Goal: Task Accomplishment & Management: Manage account settings

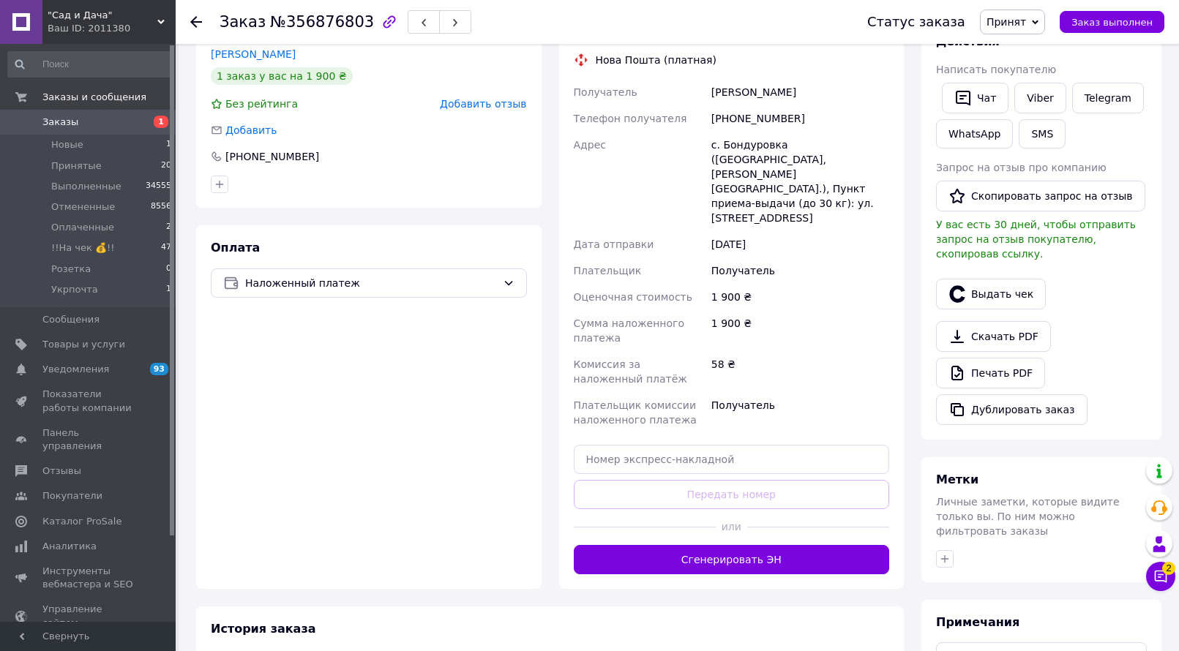
scroll to position [366, 0]
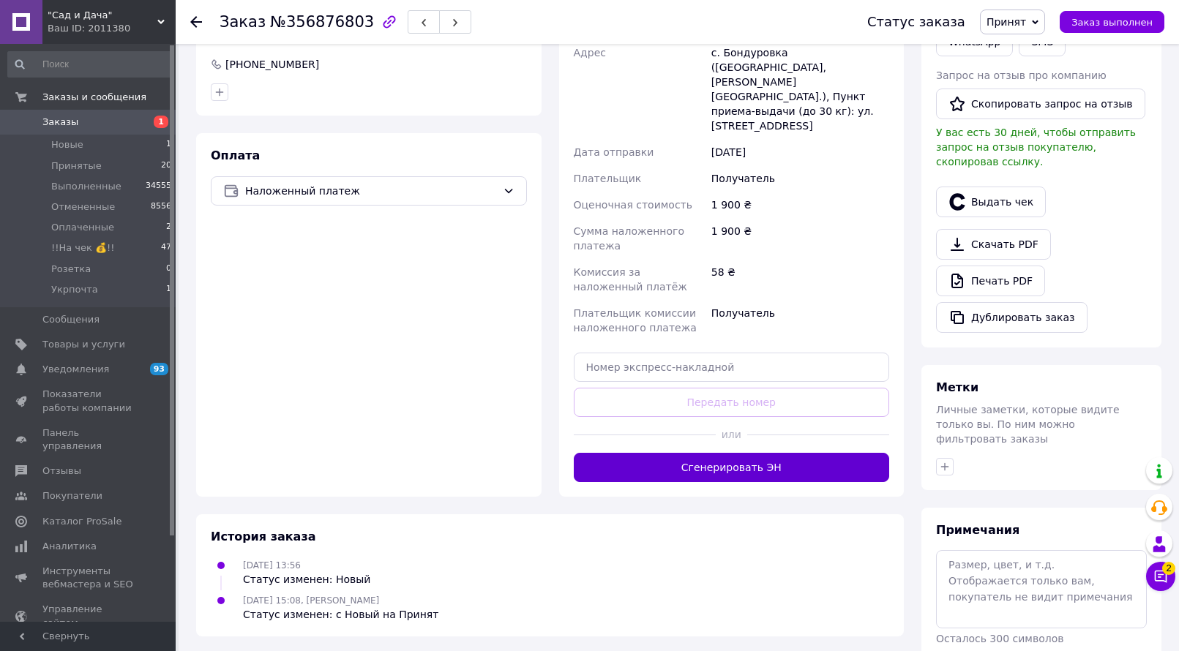
click at [753, 453] on button "Сгенерировать ЭН" at bounding box center [732, 467] width 316 height 29
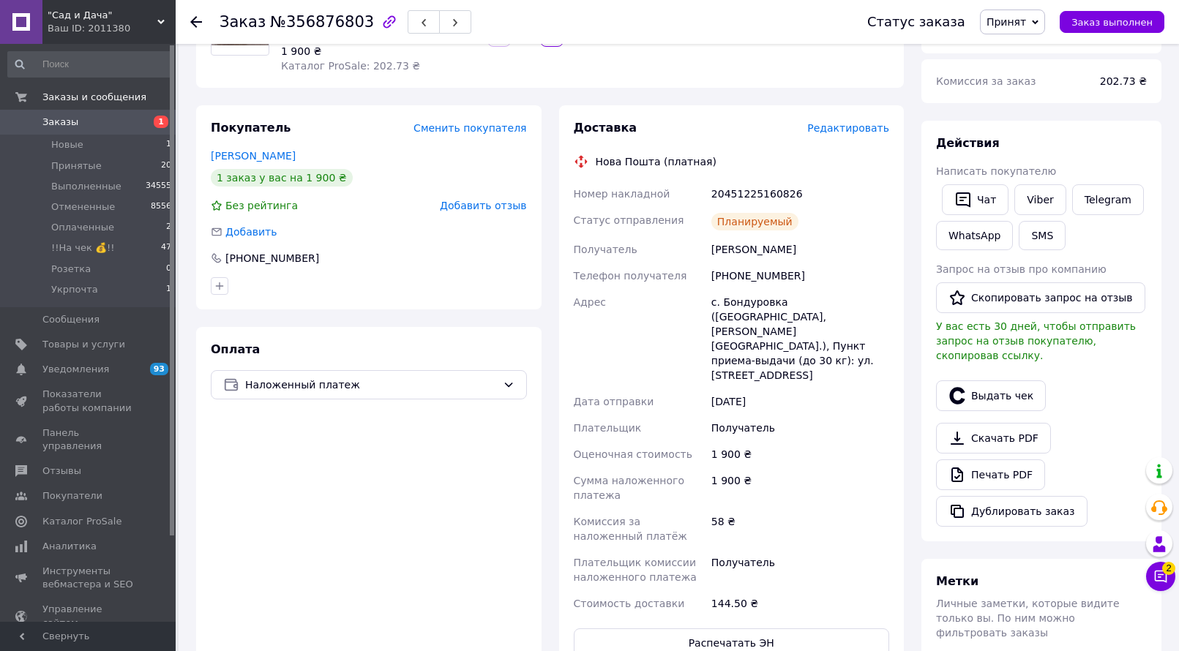
scroll to position [146, 0]
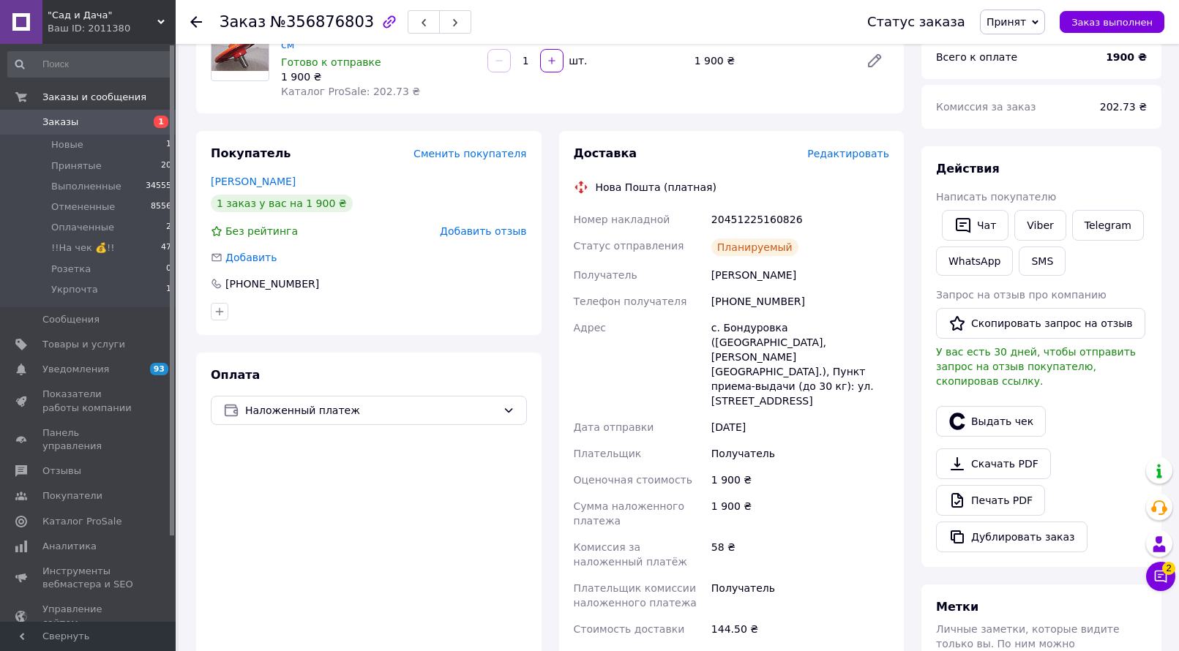
click at [1023, 22] on span "Принят" at bounding box center [1006, 22] width 40 height 12
click at [1028, 113] on li "!!На чек 💰!!" at bounding box center [1019, 117] width 78 height 22
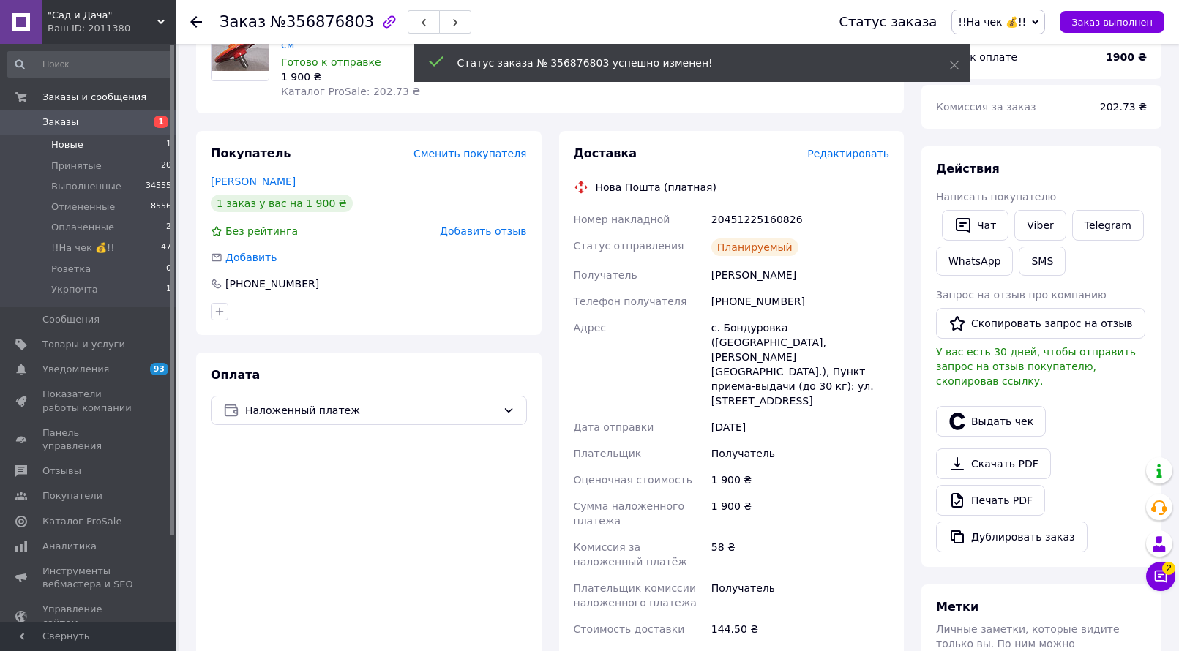
click at [114, 141] on li "Новые 1" at bounding box center [90, 145] width 180 height 20
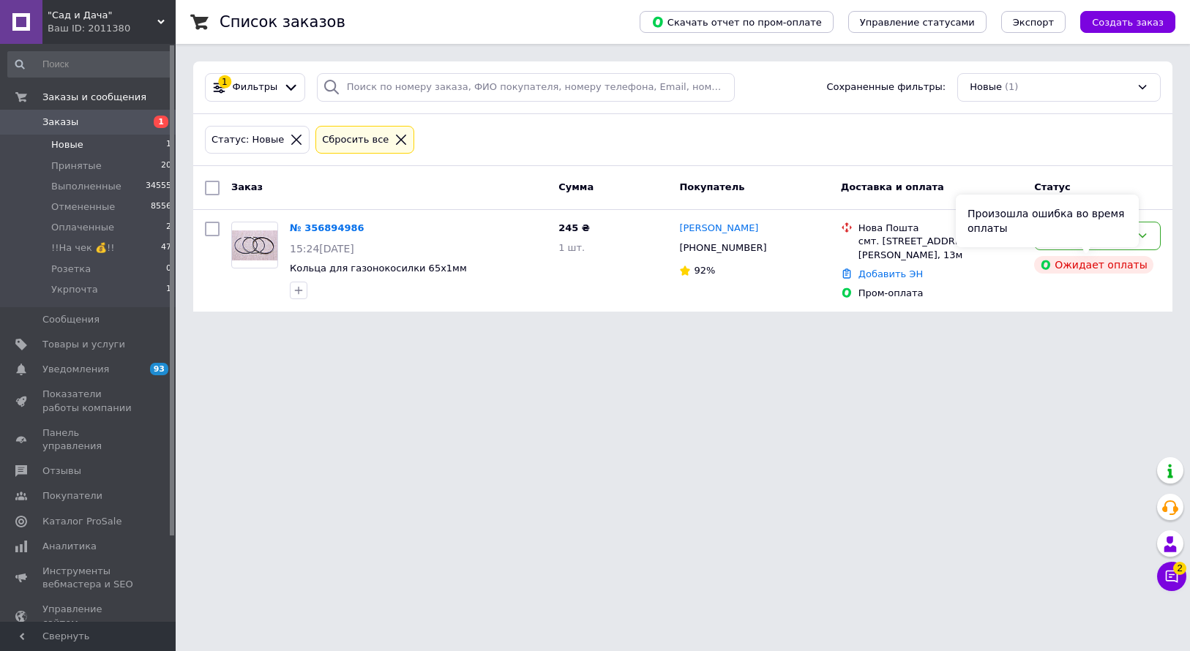
click at [1093, 239] on div "Произошла ошибка во время оплаты" at bounding box center [1047, 221] width 183 height 53
click at [1145, 236] on icon at bounding box center [1142, 236] width 12 height 12
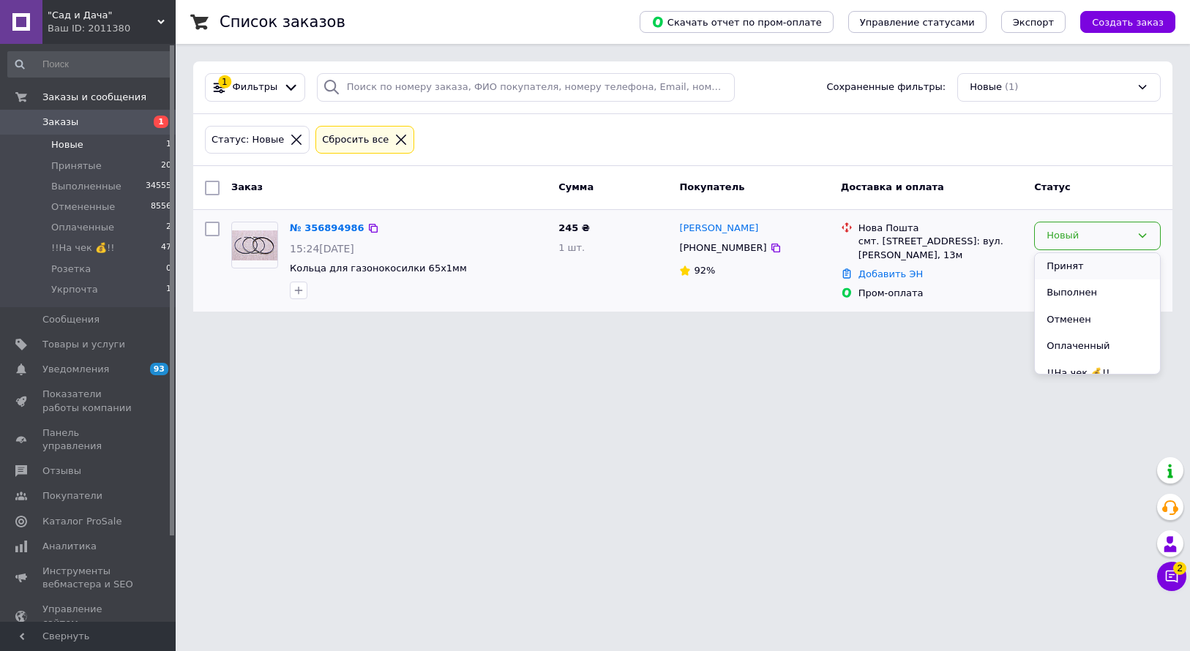
click at [1088, 266] on li "Принят" at bounding box center [1097, 266] width 125 height 27
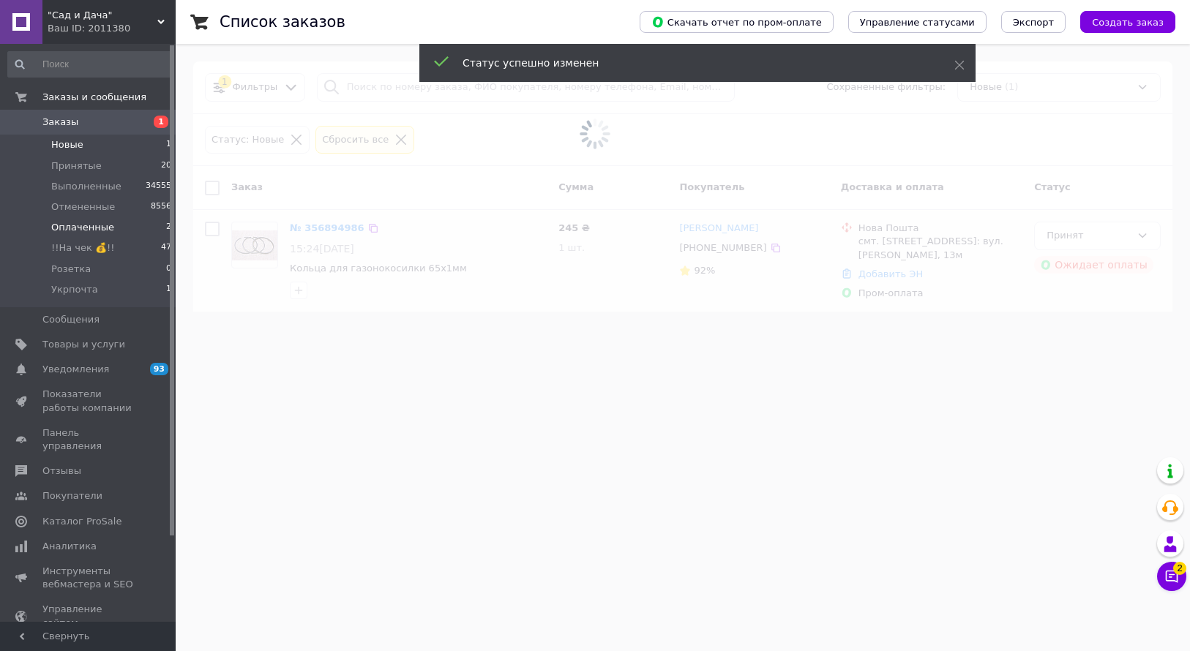
click at [106, 225] on span "Оплаченные" at bounding box center [82, 227] width 63 height 13
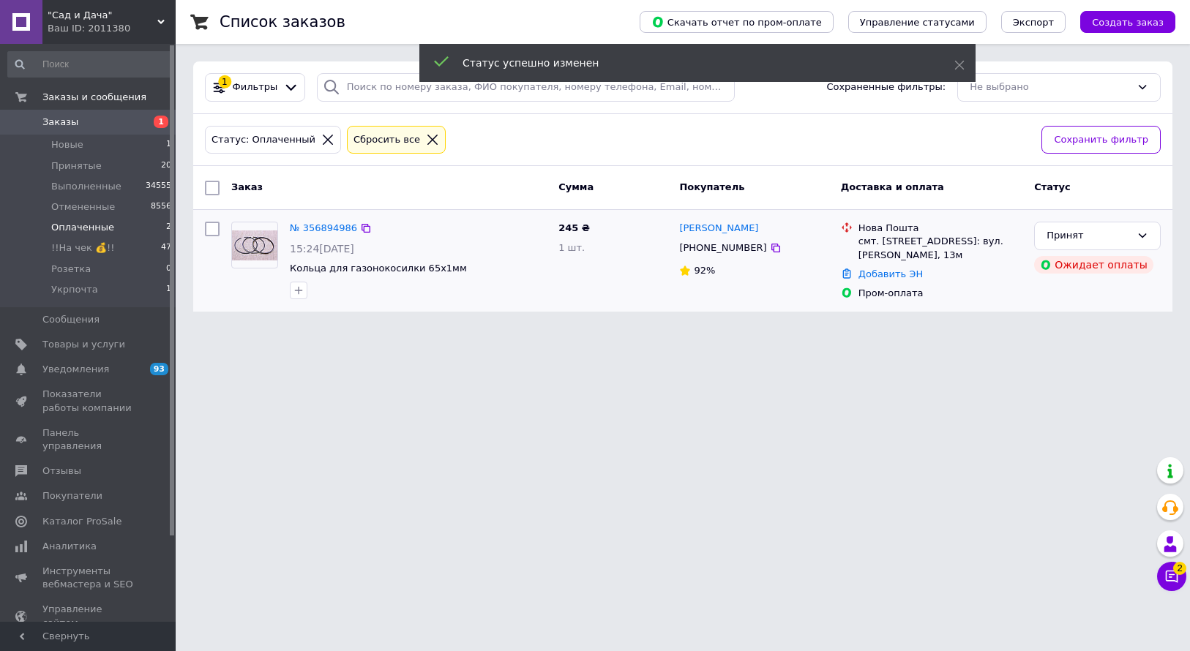
click at [106, 225] on span "Оплаченные" at bounding box center [82, 227] width 63 height 13
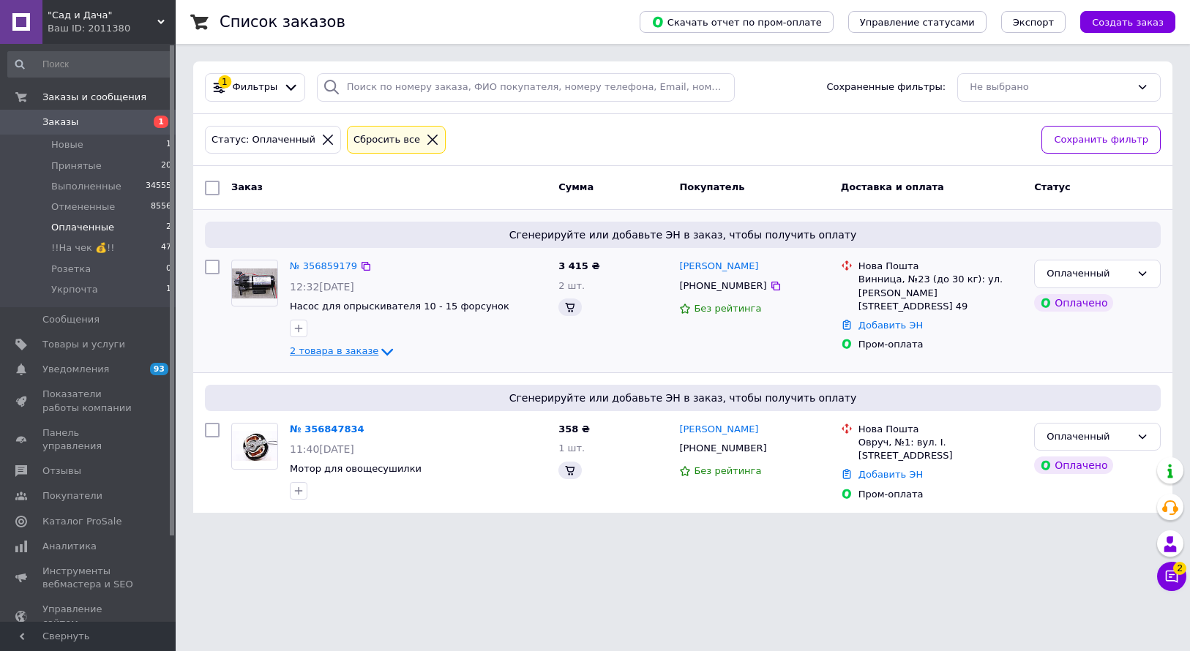
click at [340, 348] on span "2 товара в заказе" at bounding box center [334, 350] width 89 height 11
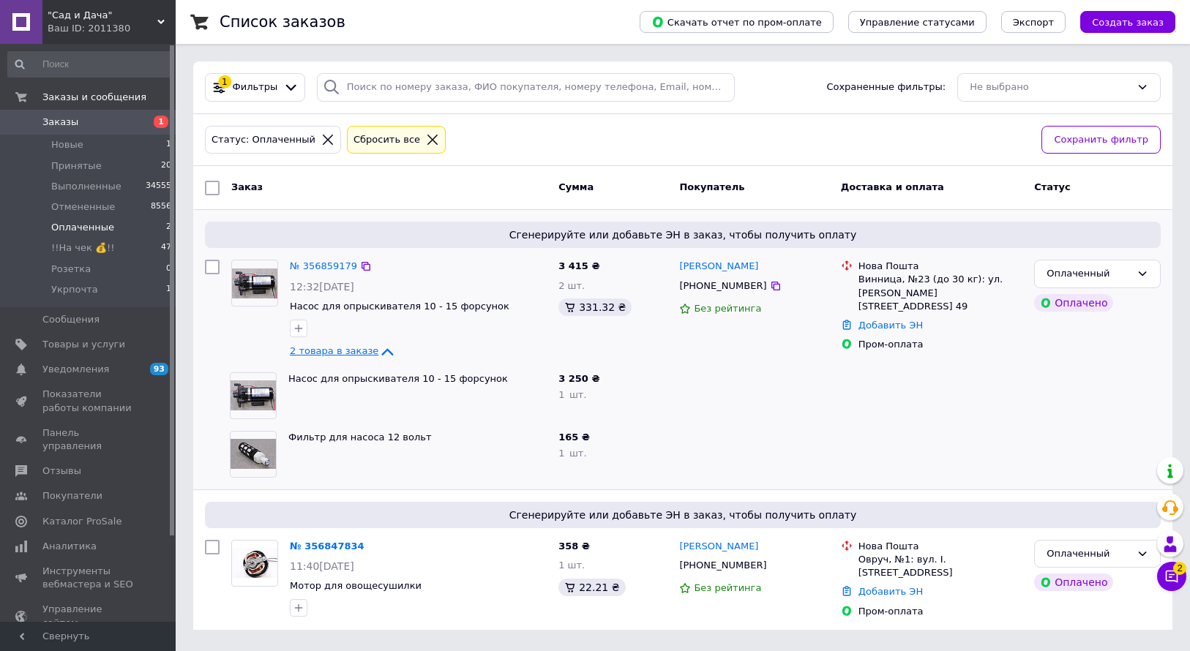
click at [341, 348] on span "2 товара в заказе" at bounding box center [334, 350] width 89 height 11
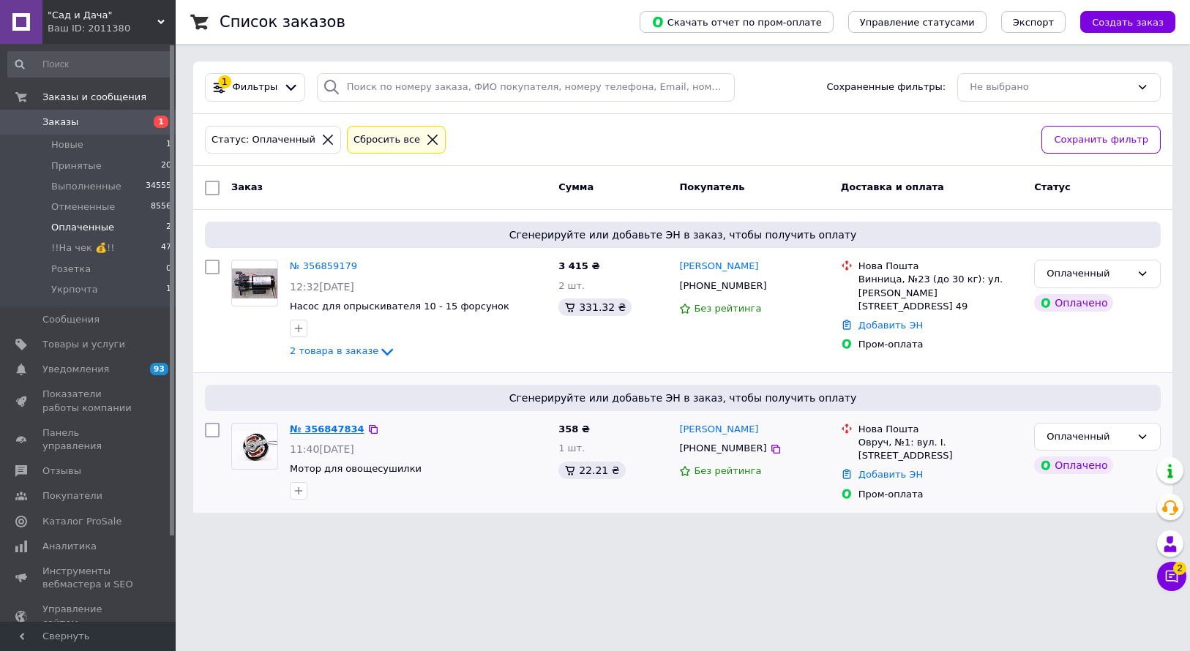
click at [316, 428] on link "№ 356847834" at bounding box center [327, 429] width 75 height 11
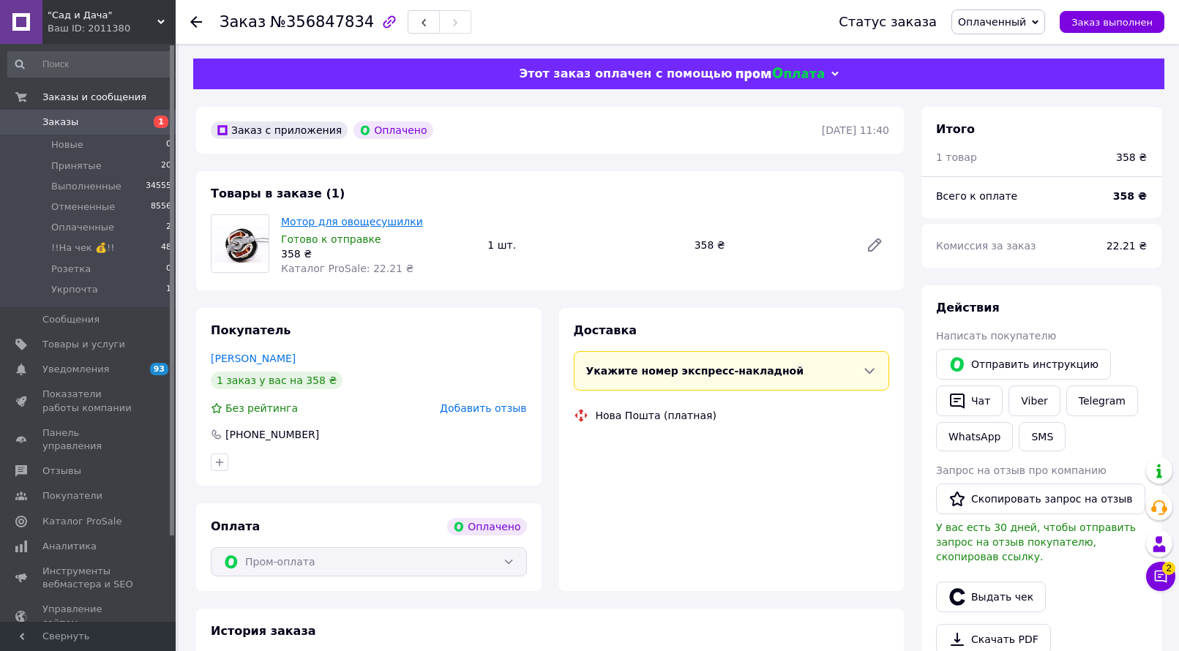
click at [320, 222] on link "Мотор для овощесушилки" at bounding box center [352, 222] width 142 height 12
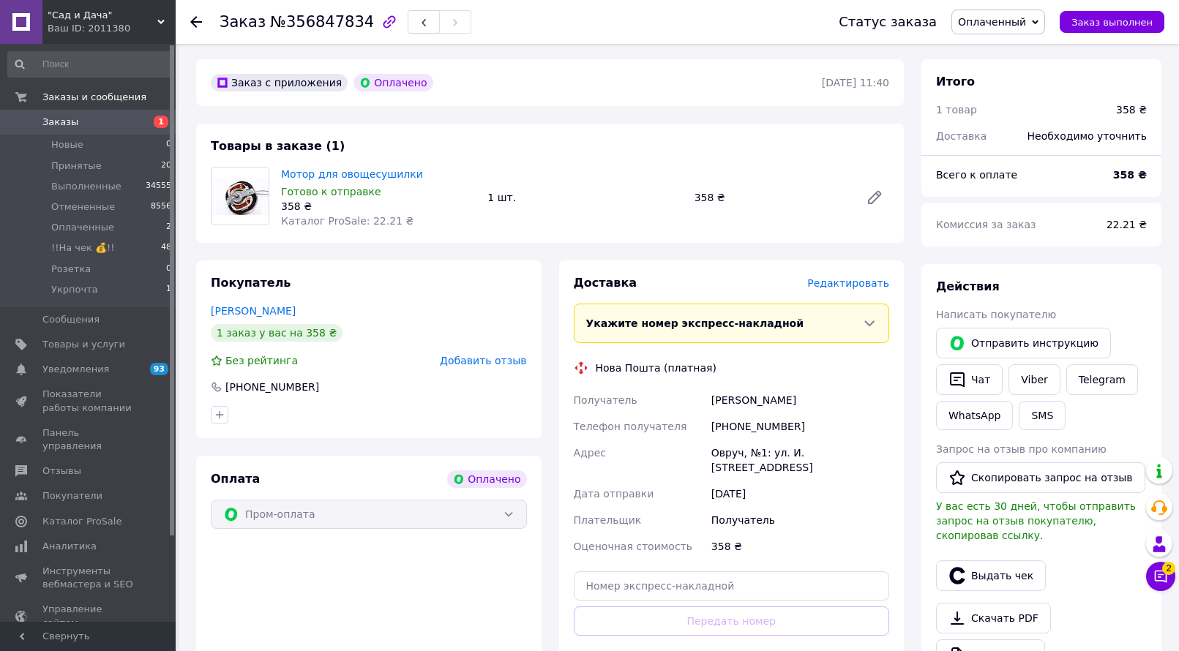
scroll to position [73, 0]
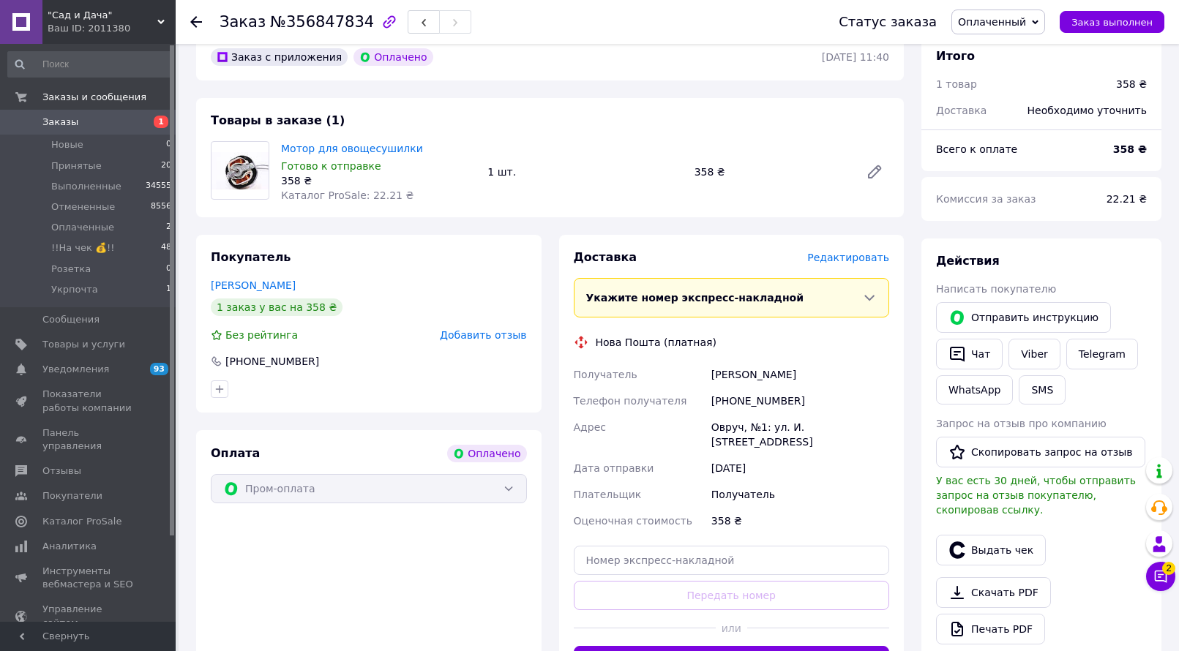
click at [1038, 21] on icon at bounding box center [1035, 22] width 7 height 7
click at [1007, 91] on li "Отменен" at bounding box center [998, 95] width 92 height 22
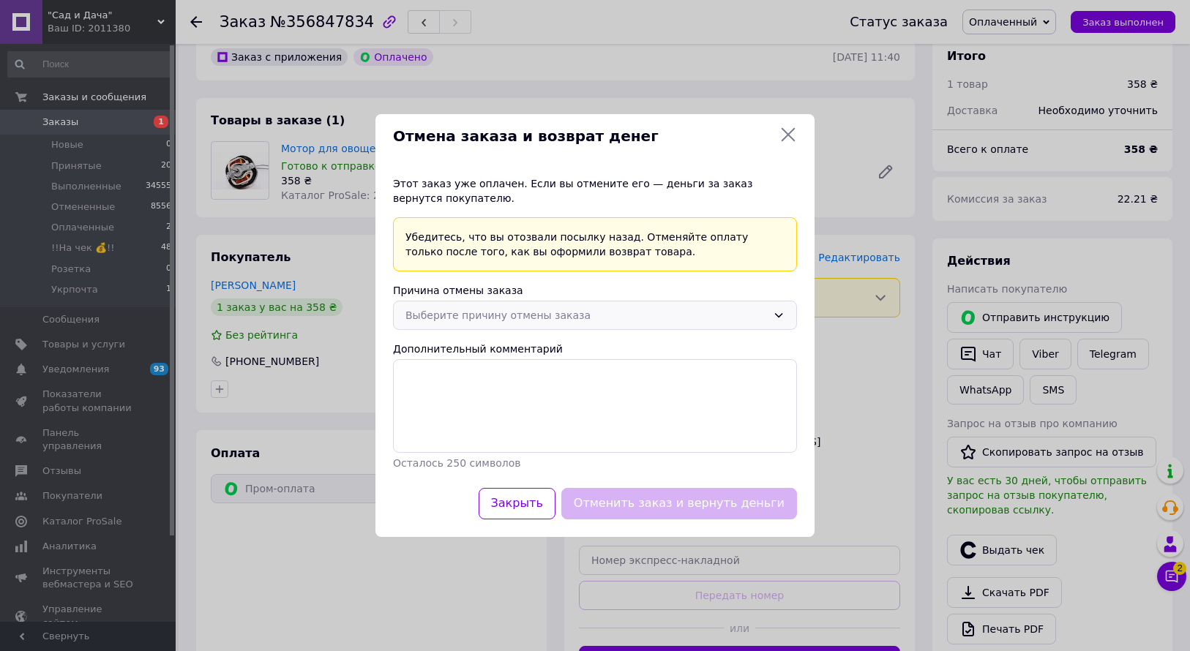
click at [598, 310] on div "Выберите причину отмены заказа" at bounding box center [585, 315] width 361 height 16
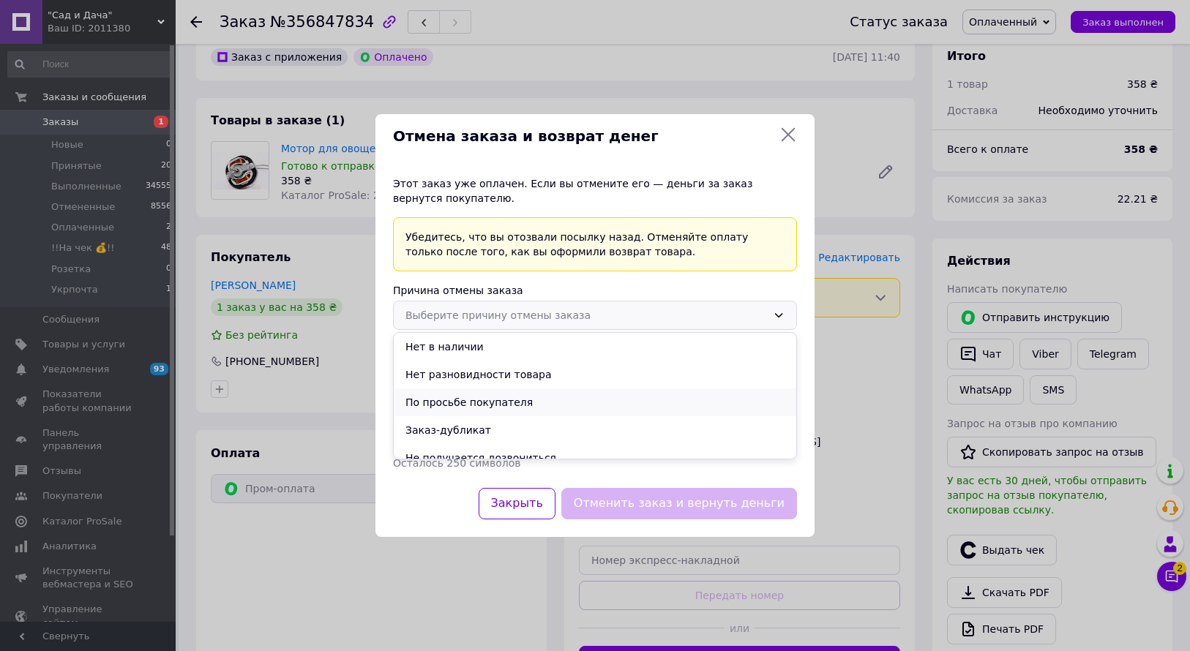
click at [504, 398] on li "По просьбе покупателя" at bounding box center [595, 403] width 402 height 28
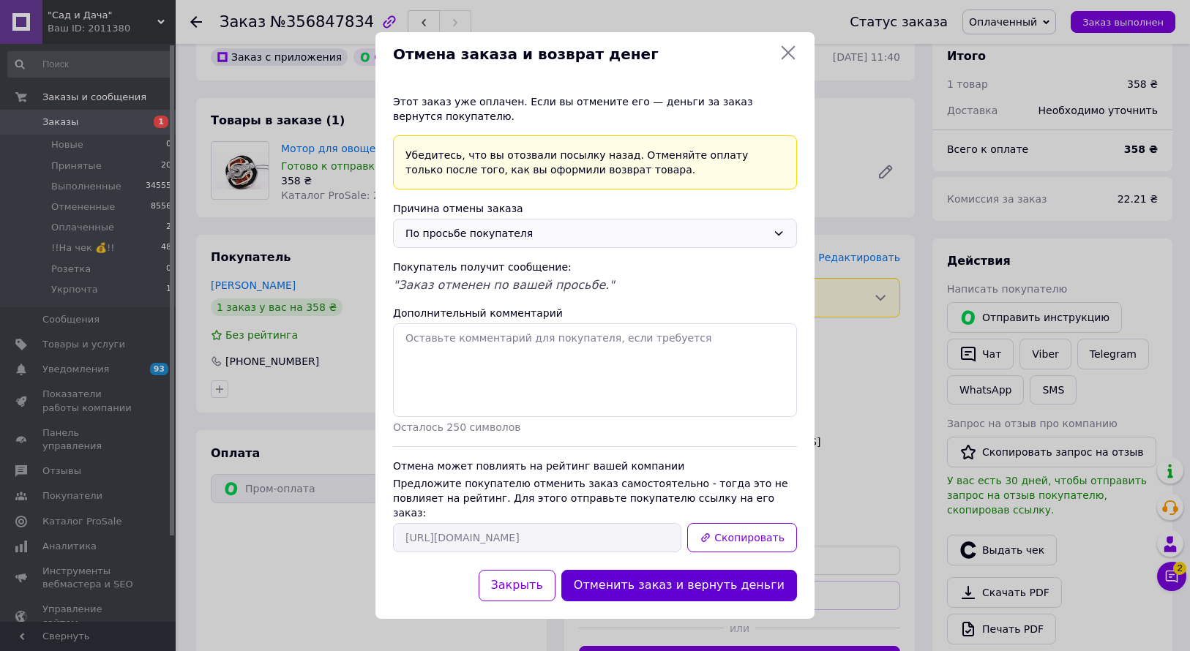
click at [636, 574] on button "Отменить заказ и вернуть деньги" at bounding box center [679, 585] width 236 height 31
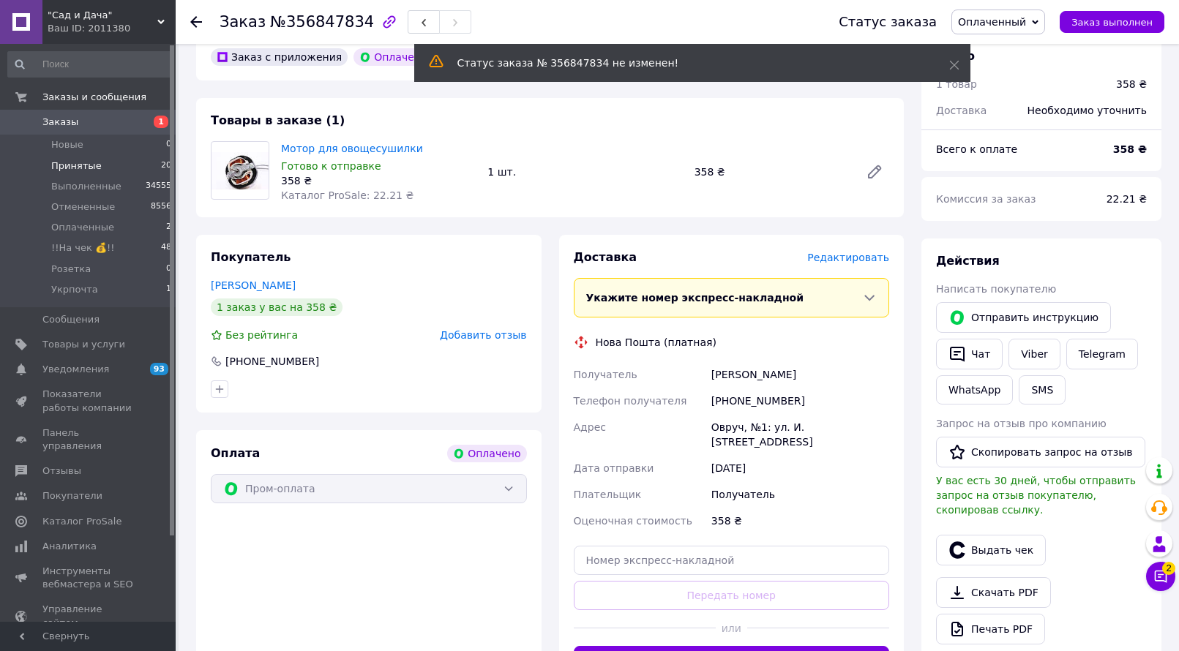
click at [108, 162] on li "Принятые 20" at bounding box center [90, 166] width 180 height 20
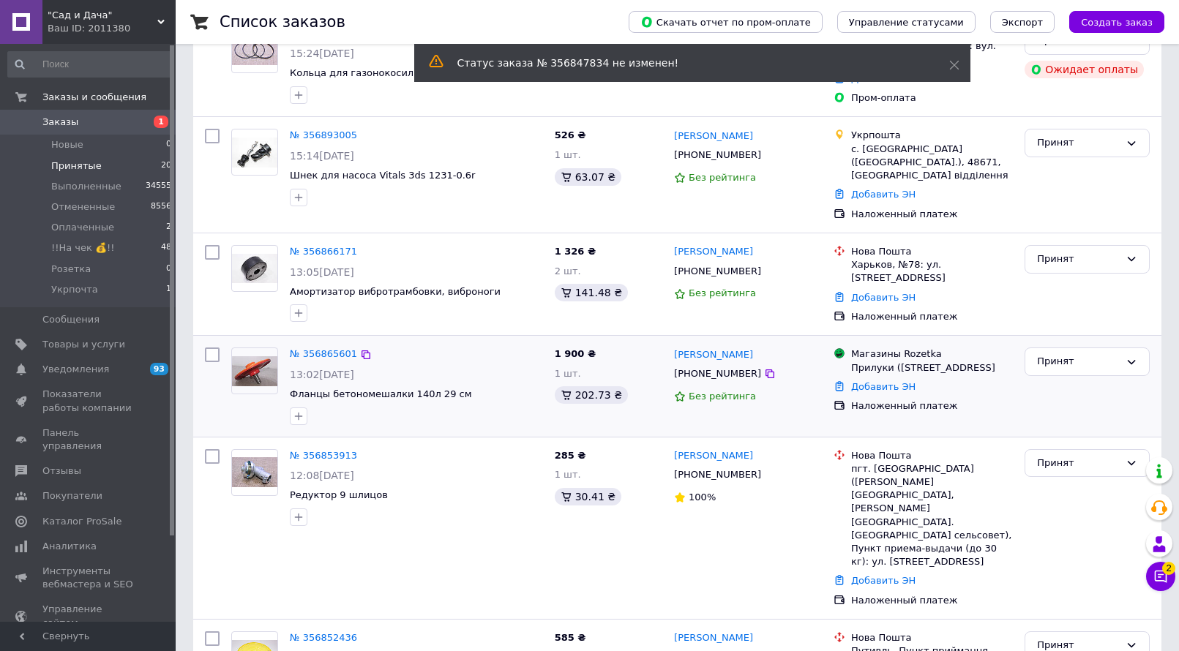
scroll to position [219, 0]
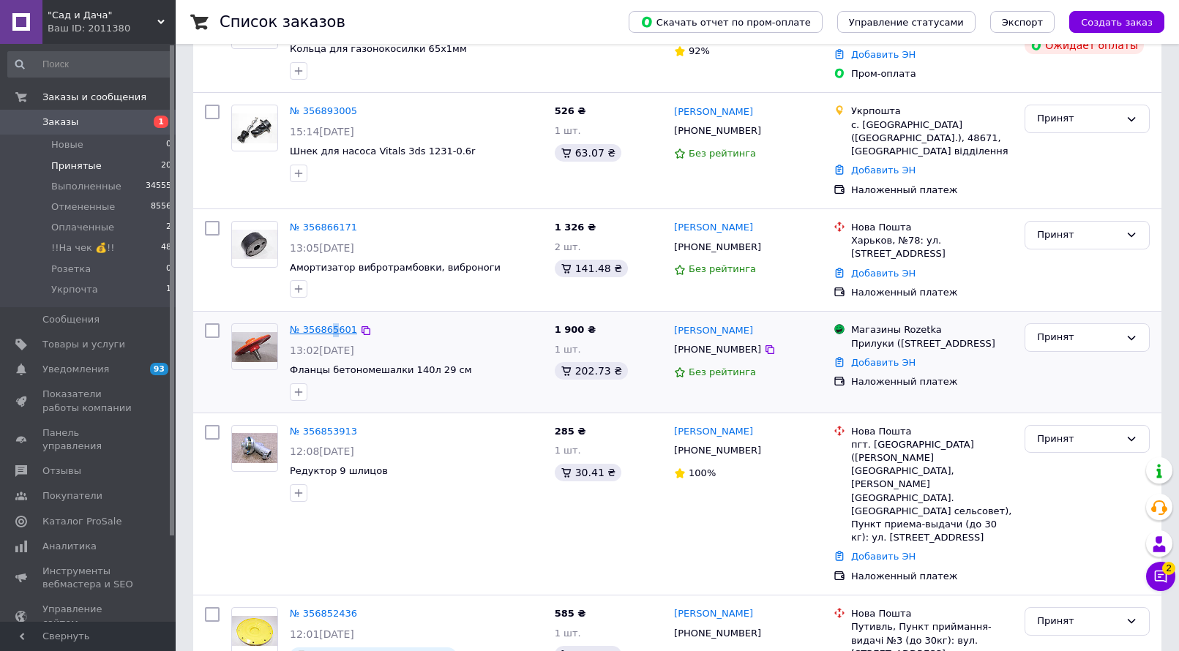
click at [311, 324] on link "№ 356865601" at bounding box center [323, 329] width 67 height 11
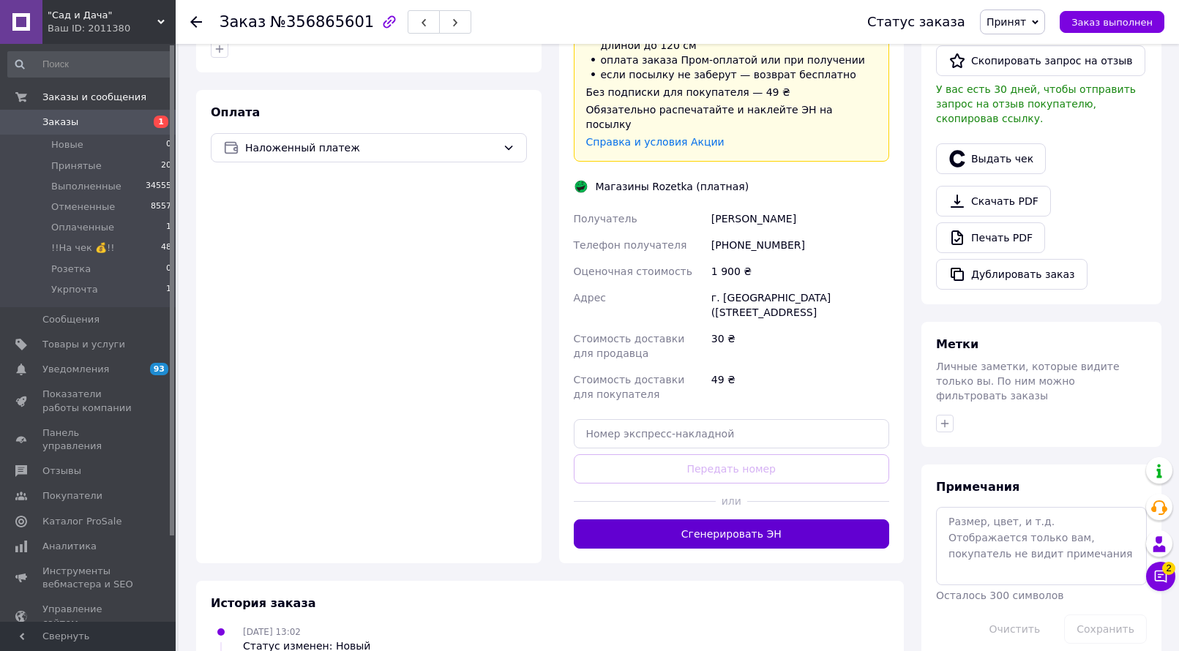
scroll to position [435, 0]
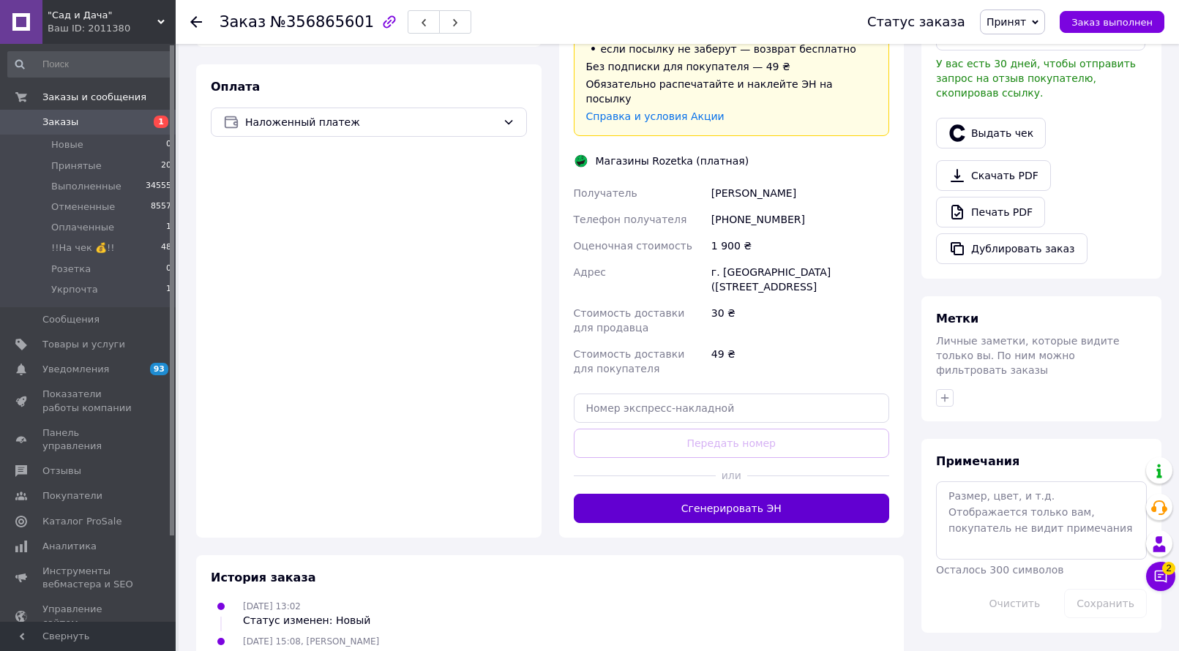
click at [758, 494] on button "Сгенерировать ЭН" at bounding box center [732, 508] width 316 height 29
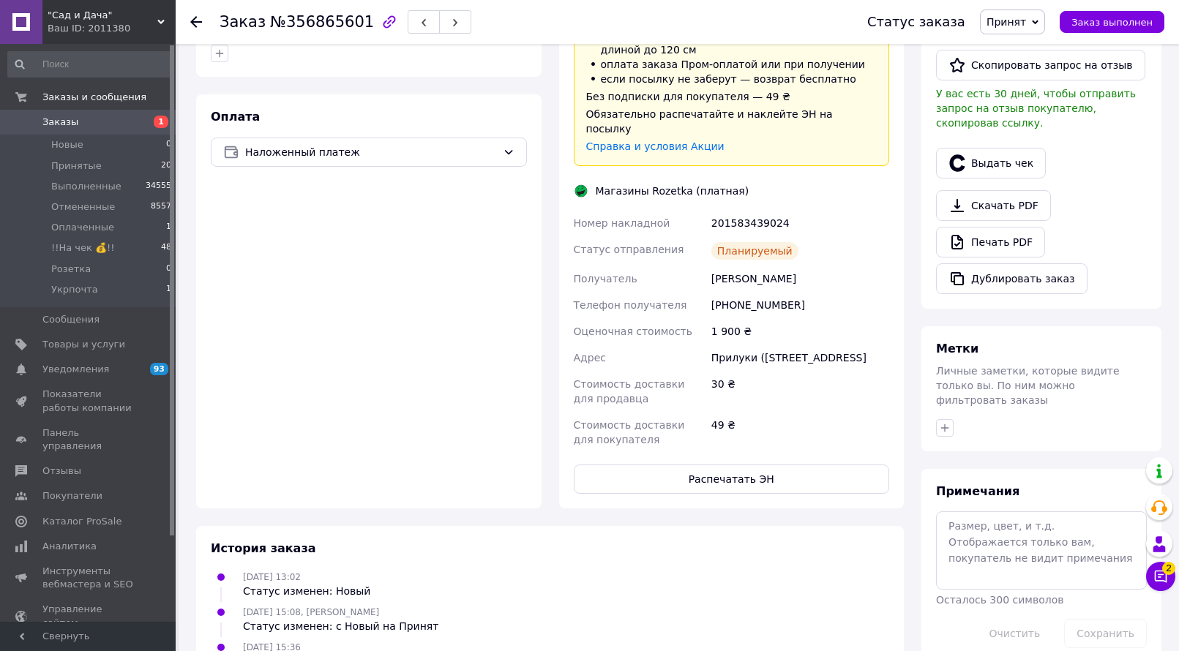
scroll to position [425, 0]
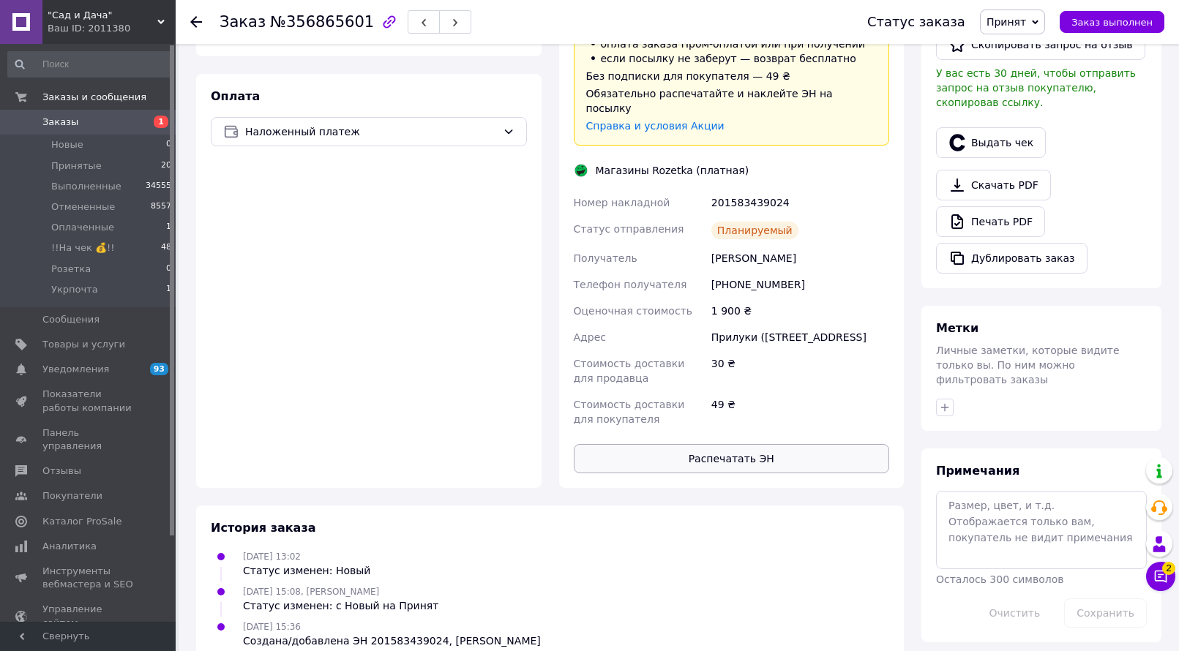
click at [781, 444] on button "Распечатать ЭН" at bounding box center [732, 458] width 316 height 29
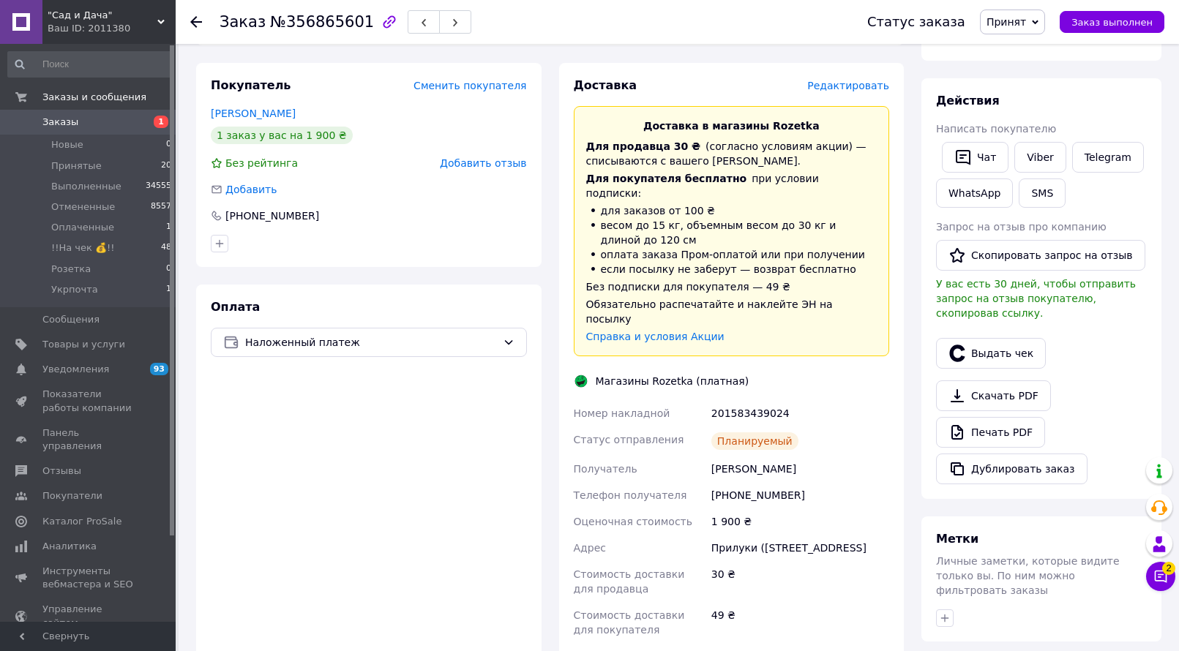
scroll to position [206, 0]
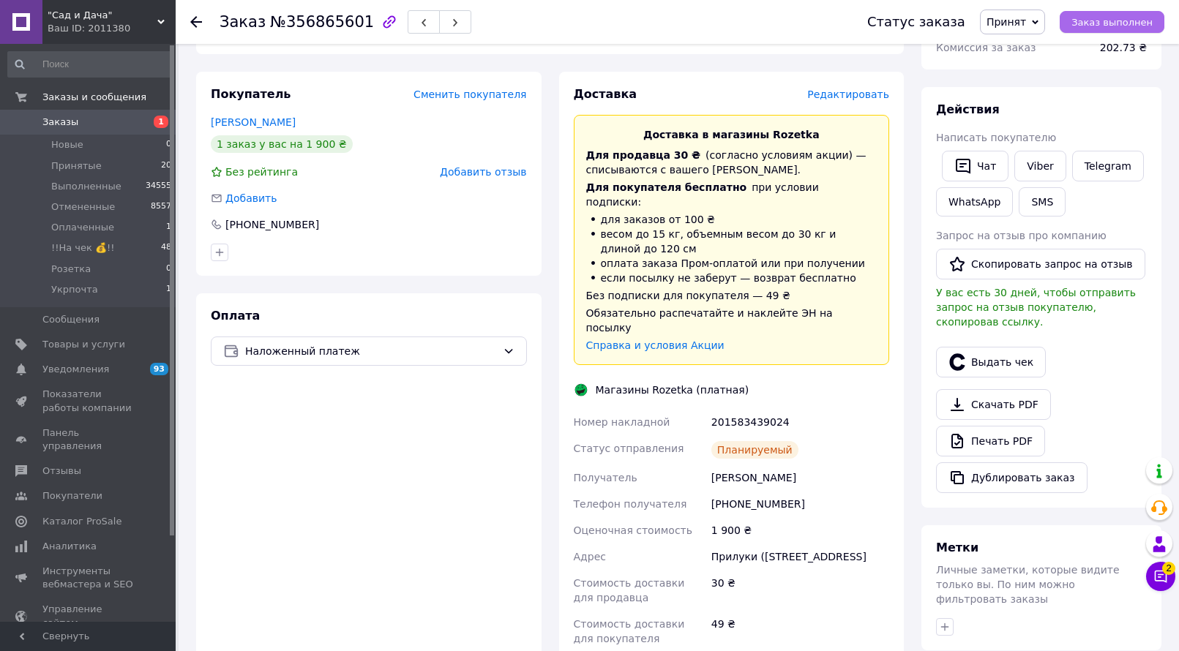
click at [1090, 20] on span "Заказ выполнен" at bounding box center [1111, 22] width 81 height 11
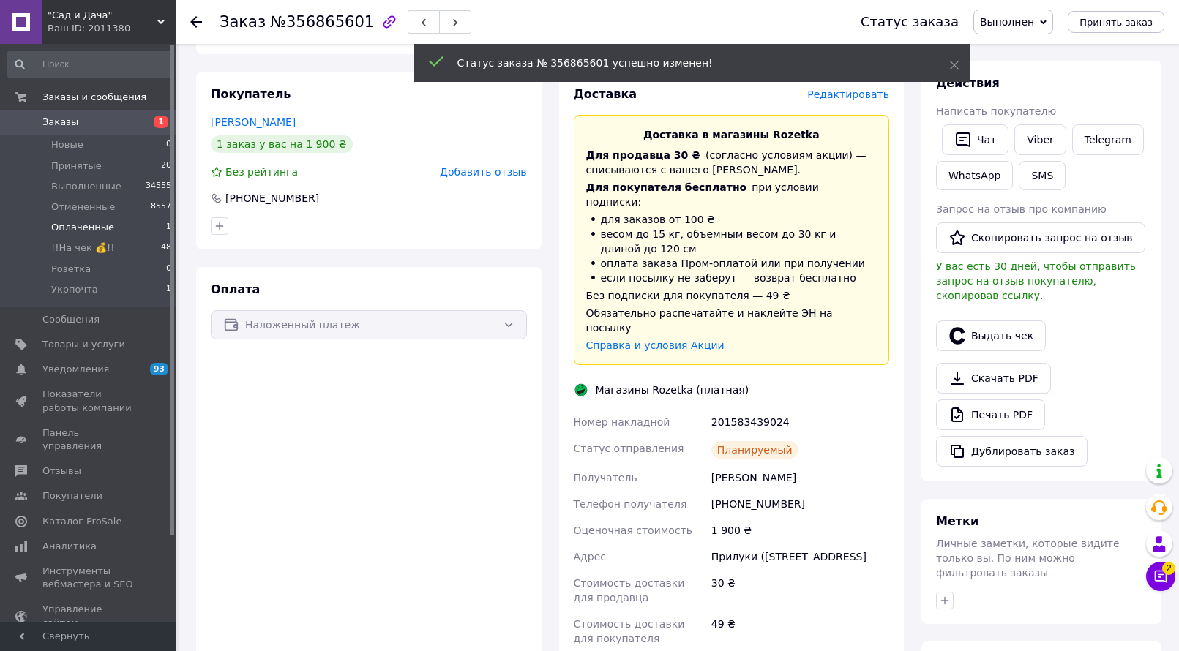
click at [103, 226] on span "Оплаченные" at bounding box center [82, 227] width 63 height 13
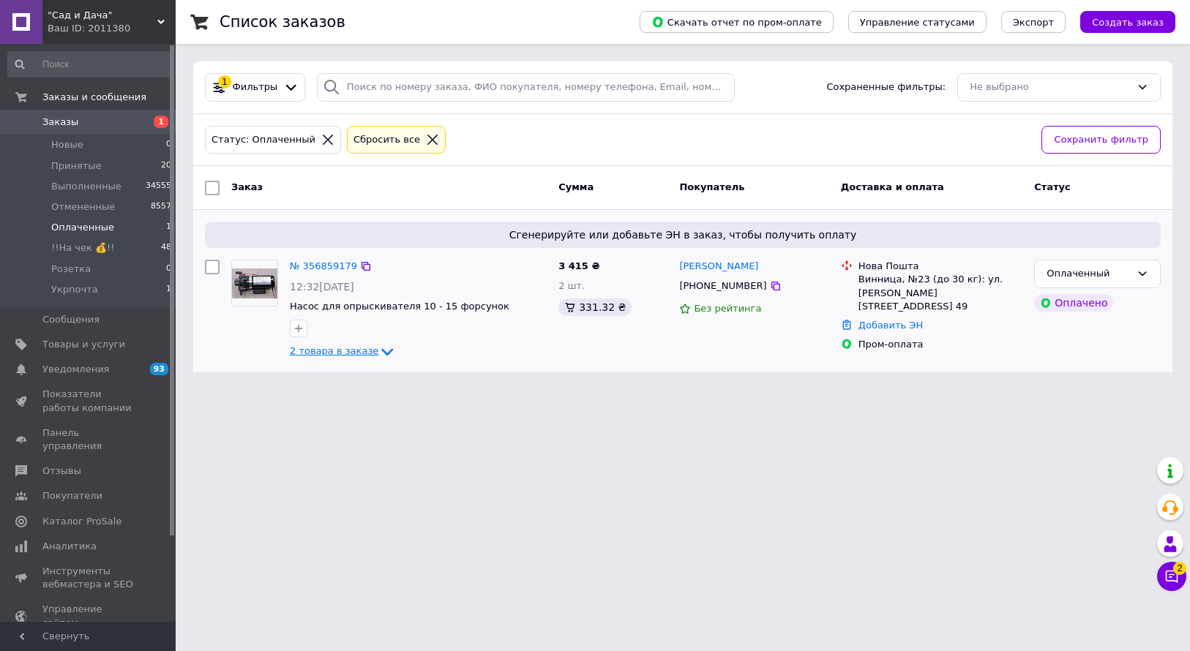
click at [348, 355] on span "2 товара в заказе" at bounding box center [334, 350] width 89 height 11
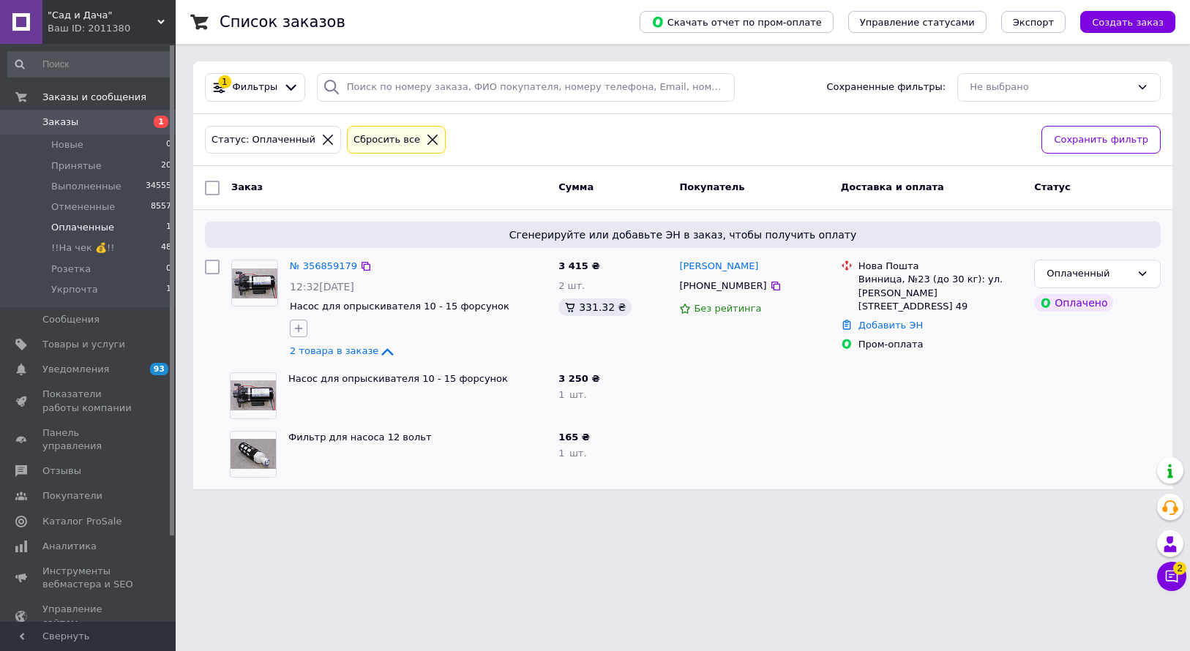
click at [294, 330] on icon "button" at bounding box center [299, 329] width 12 height 12
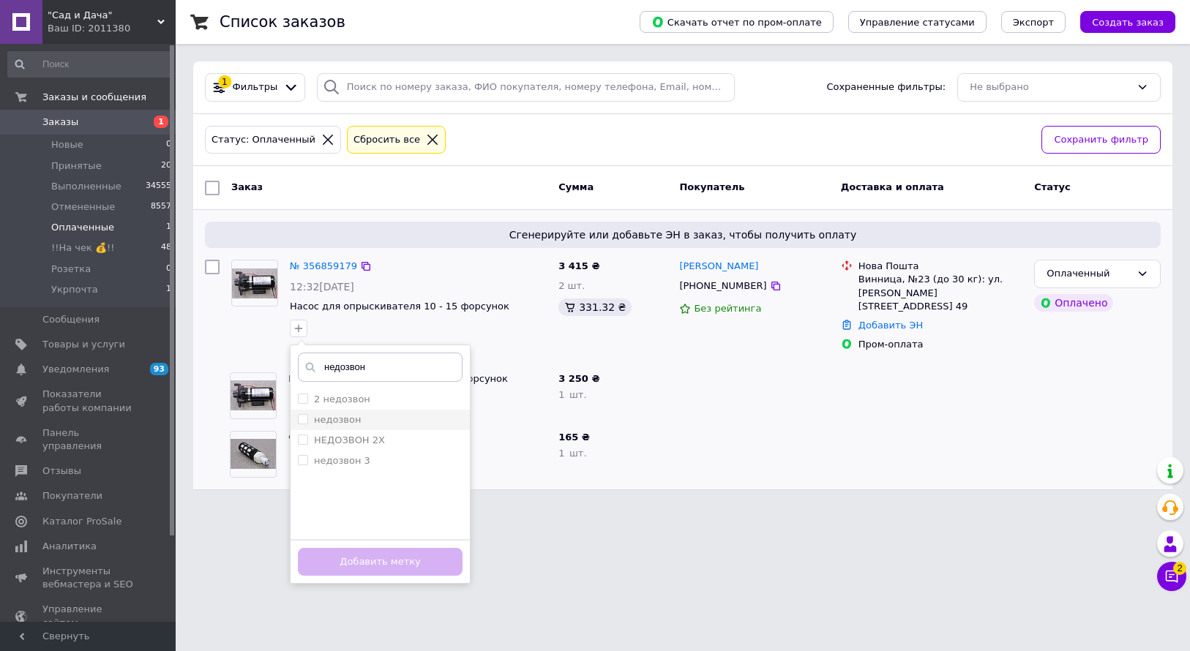
type input "недозвон"
click at [364, 421] on div "недозвон" at bounding box center [380, 419] width 165 height 13
checkbox input "true"
click at [393, 560] on button "Добавить метку" at bounding box center [380, 562] width 165 height 29
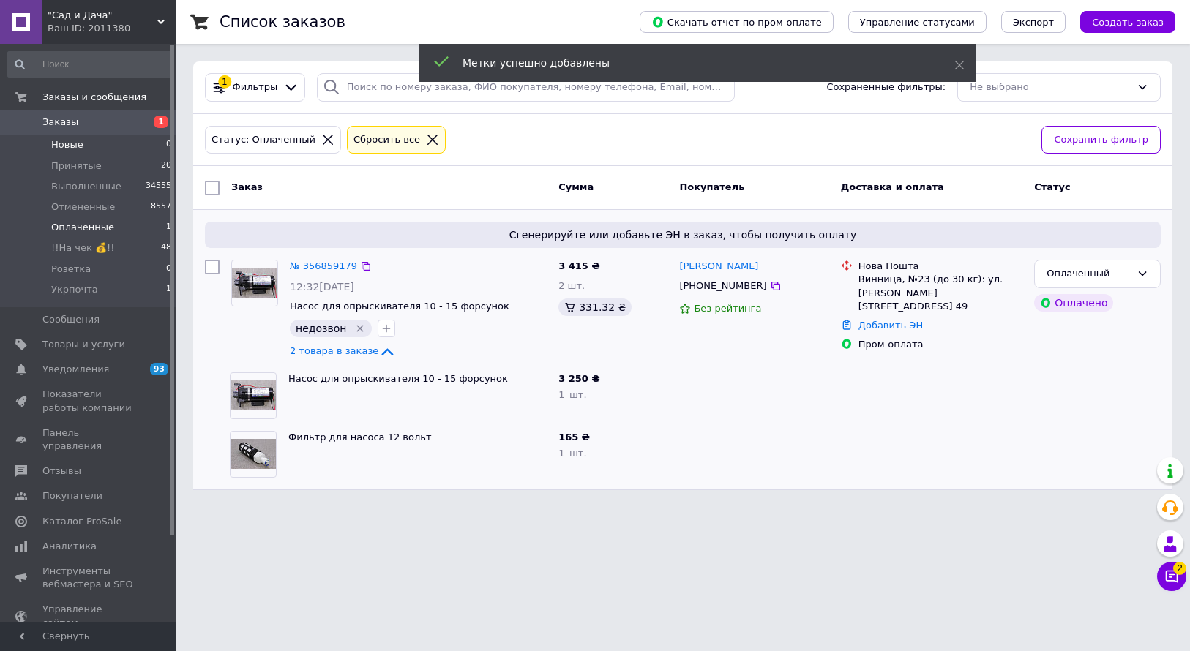
click at [119, 135] on li "Новые 0" at bounding box center [90, 145] width 180 height 20
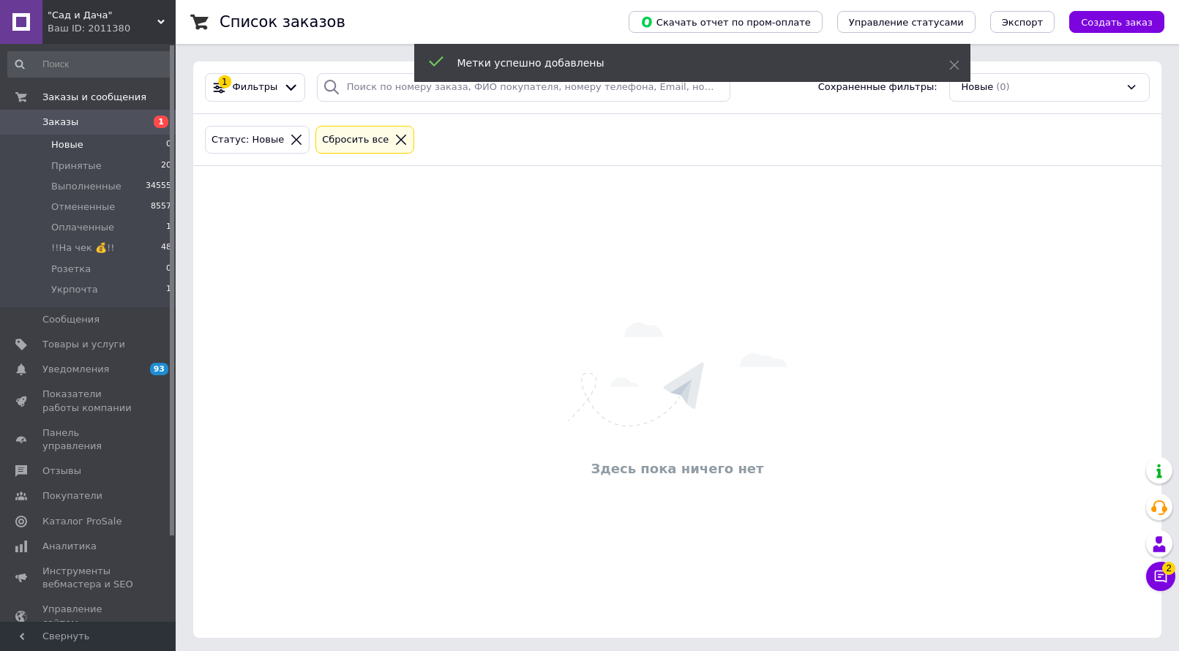
click at [105, 146] on li "Новые 0" at bounding box center [90, 145] width 180 height 20
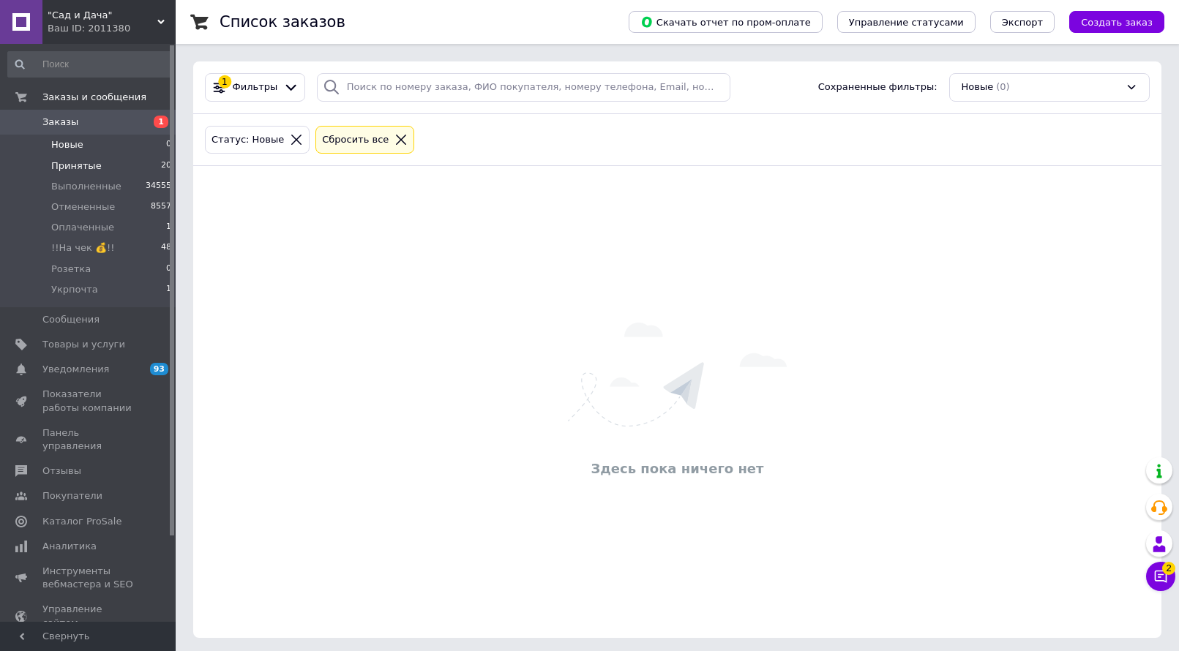
click at [109, 162] on li "Принятые 20" at bounding box center [90, 166] width 180 height 20
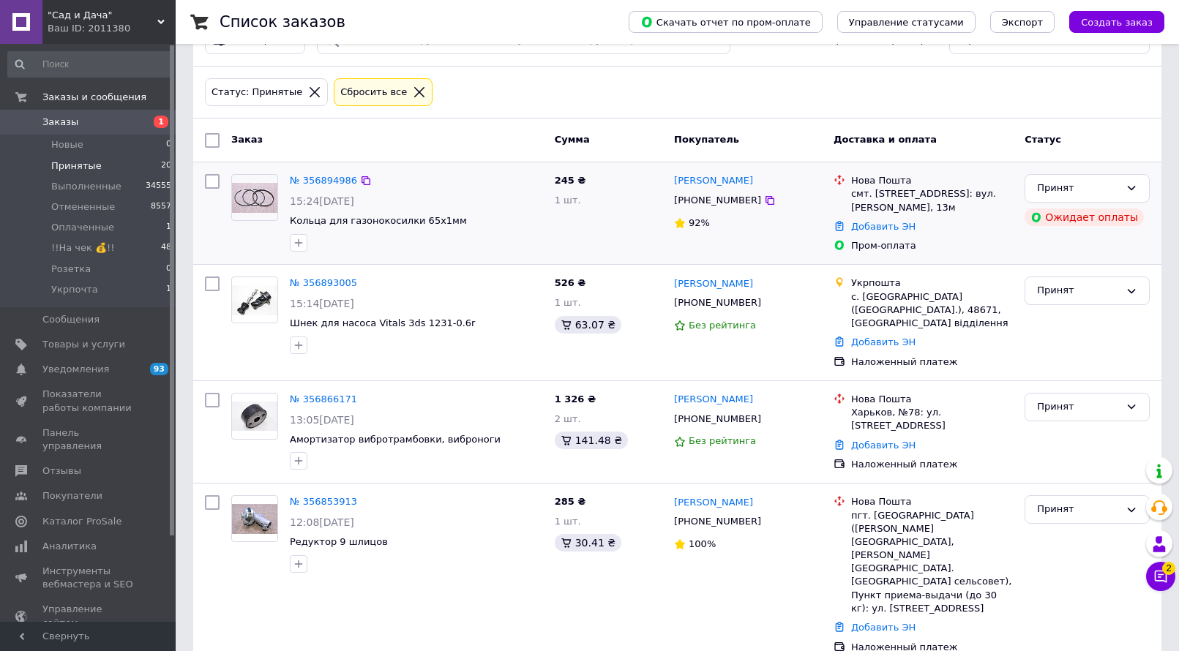
scroll to position [73, 0]
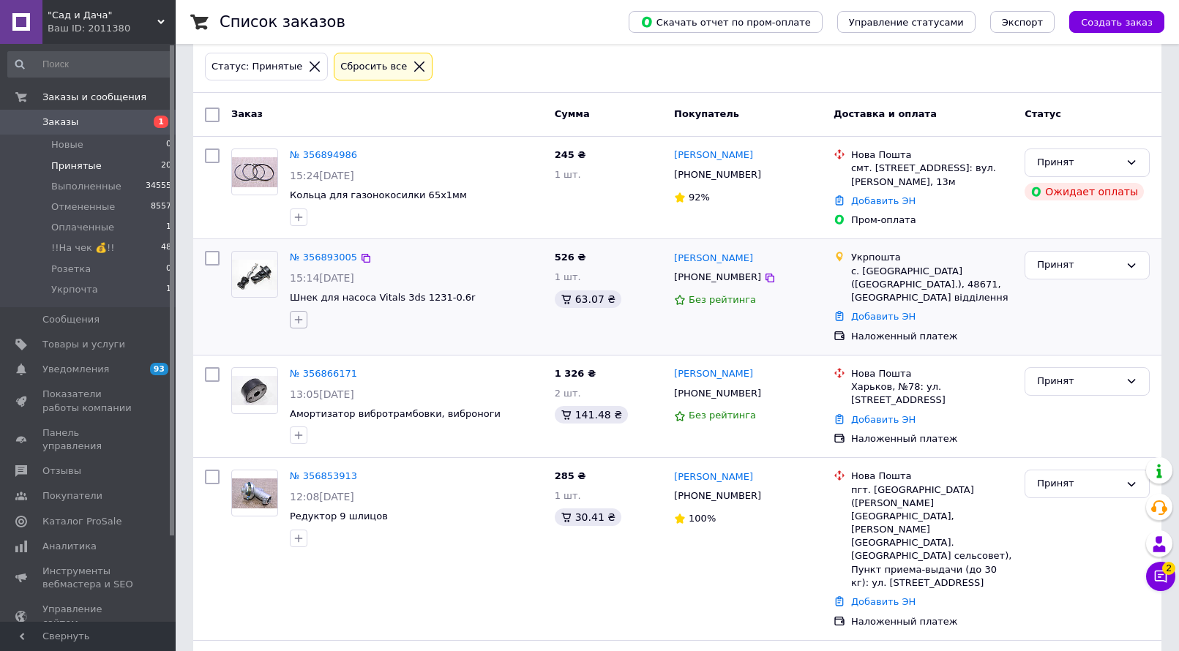
click at [304, 320] on icon "button" at bounding box center [299, 320] width 12 height 12
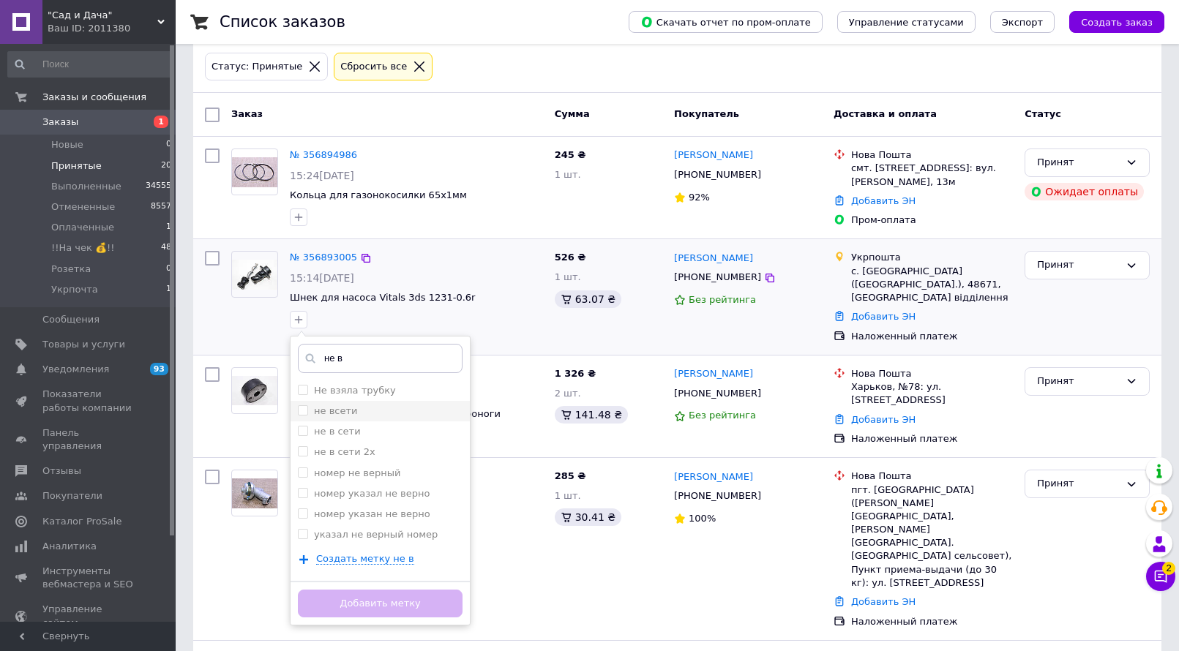
type input "не в"
click at [336, 407] on label "не всети" at bounding box center [335, 410] width 43 height 11
checkbox input "true"
click at [411, 602] on button "Добавить метку" at bounding box center [380, 604] width 165 height 29
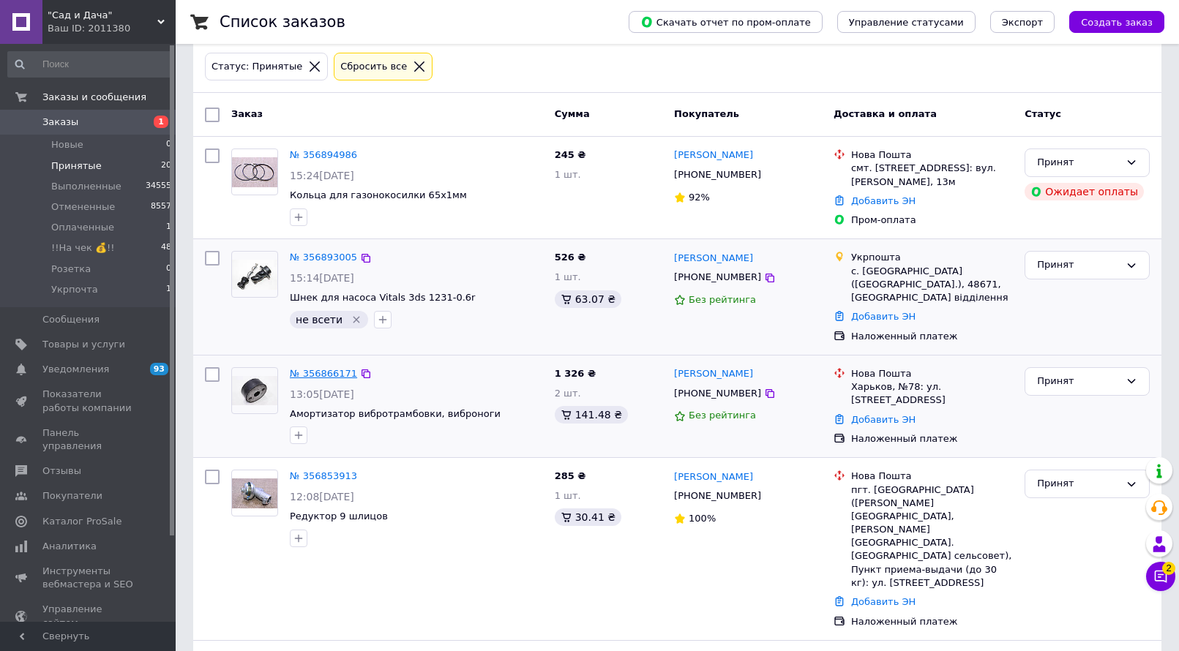
click at [318, 368] on link "№ 356866171" at bounding box center [323, 373] width 67 height 11
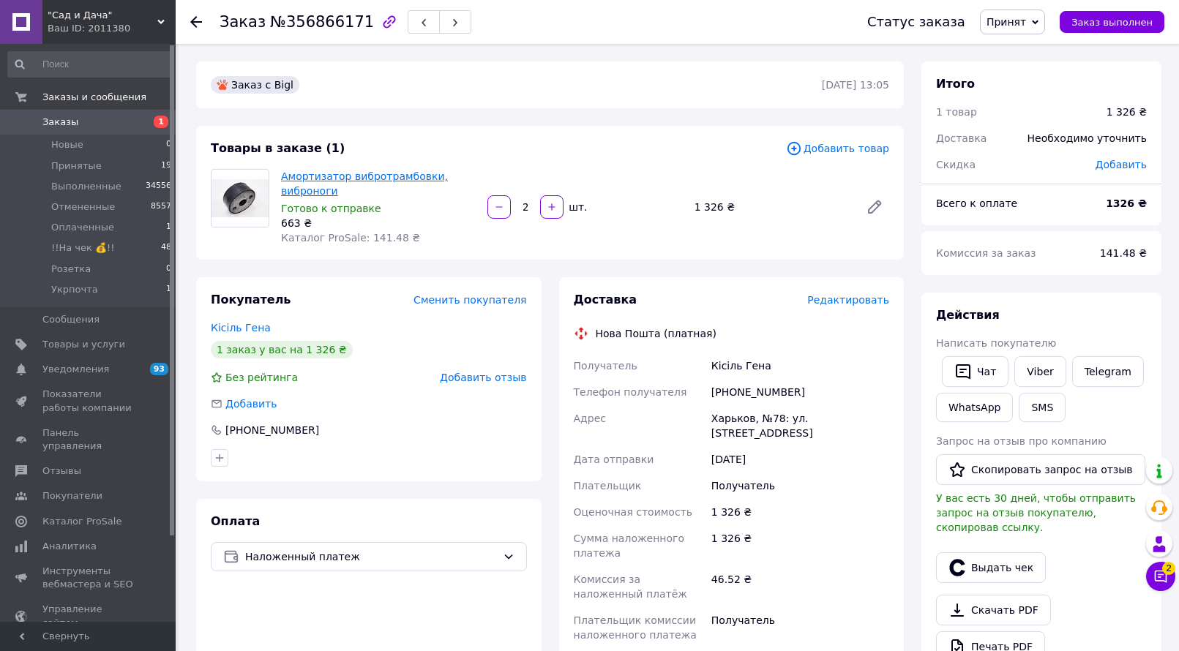
click at [345, 175] on link "Амортизатор вибротрамбовки, виброноги" at bounding box center [364, 183] width 167 height 26
click at [113, 160] on li "Принятые 19" at bounding box center [90, 166] width 180 height 20
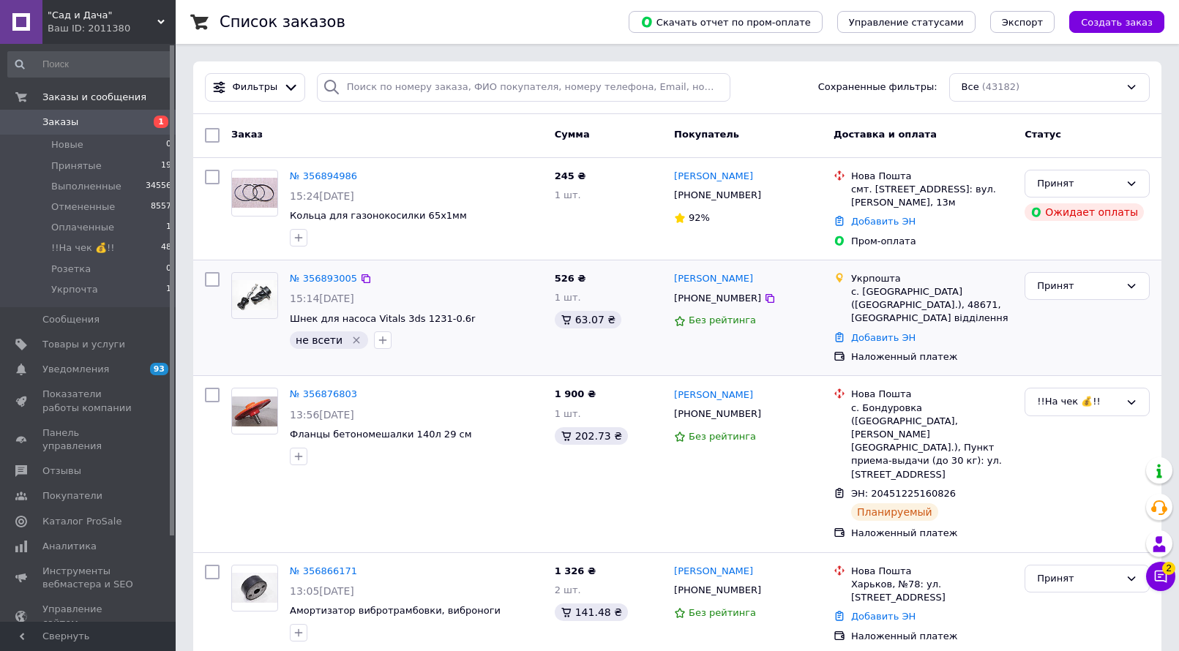
scroll to position [73, 0]
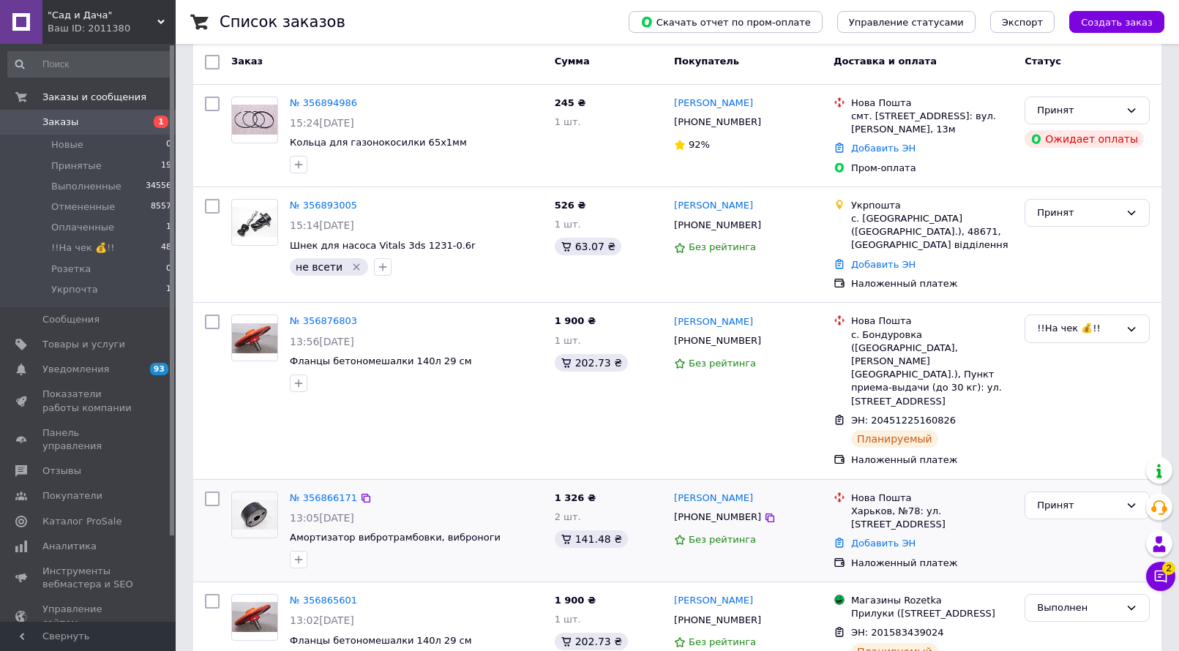
drag, startPoint x: 295, startPoint y: 506, endPoint x: 354, endPoint y: 491, distance: 61.0
click at [296, 554] on icon "button" at bounding box center [299, 560] width 12 height 12
type input "наберет"
click at [116, 141] on li "Новые 0" at bounding box center [90, 145] width 180 height 20
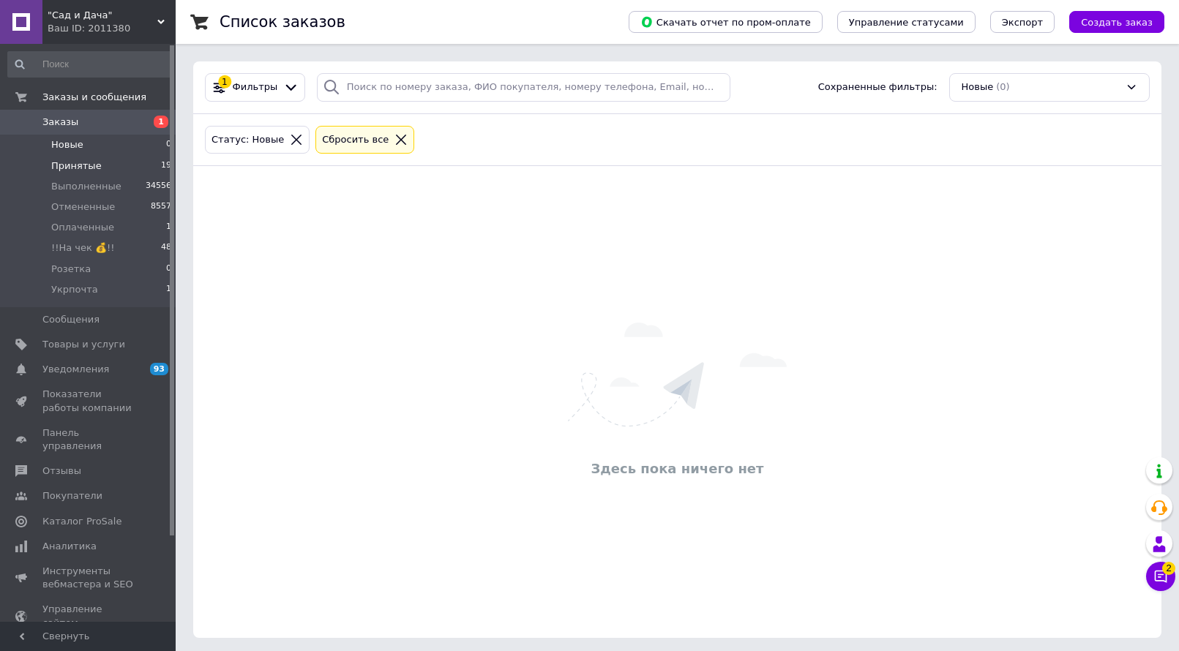
click at [112, 162] on li "Принятые 19" at bounding box center [90, 166] width 180 height 20
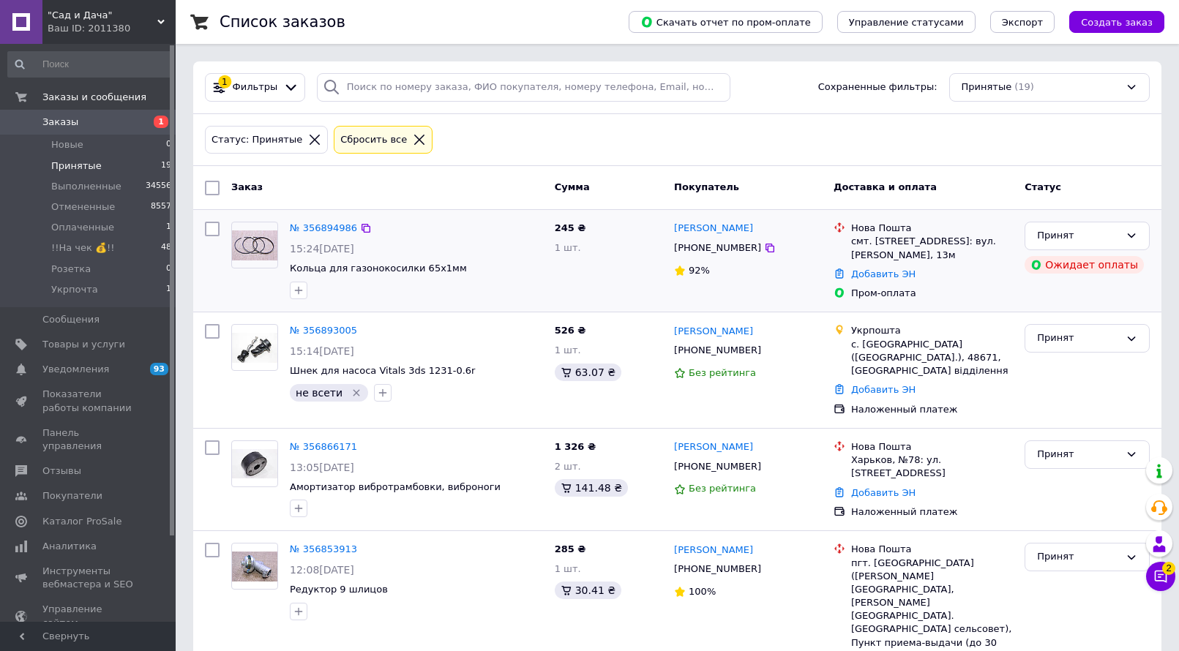
click at [511, 251] on div "15:24[DATE]" at bounding box center [416, 248] width 253 height 15
click at [326, 222] on link "№ 356894986" at bounding box center [323, 227] width 67 height 11
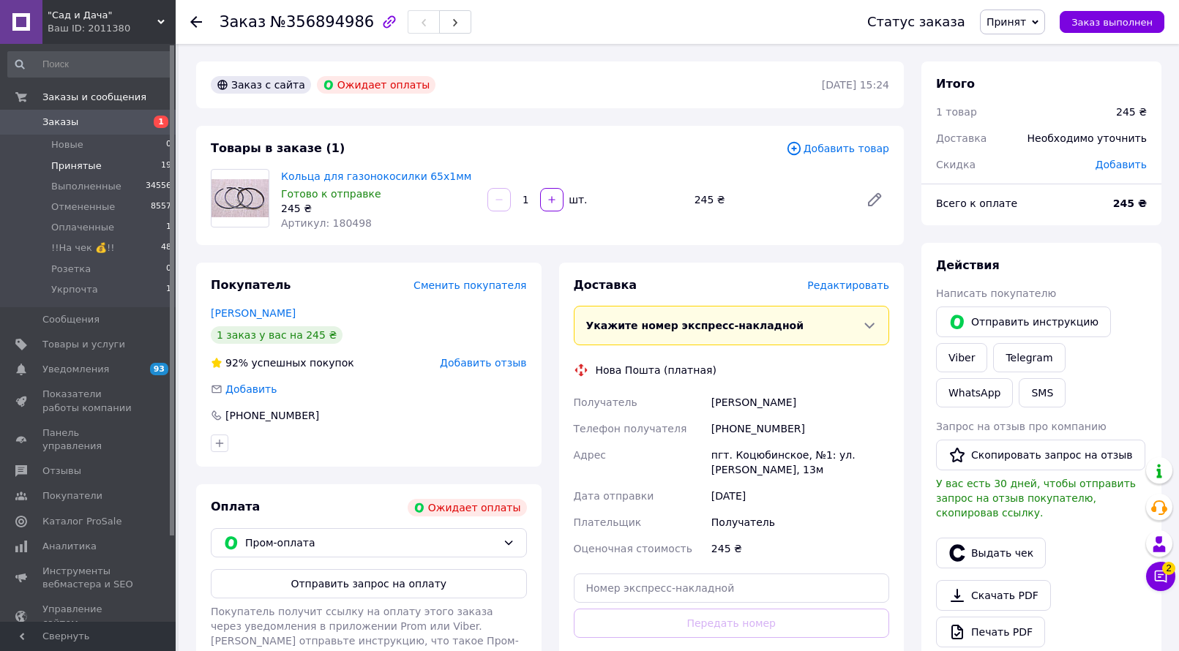
click at [102, 162] on li "Принятые 19" at bounding box center [90, 166] width 180 height 20
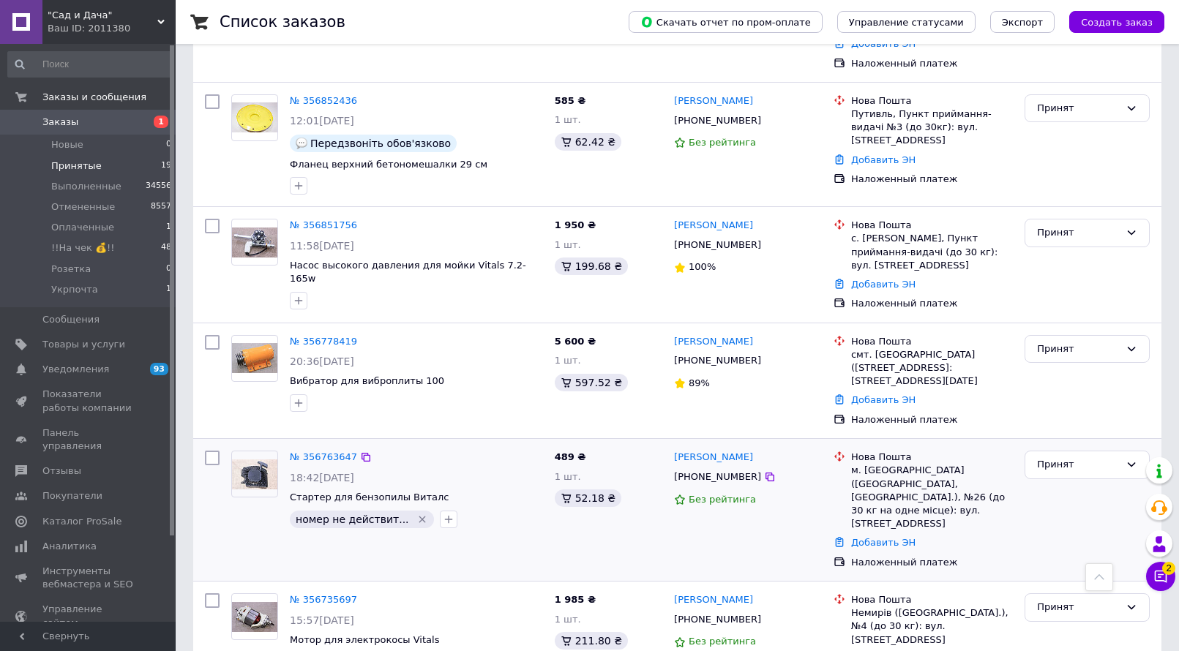
scroll to position [658, 0]
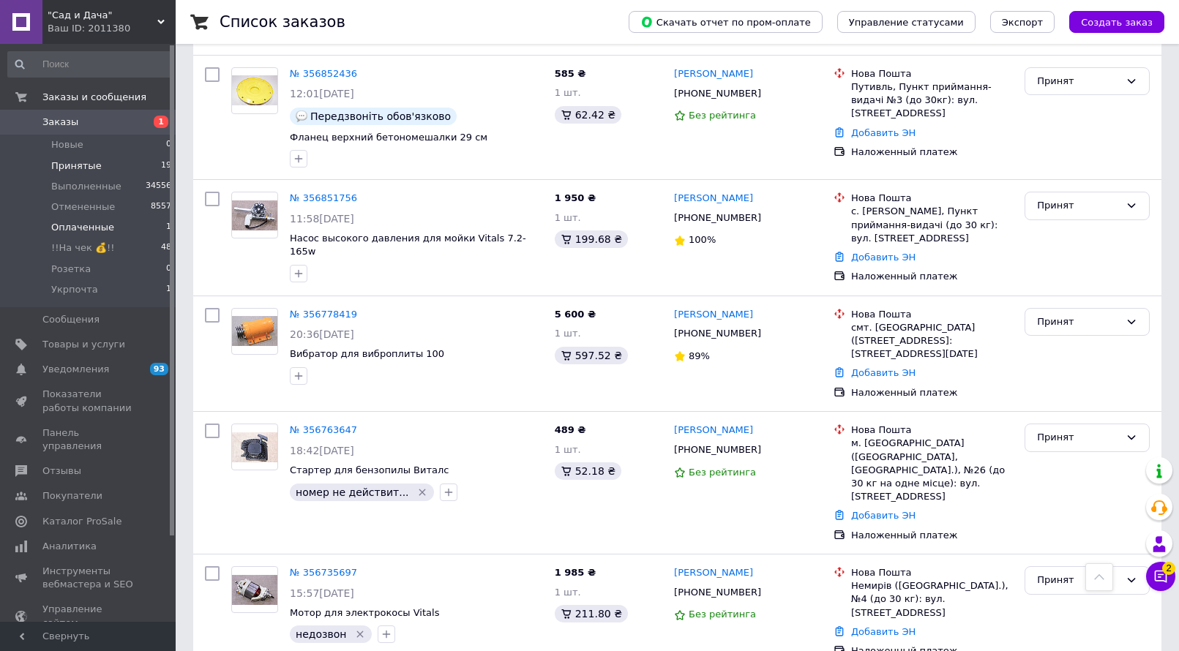
click at [97, 228] on span "Оплаченные" at bounding box center [82, 227] width 63 height 13
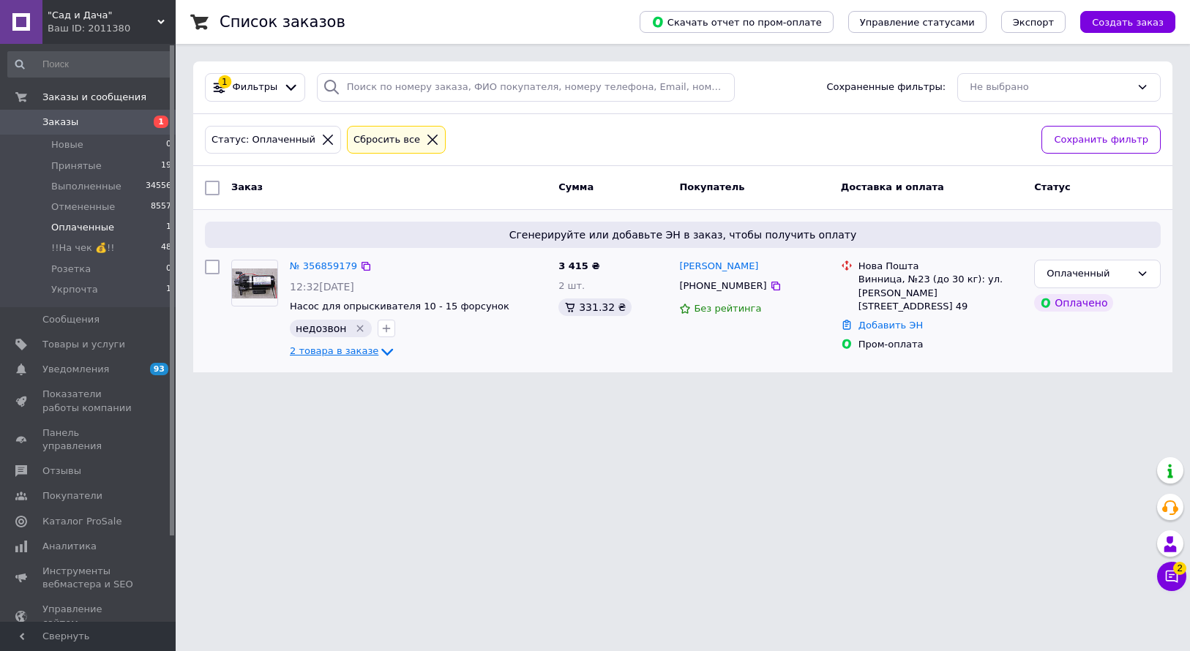
click at [378, 350] on icon at bounding box center [387, 352] width 18 height 18
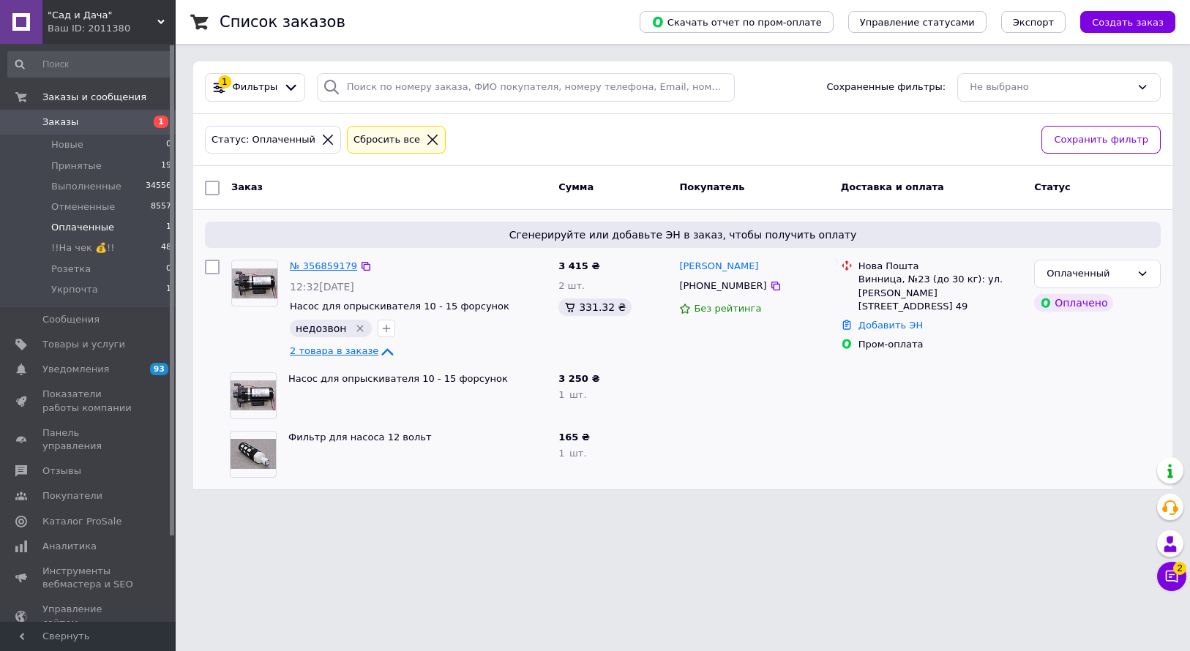
click at [323, 264] on link "№ 356859179" at bounding box center [323, 265] width 67 height 11
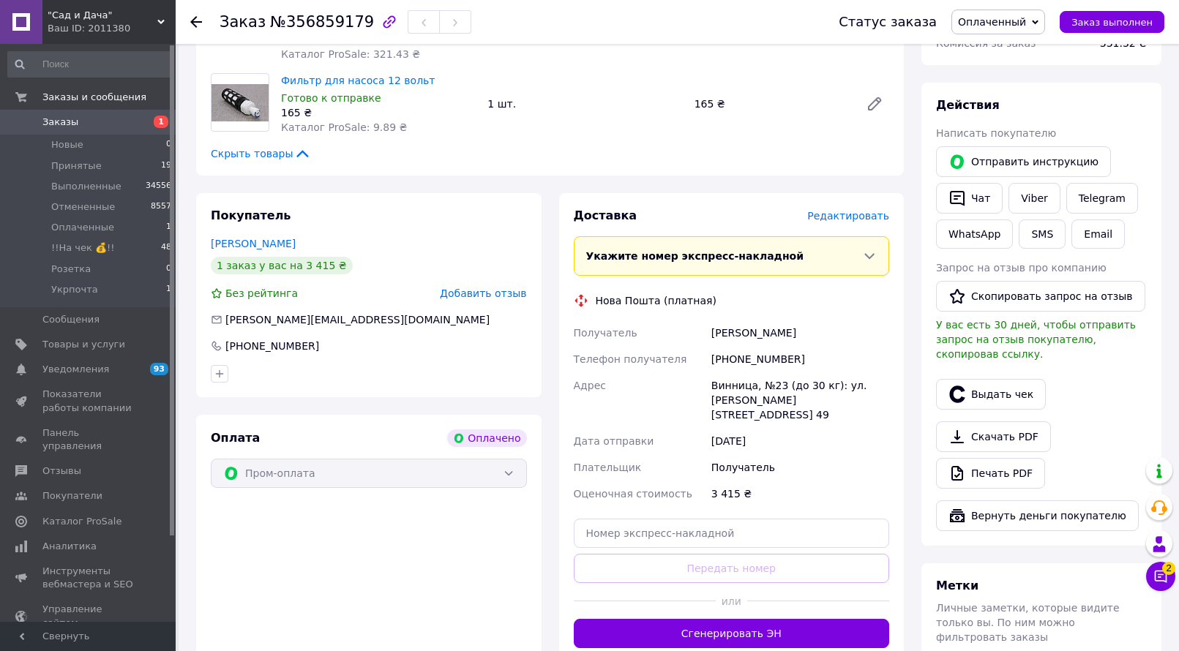
scroll to position [293, 0]
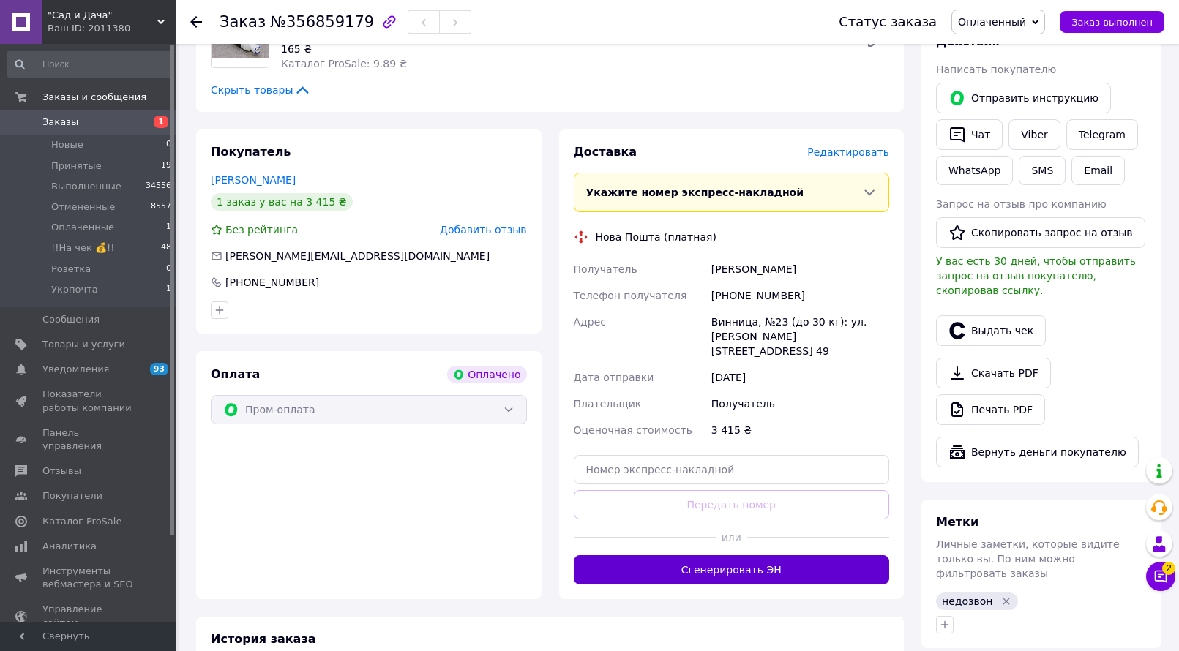
click at [699, 555] on button "Сгенерировать ЭН" at bounding box center [732, 569] width 316 height 29
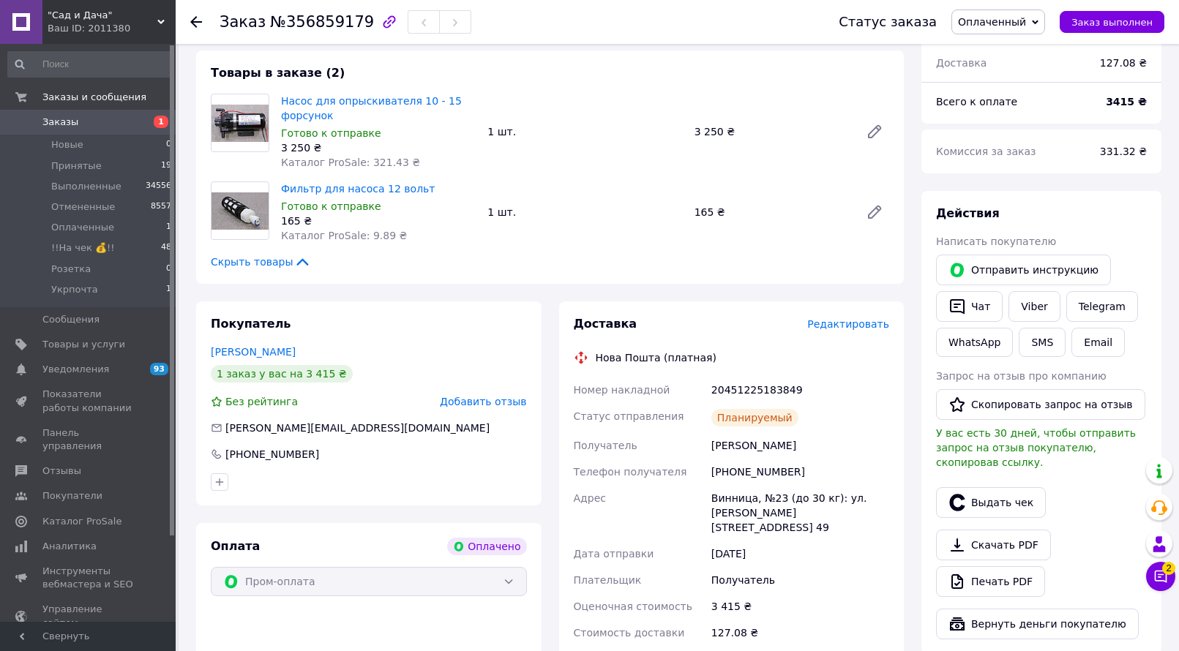
scroll to position [146, 0]
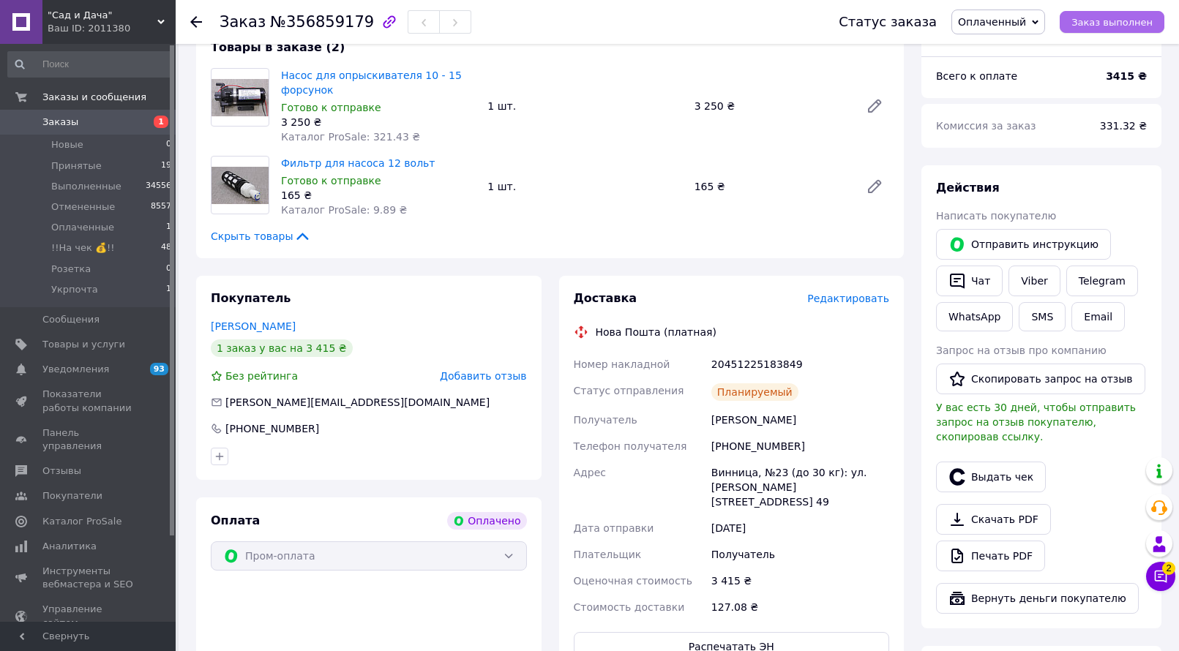
click at [1106, 23] on span "Заказ выполнен" at bounding box center [1111, 22] width 81 height 11
click at [86, 143] on li "Новые 0" at bounding box center [90, 145] width 180 height 20
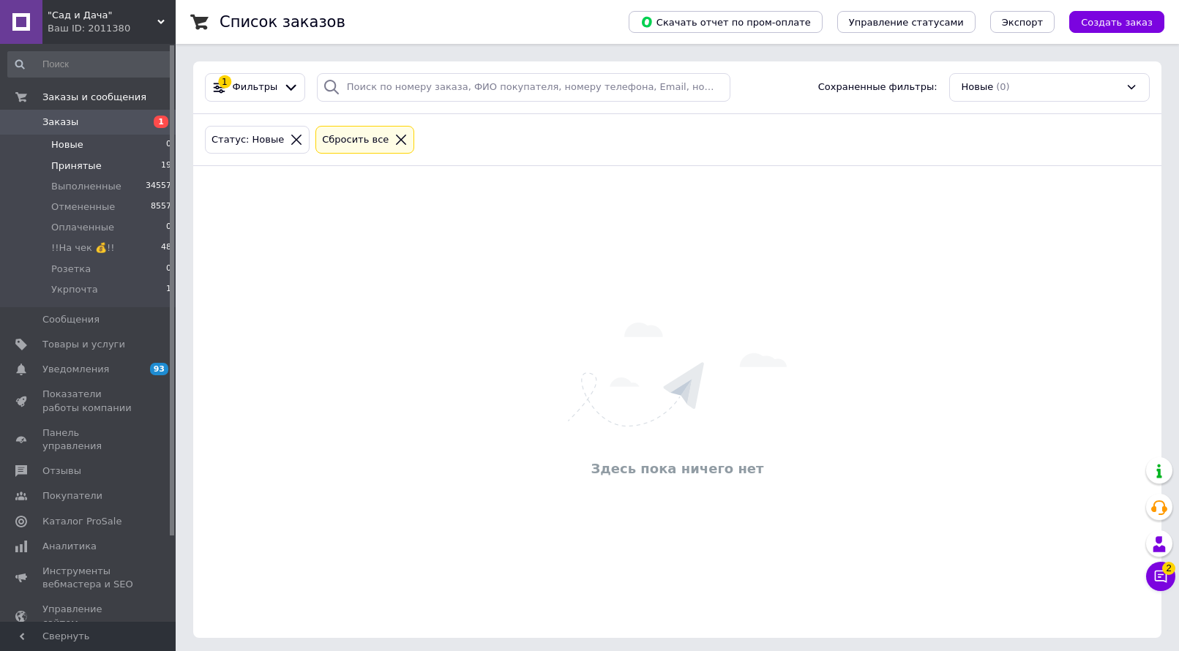
click at [106, 164] on li "Принятые 19" at bounding box center [90, 166] width 180 height 20
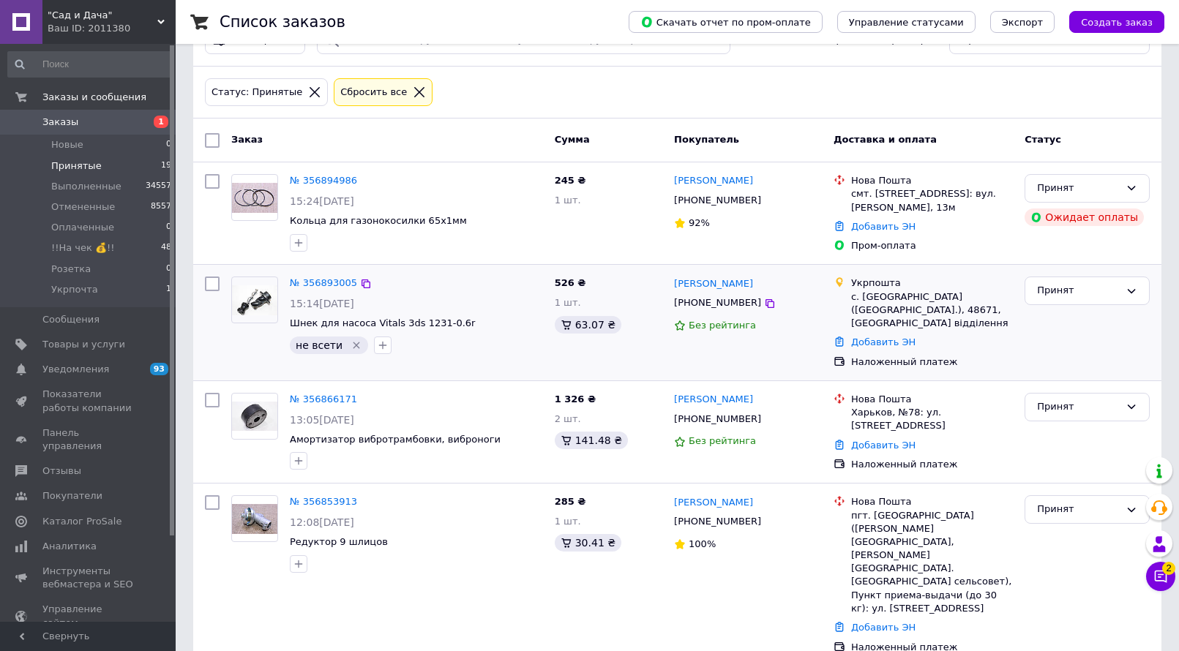
scroll to position [73, 0]
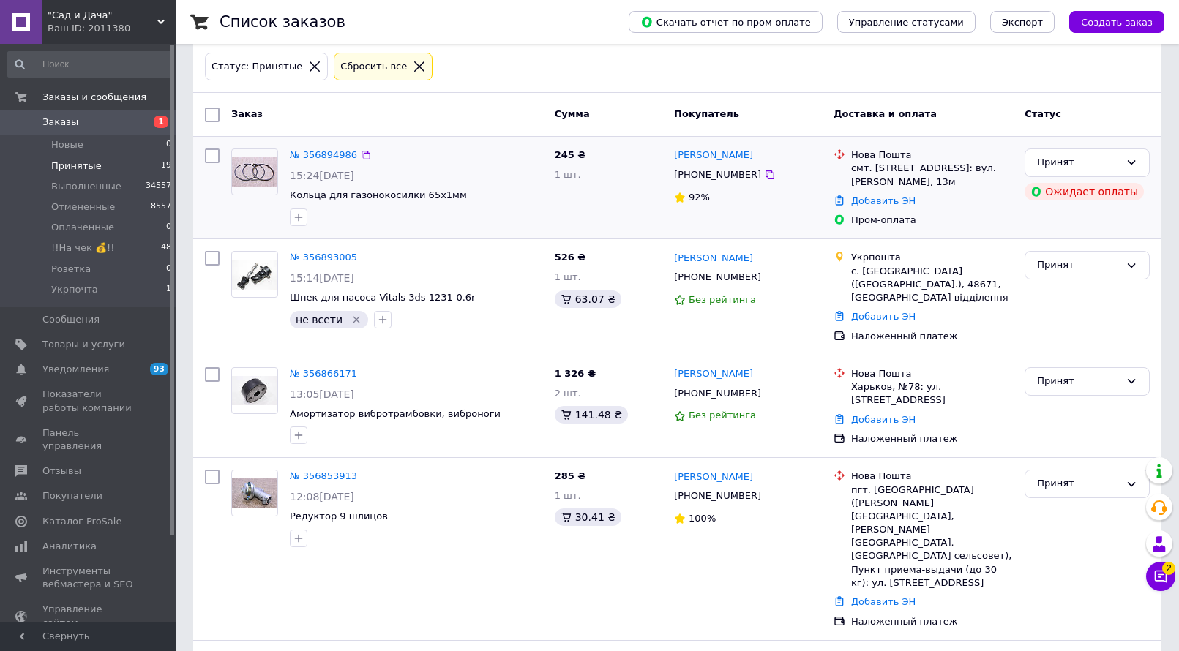
click at [319, 154] on link "№ 356894986" at bounding box center [323, 154] width 67 height 11
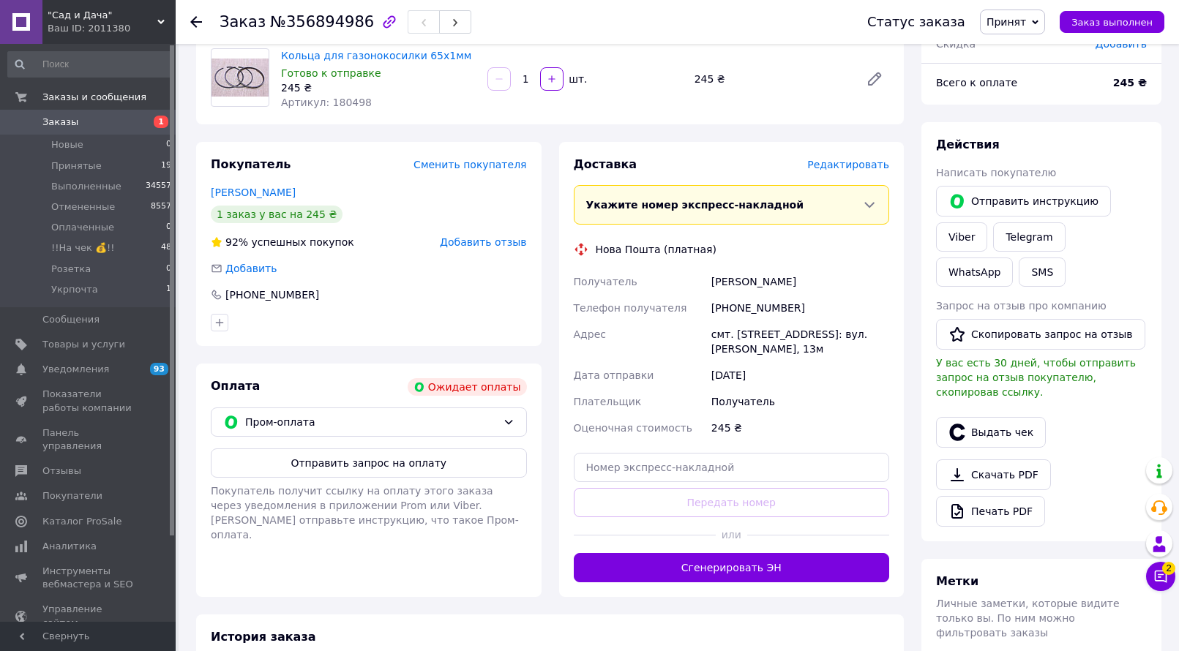
scroll to position [146, 0]
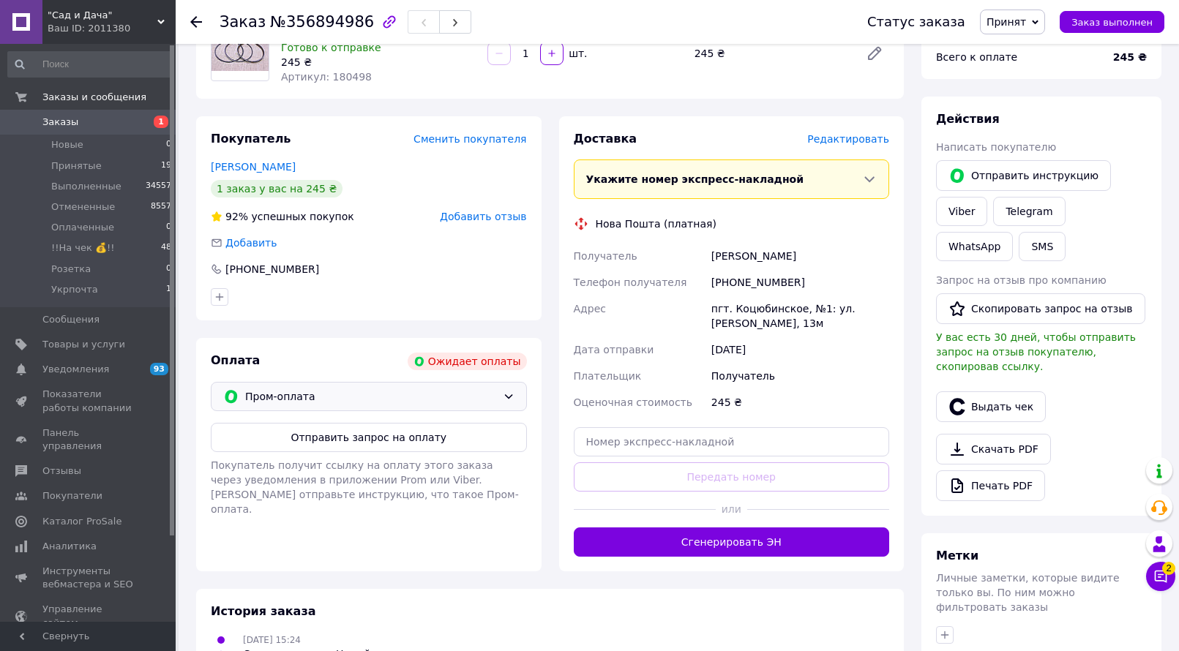
click at [508, 397] on icon at bounding box center [509, 397] width 12 height 12
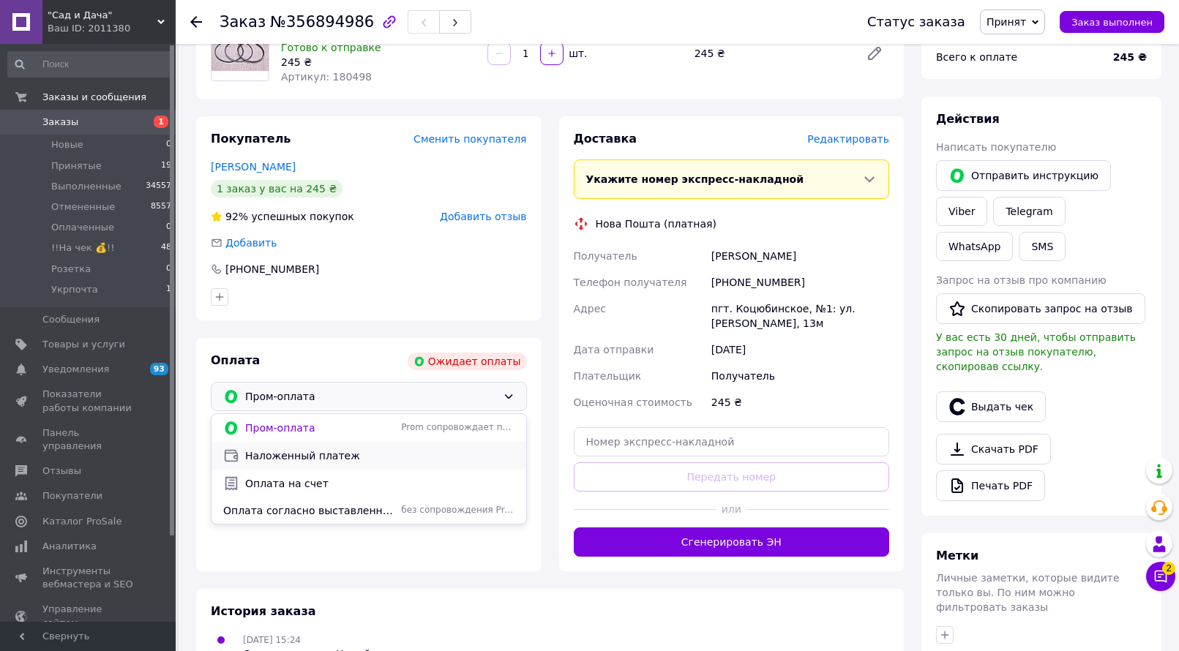
click at [356, 456] on span "Наложенный платеж" at bounding box center [379, 455] width 269 height 15
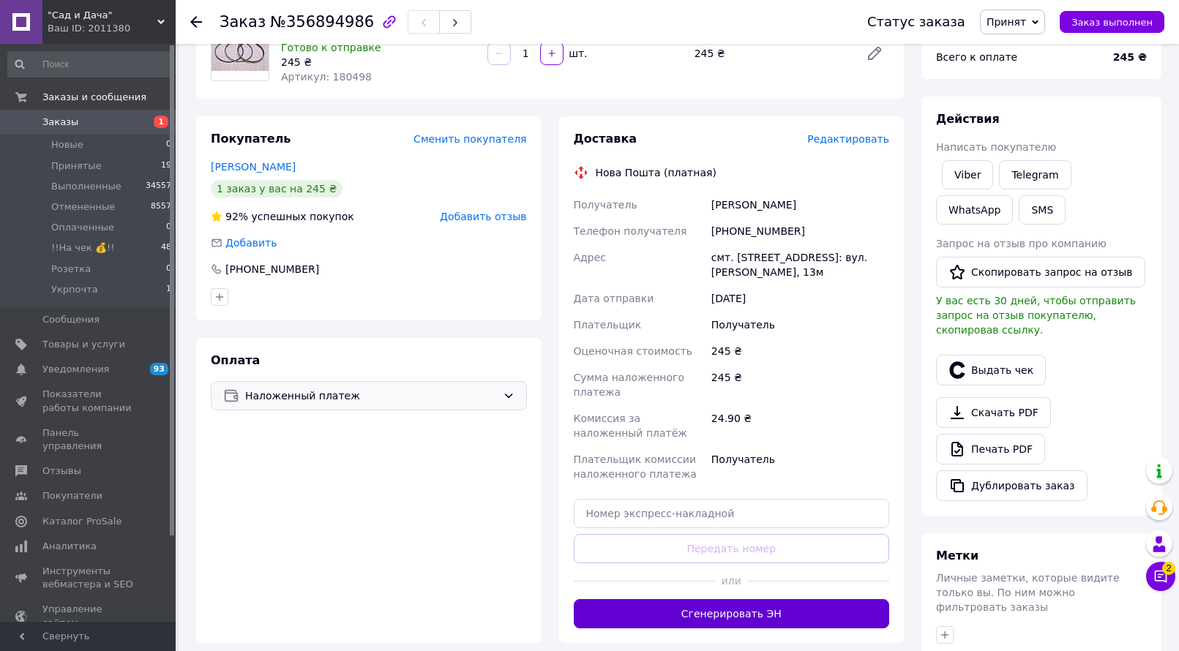
click at [779, 611] on button "Сгенерировать ЭН" at bounding box center [732, 613] width 316 height 29
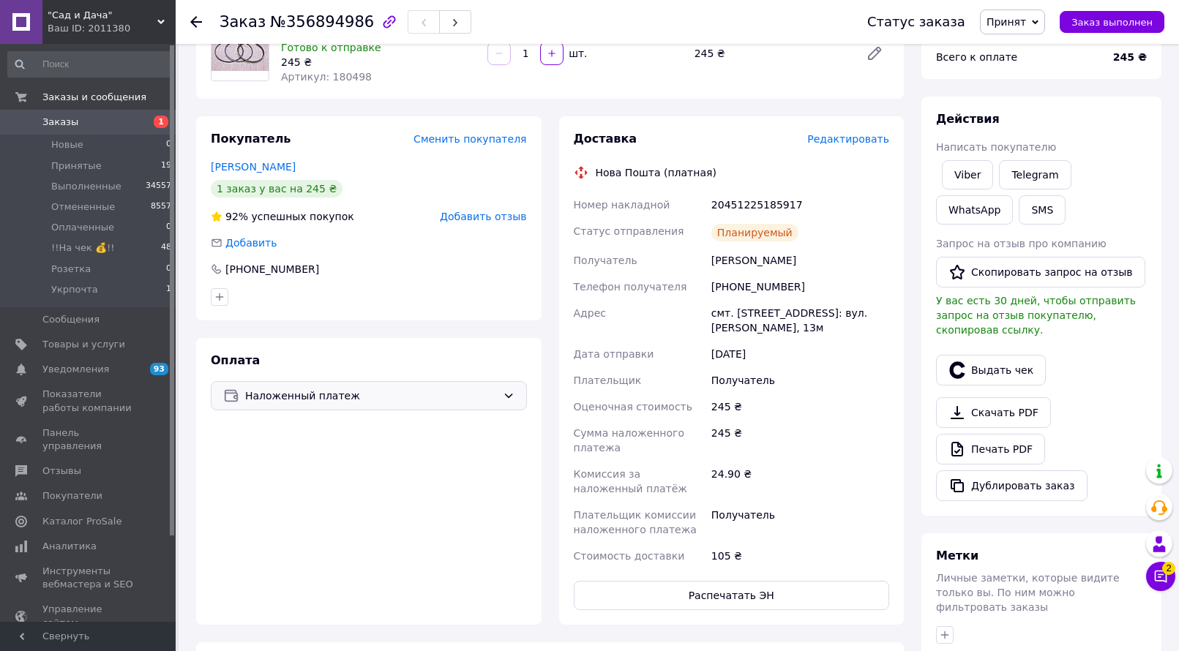
click at [1026, 22] on span "Принят" at bounding box center [1006, 22] width 40 height 12
click at [1026, 117] on li "!!На чек 💰!!" at bounding box center [1019, 117] width 78 height 22
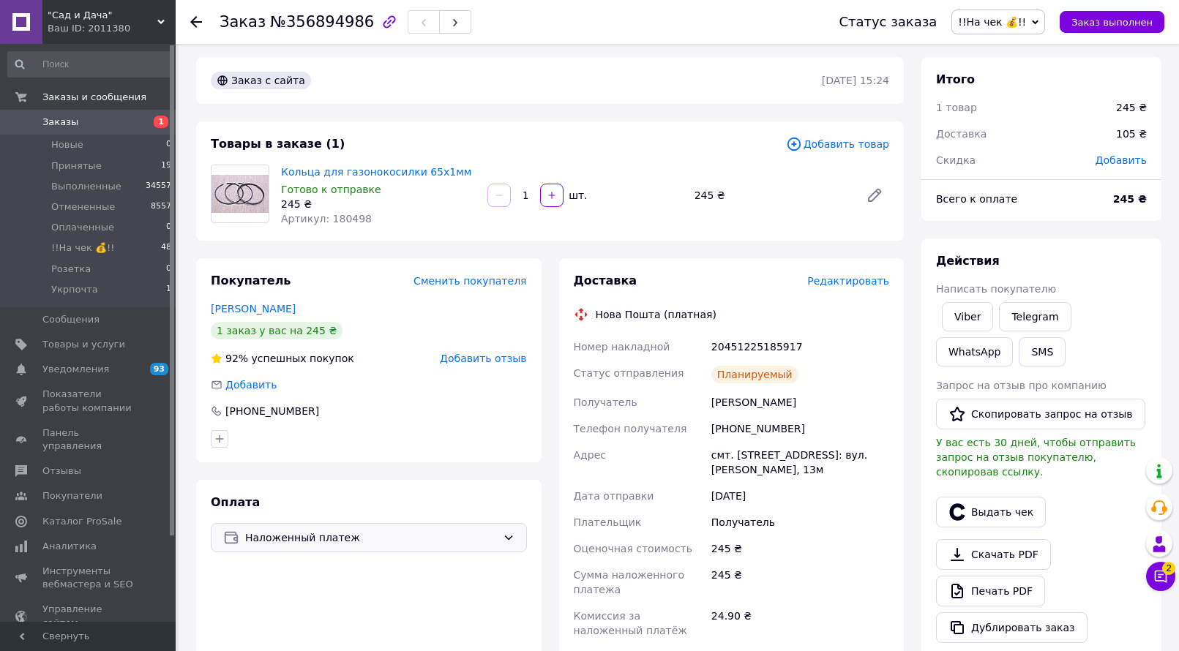
scroll to position [0, 0]
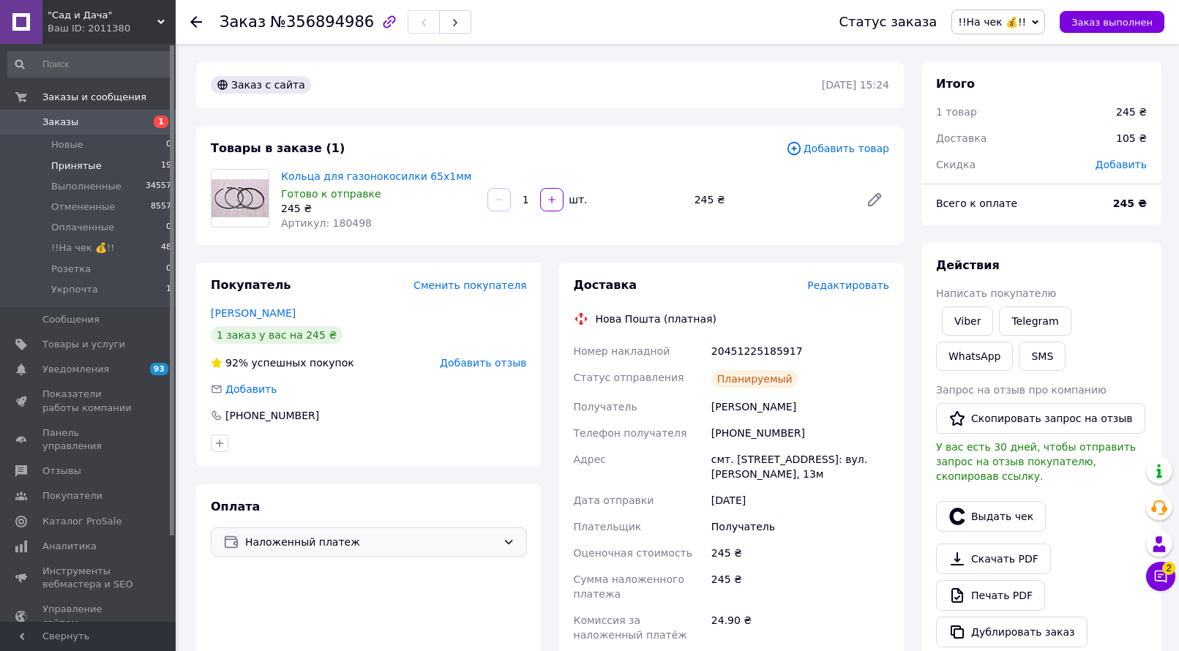
click at [87, 158] on li "Принятые 19" at bounding box center [90, 166] width 180 height 20
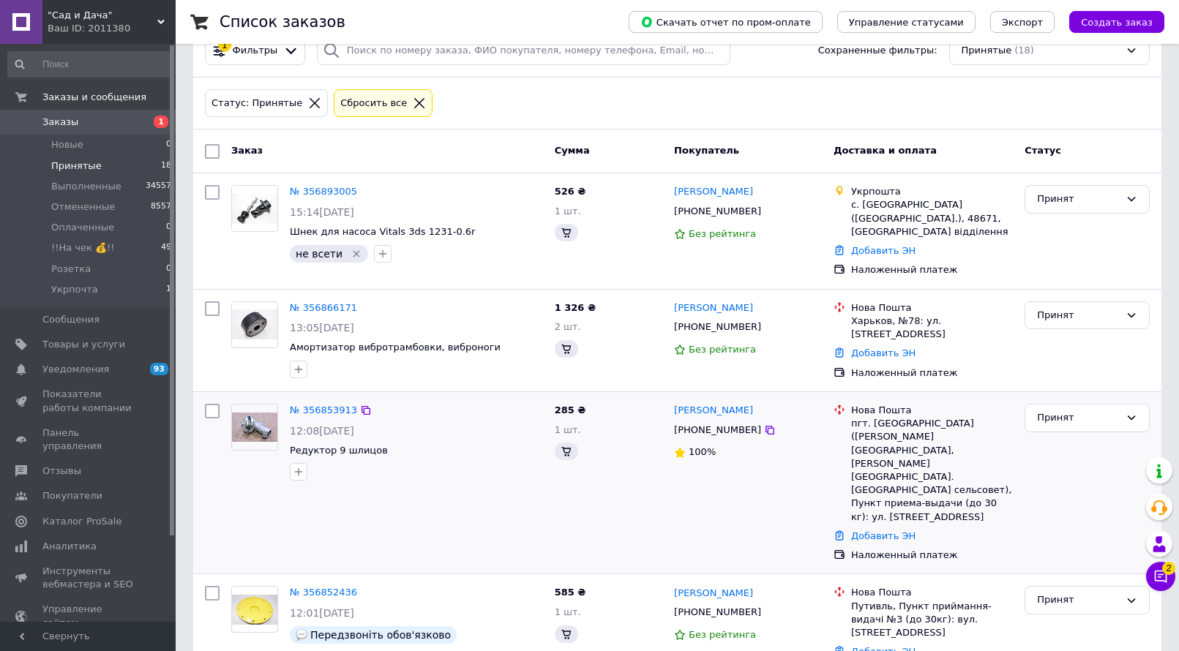
scroll to position [17, 0]
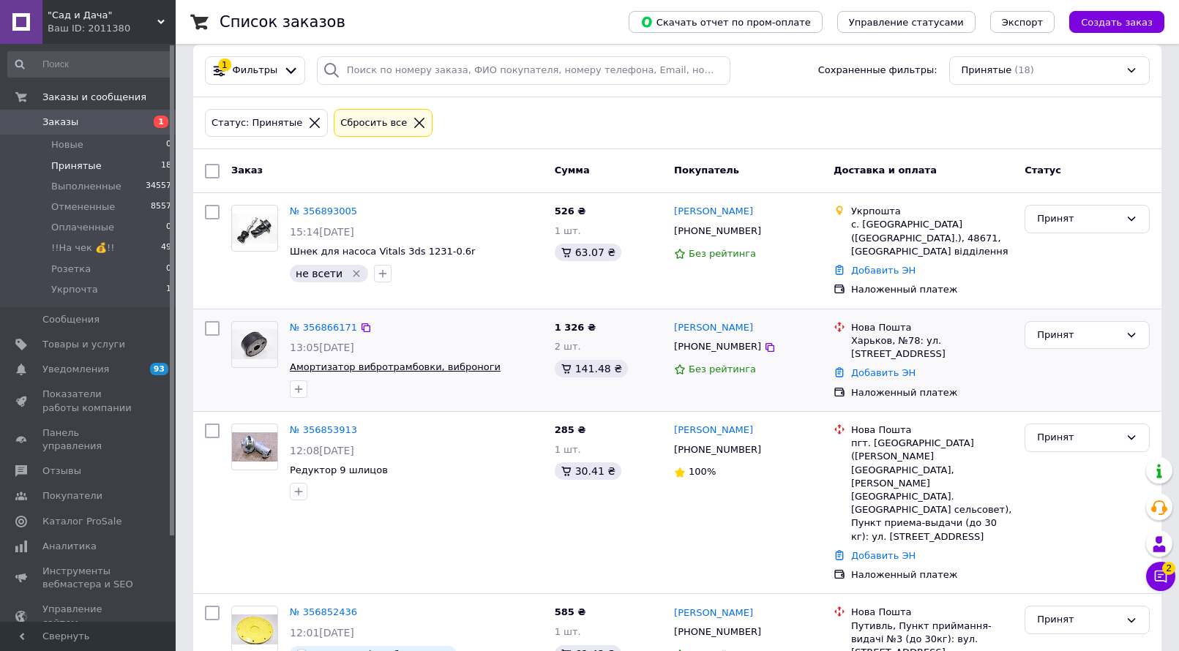
click at [322, 361] on span "Амортизатор вибротрамбовки, виброноги" at bounding box center [395, 366] width 211 height 11
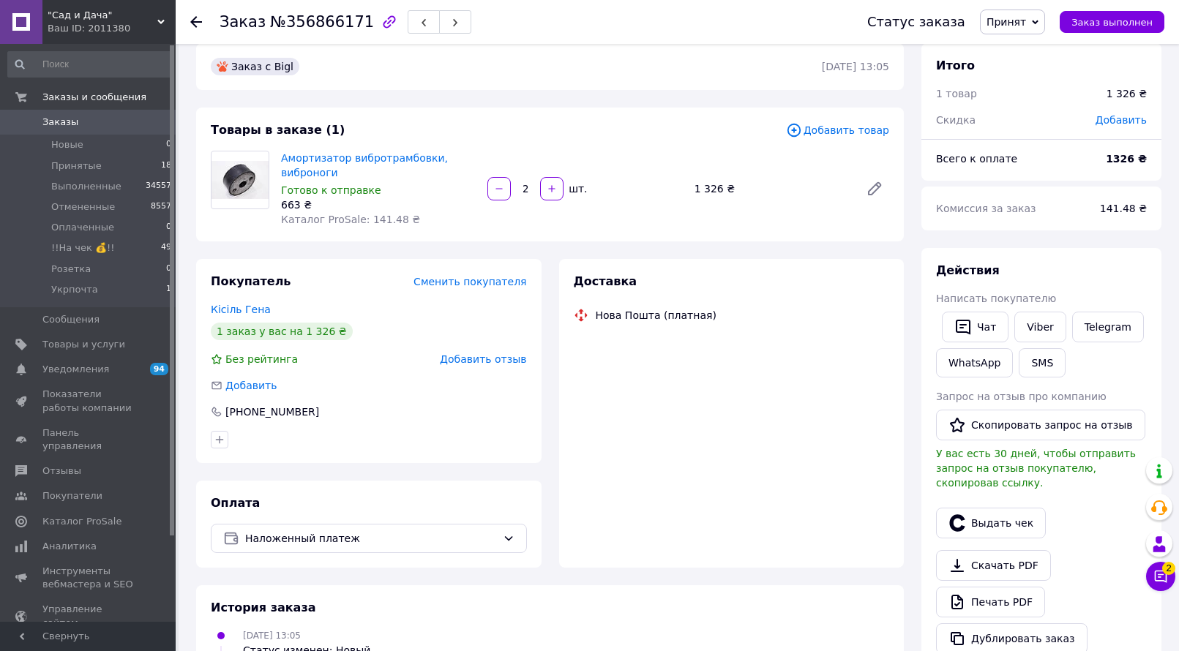
scroll to position [73, 0]
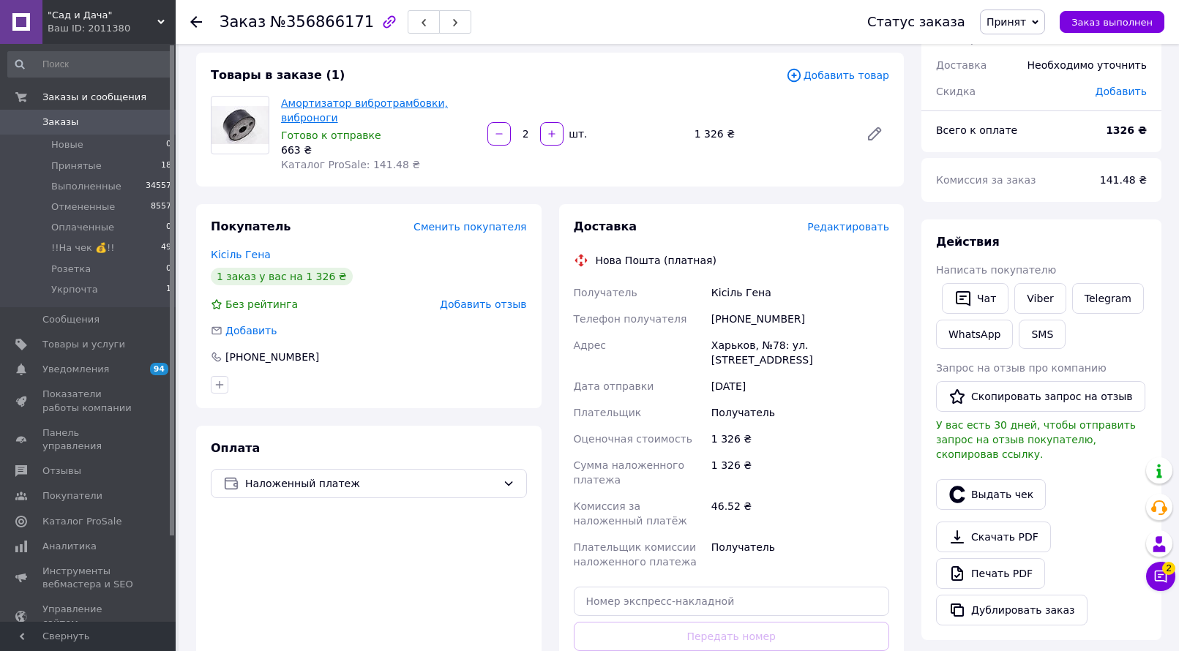
click at [377, 109] on link "Амортизатор вибротрамбовки, виброноги" at bounding box center [364, 110] width 167 height 26
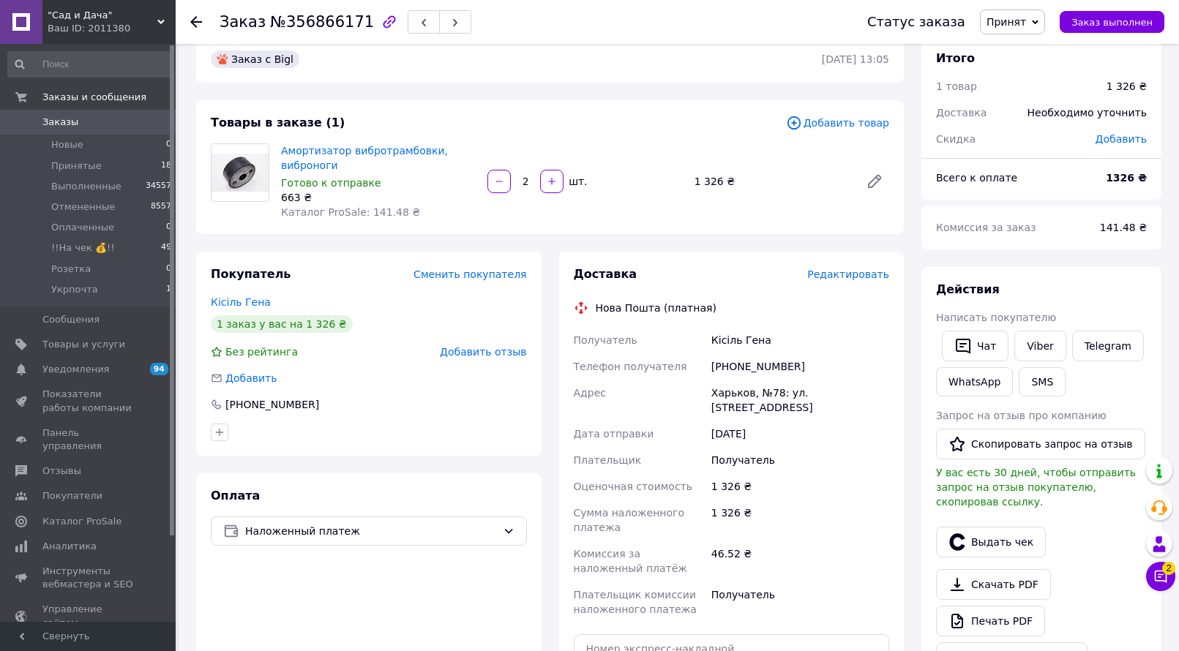
scroll to position [0, 0]
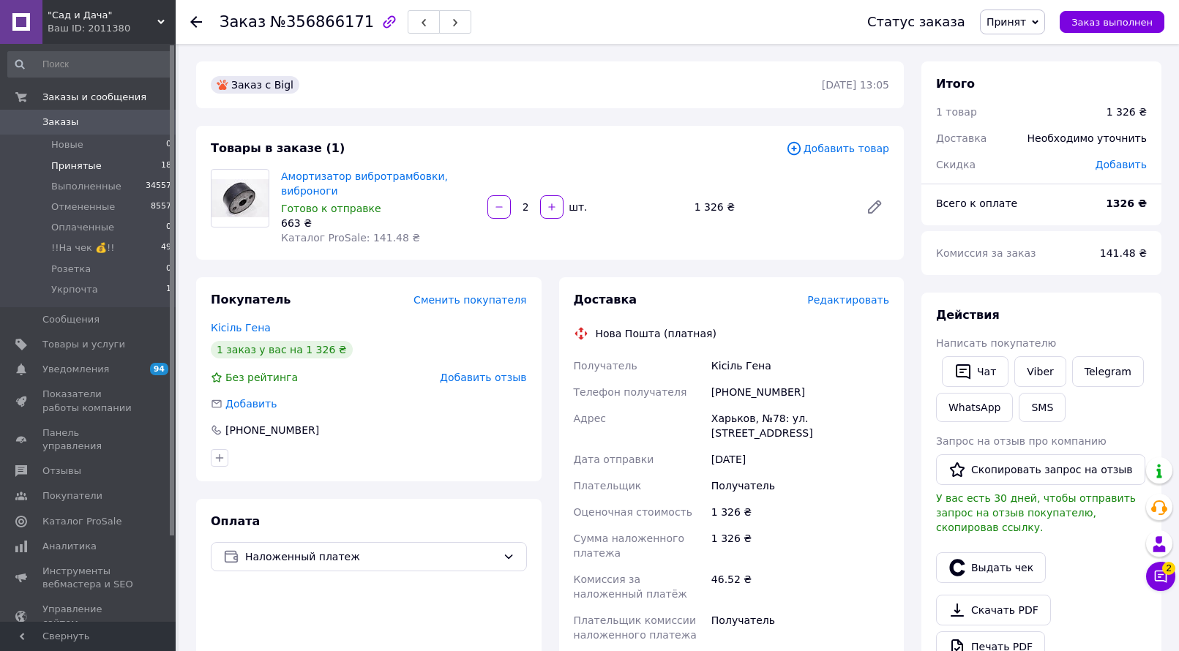
click at [102, 165] on li "Принятые 18" at bounding box center [90, 166] width 180 height 20
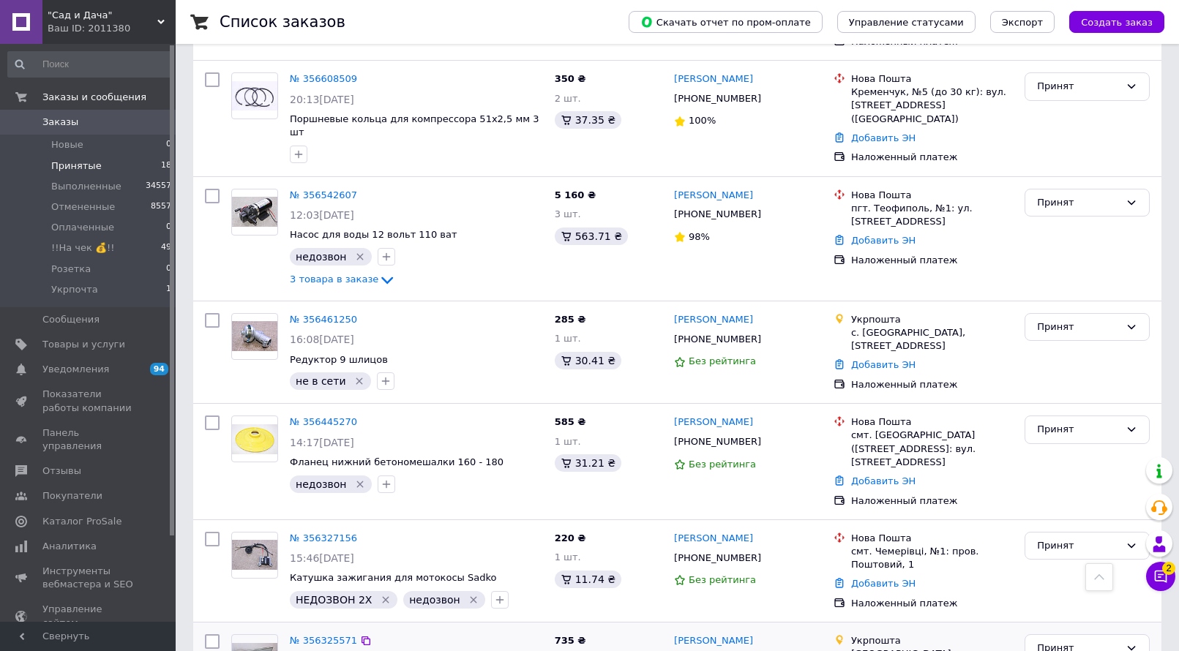
scroll to position [1616, 0]
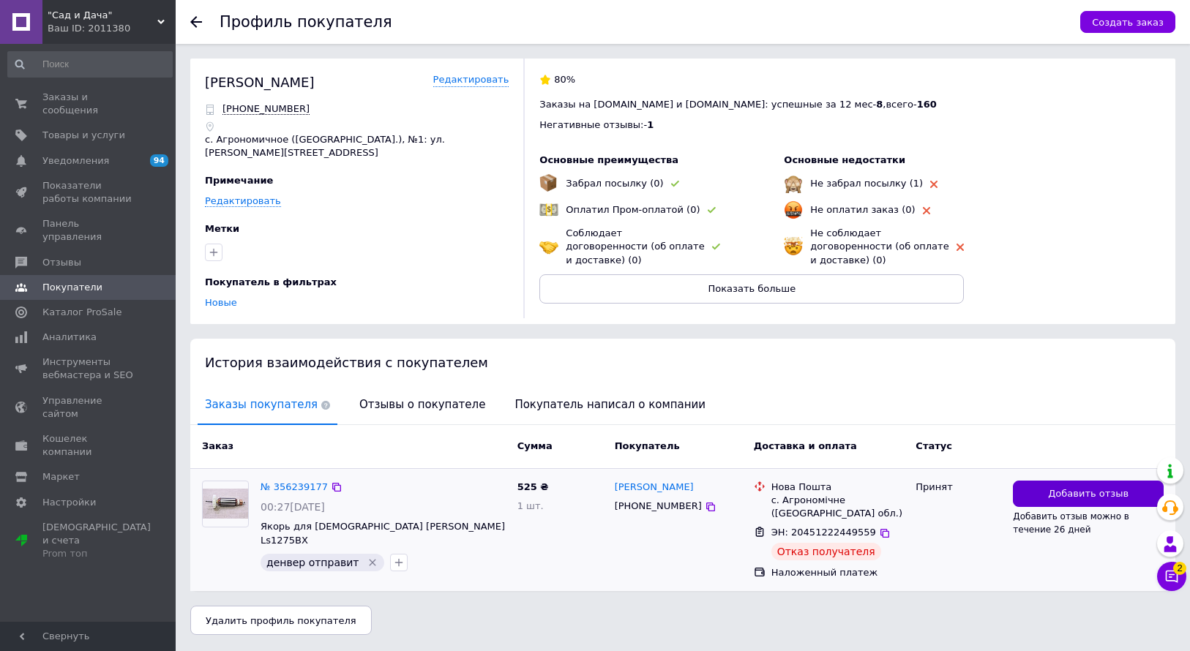
click at [1087, 487] on span "Добавить отзыв" at bounding box center [1088, 494] width 80 height 14
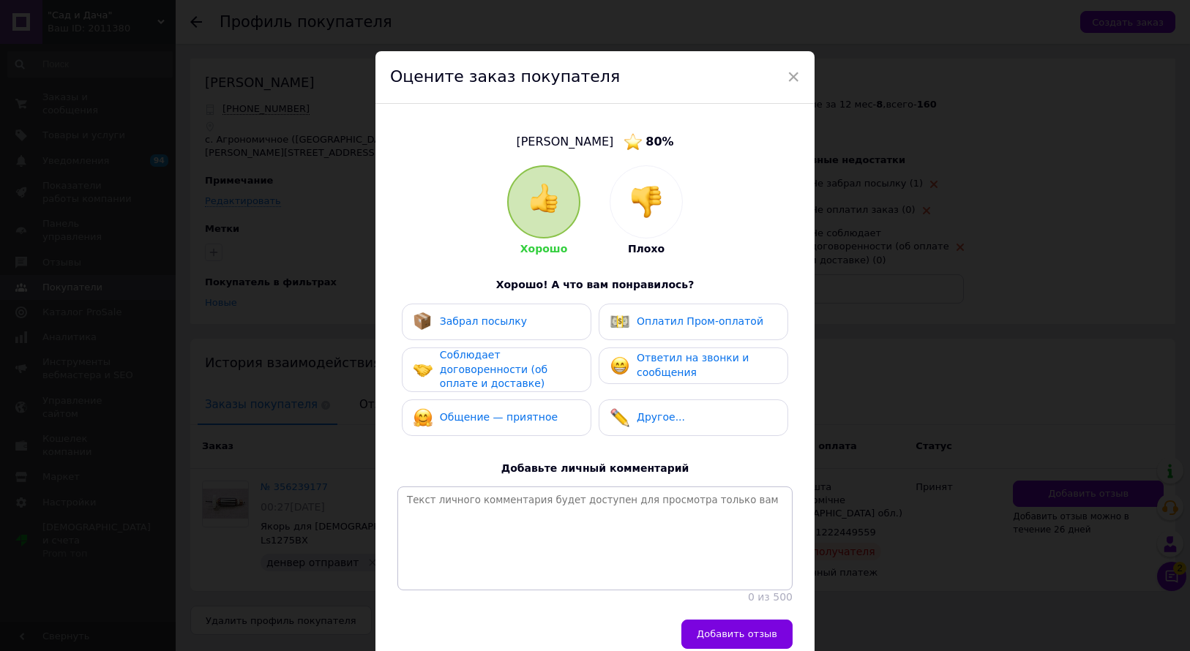
click at [545, 215] on div at bounding box center [543, 202] width 70 height 70
click at [650, 203] on img at bounding box center [646, 202] width 32 height 32
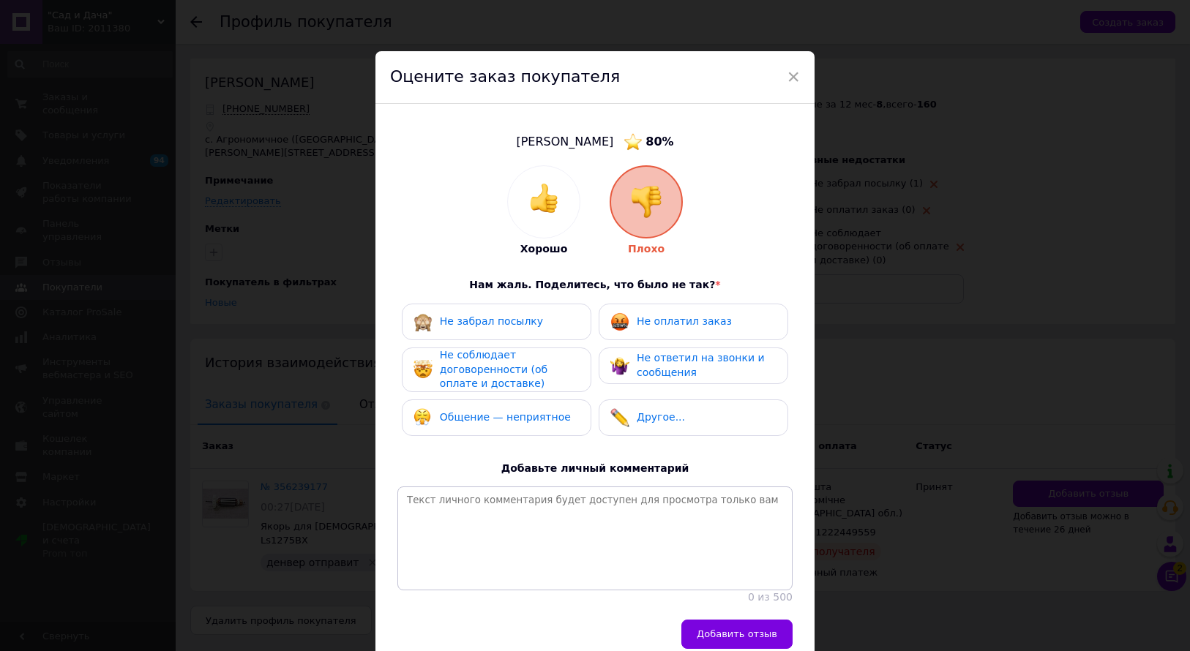
click at [495, 325] on span "Не забрал посылку" at bounding box center [491, 321] width 103 height 12
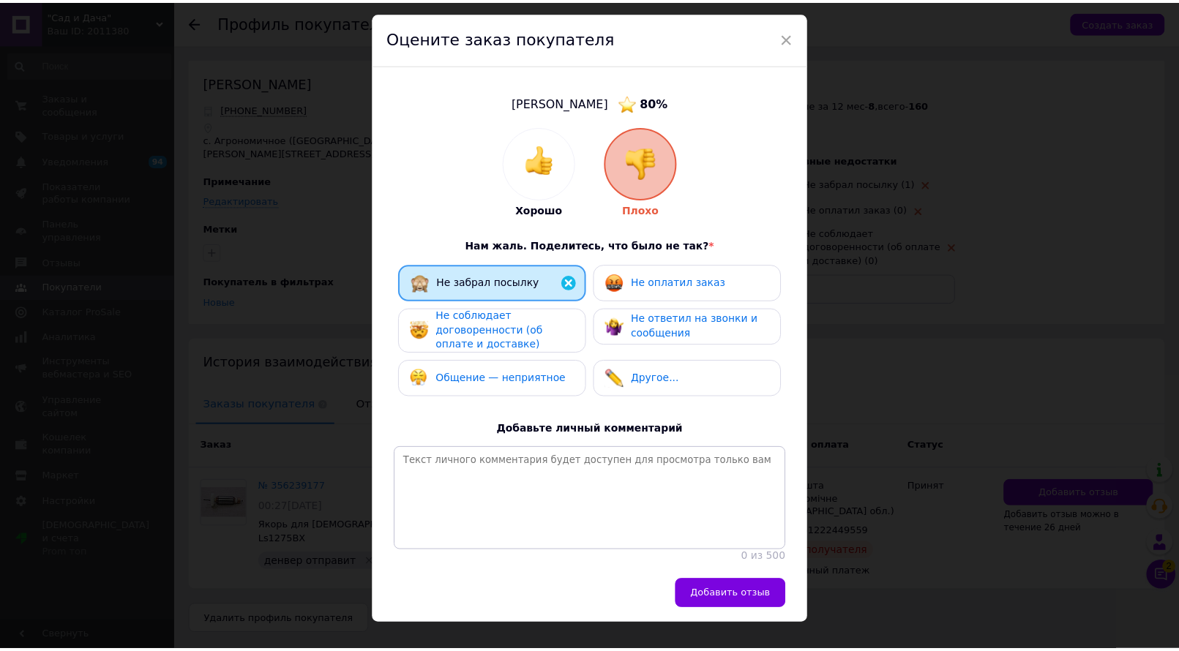
scroll to position [75, 0]
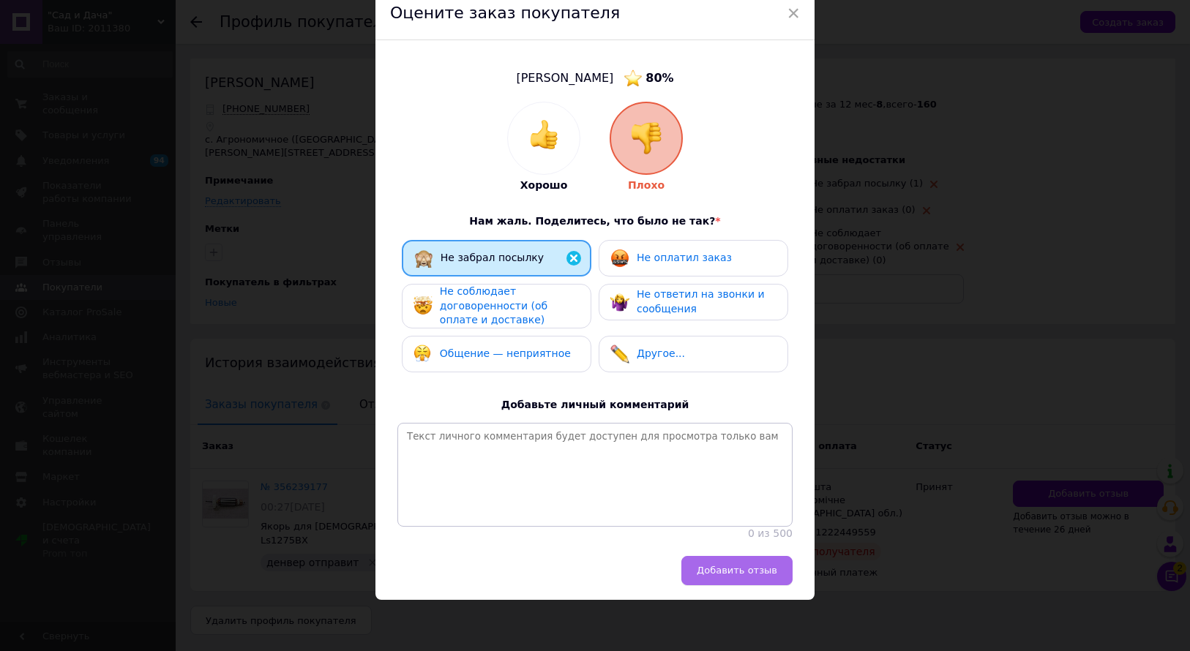
click at [735, 569] on span "Добавить отзыв" at bounding box center [737, 570] width 80 height 11
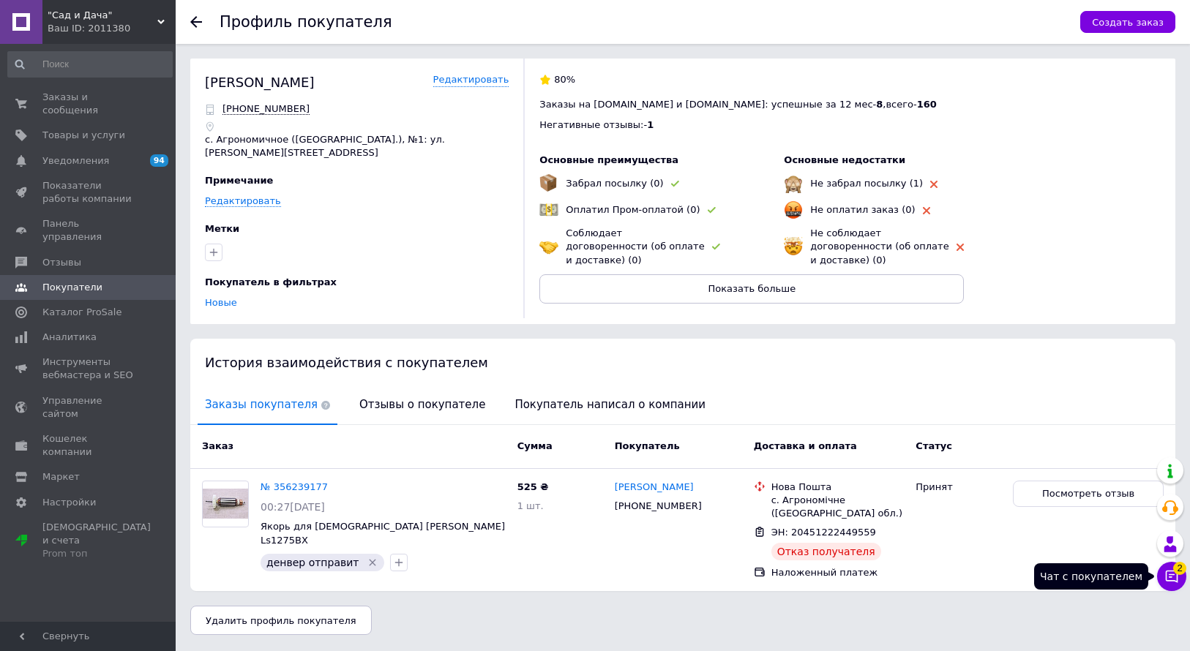
click at [1168, 570] on icon at bounding box center [1171, 576] width 15 height 15
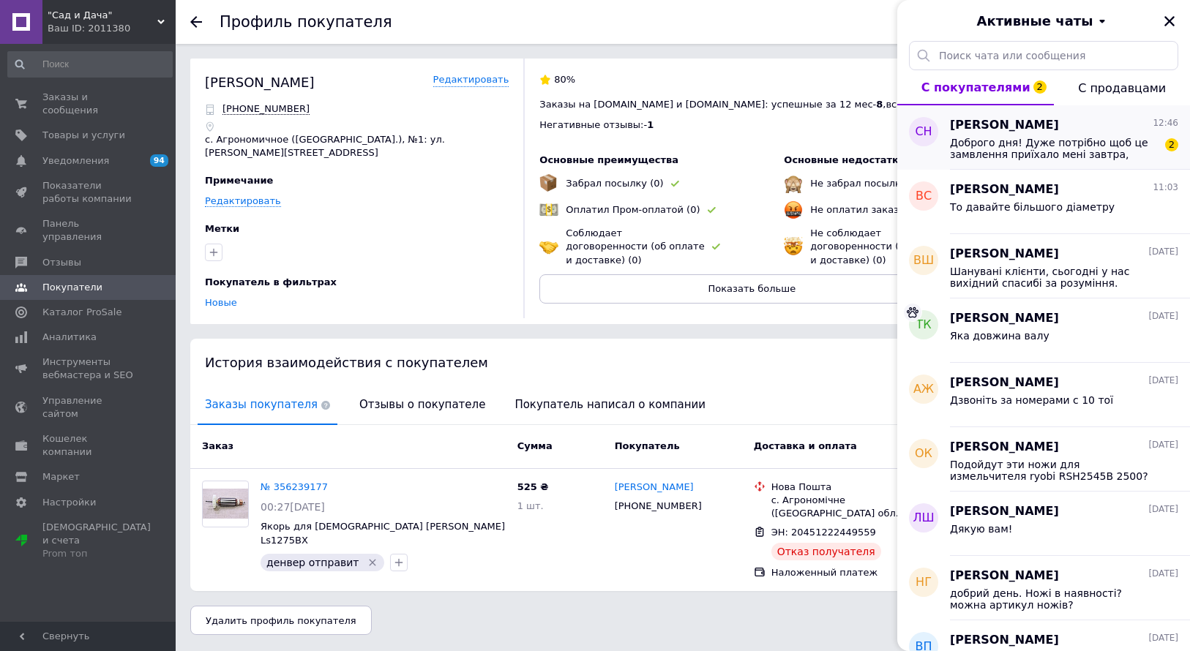
click at [997, 138] on span "Доброго дня! Дуже потрібно щоб це замвлення приїхало мені завтра, тому попрошу …" at bounding box center [1054, 148] width 208 height 23
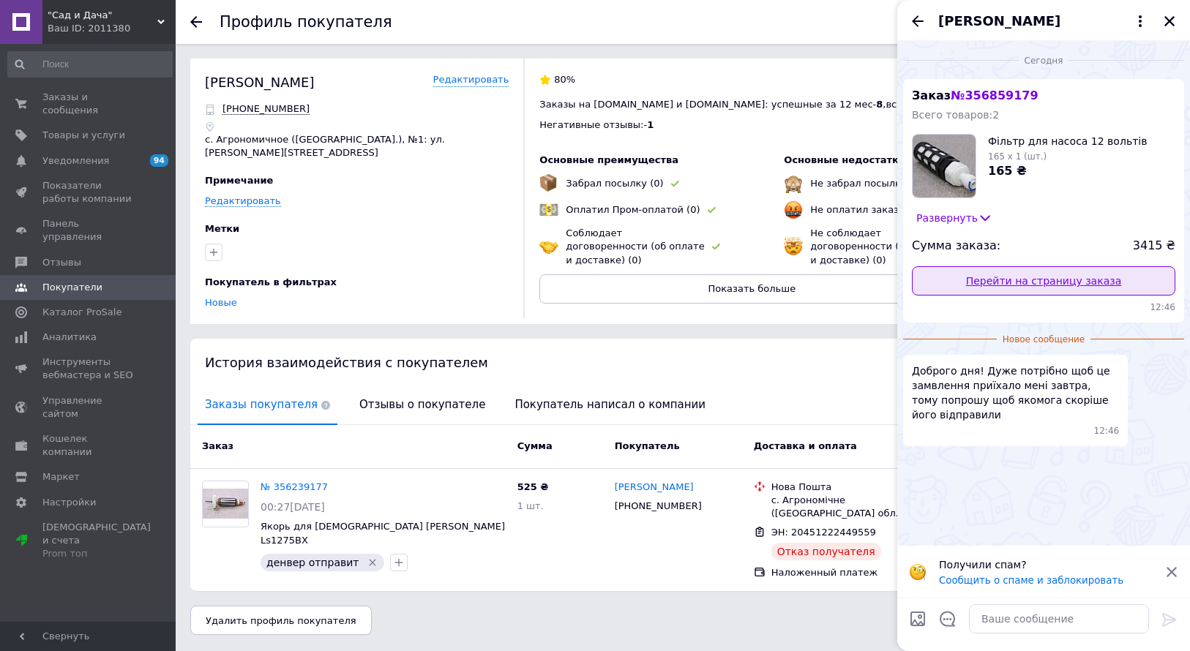
click at [1054, 279] on link "Перейти на страницу заказа" at bounding box center [1043, 280] width 263 height 29
click at [1177, 21] on button "Закрыть" at bounding box center [1169, 21] width 18 height 18
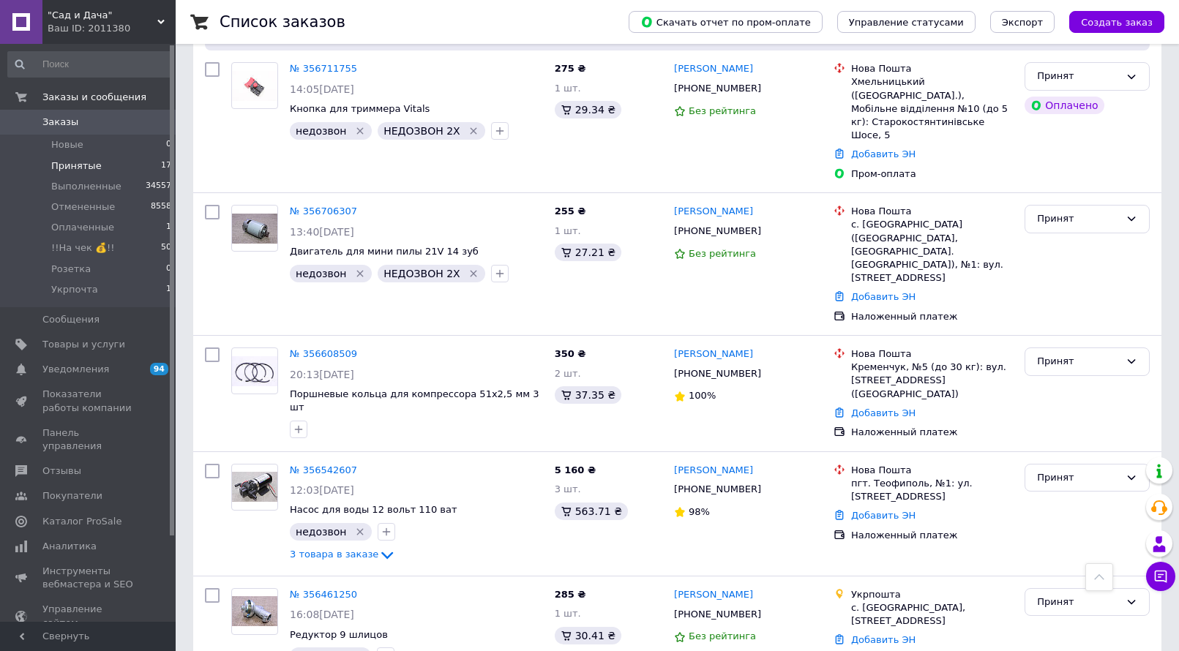
scroll to position [1244, 0]
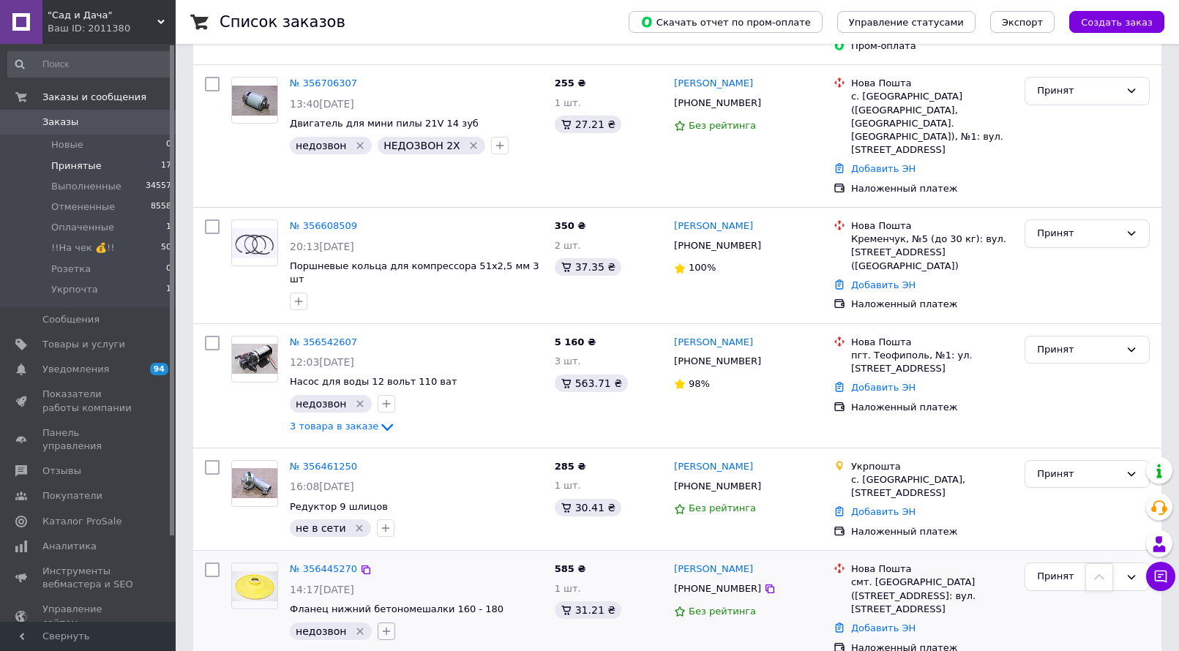
click at [386, 626] on icon "button" at bounding box center [386, 632] width 12 height 12
click at [337, 563] on link "№ 356445270" at bounding box center [323, 568] width 67 height 11
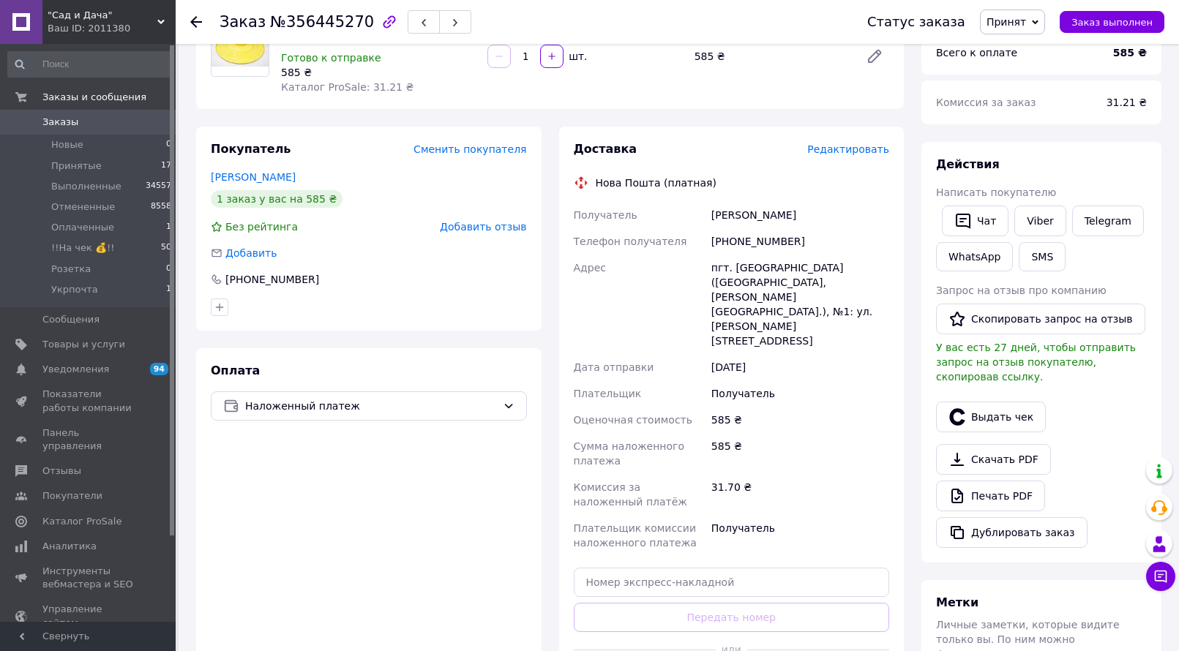
scroll to position [146, 0]
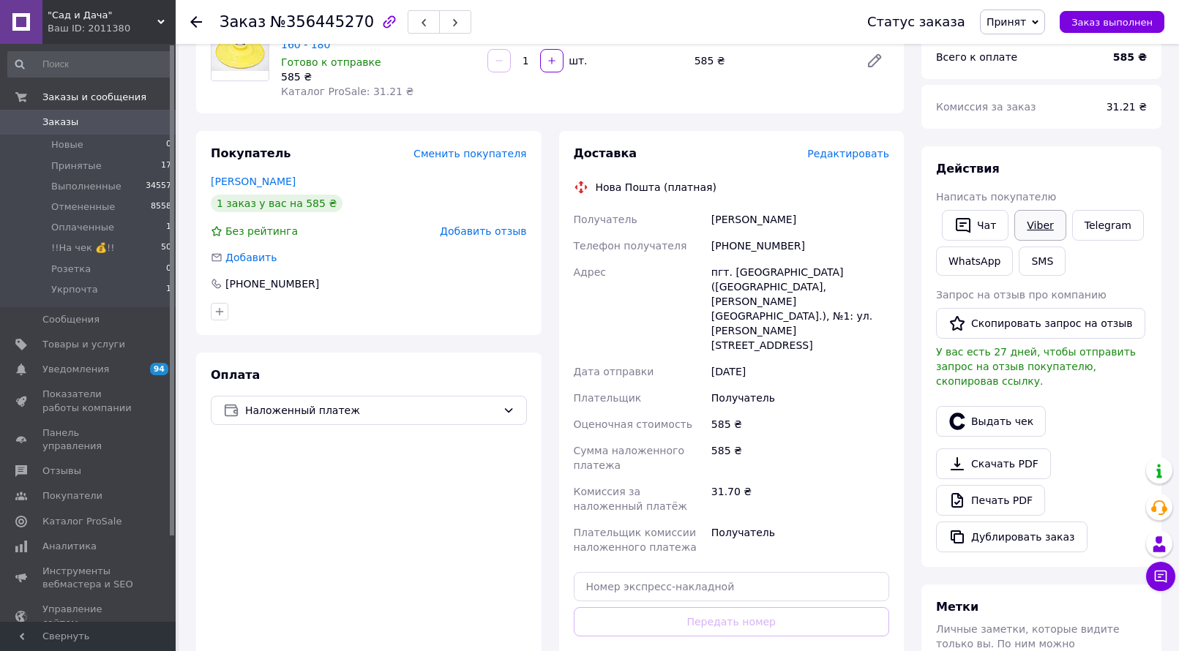
click at [1029, 224] on link "Viber" at bounding box center [1039, 225] width 51 height 31
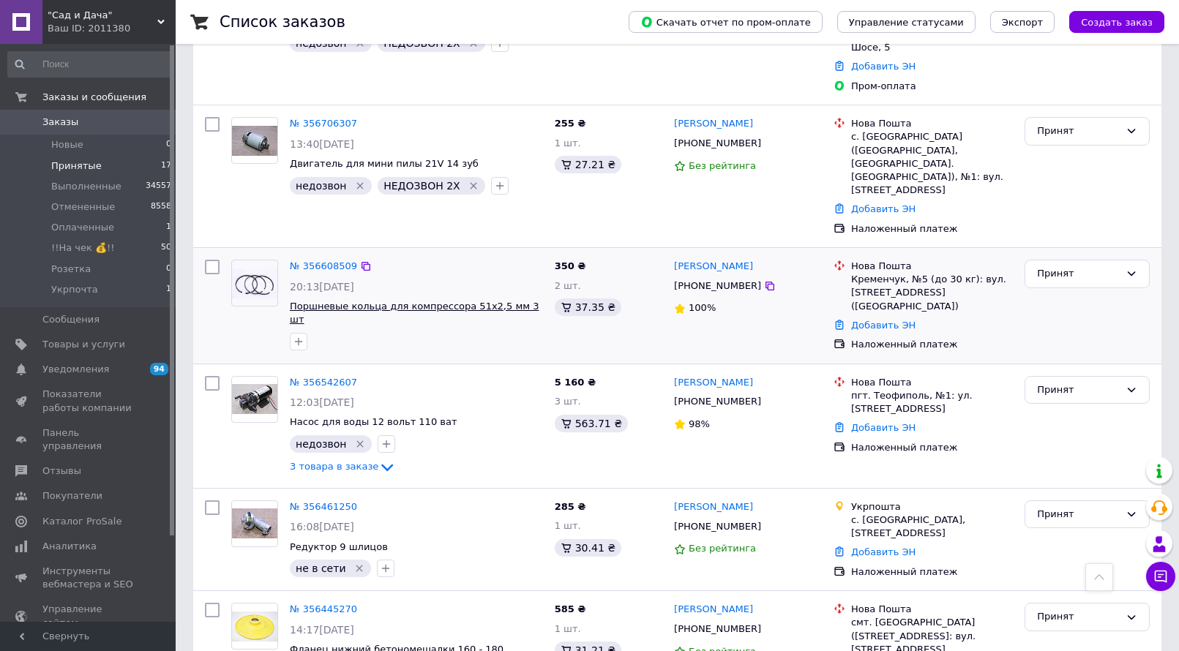
scroll to position [1244, 0]
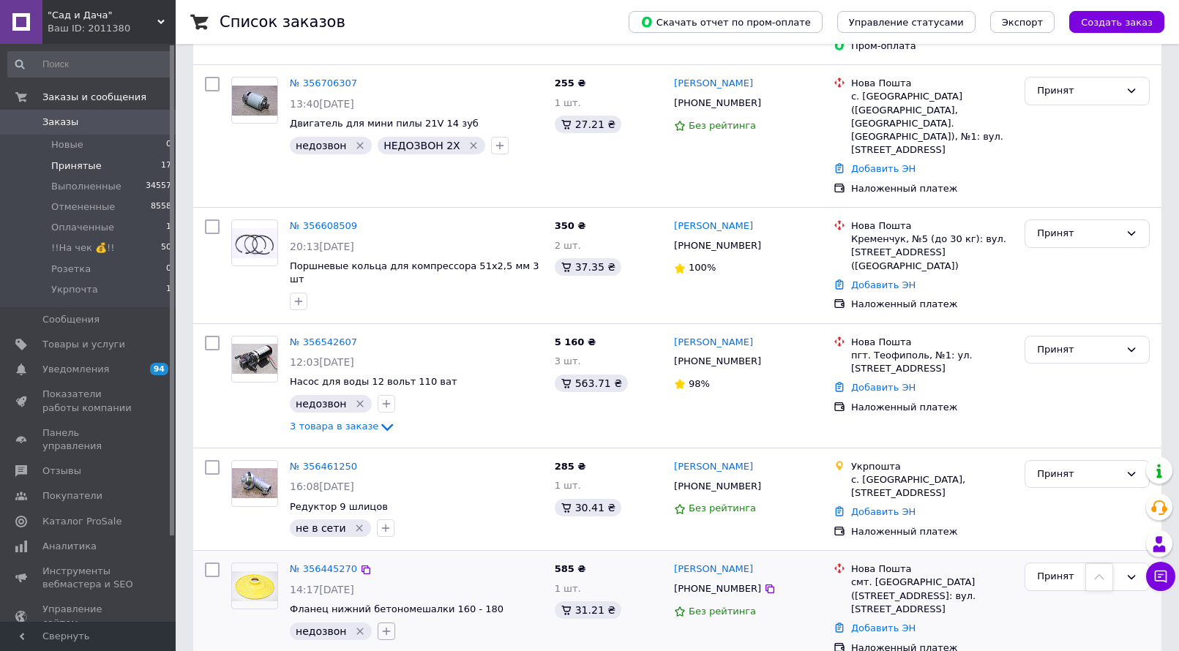
click at [382, 626] on icon "button" at bounding box center [386, 632] width 12 height 12
type input "написал"
checkbox input "true"
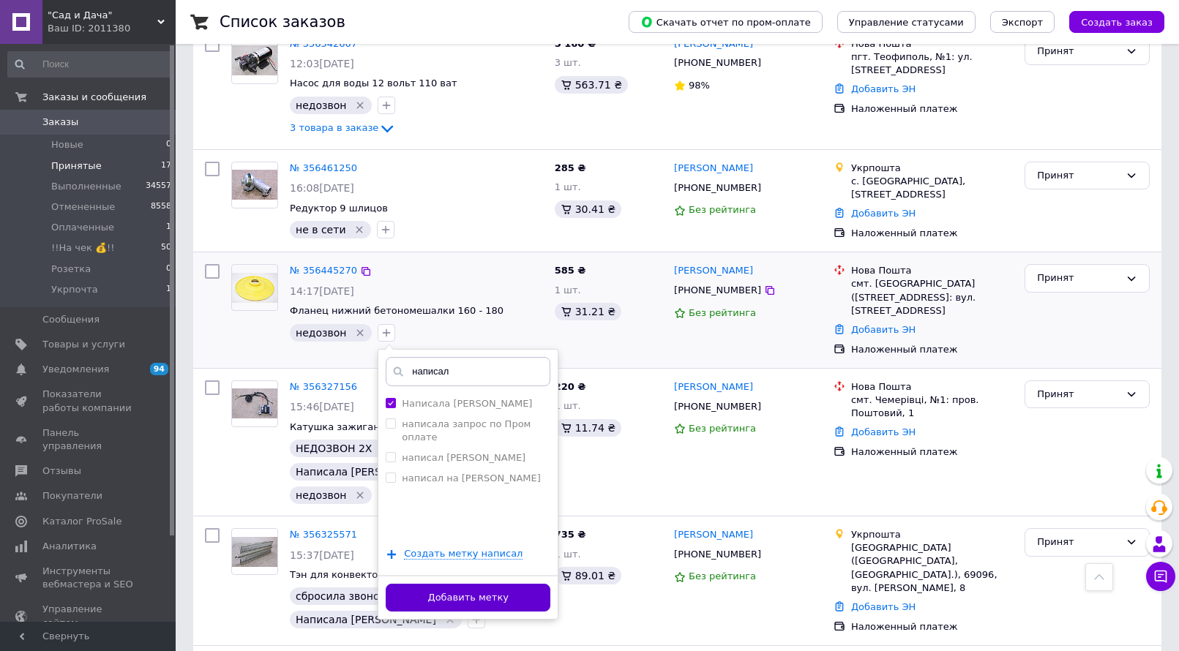
scroll to position [1545, 0]
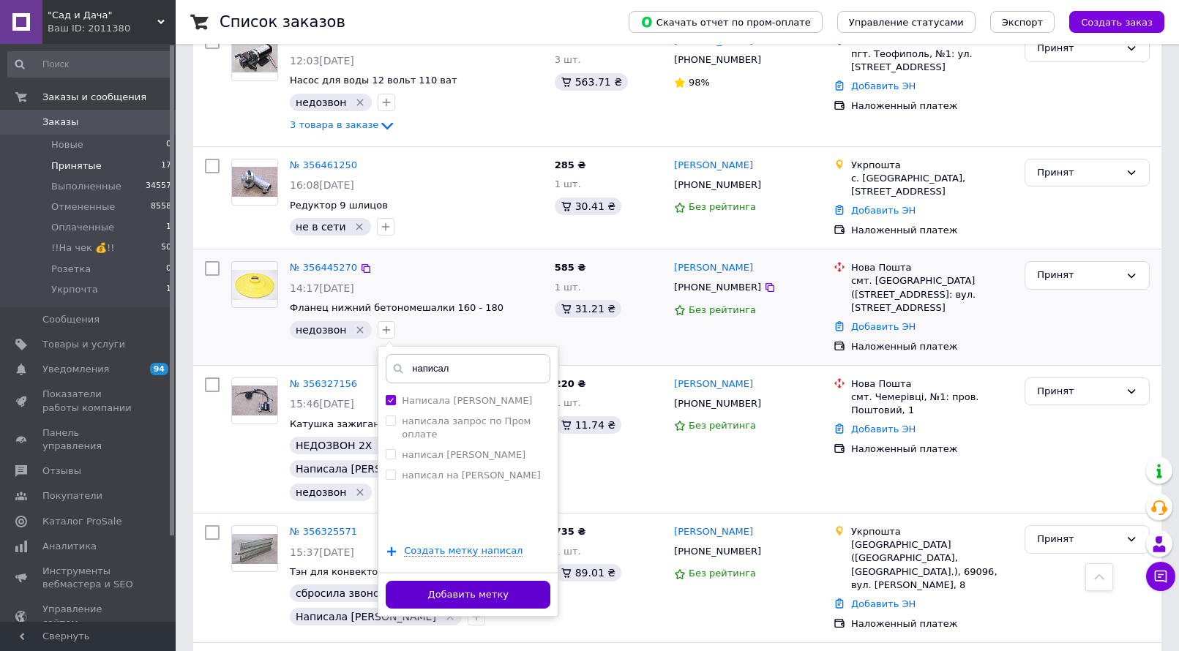
click at [487, 581] on button "Добавить метку" at bounding box center [468, 595] width 165 height 29
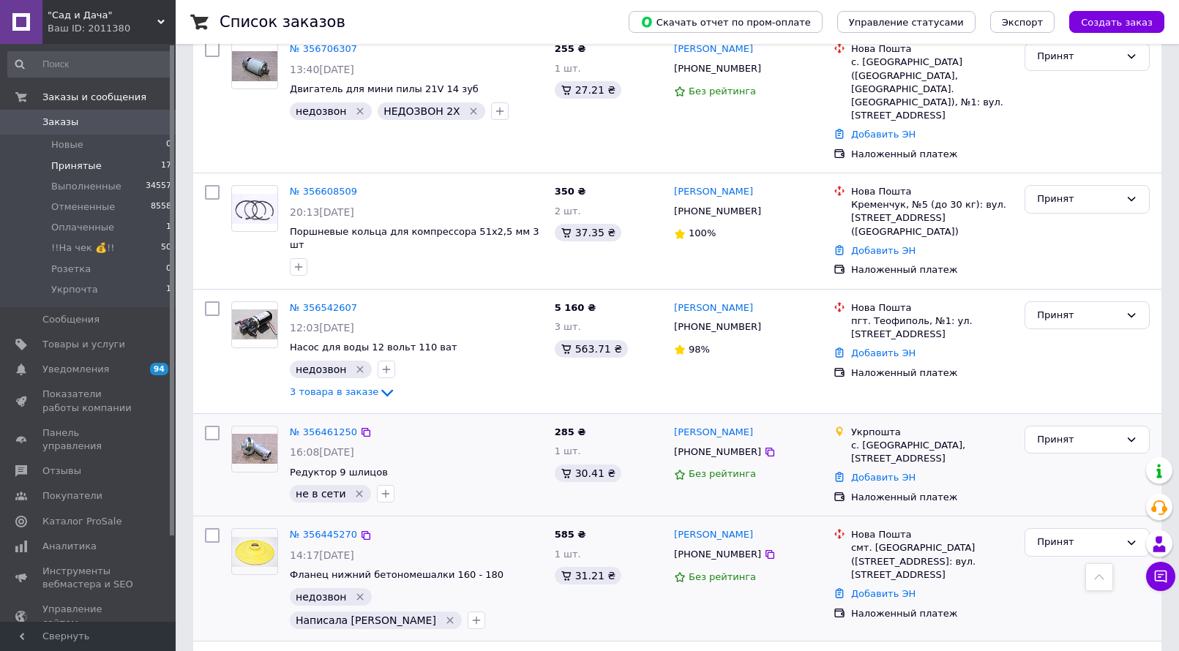
scroll to position [1253, 0]
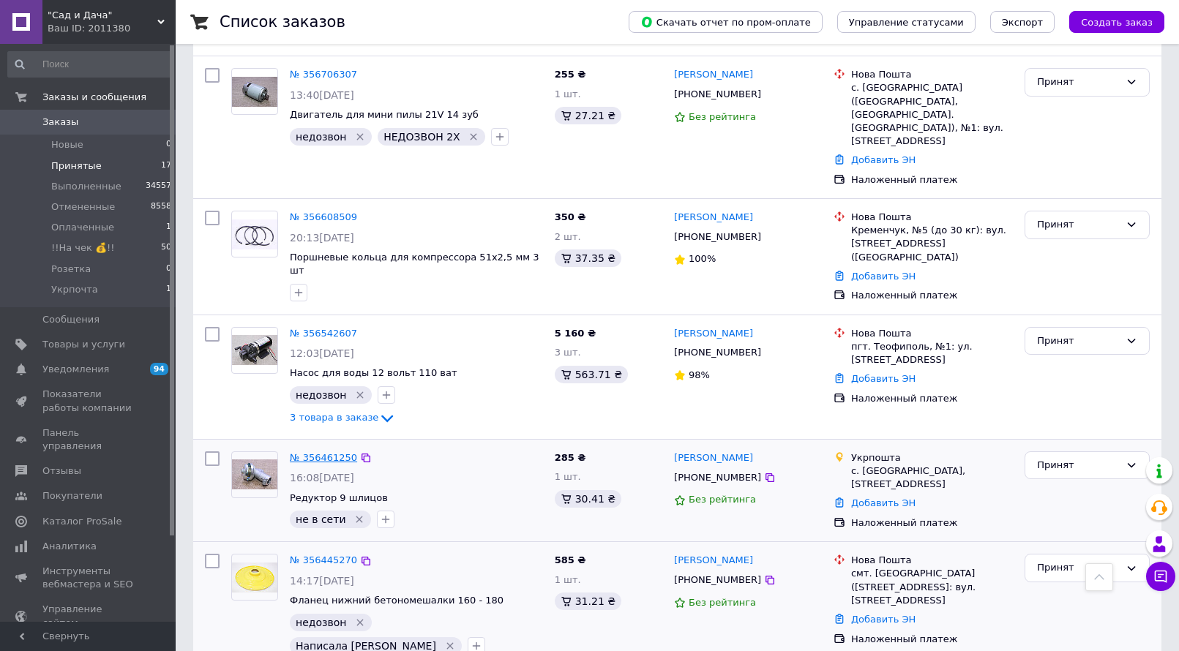
click at [329, 452] on link "№ 356461250" at bounding box center [323, 457] width 67 height 11
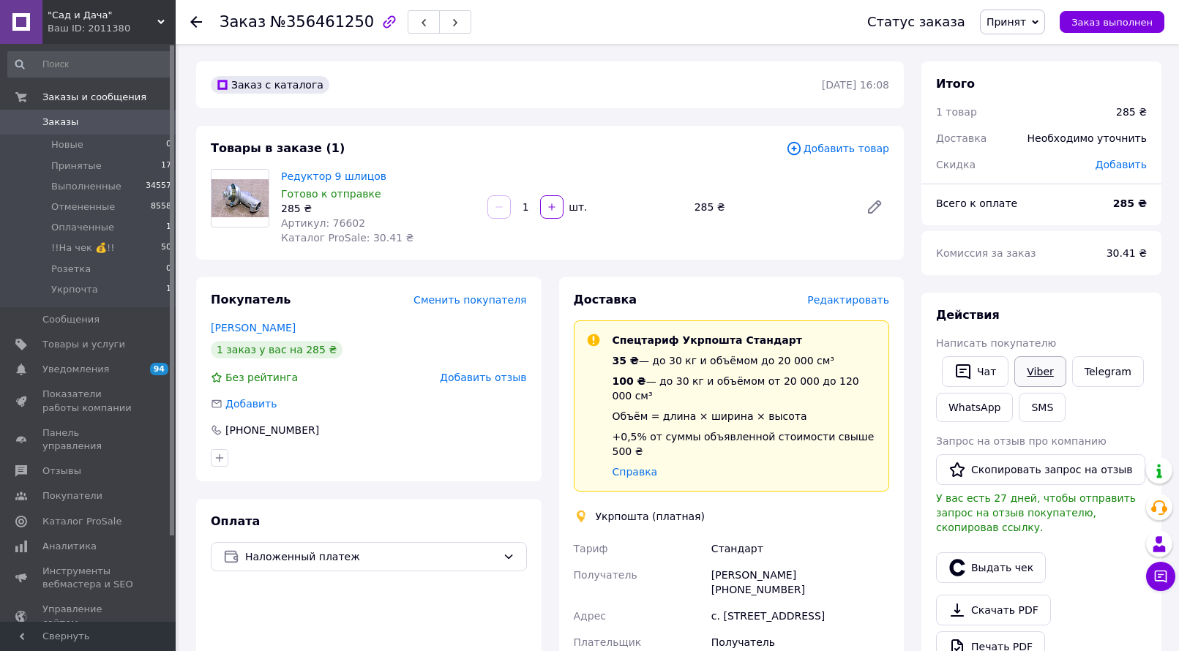
click at [1038, 367] on link "Viber" at bounding box center [1039, 371] width 51 height 31
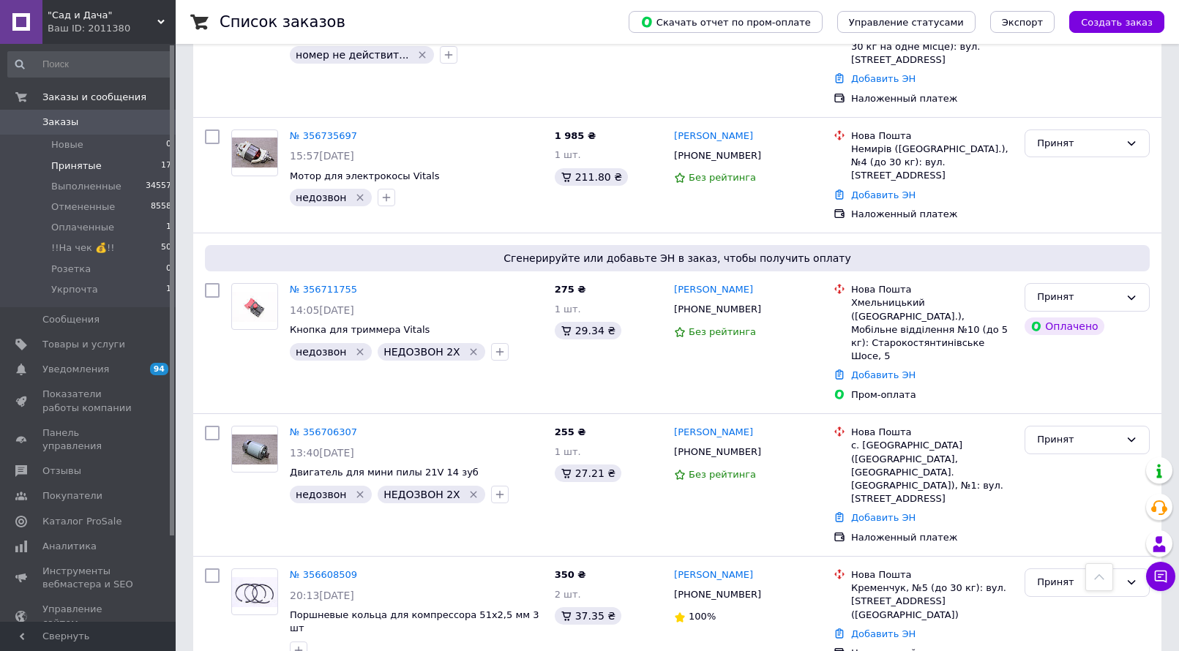
scroll to position [1024, 0]
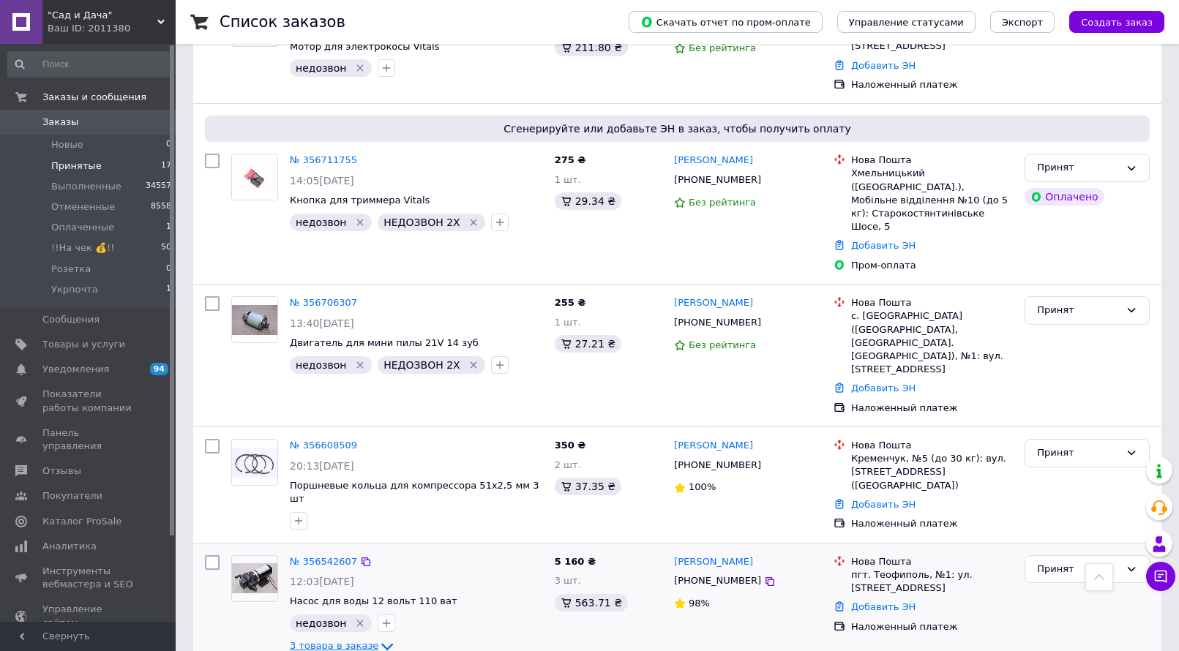
click at [378, 638] on icon at bounding box center [387, 647] width 18 height 18
click at [1074, 562] on div "Принят" at bounding box center [1078, 569] width 83 height 15
click at [1054, 613] on li "Отменен" at bounding box center [1087, 626] width 124 height 27
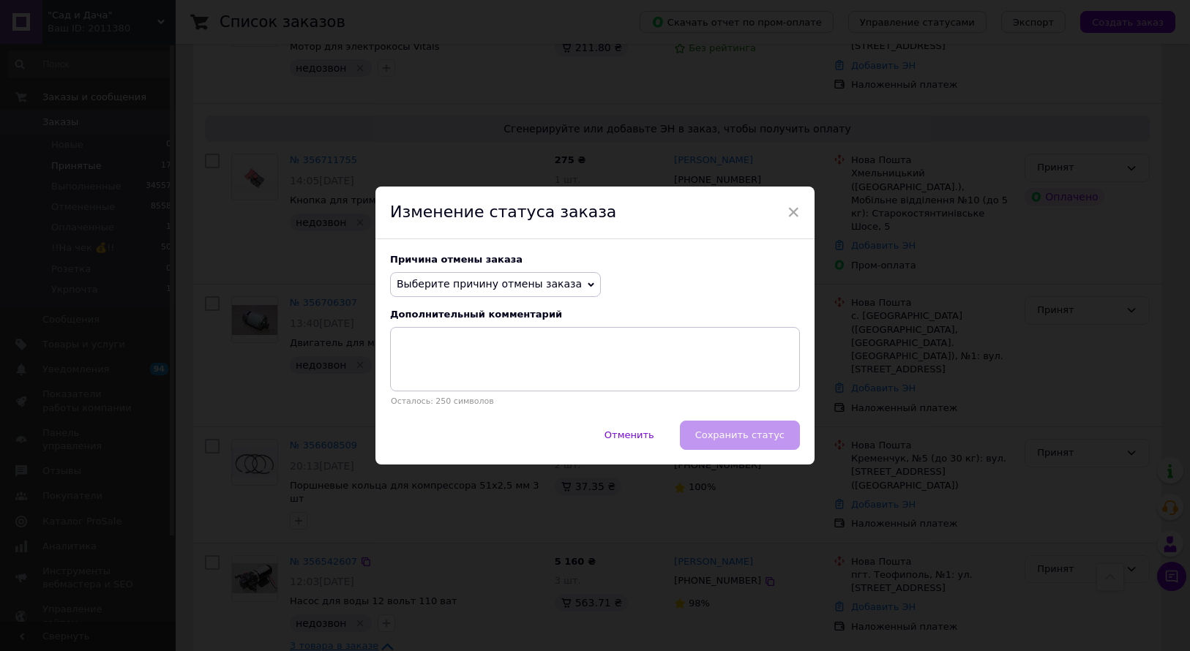
click at [540, 279] on span "Выберите причину отмены заказа" at bounding box center [489, 284] width 185 height 12
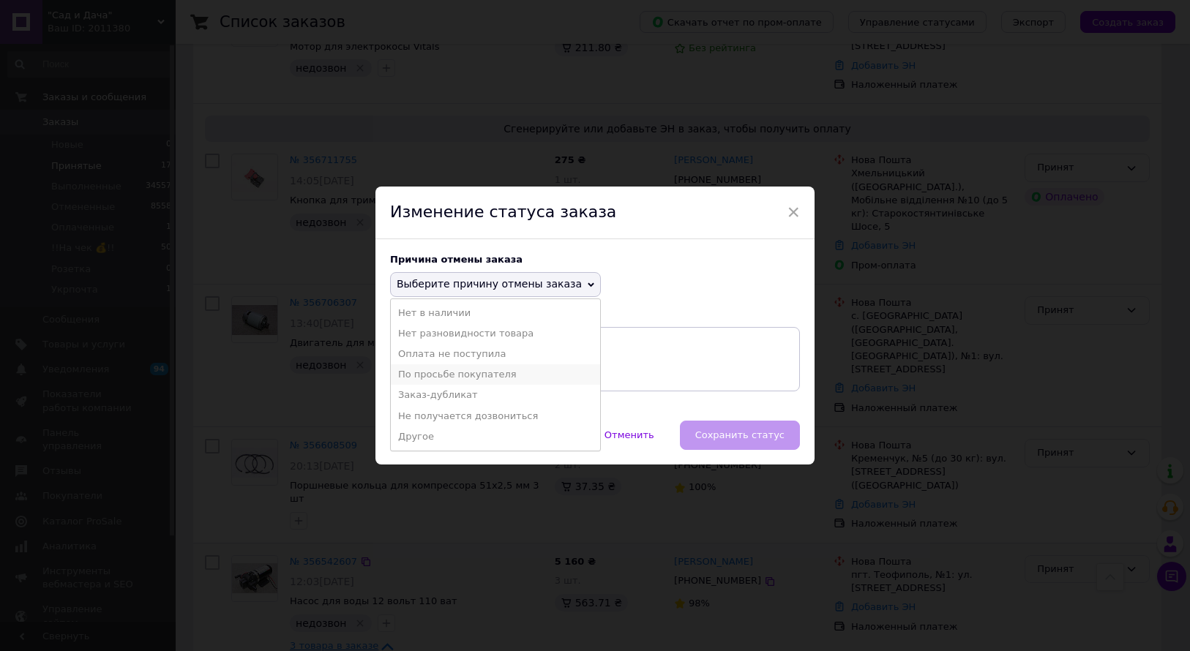
click at [460, 375] on li "По просьбе покупателя" at bounding box center [495, 374] width 209 height 20
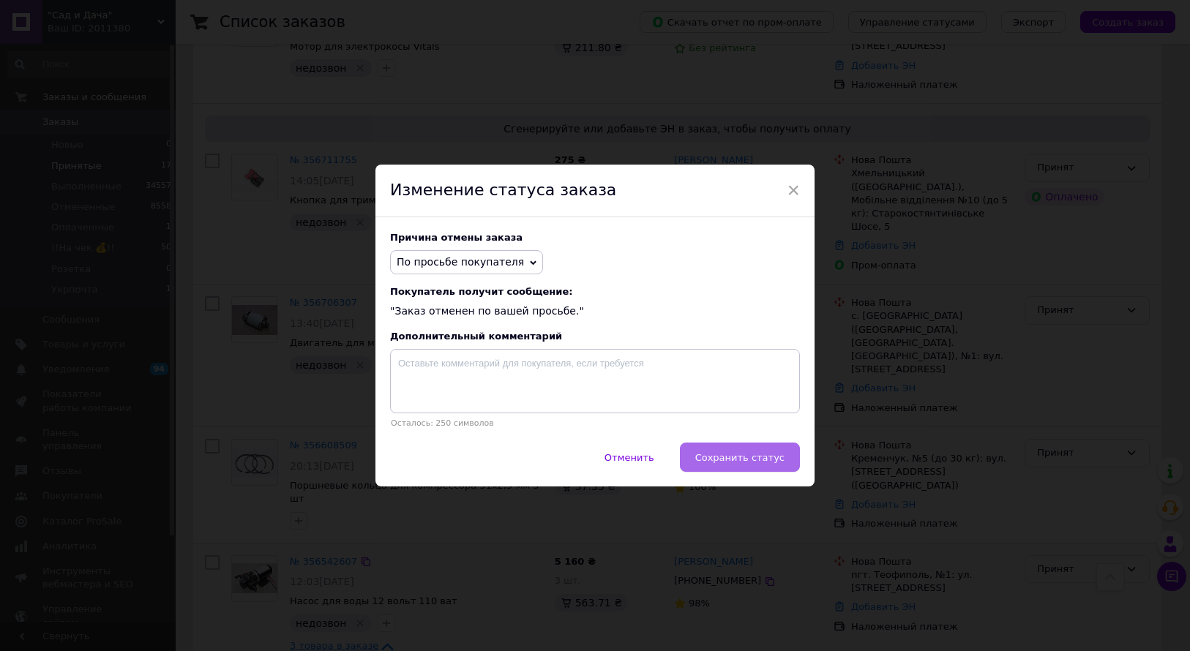
click at [770, 462] on span "Сохранить статус" at bounding box center [739, 457] width 89 height 11
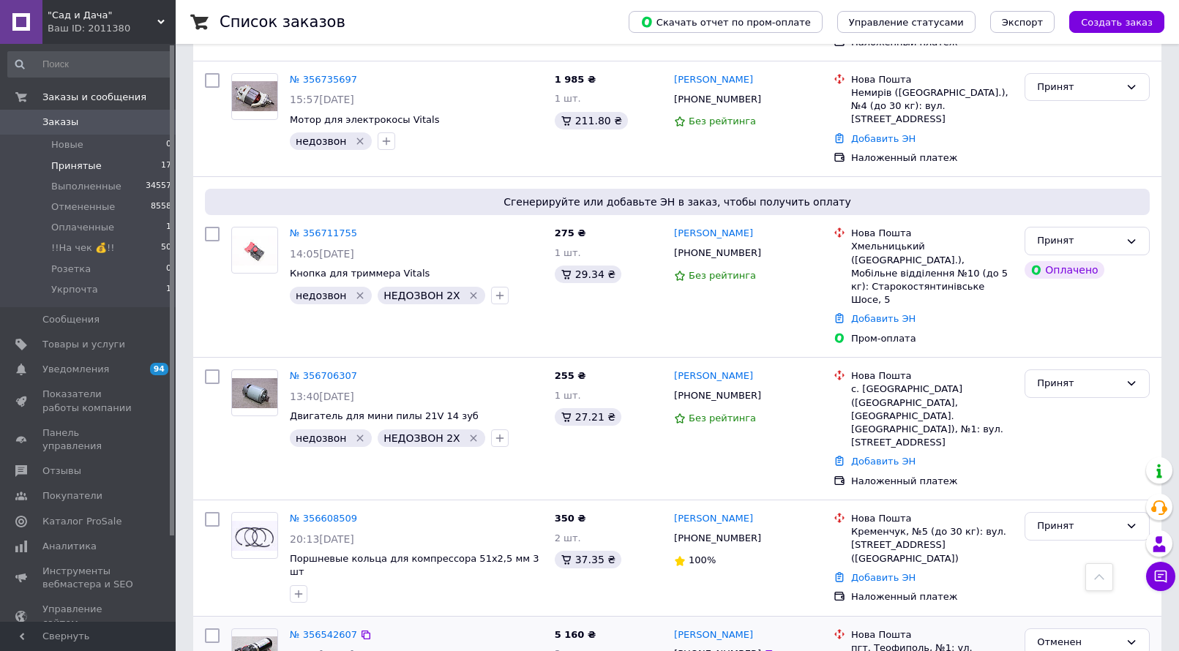
scroll to position [878, 0]
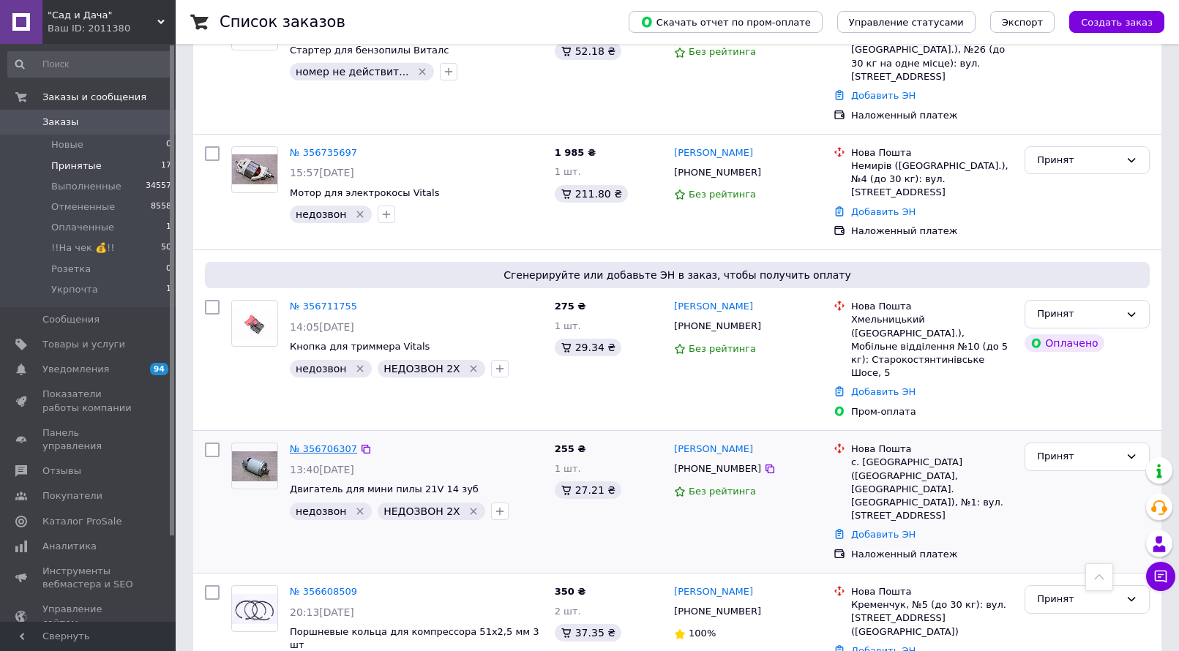
click at [338, 443] on link "№ 356706307" at bounding box center [323, 448] width 67 height 11
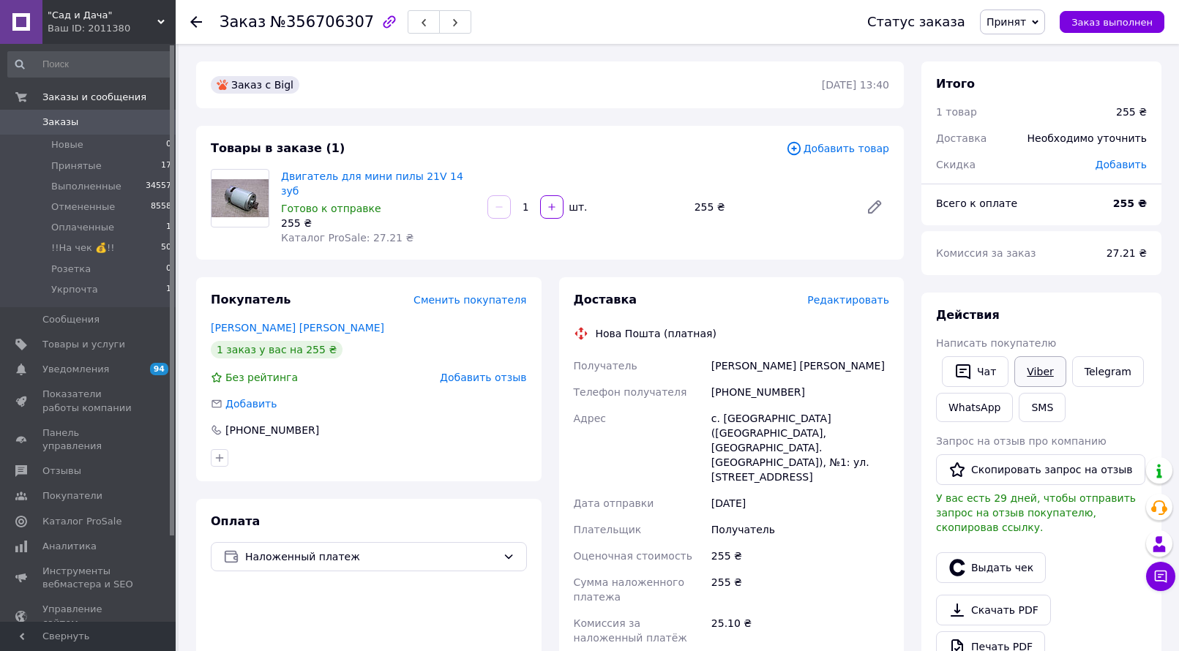
click at [1038, 375] on link "Viber" at bounding box center [1039, 371] width 51 height 31
click at [75, 170] on span "Принятые" at bounding box center [76, 165] width 50 height 13
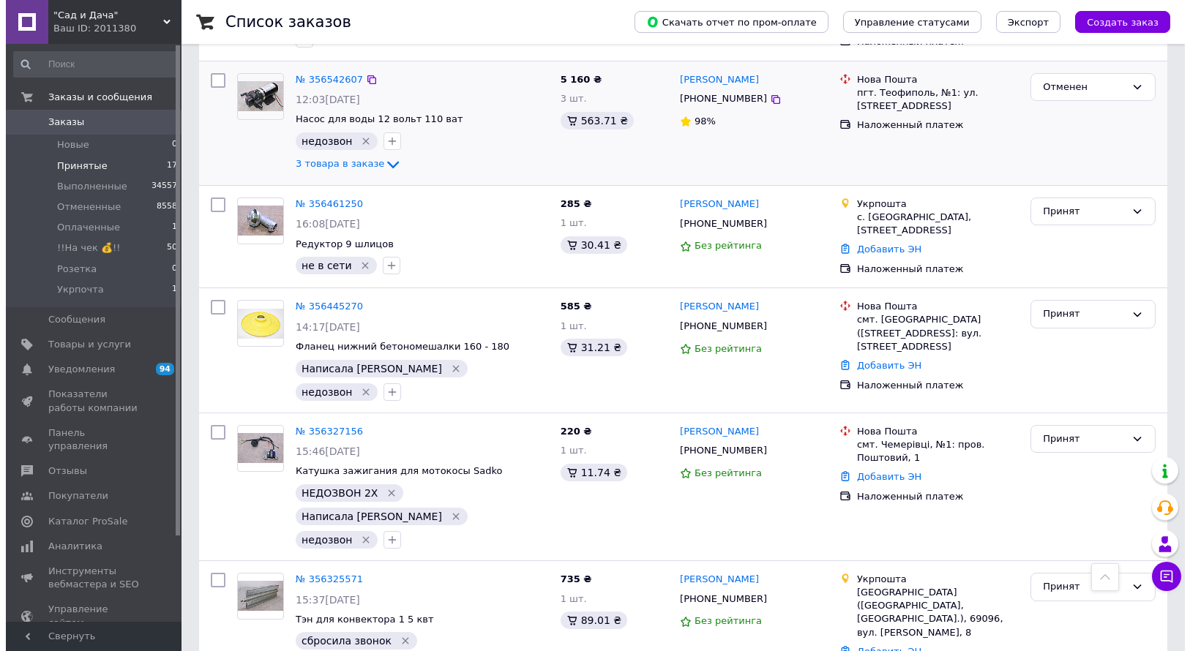
scroll to position [1545, 0]
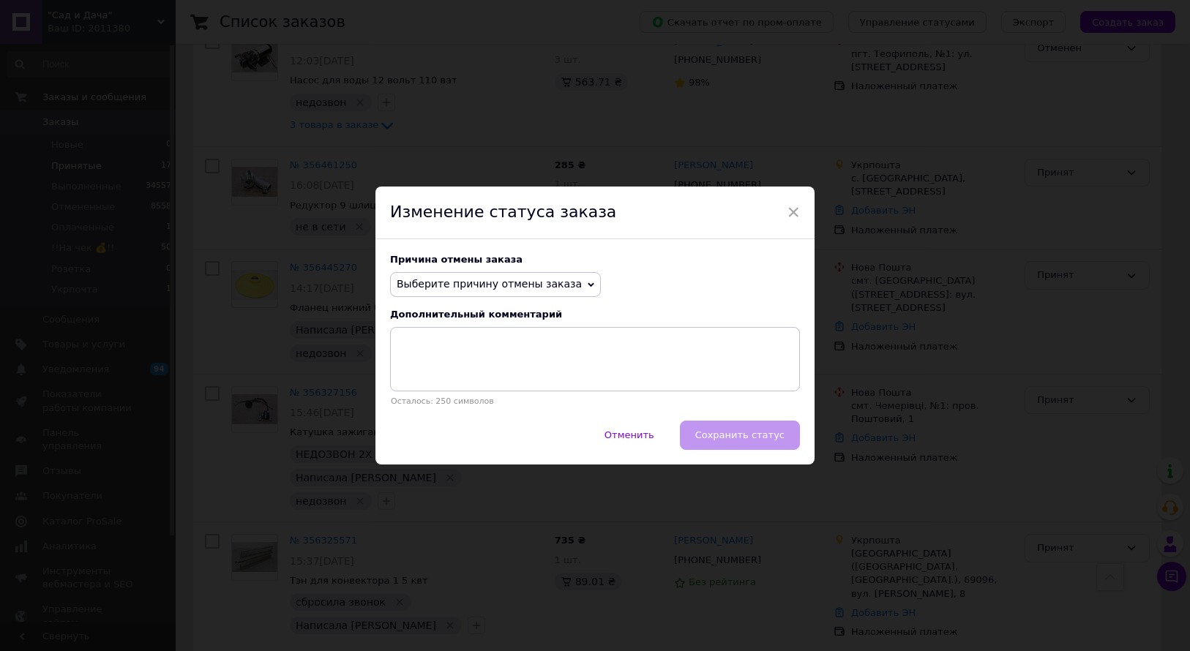
click at [555, 285] on span "Выберите причину отмены заказа" at bounding box center [495, 284] width 211 height 25
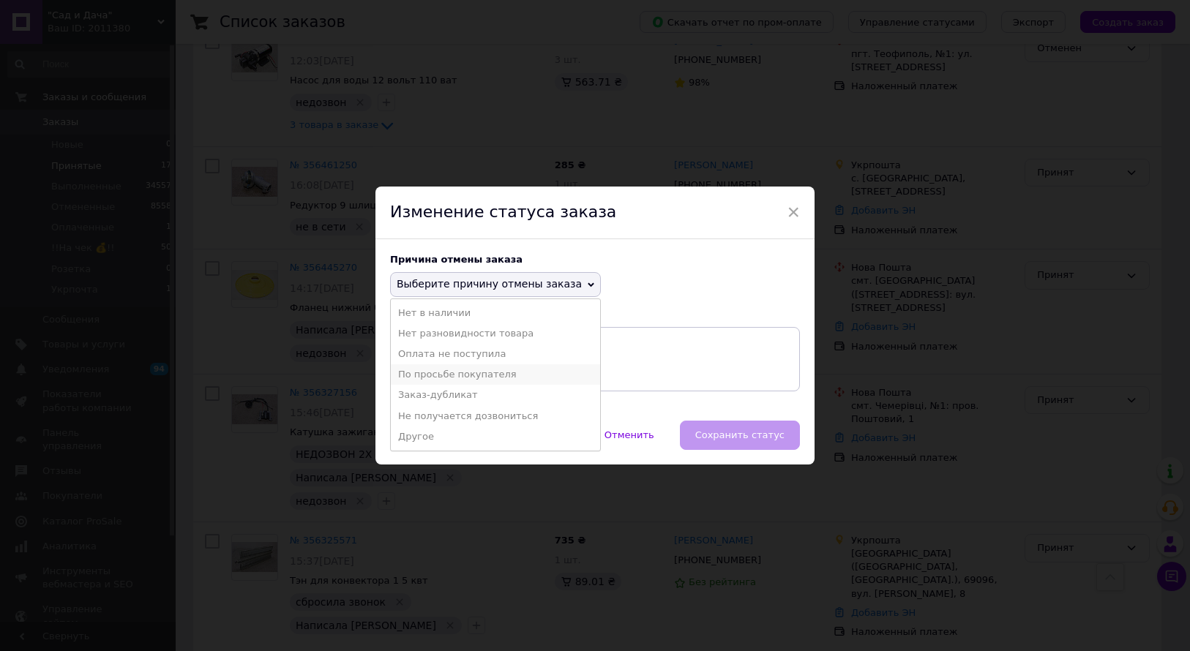
click at [451, 376] on li "По просьбе покупателя" at bounding box center [495, 374] width 209 height 20
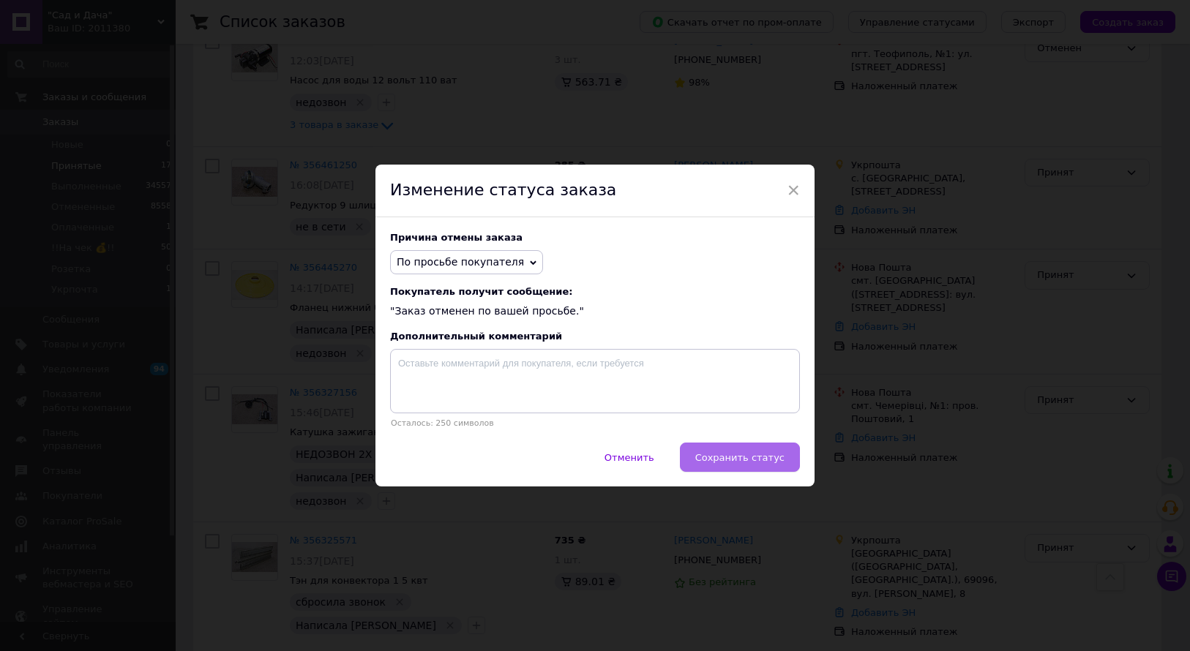
click at [750, 457] on span "Сохранить статус" at bounding box center [739, 457] width 89 height 11
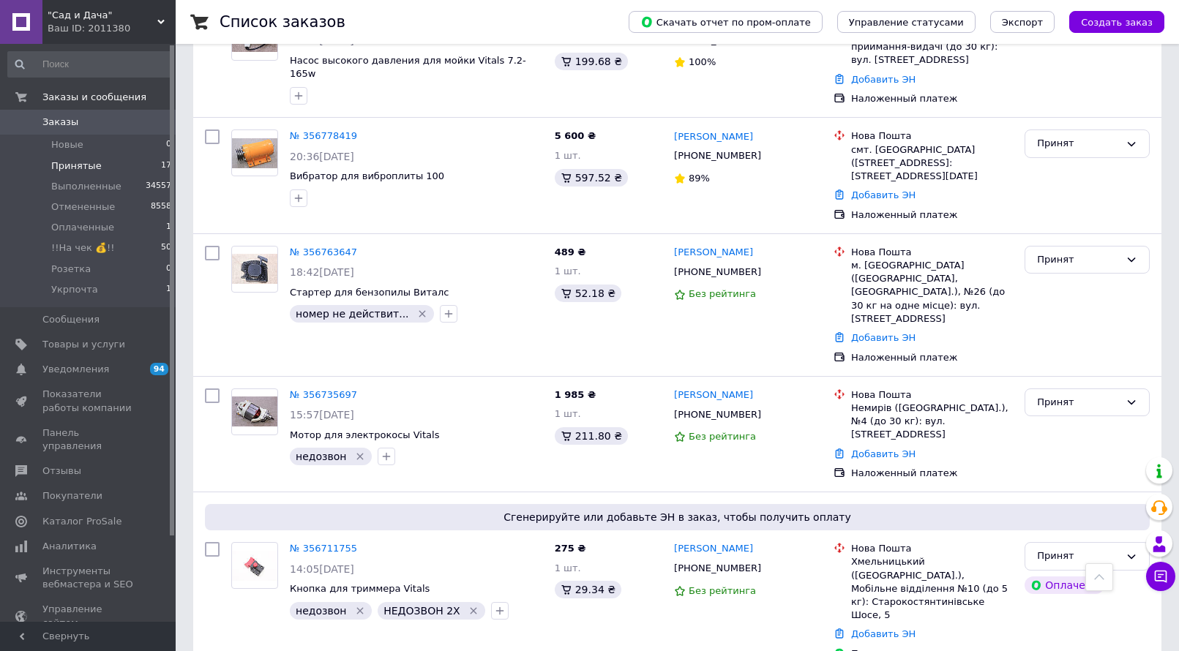
scroll to position [701, 0]
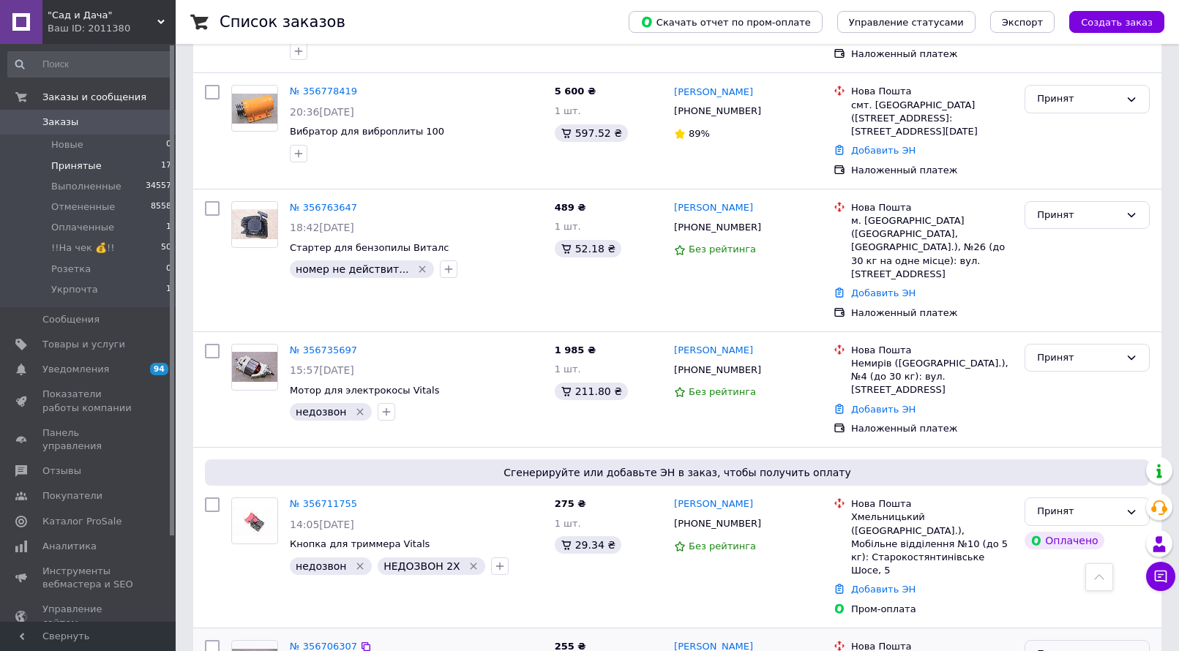
click at [1104, 647] on div "Принят" at bounding box center [1078, 654] width 83 height 15
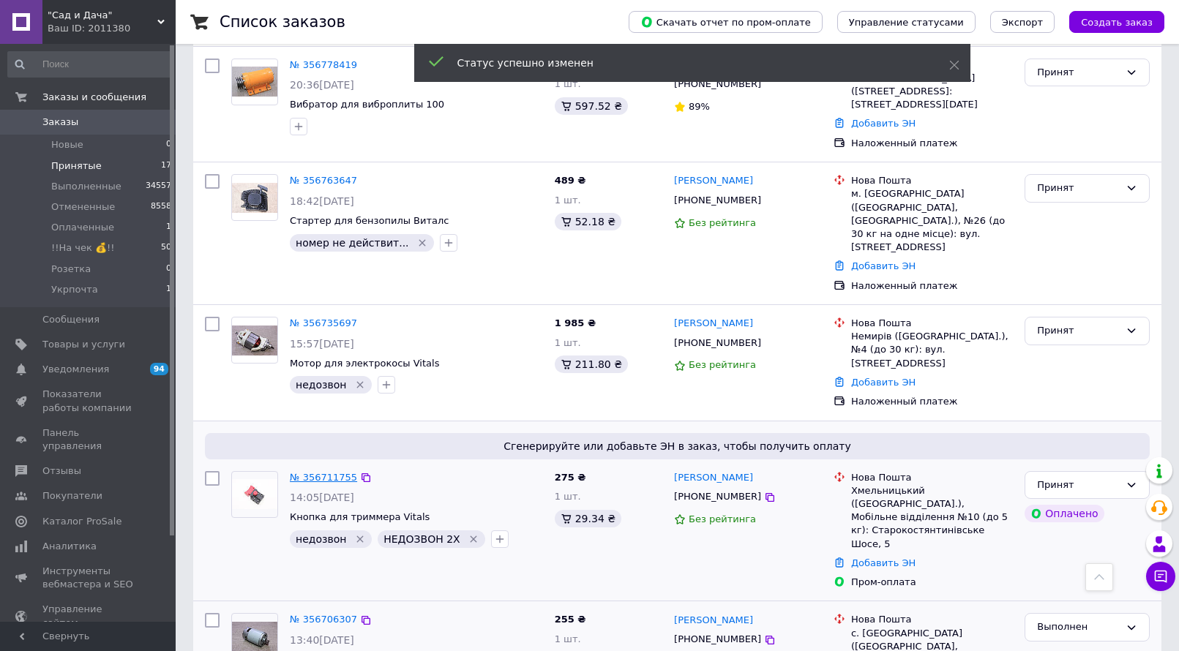
click at [331, 472] on link "№ 356711755" at bounding box center [323, 477] width 67 height 11
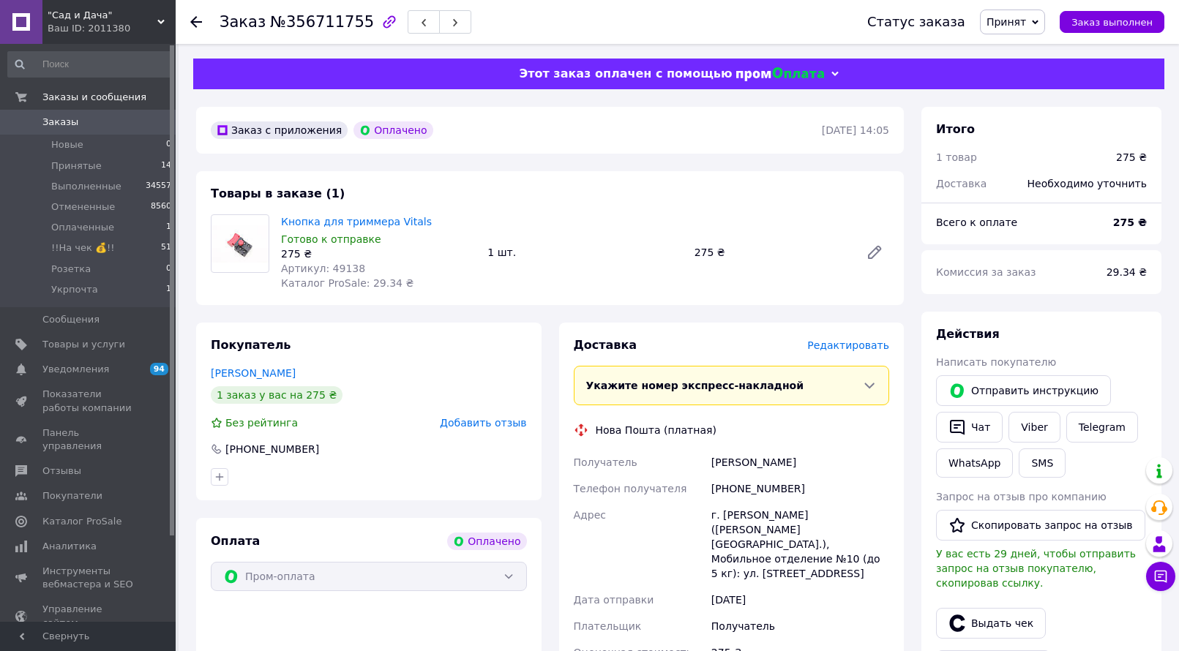
click at [871, 347] on span "Редактировать" at bounding box center [848, 345] width 82 height 12
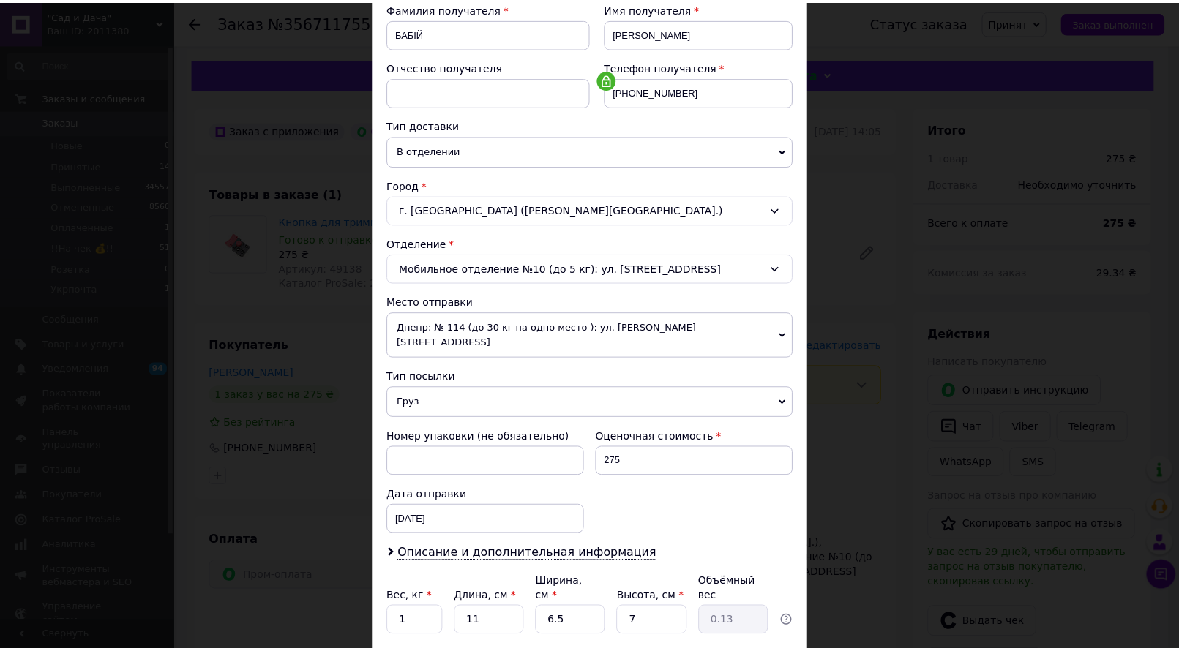
scroll to position [320, 0]
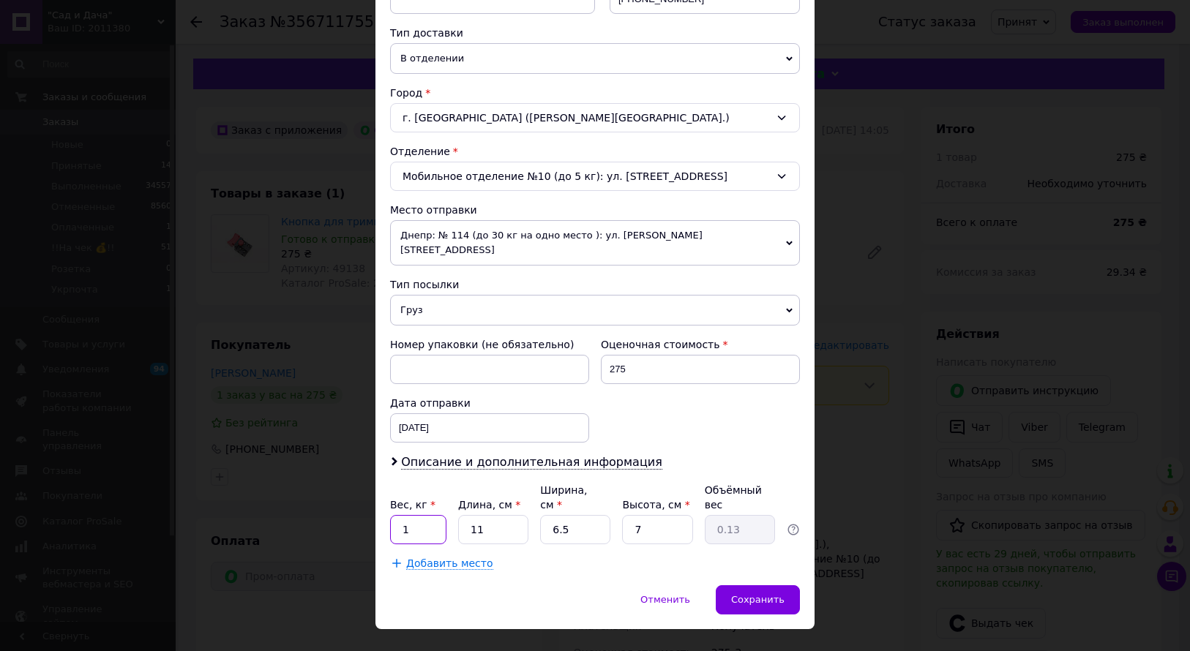
click at [410, 515] on input "1" at bounding box center [418, 529] width 56 height 29
type input "0.5"
click at [760, 594] on span "Сохранить" at bounding box center [757, 599] width 53 height 11
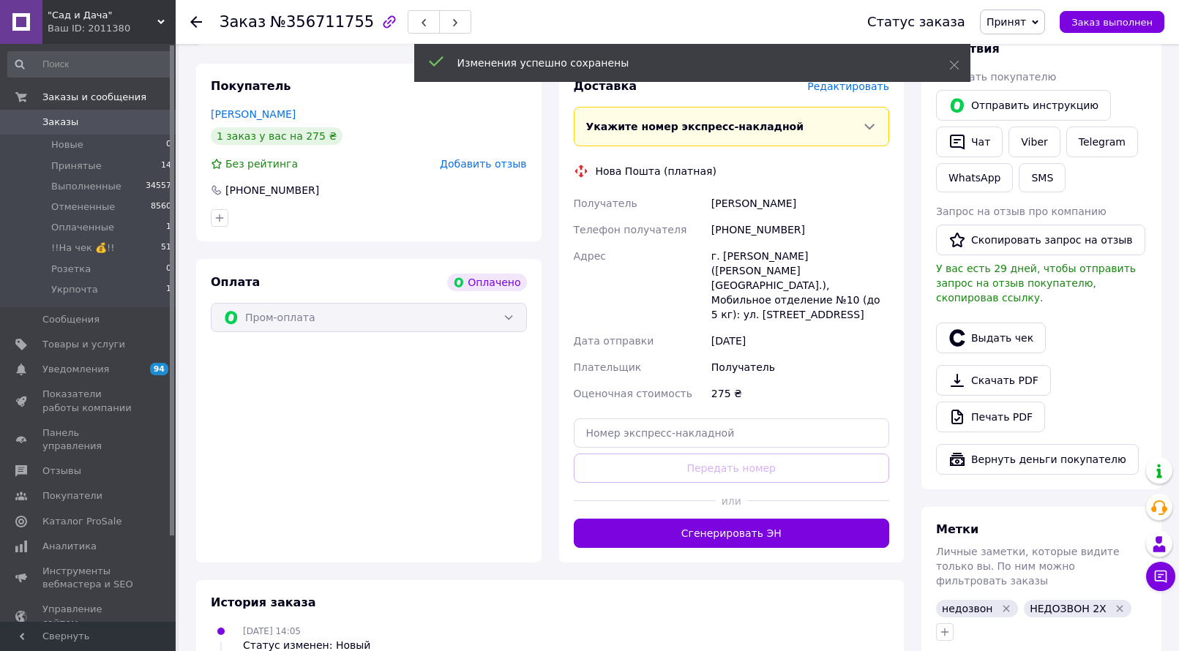
scroll to position [293, 0]
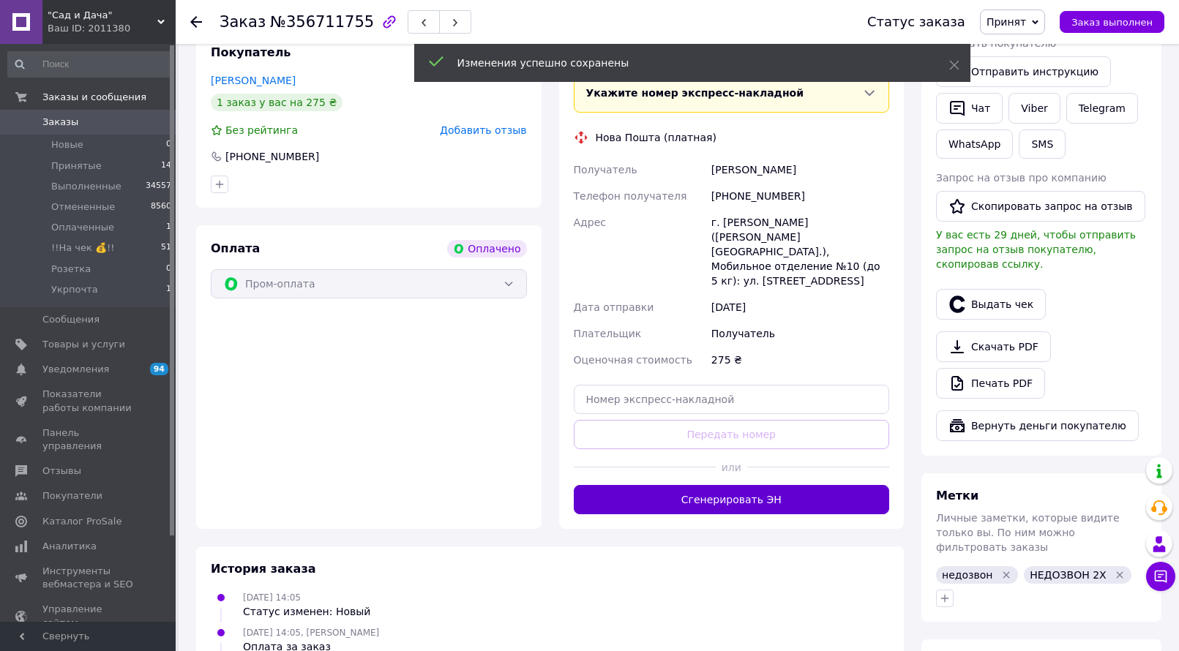
click at [715, 485] on button "Сгенерировать ЭН" at bounding box center [732, 499] width 316 height 29
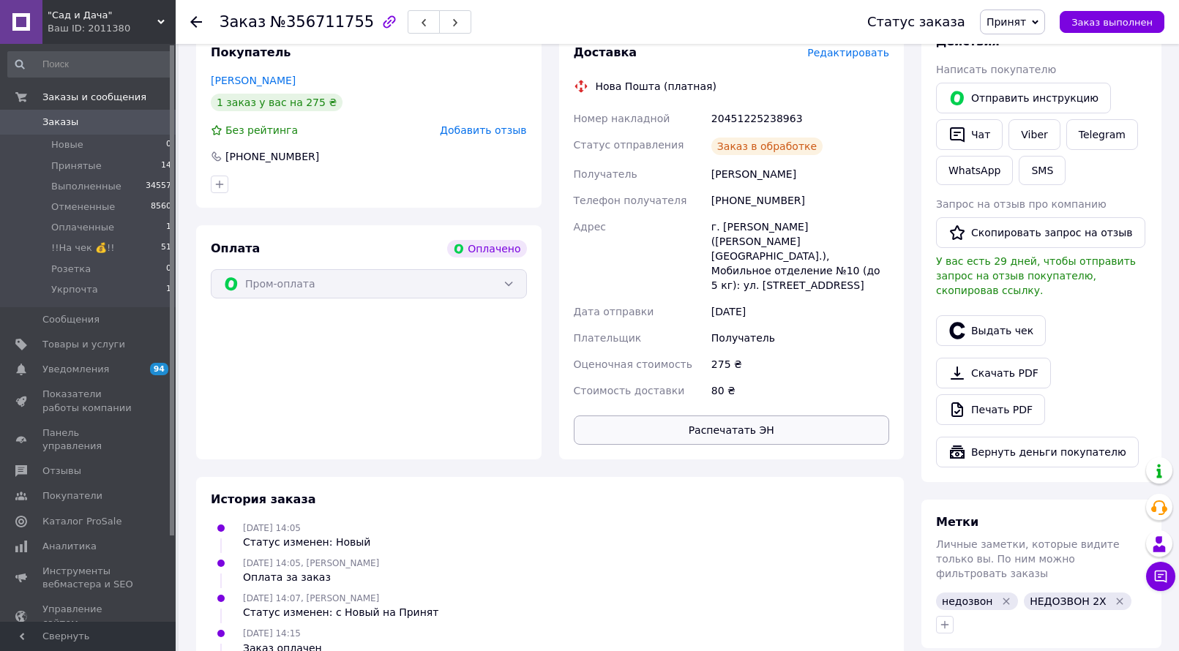
click at [731, 416] on button "Распечатать ЭН" at bounding box center [732, 430] width 316 height 29
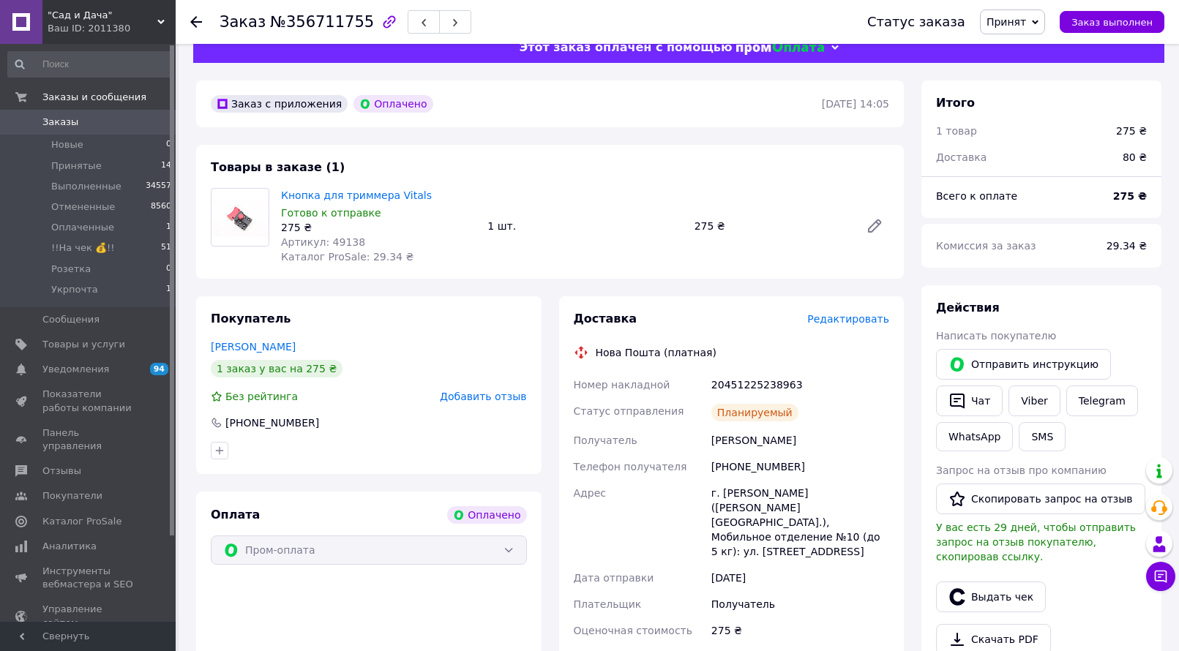
scroll to position [0, 0]
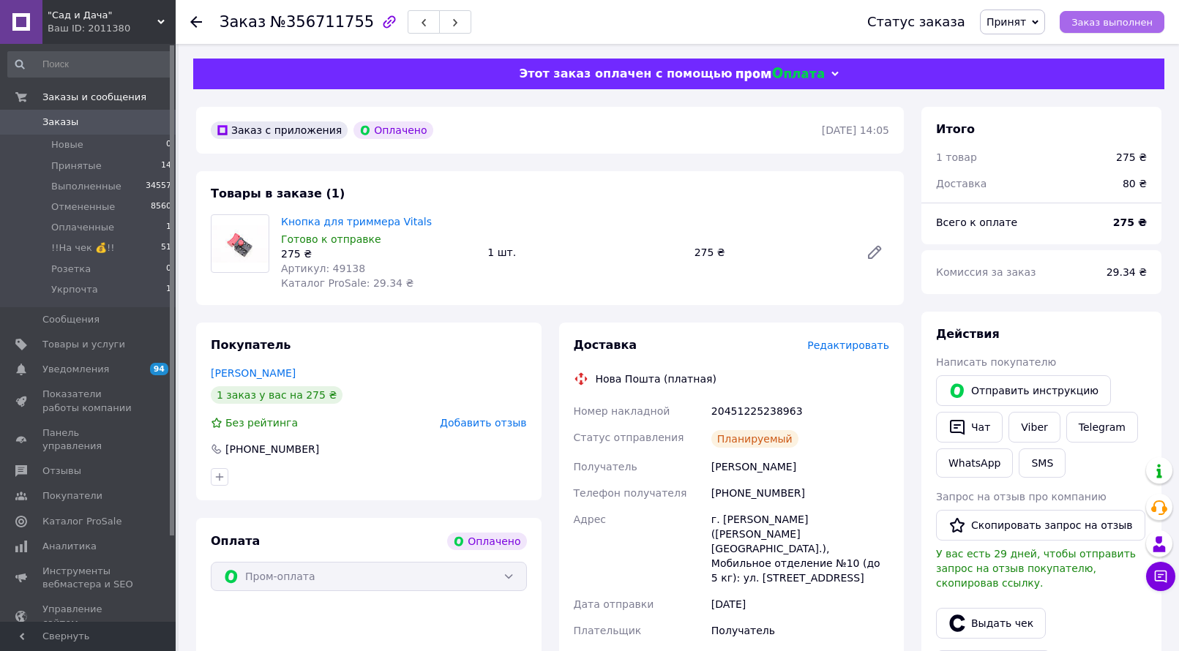
click at [1102, 22] on span "Заказ выполнен" at bounding box center [1111, 22] width 81 height 11
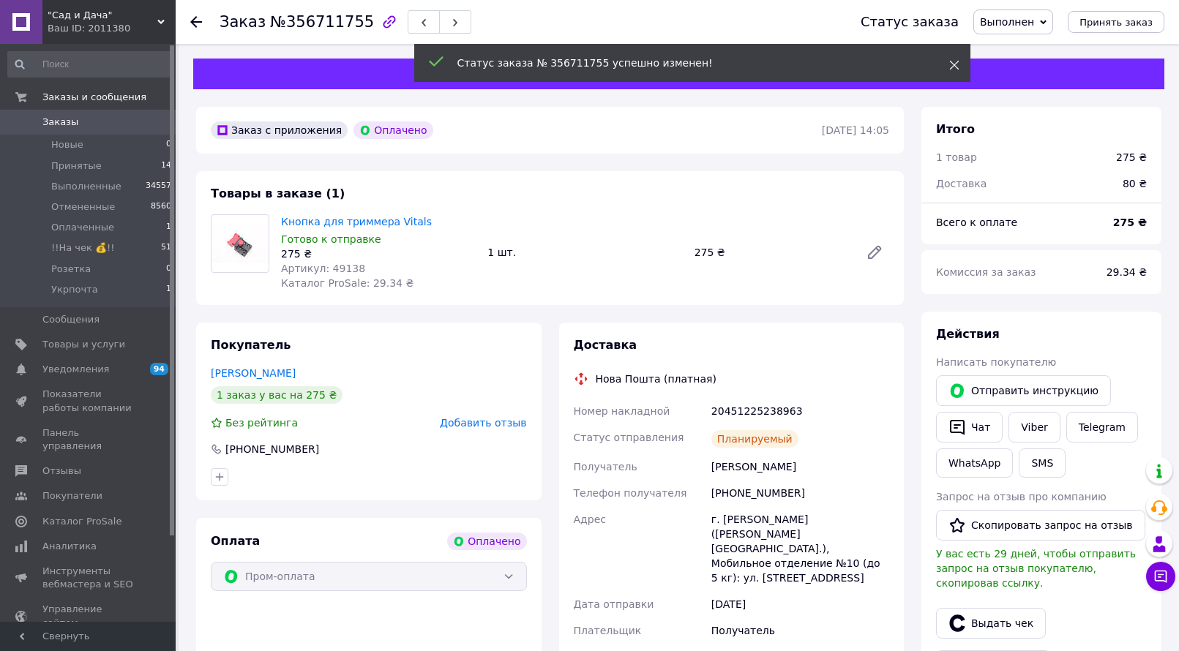
scroll to position [29, 0]
click at [77, 165] on span "Принятые" at bounding box center [76, 165] width 50 height 13
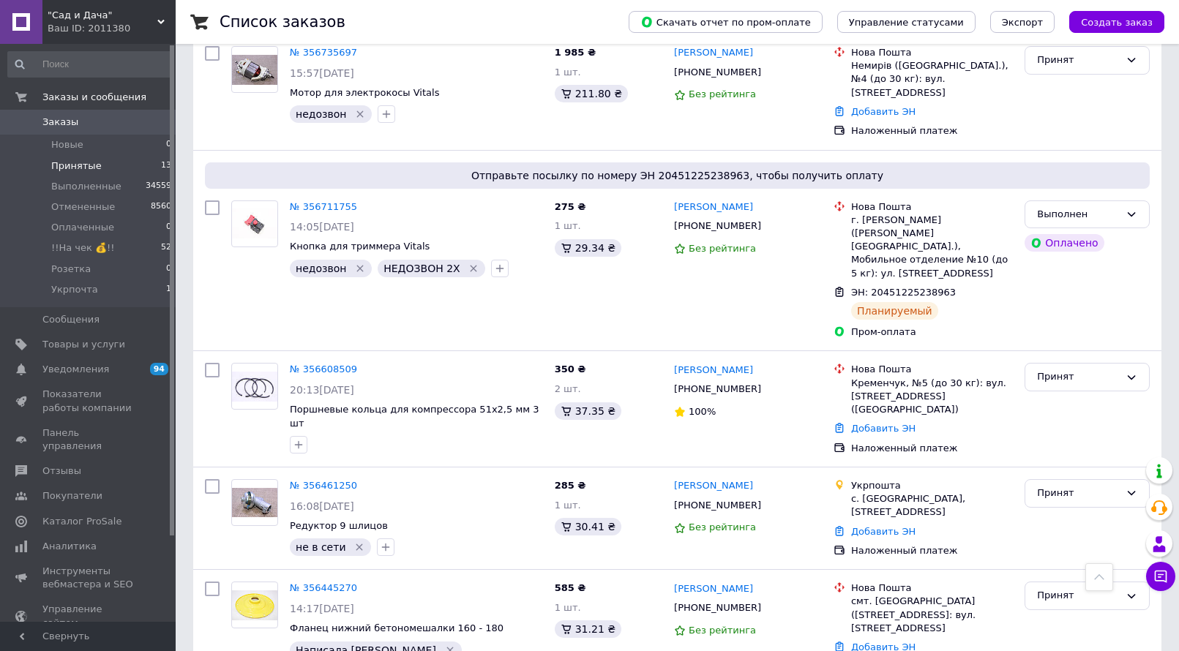
scroll to position [820, 0]
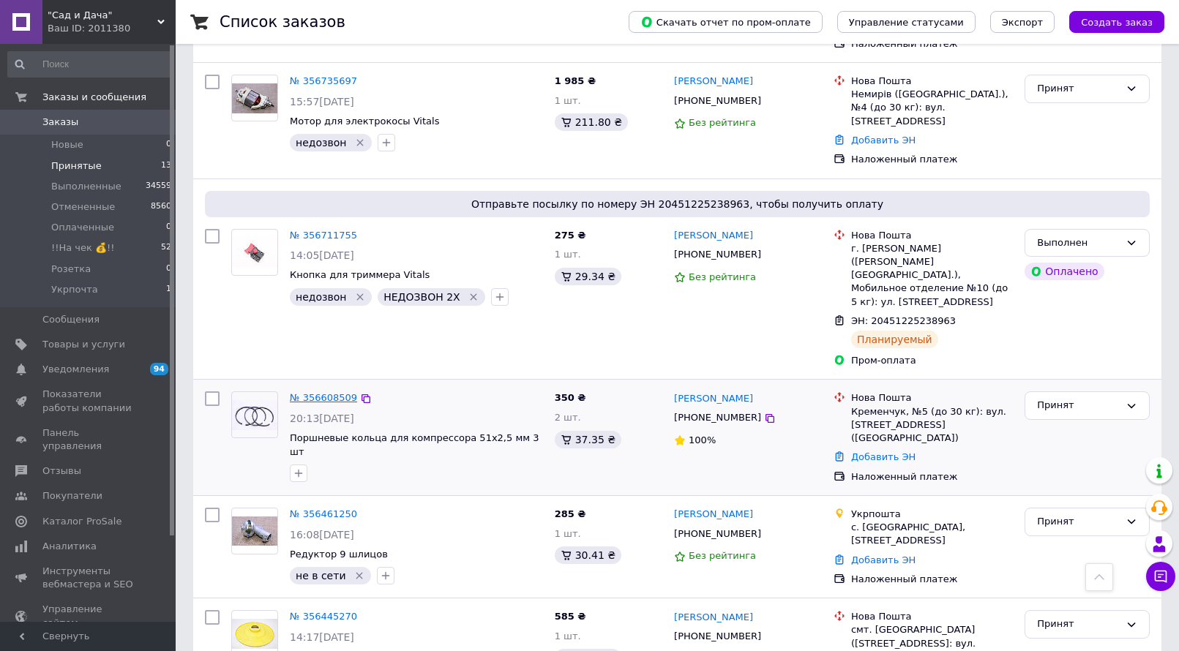
click at [331, 392] on link "№ 356608509" at bounding box center [323, 397] width 67 height 11
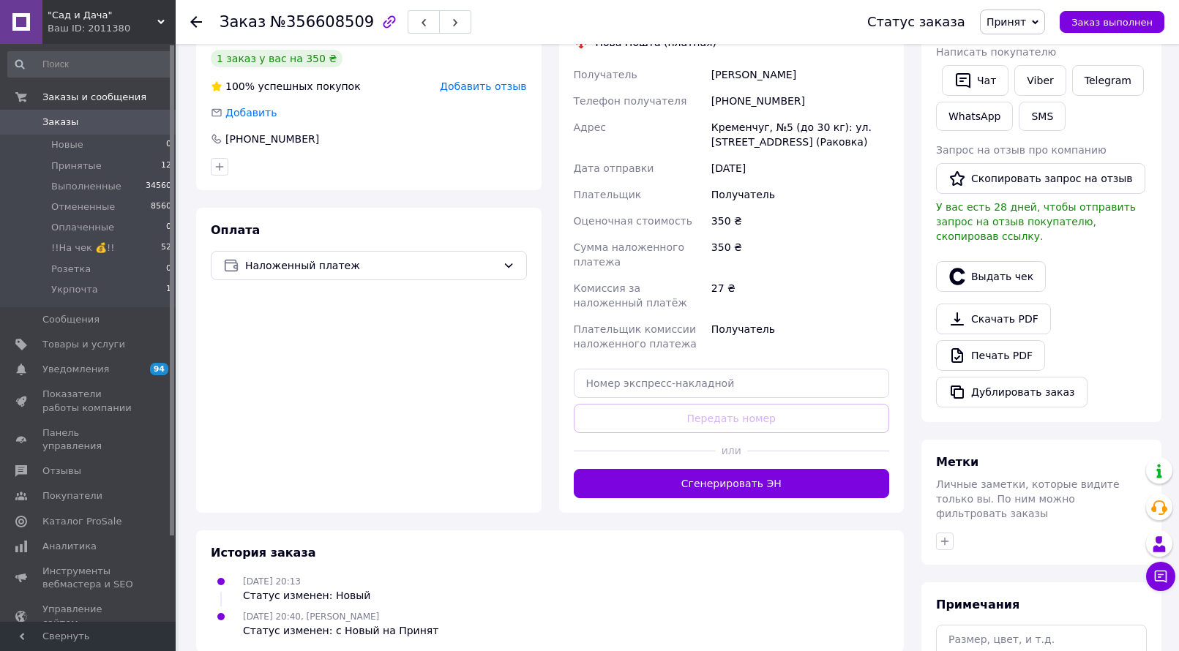
scroll to position [293, 0]
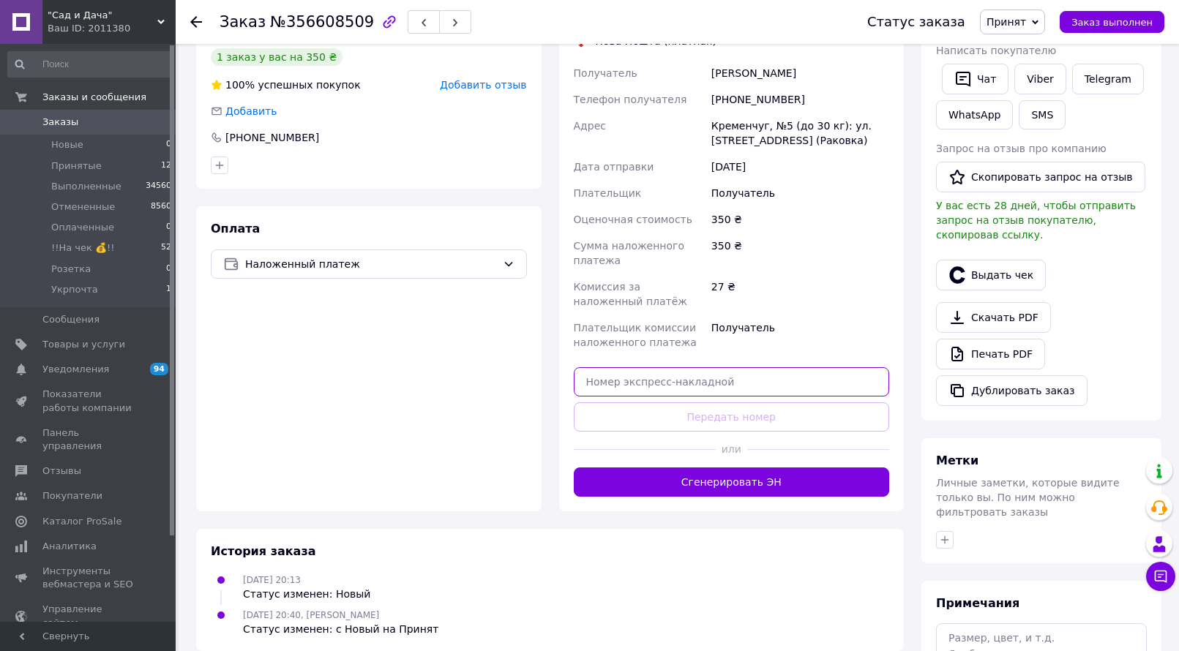
click at [648, 377] on input "text" at bounding box center [732, 381] width 316 height 29
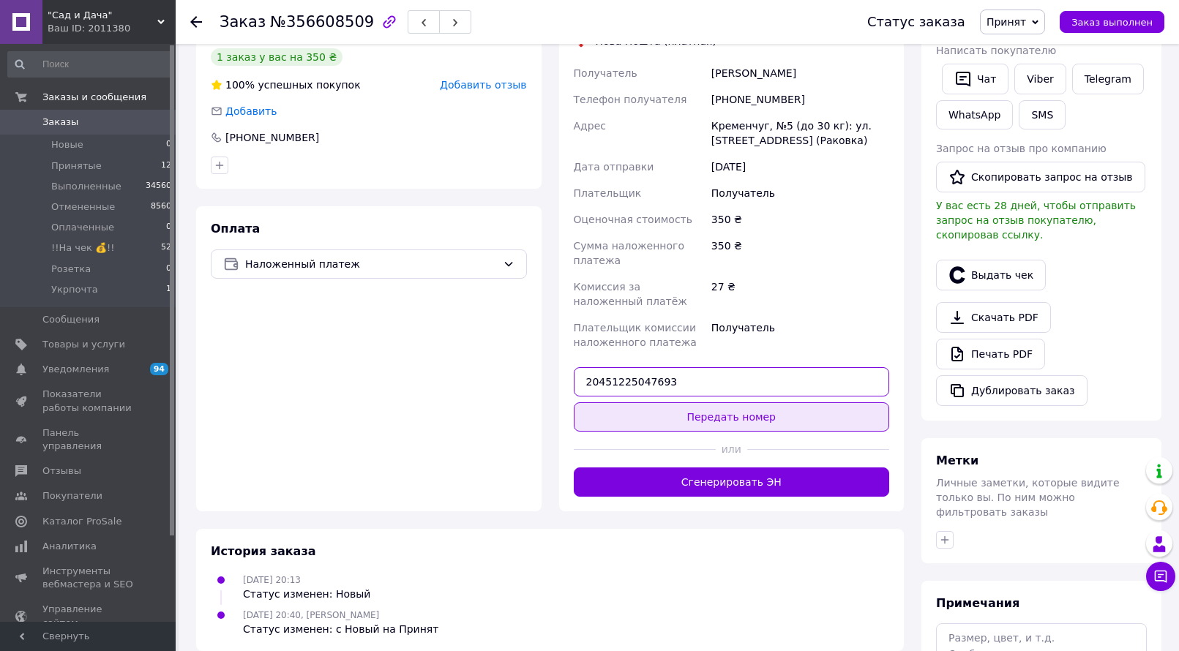
type input "20451225047693"
click at [754, 420] on button "Передать номер" at bounding box center [732, 416] width 316 height 29
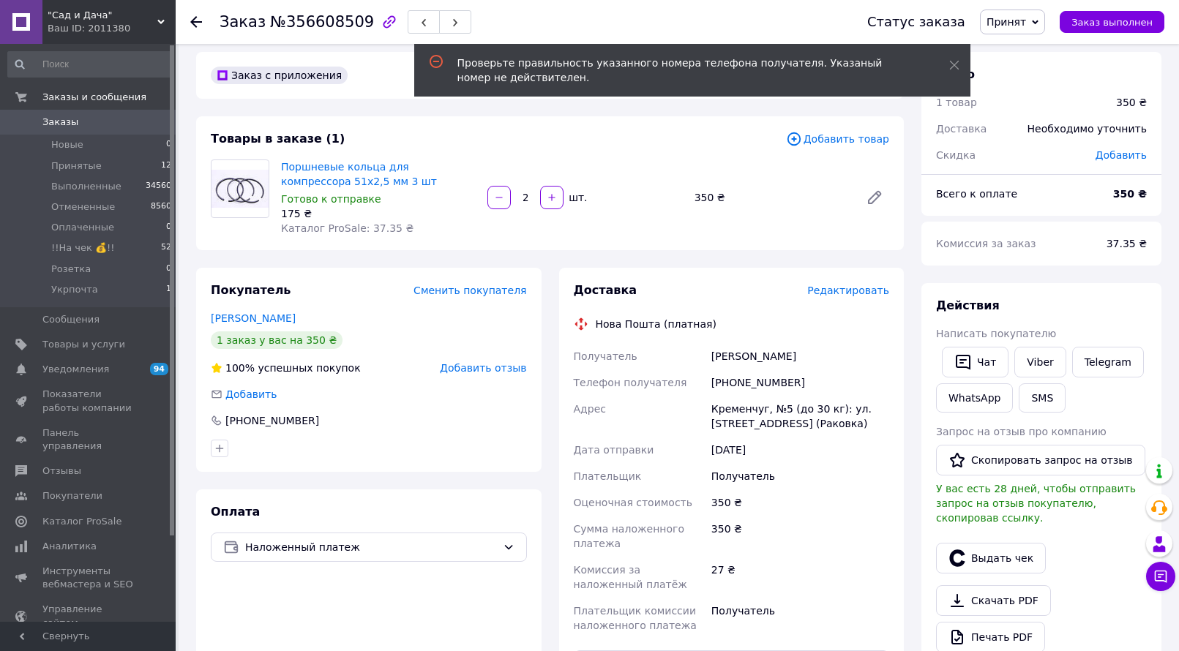
scroll to position [0, 0]
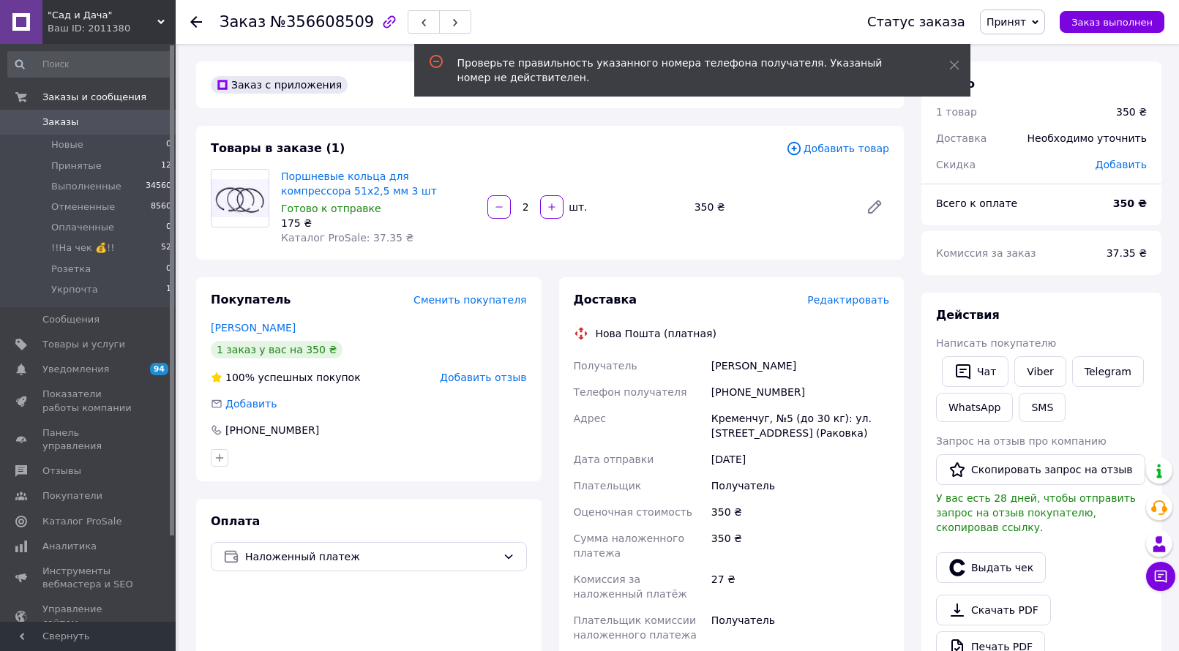
drag, startPoint x: 1102, startPoint y: 24, endPoint x: 1093, endPoint y: 35, distance: 14.1
click at [1103, 25] on span "Заказ выполнен" at bounding box center [1111, 22] width 81 height 11
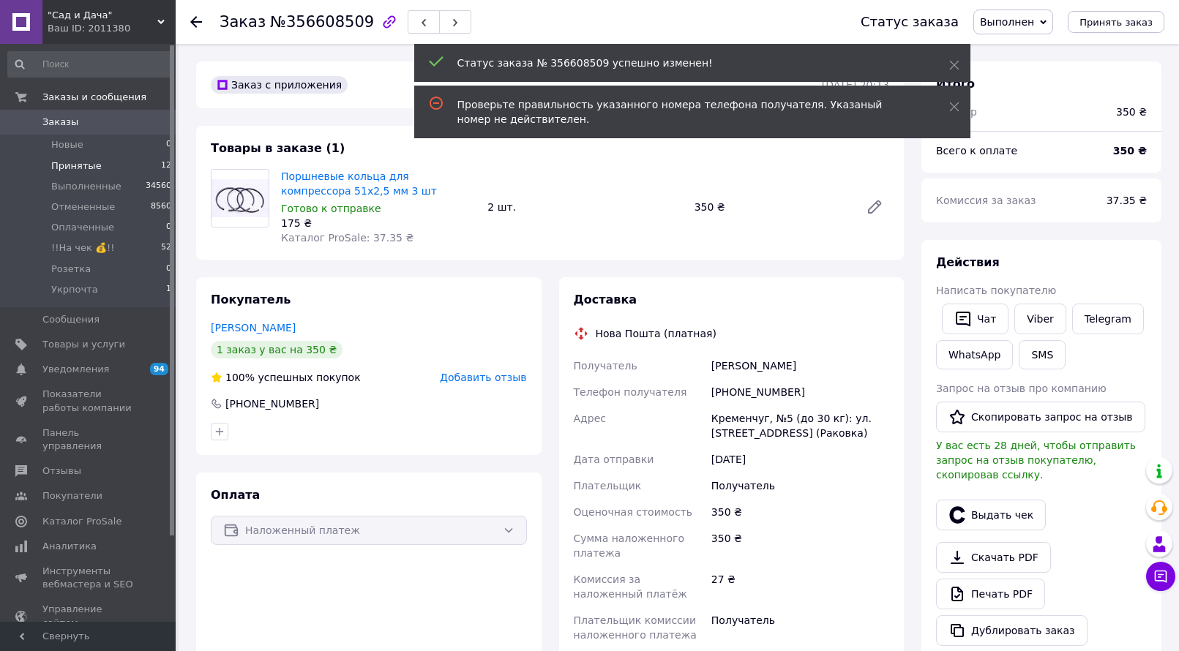
click at [94, 165] on span "Принятые" at bounding box center [76, 165] width 50 height 13
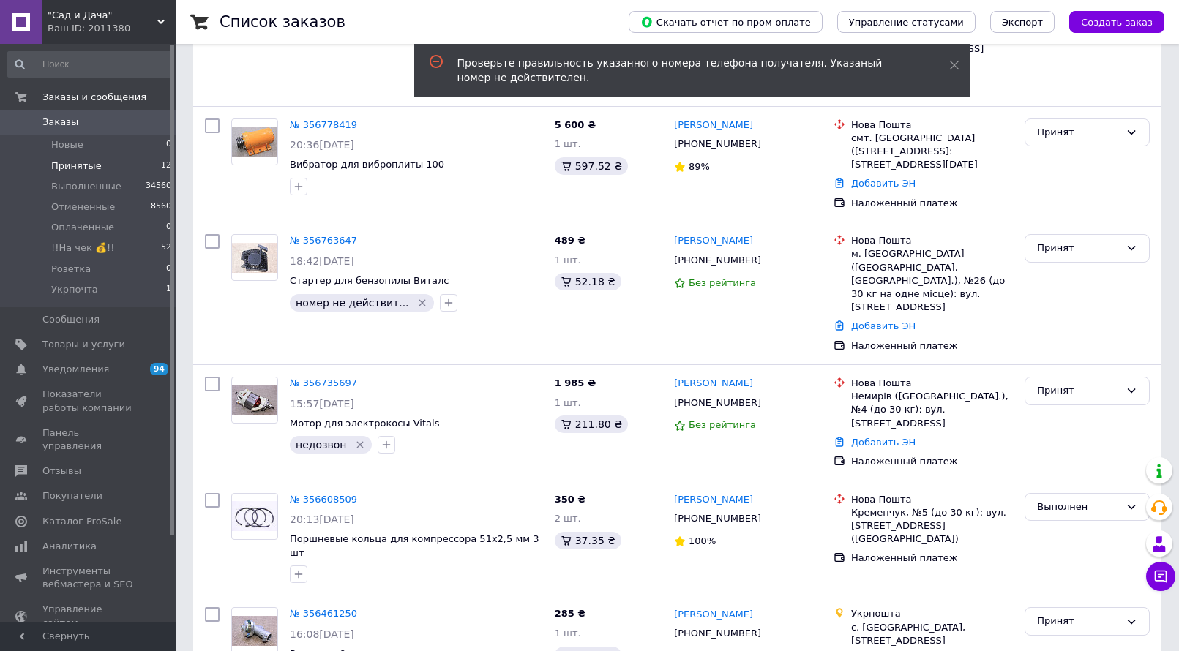
scroll to position [658, 0]
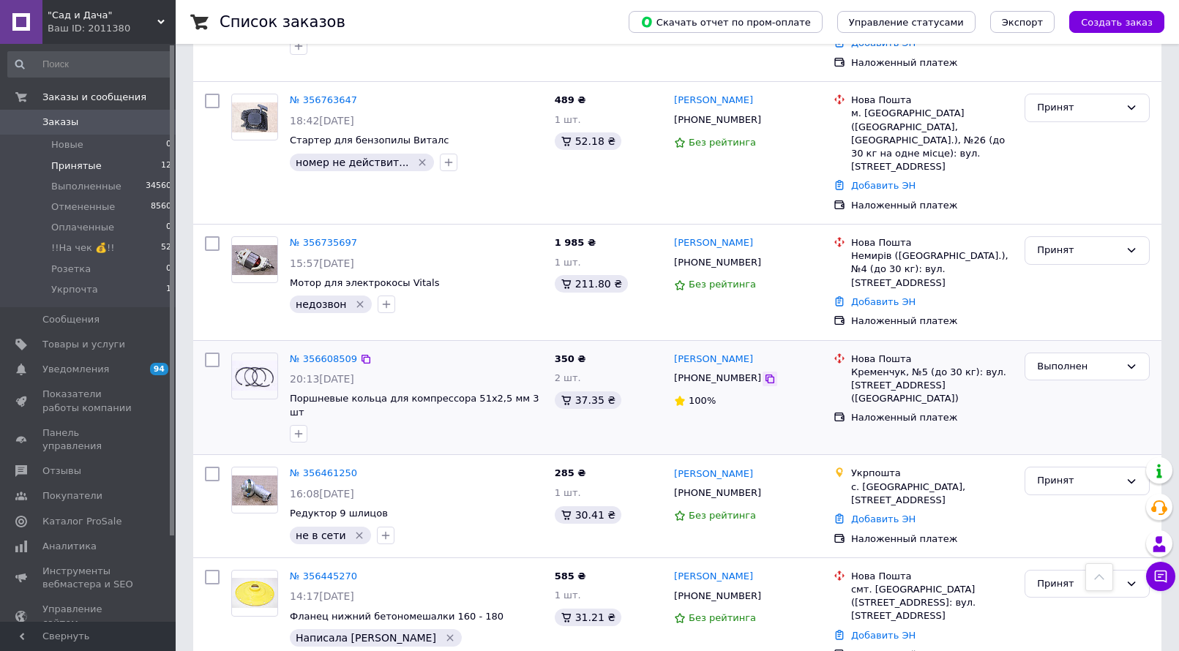
click at [764, 373] on icon at bounding box center [770, 379] width 12 height 12
click at [318, 353] on link "№ 356608509" at bounding box center [323, 358] width 67 height 11
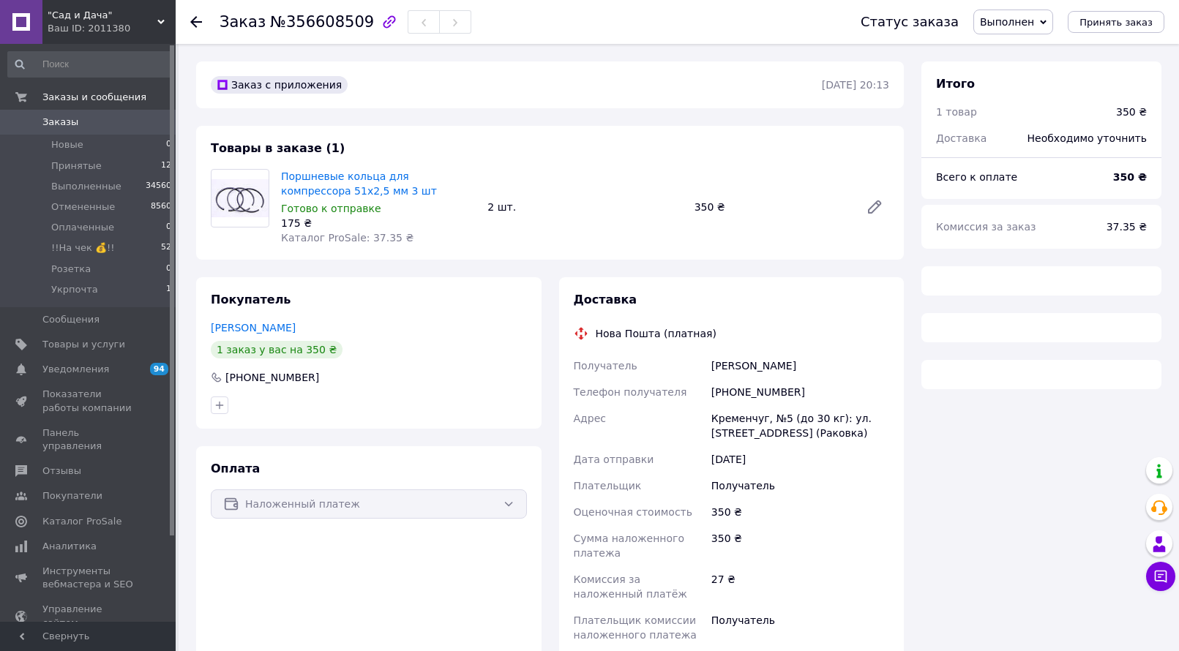
scroll to position [88, 0]
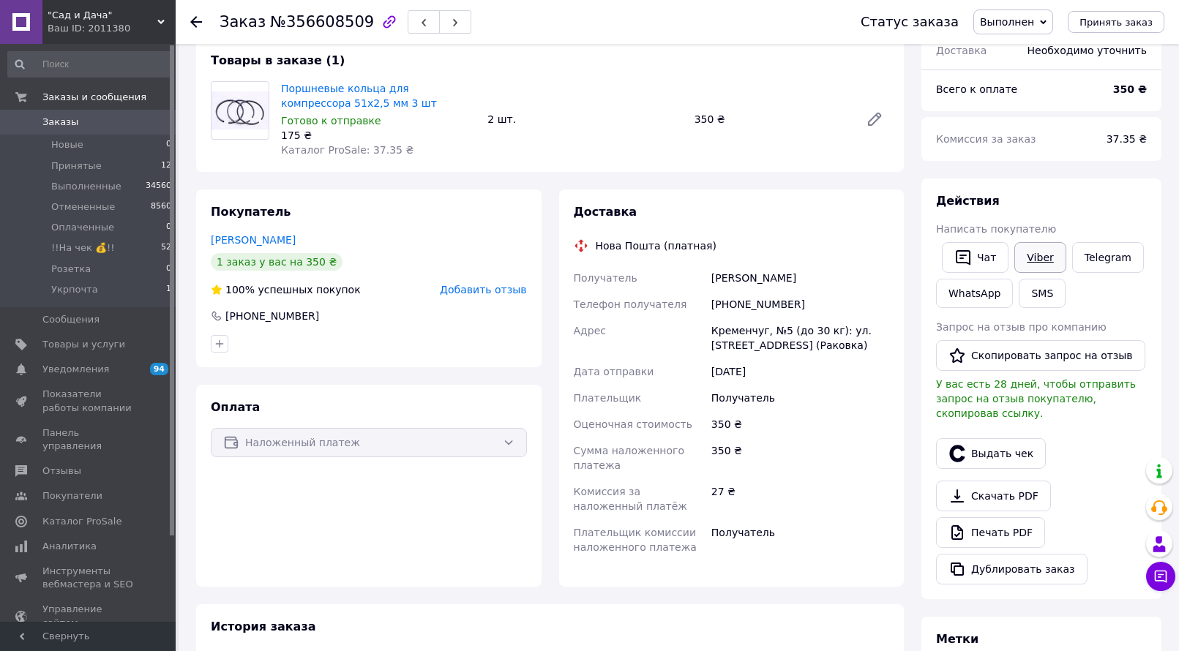
click at [1034, 261] on link "Viber" at bounding box center [1039, 257] width 51 height 31
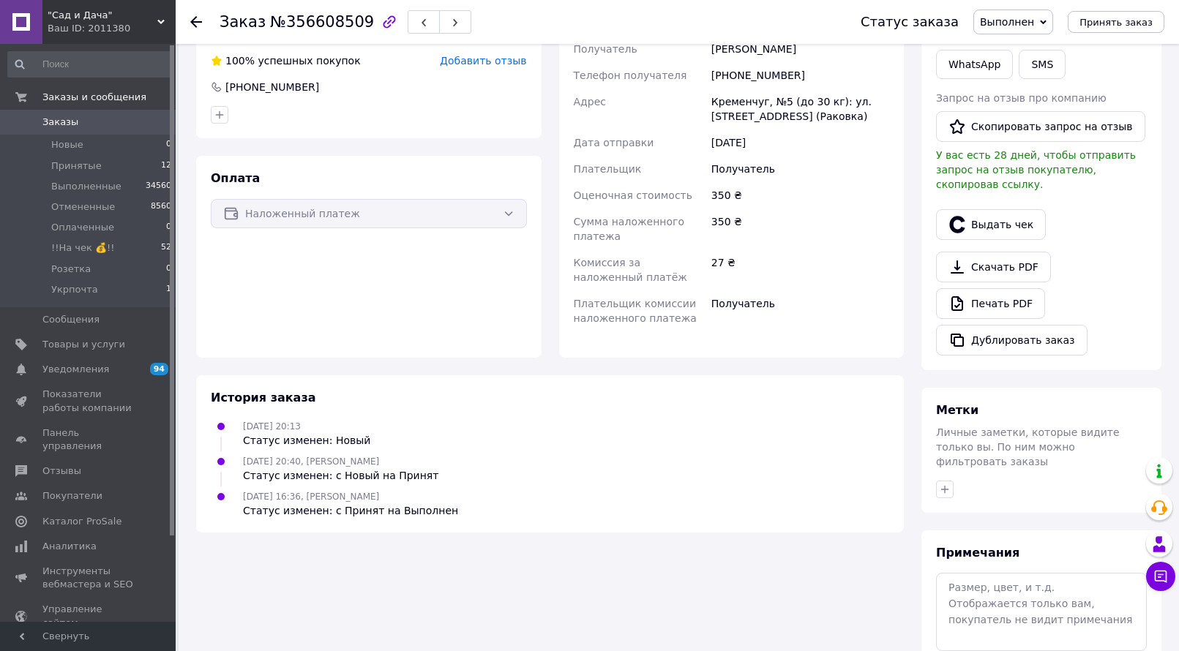
scroll to position [232, 0]
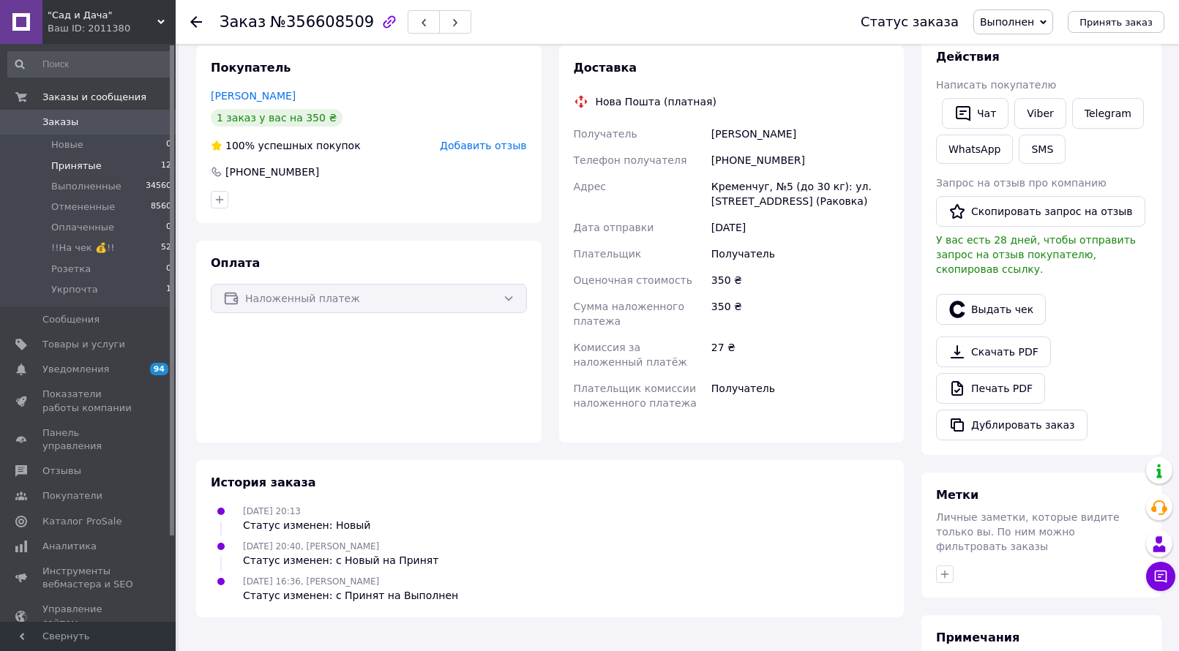
click at [105, 164] on li "Принятые 12" at bounding box center [90, 166] width 180 height 20
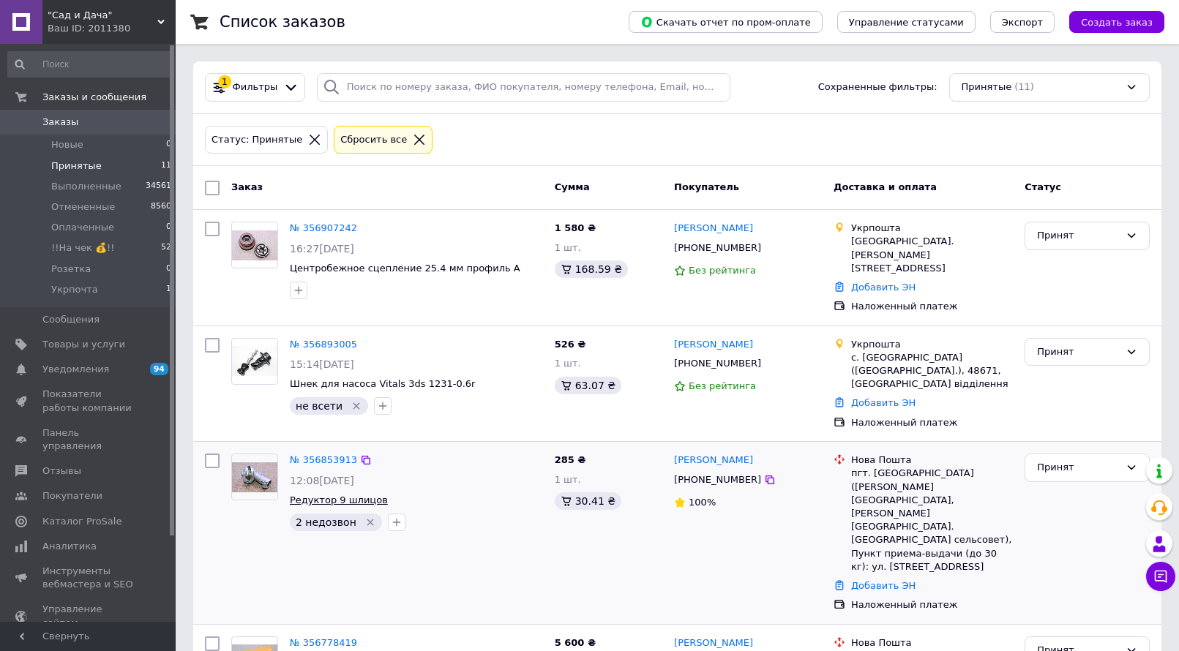
click at [334, 495] on span "Редуктор 9 шлицов" at bounding box center [339, 500] width 98 height 11
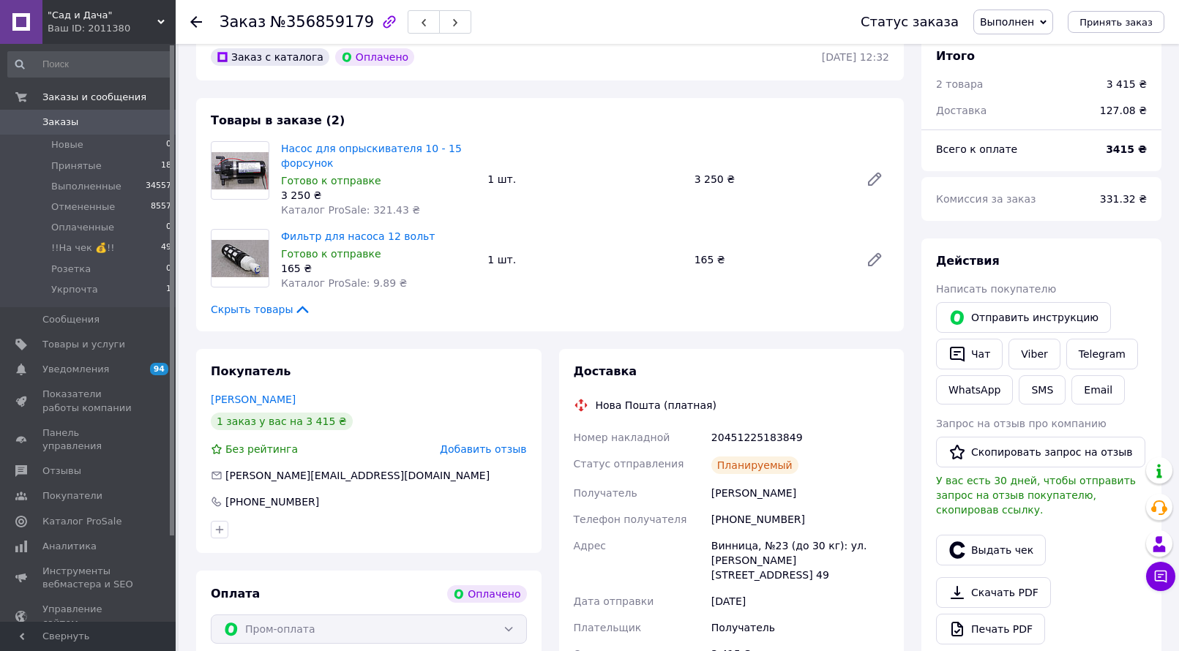
scroll to position [146, 0]
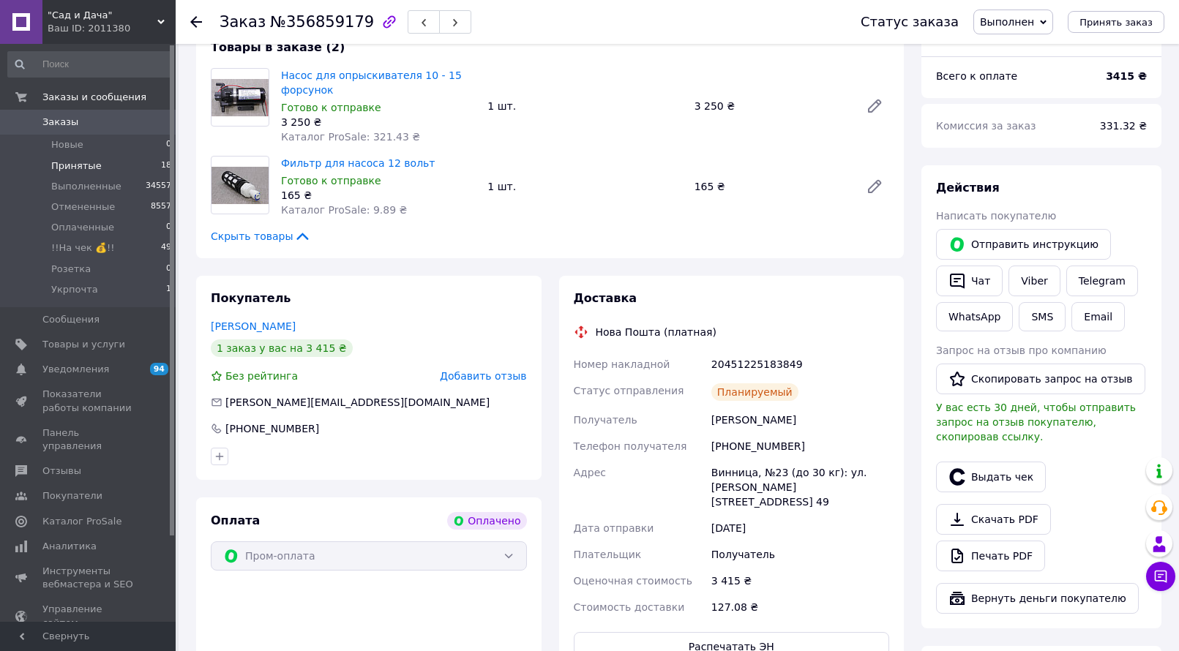
click at [86, 172] on span "Принятые" at bounding box center [76, 165] width 50 height 13
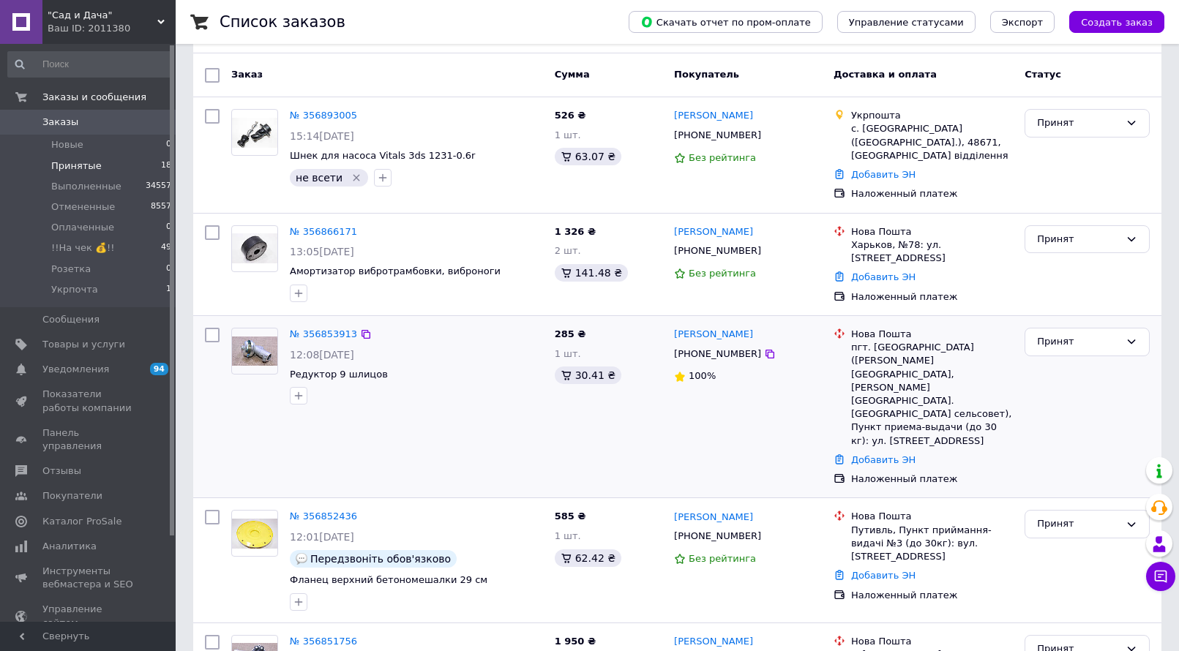
scroll to position [293, 0]
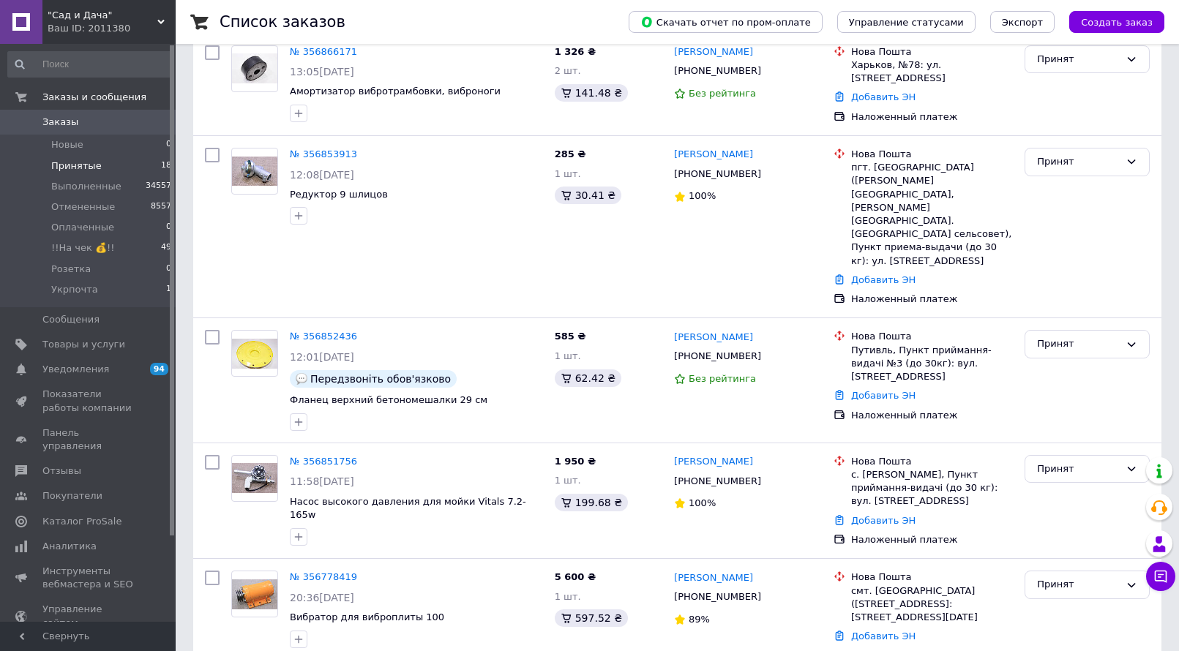
click at [99, 167] on li "Принятые 18" at bounding box center [90, 166] width 180 height 20
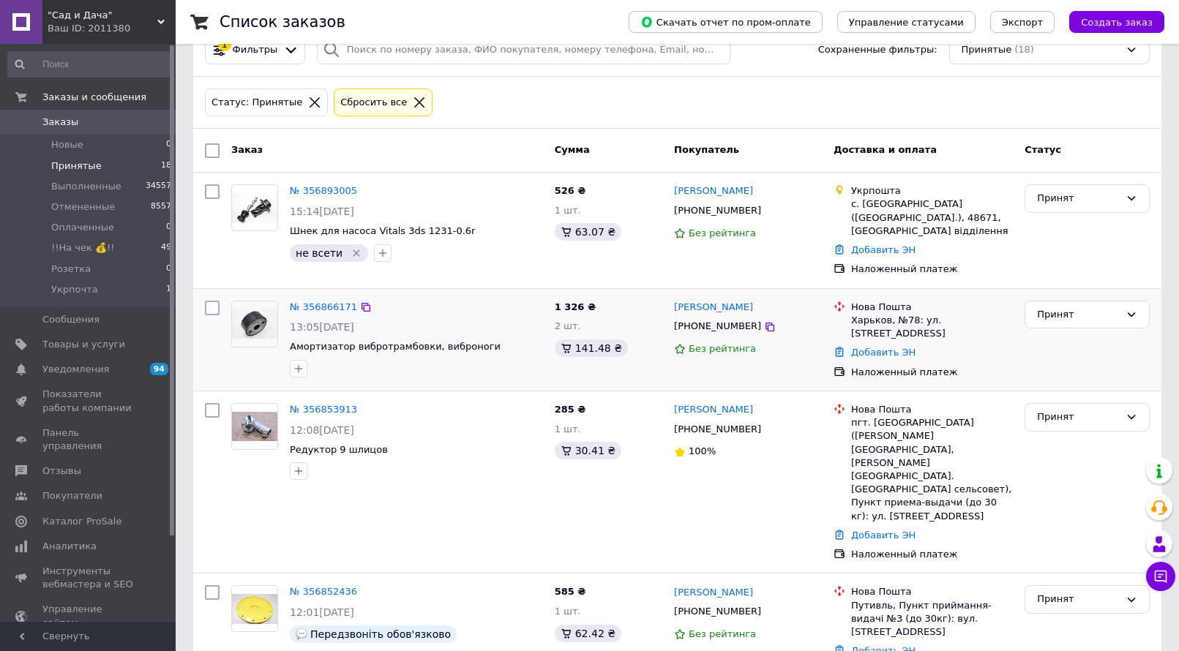
scroll to position [73, 0]
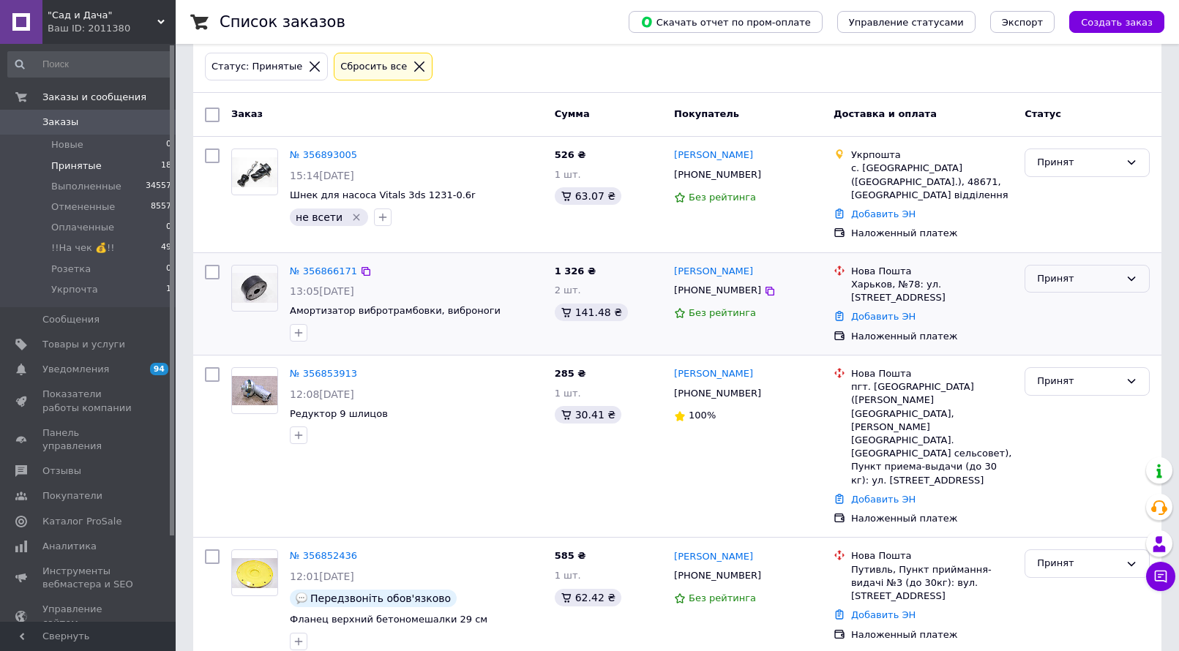
click at [1076, 271] on div "Принят" at bounding box center [1078, 278] width 83 height 15
click at [1054, 323] on li "Отменен" at bounding box center [1087, 336] width 124 height 27
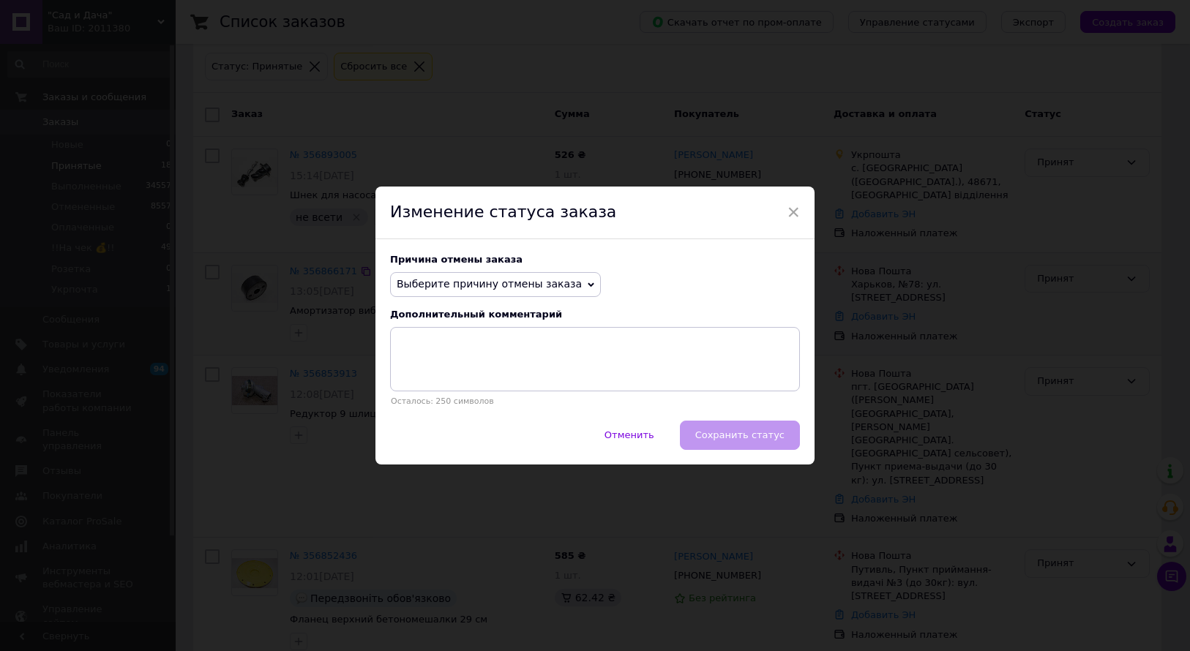
click at [558, 282] on span "Выберите причину отмены заказа" at bounding box center [495, 284] width 211 height 25
click at [457, 334] on li "Нет разновидности товара" at bounding box center [495, 333] width 209 height 20
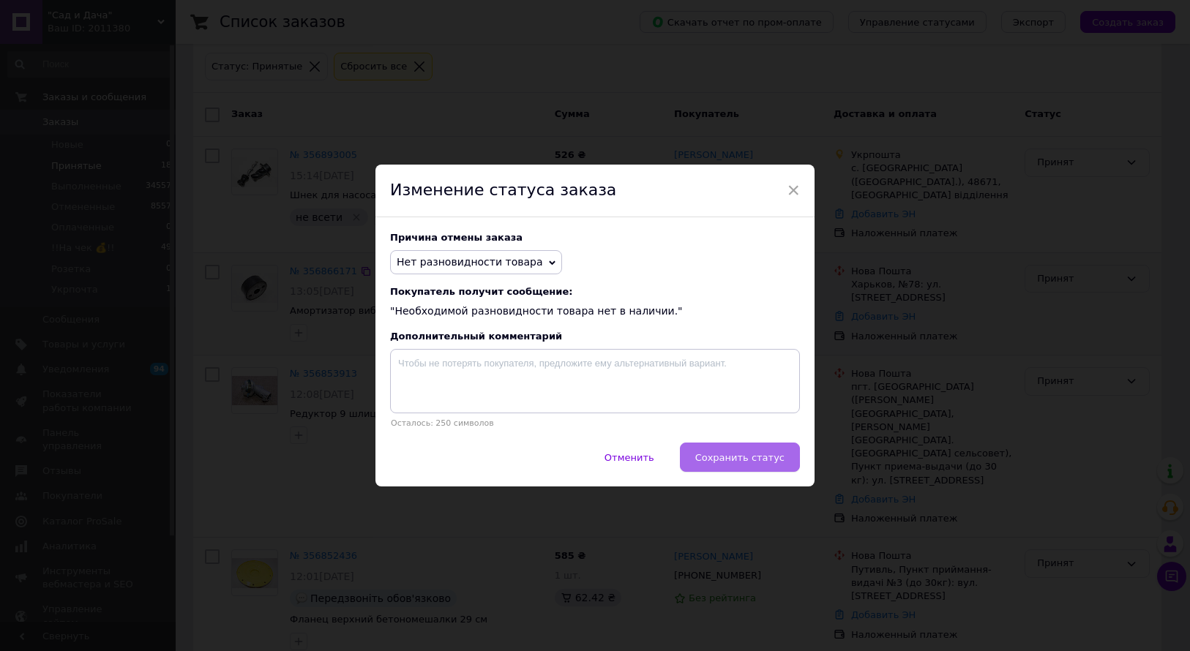
click at [746, 456] on span "Сохранить статус" at bounding box center [739, 457] width 89 height 11
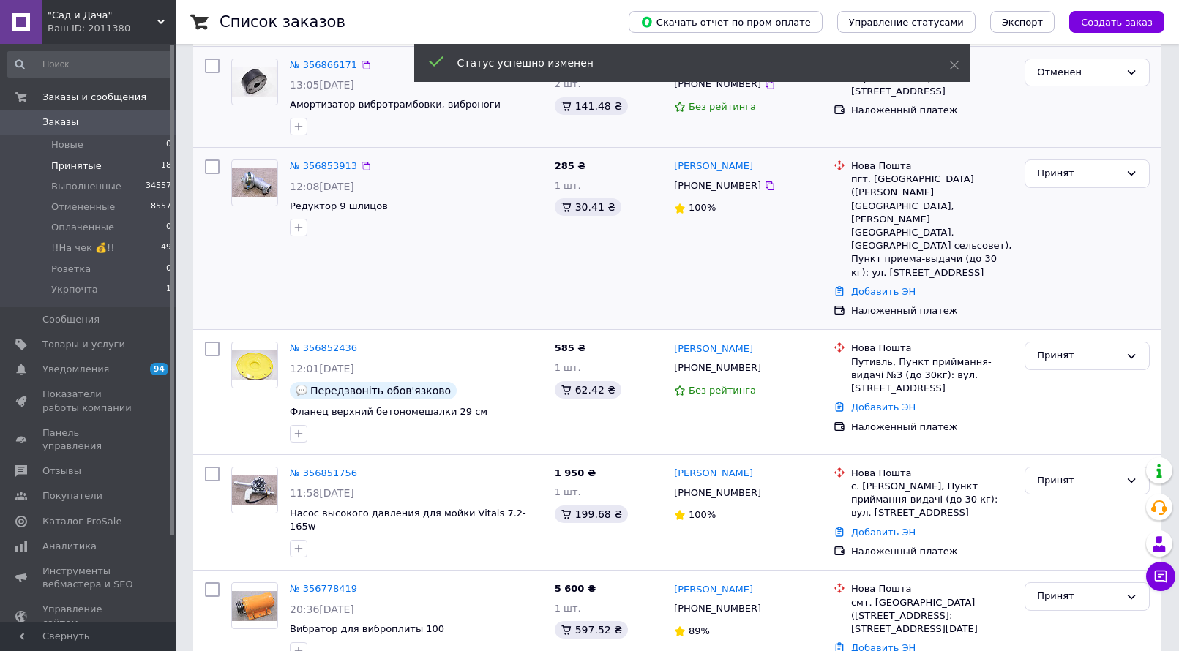
scroll to position [293, 0]
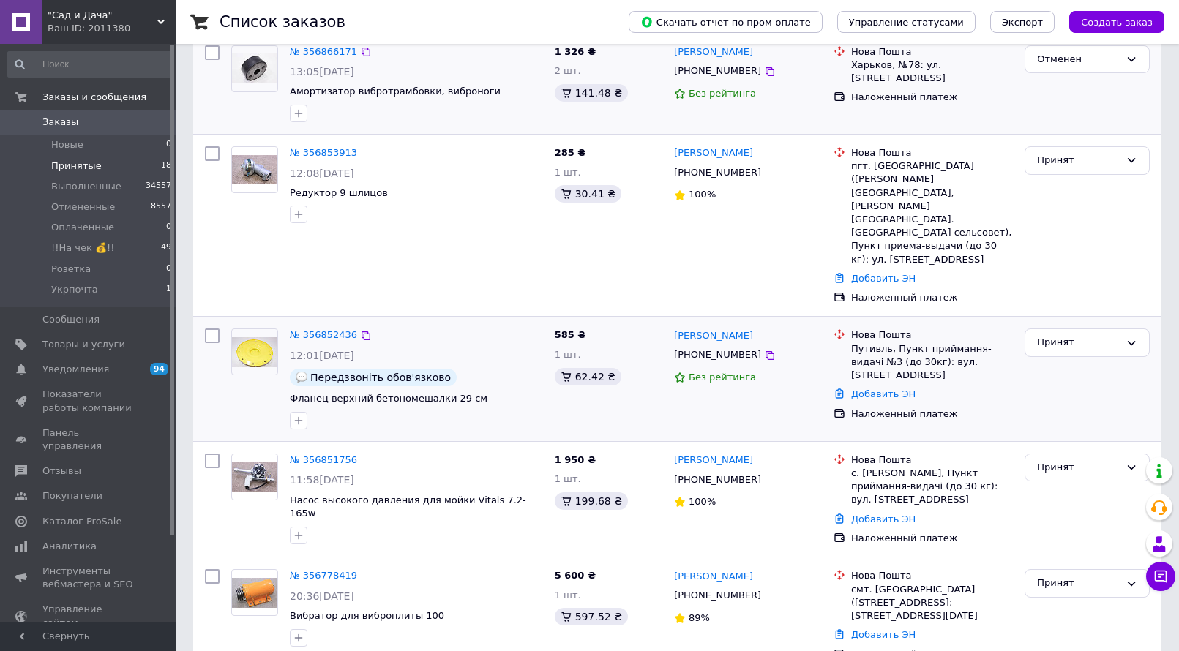
click at [316, 329] on link "№ 356852436" at bounding box center [323, 334] width 67 height 11
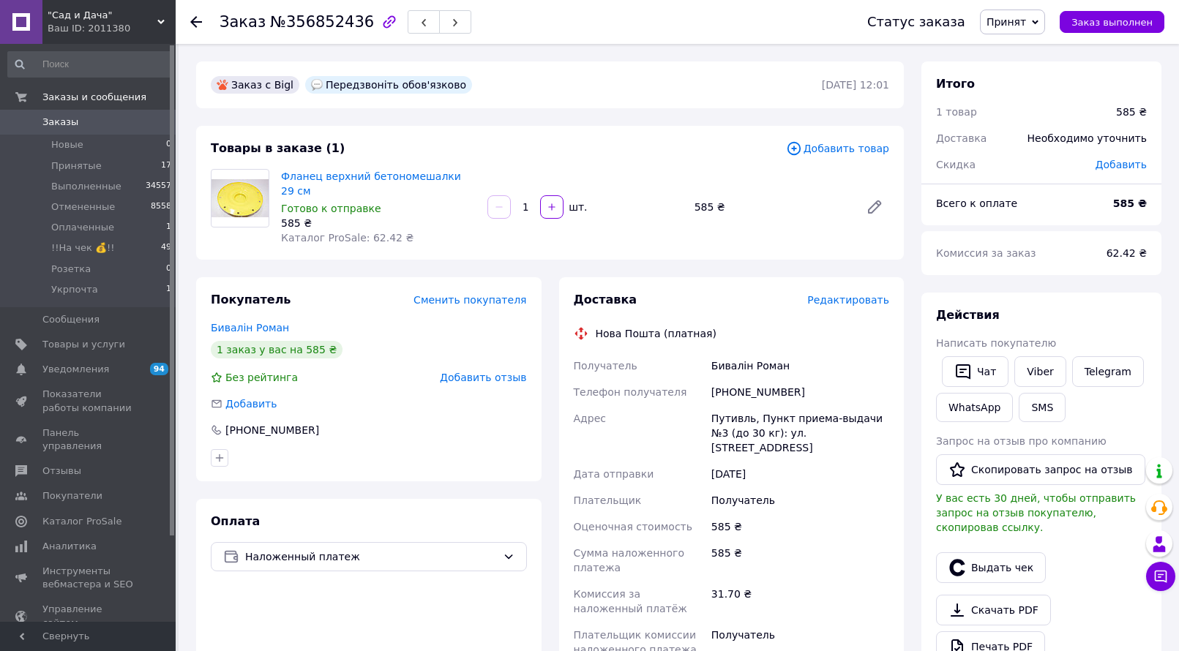
click at [868, 294] on span "Редактировать" at bounding box center [848, 300] width 82 height 12
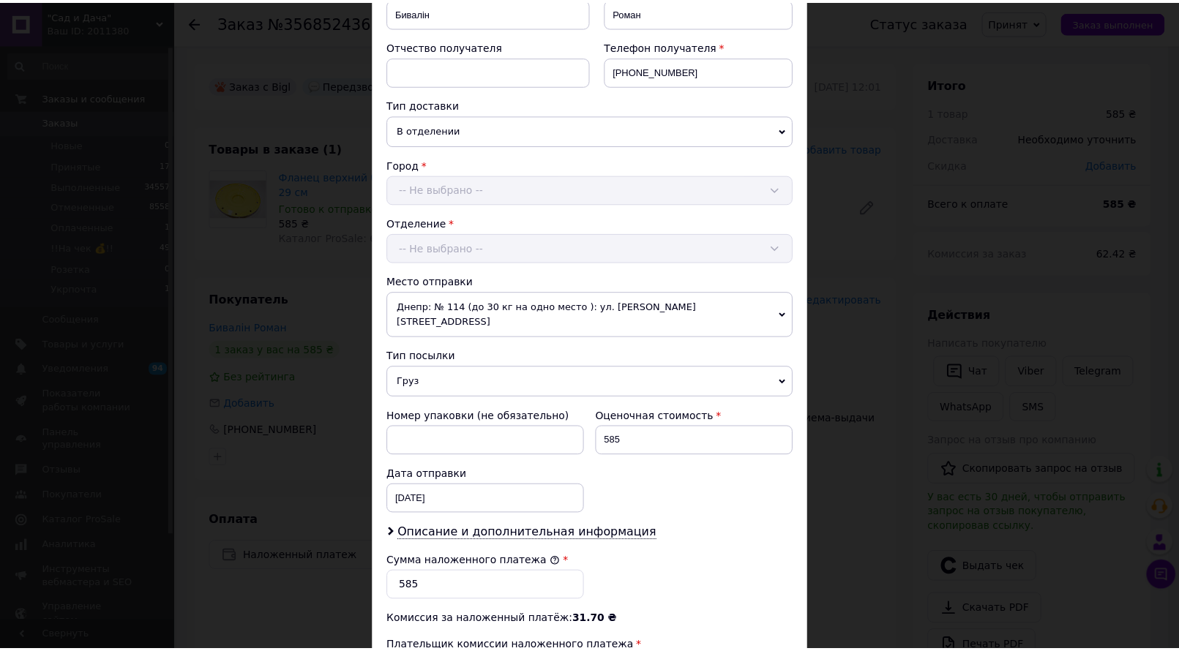
scroll to position [465, 0]
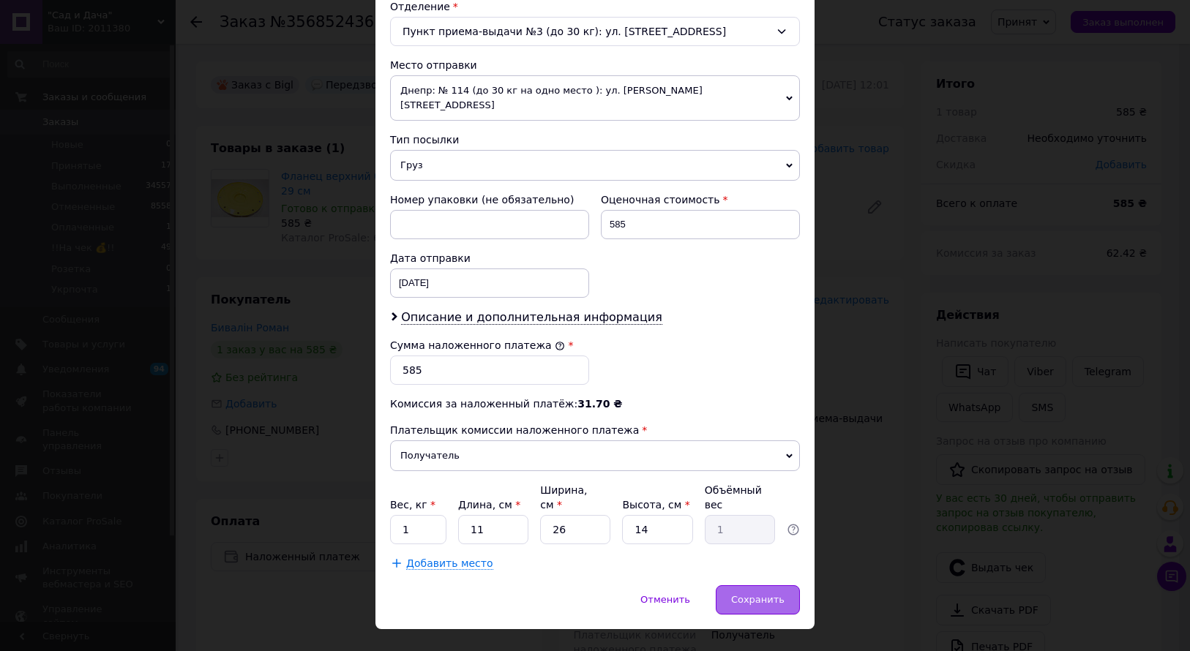
click at [754, 594] on span "Сохранить" at bounding box center [757, 599] width 53 height 11
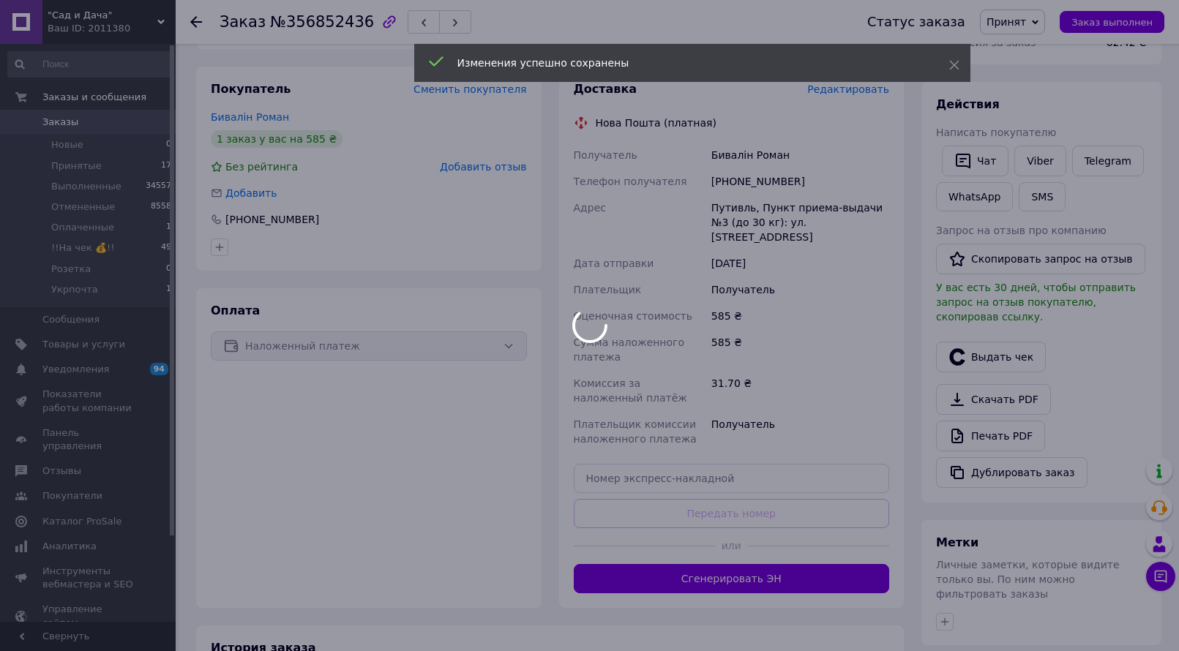
scroll to position [219, 0]
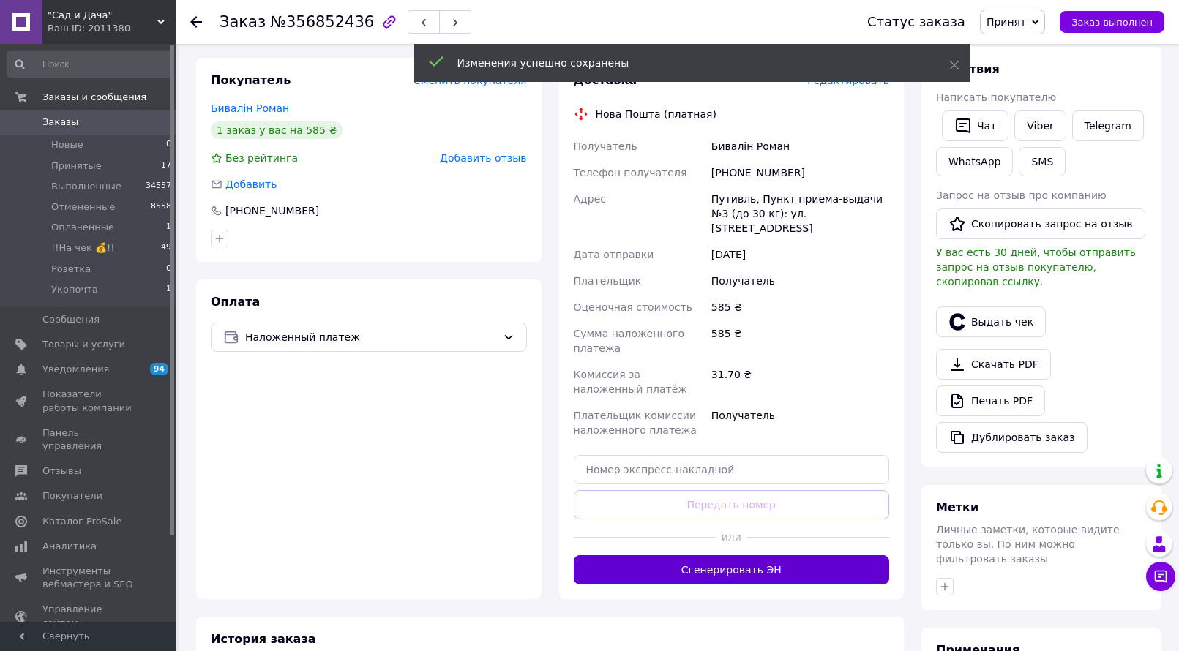
click at [723, 555] on button "Сгенерировать ЭН" at bounding box center [732, 569] width 316 height 29
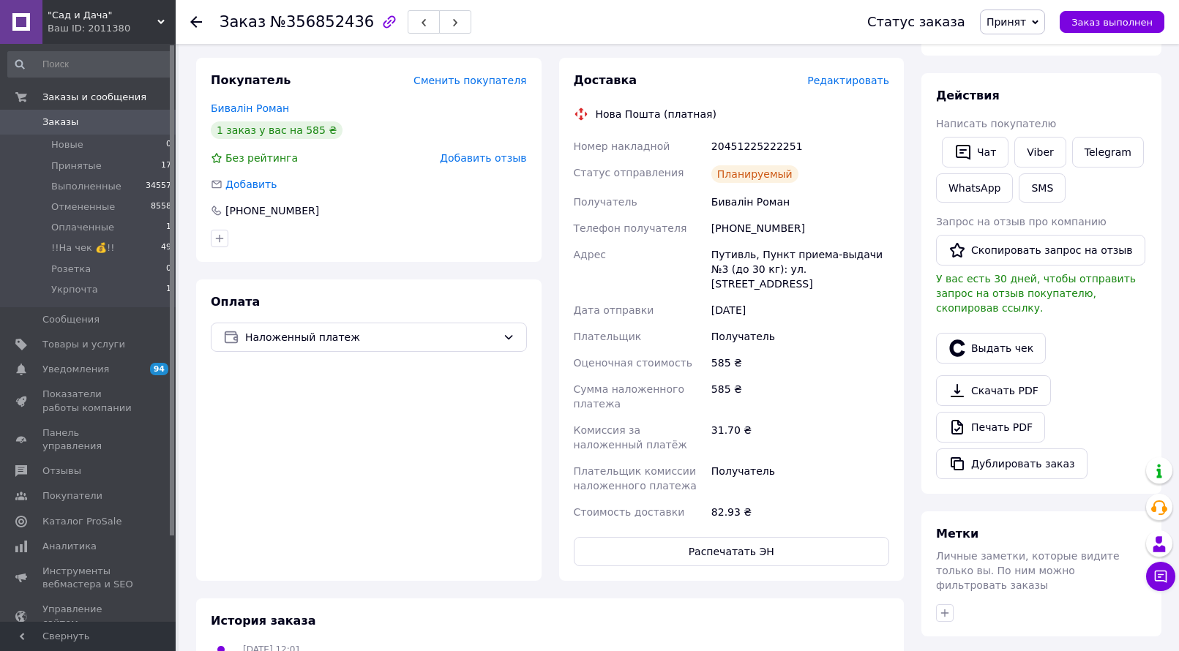
click at [743, 537] on button "Распечатать ЭН" at bounding box center [732, 551] width 316 height 29
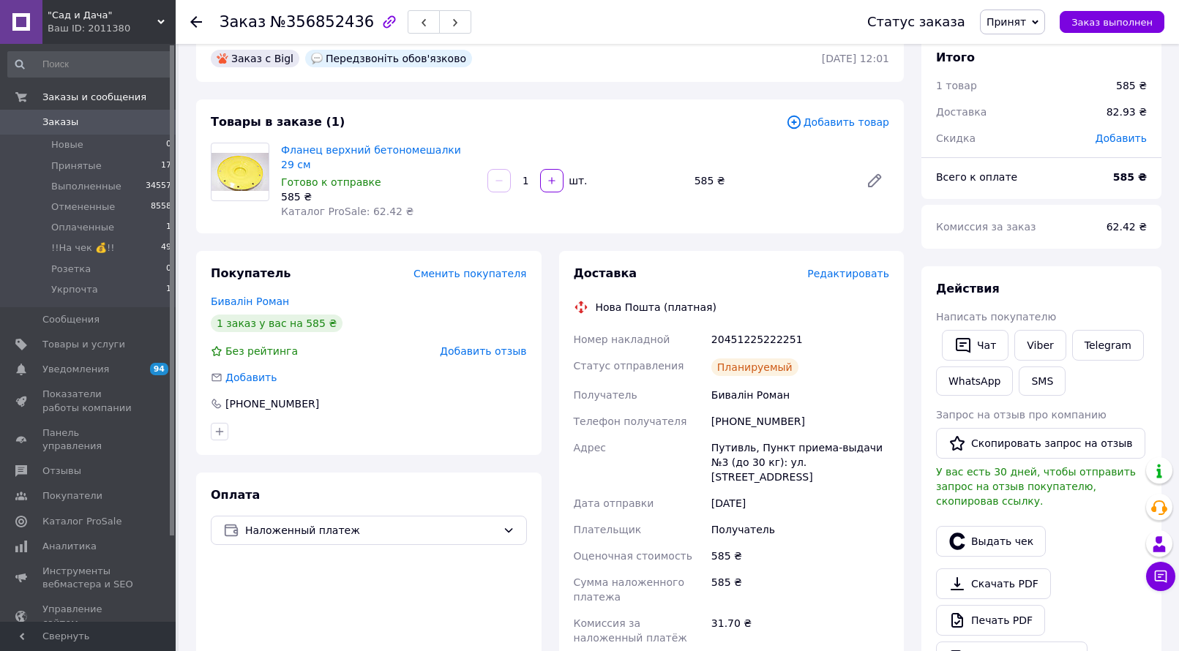
scroll to position [0, 0]
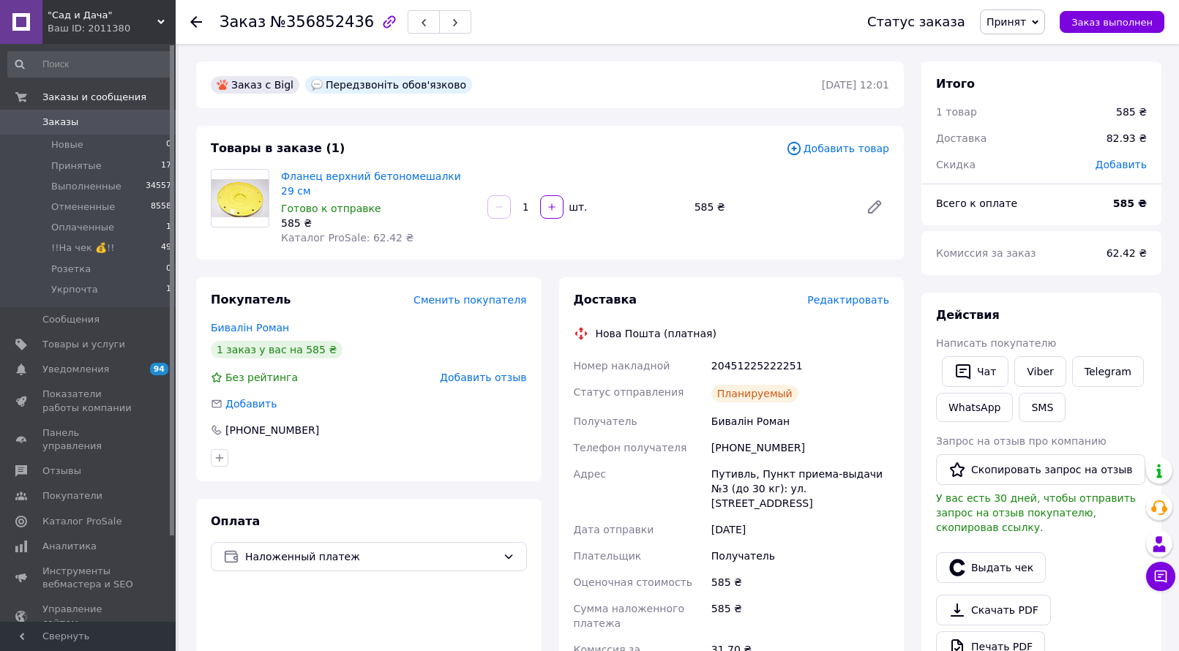
click at [1044, 17] on span "Принят" at bounding box center [1012, 22] width 65 height 25
click at [1025, 111] on li "!!На чек 💰!!" at bounding box center [1019, 117] width 78 height 22
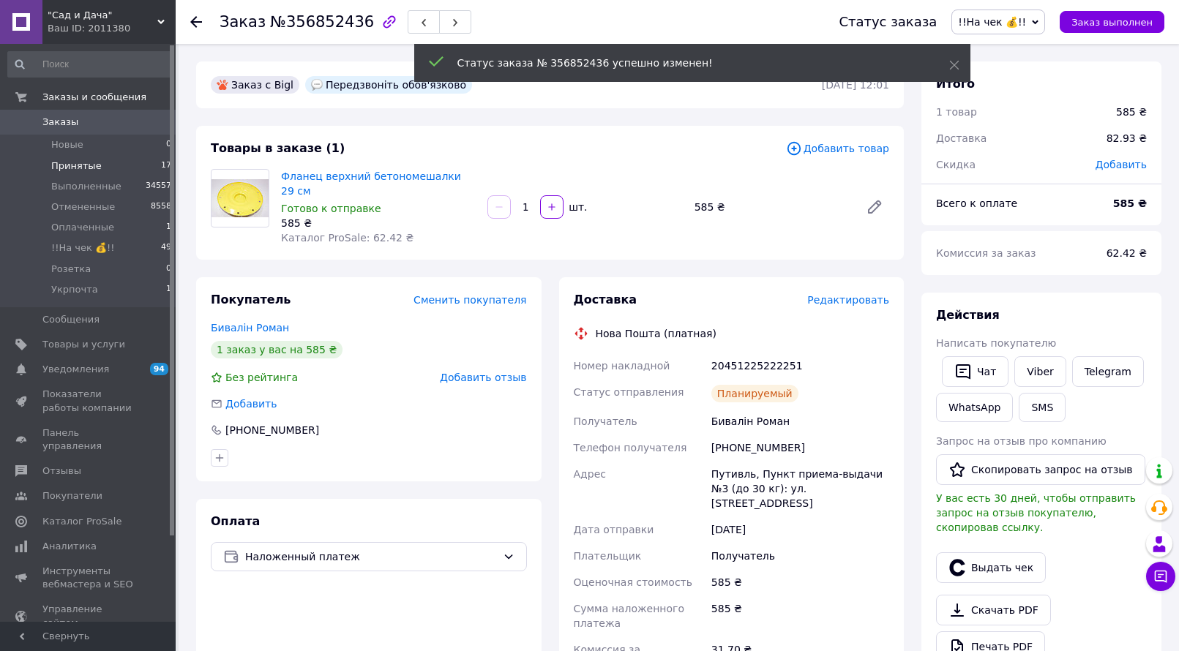
click at [69, 167] on span "Принятые" at bounding box center [76, 165] width 50 height 13
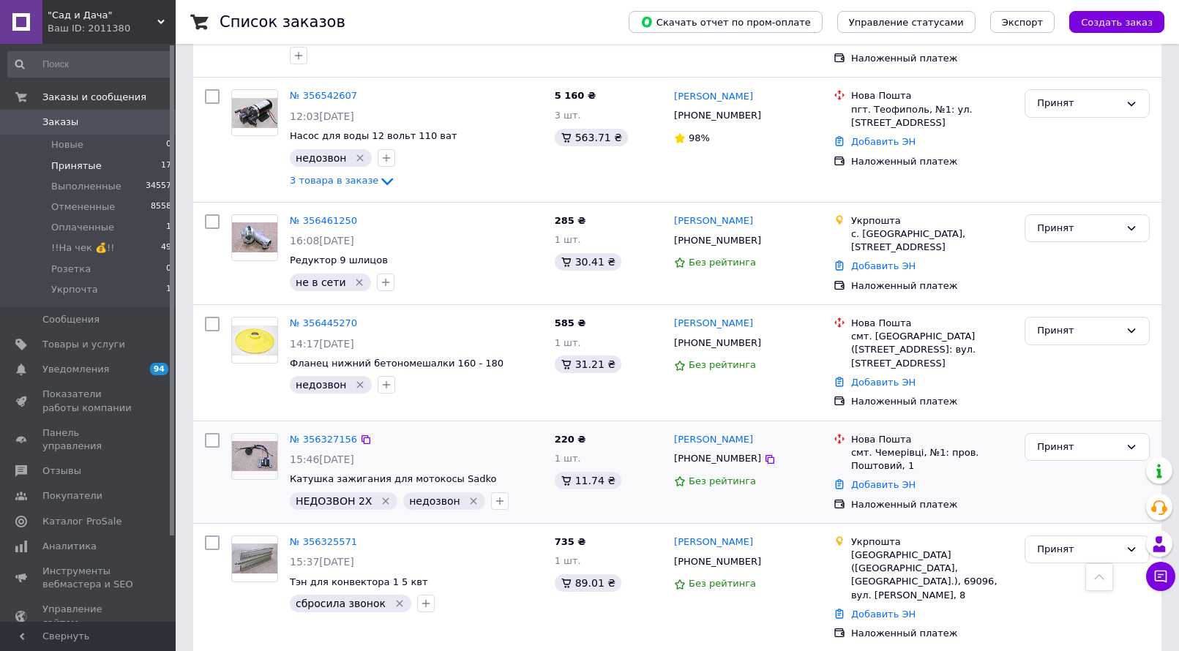
scroll to position [1515, 0]
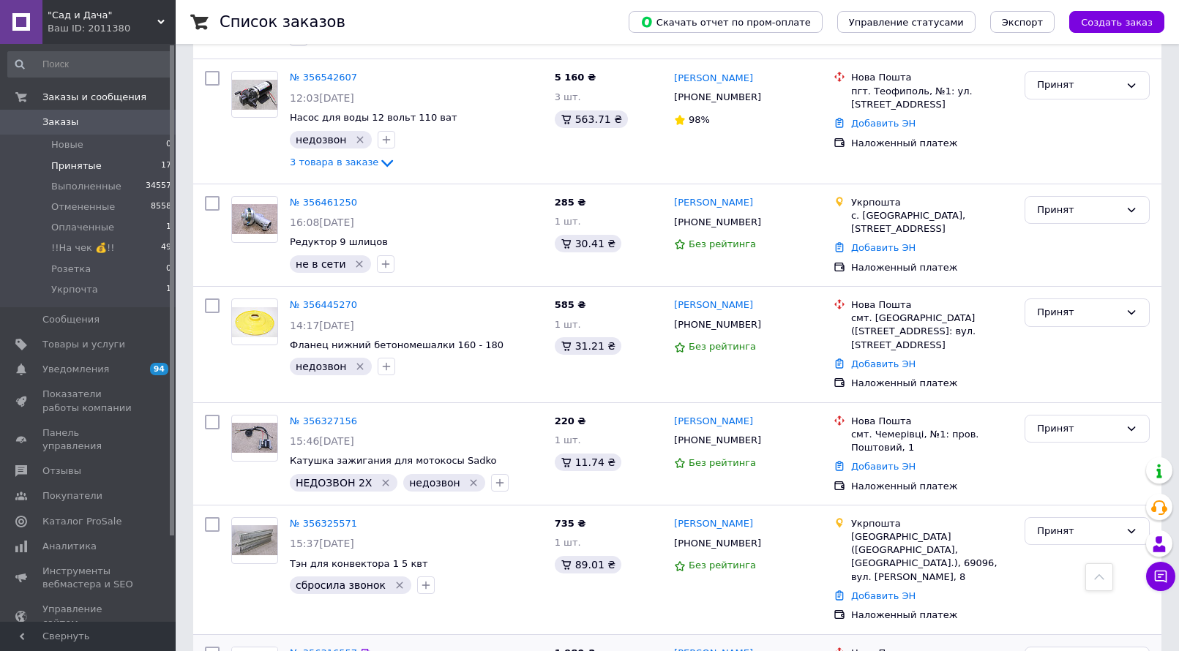
click at [333, 648] on link "№ 356316557" at bounding box center [323, 653] width 67 height 11
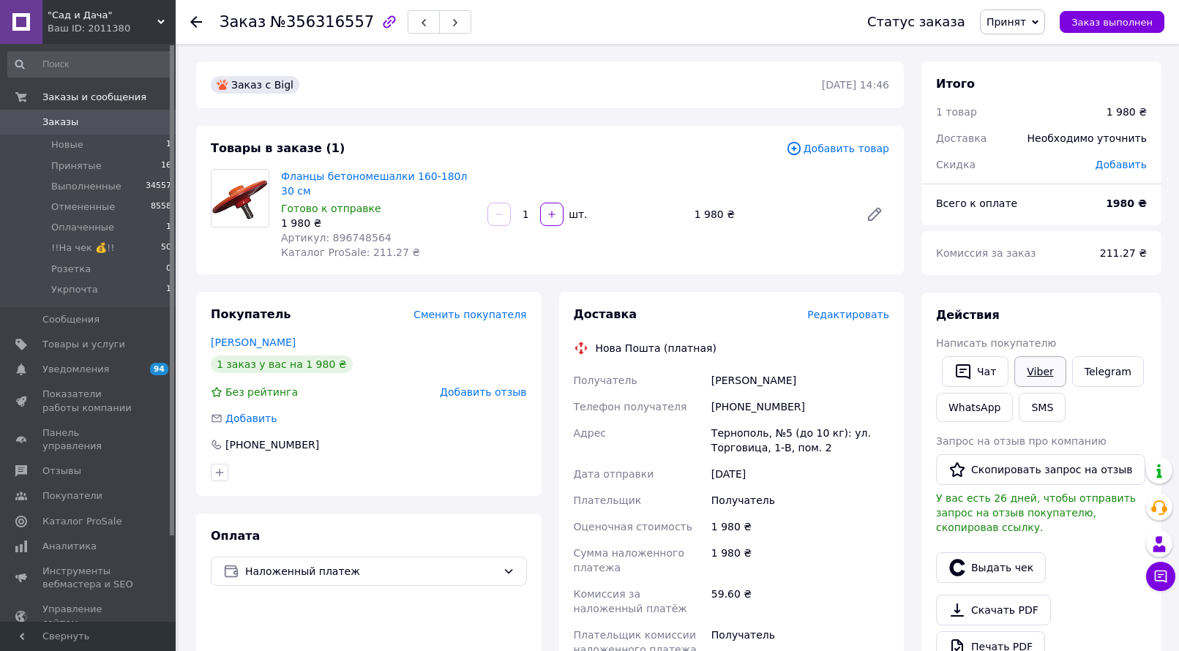
click at [1035, 372] on link "Viber" at bounding box center [1039, 371] width 51 height 31
click at [85, 172] on span "Принятые" at bounding box center [76, 165] width 50 height 13
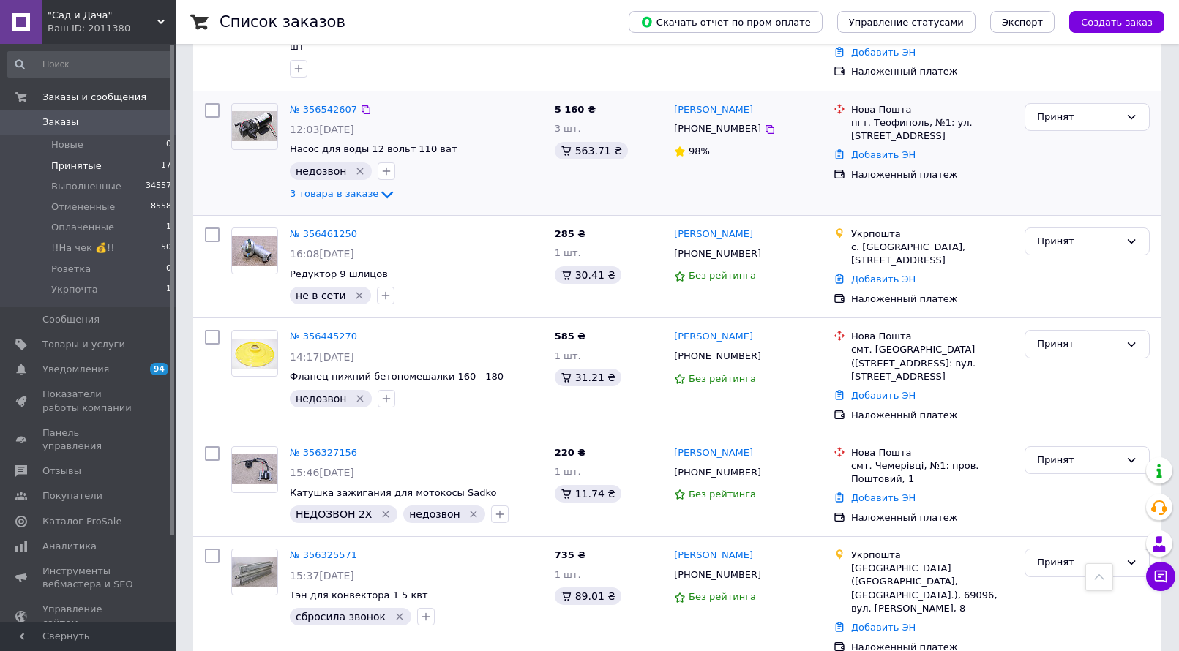
scroll to position [1493, 0]
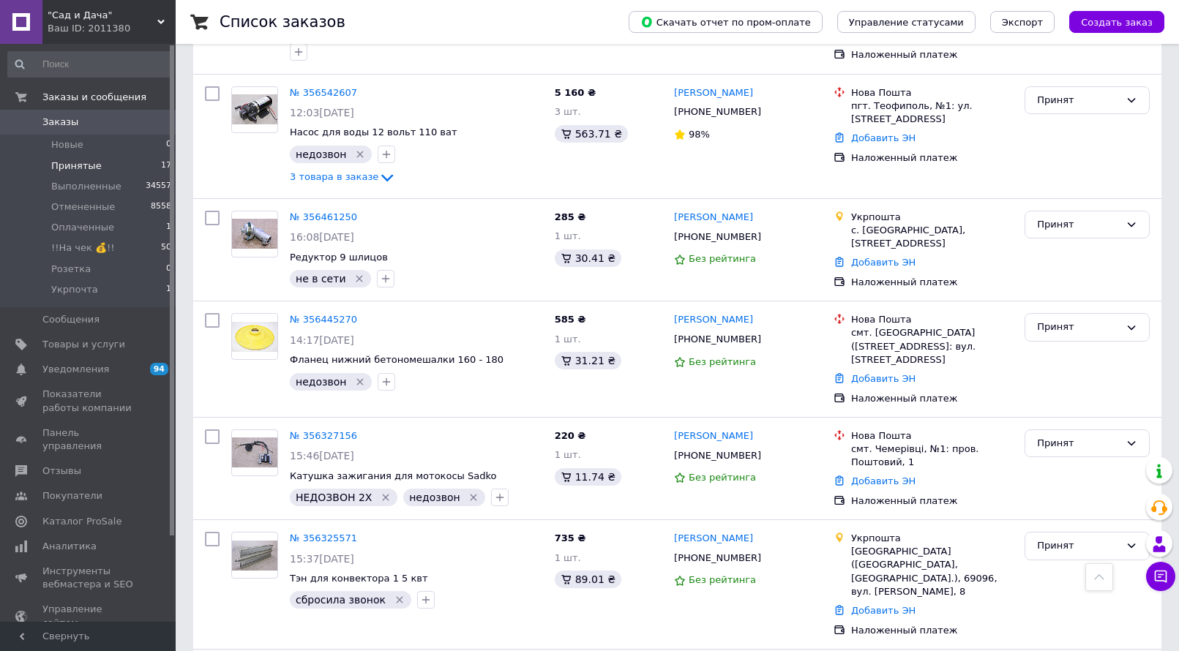
type input "аписал"
checkbox input "true"
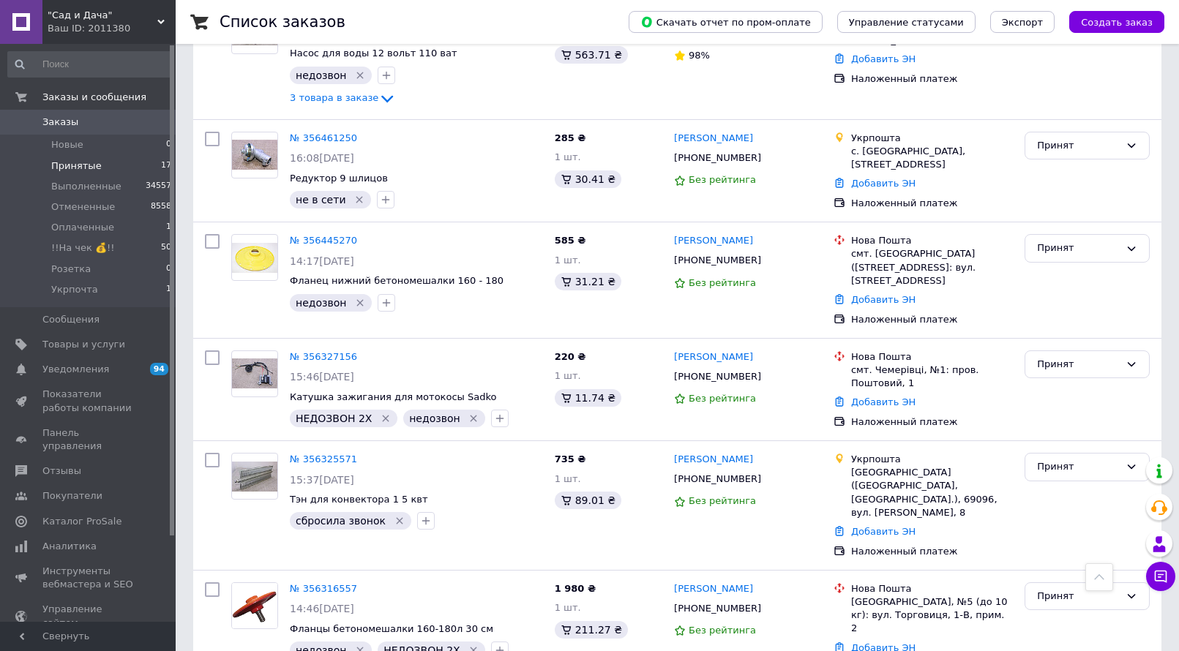
scroll to position [1631, 0]
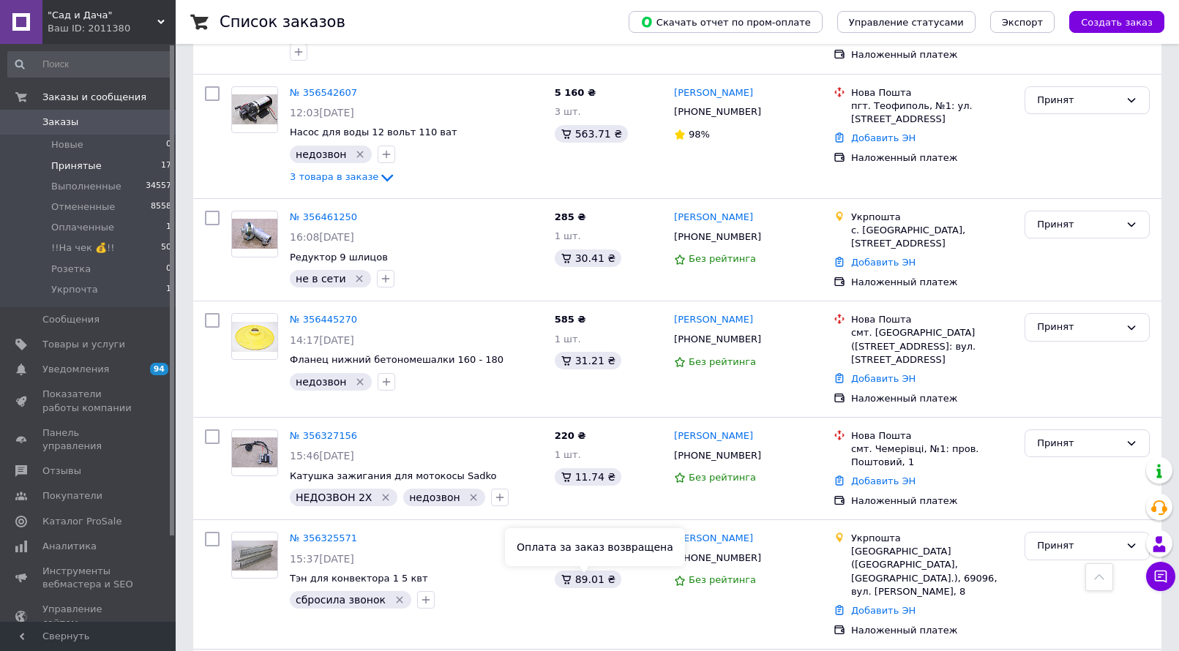
scroll to position [1515, 0]
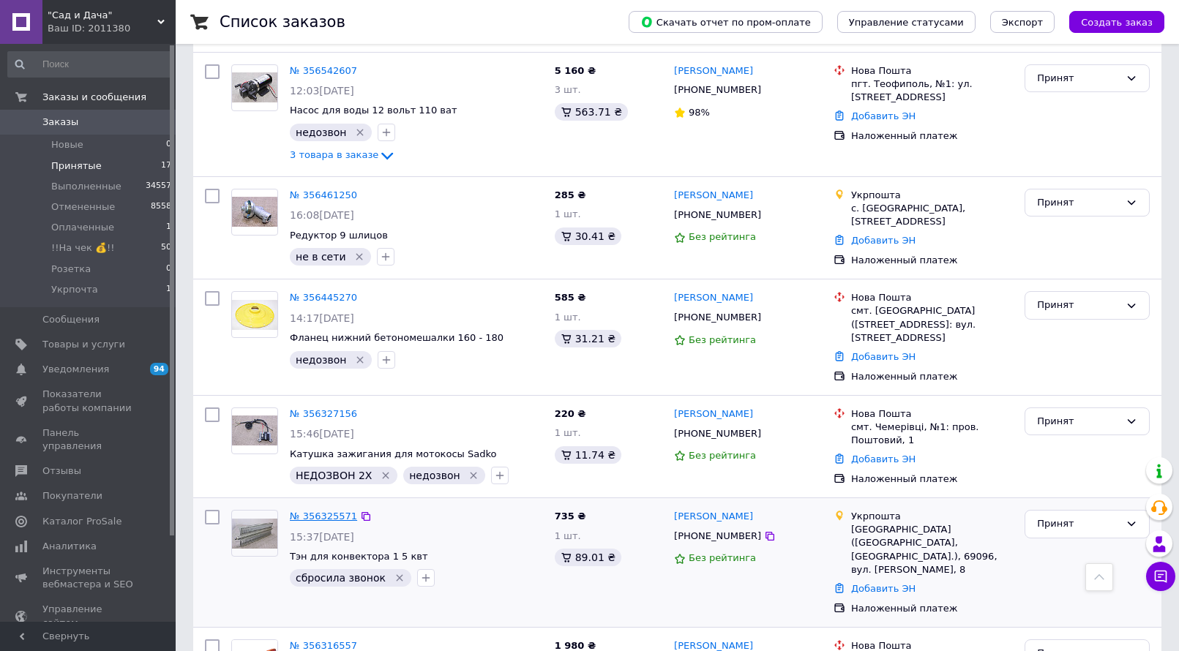
click at [323, 511] on link "№ 356325571" at bounding box center [323, 516] width 67 height 11
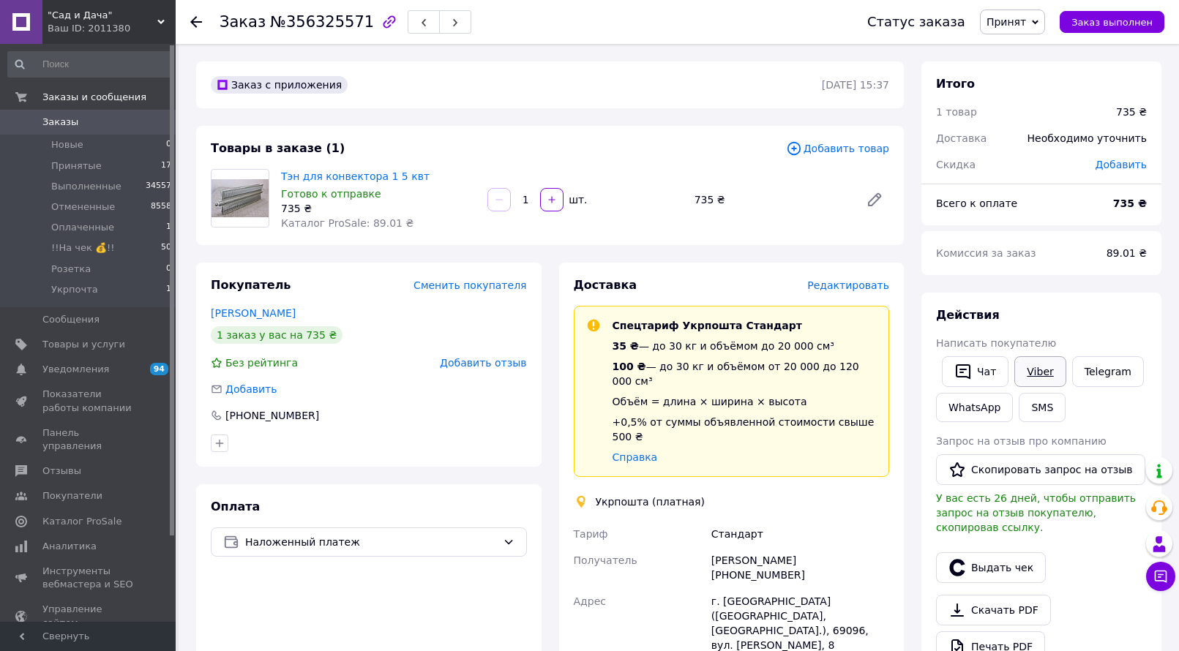
click at [1051, 377] on link "Viber" at bounding box center [1039, 371] width 51 height 31
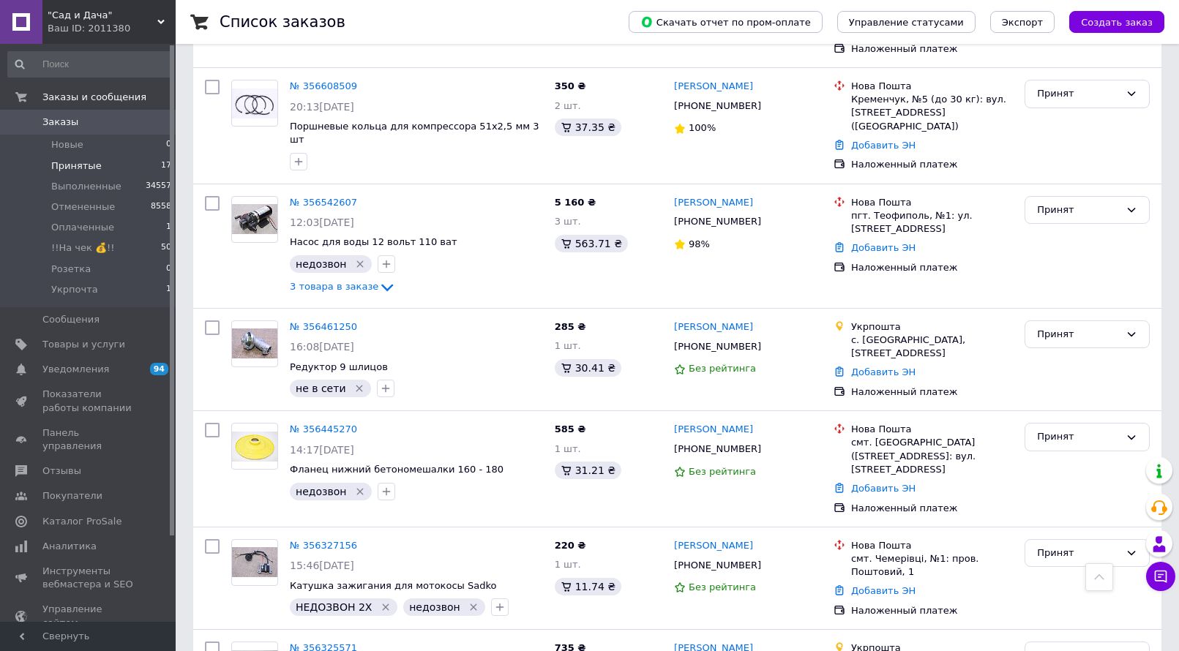
scroll to position [1390, 0]
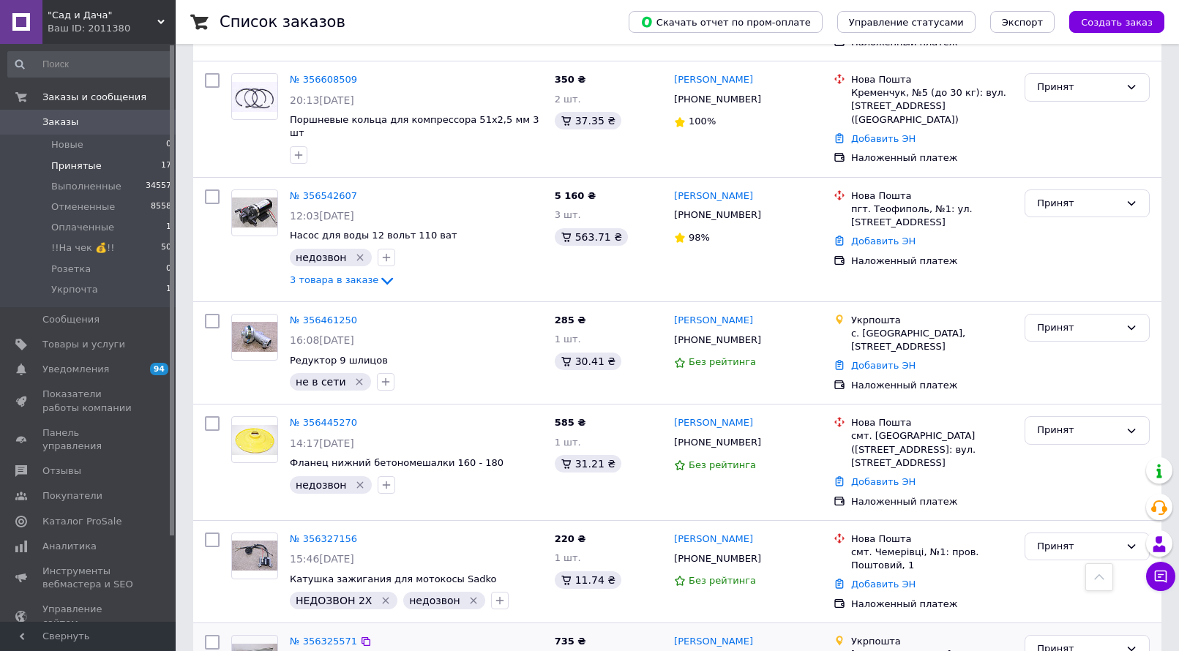
type input "написал"
checkbox input "true"
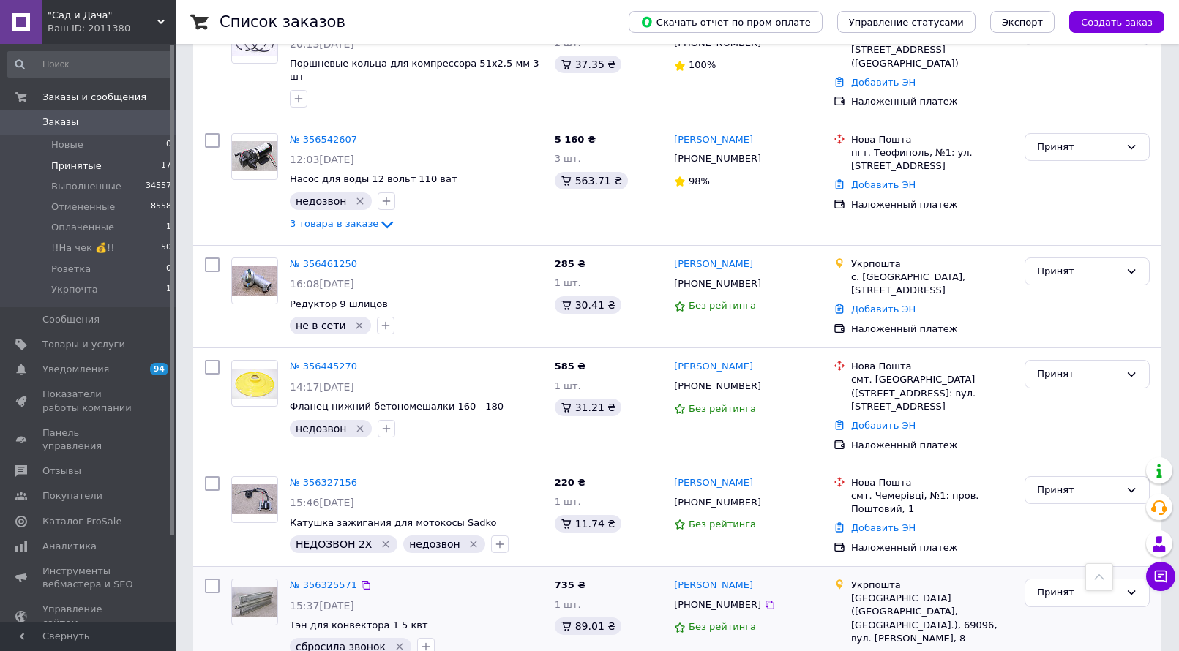
scroll to position [1515, 0]
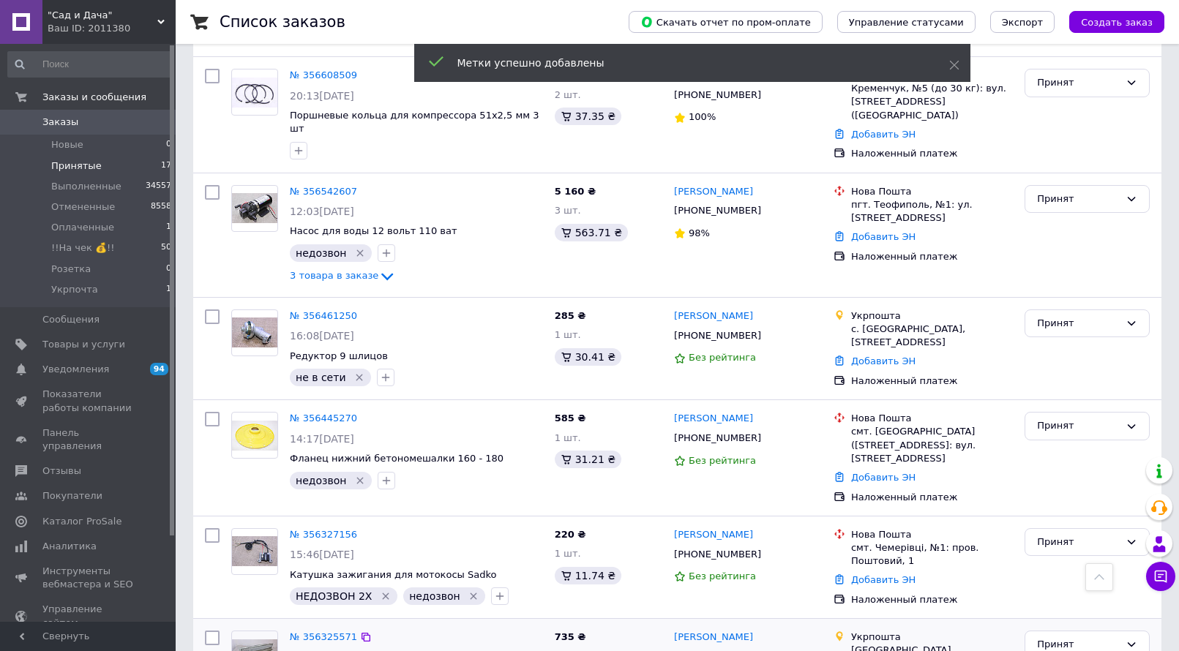
scroll to position [1369, 0]
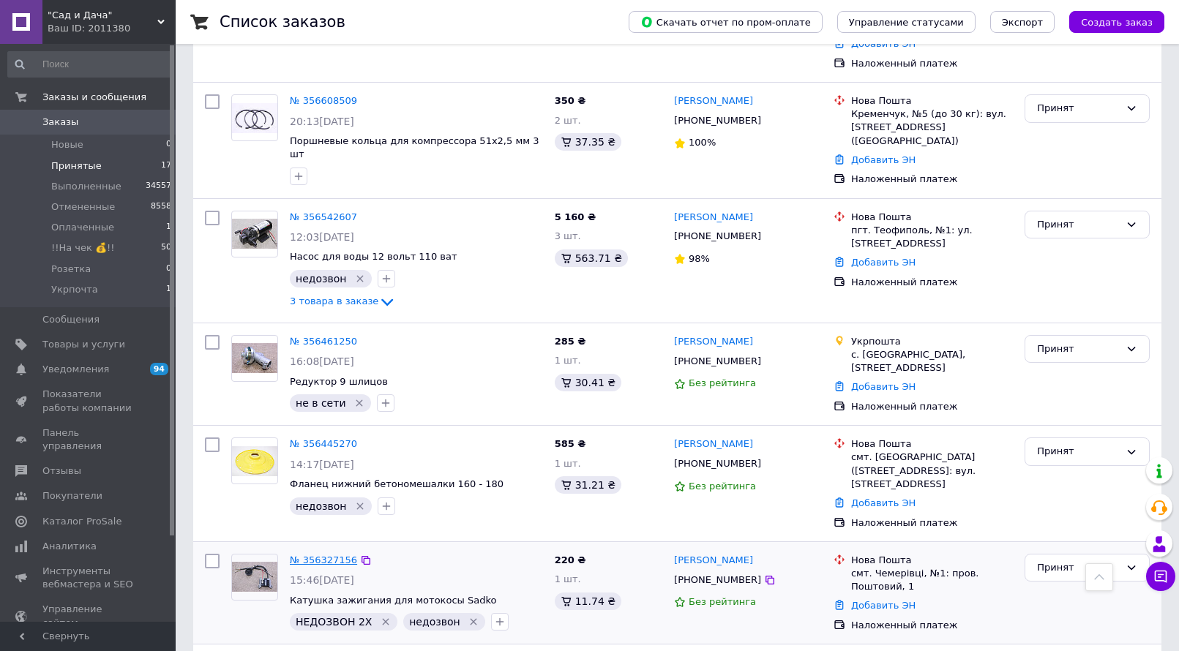
click at [326, 555] on link "№ 356327156" at bounding box center [323, 560] width 67 height 11
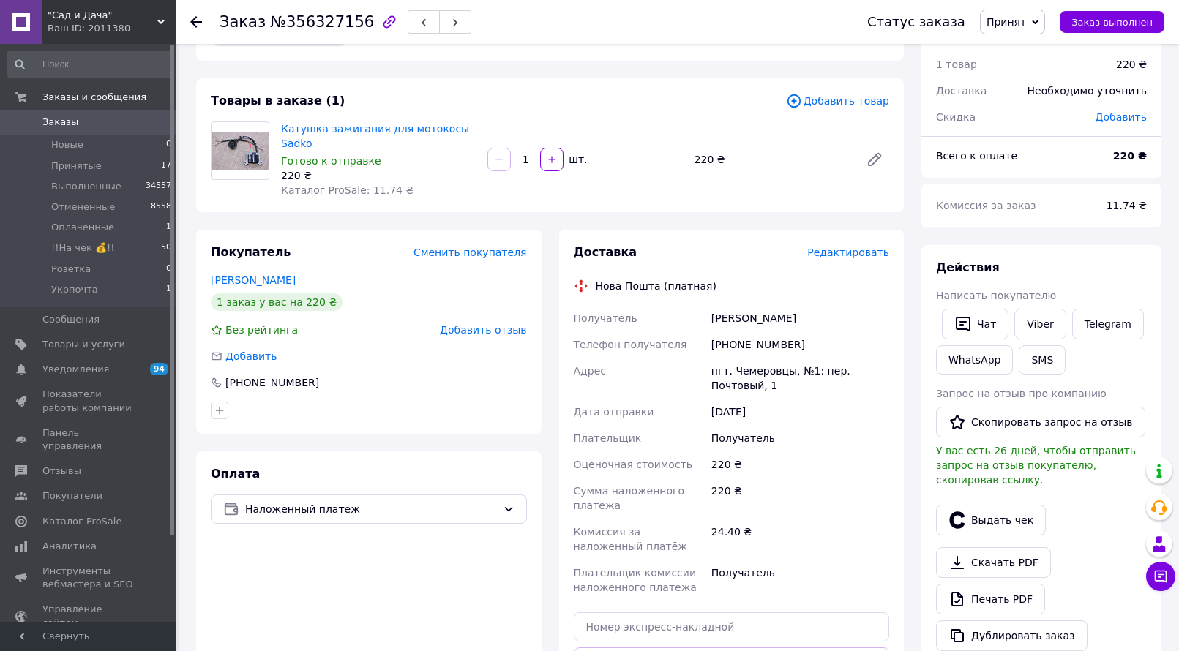
scroll to position [73, 0]
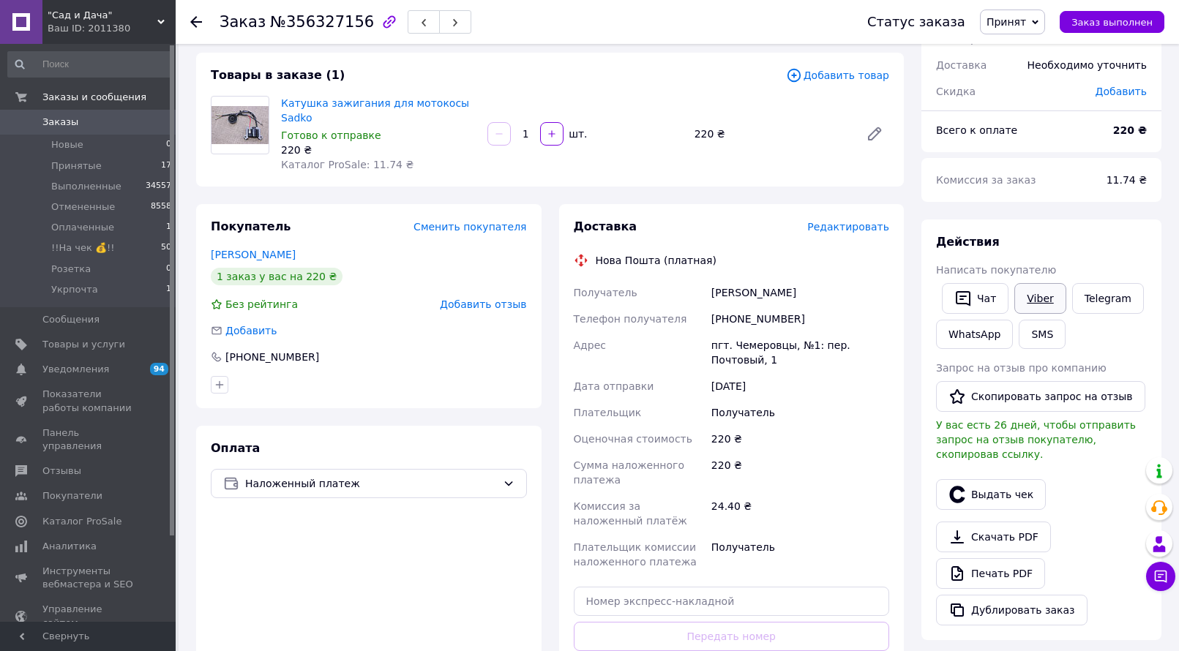
click at [1027, 292] on link "Viber" at bounding box center [1039, 298] width 51 height 31
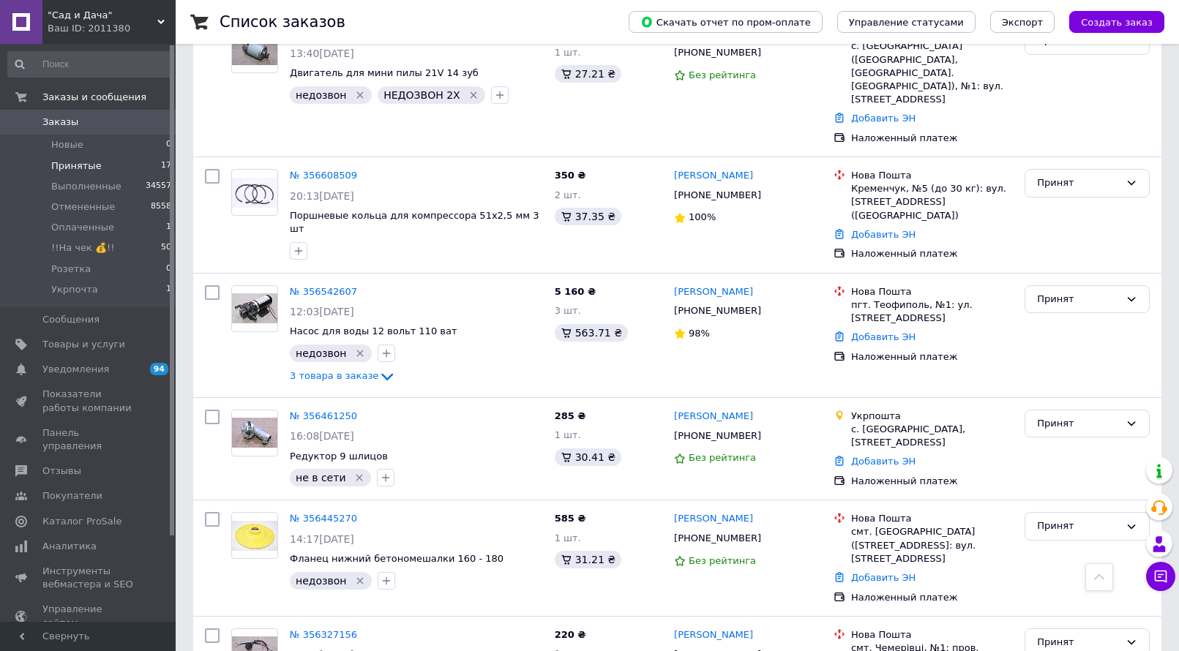
scroll to position [1317, 0]
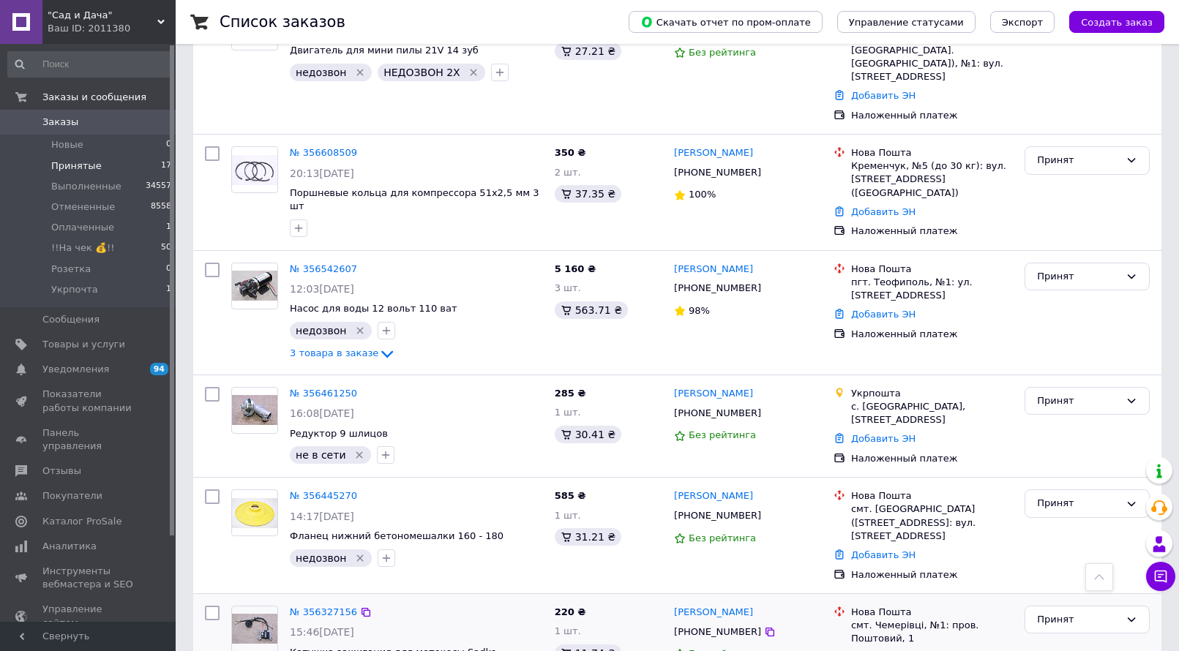
type input "написал"
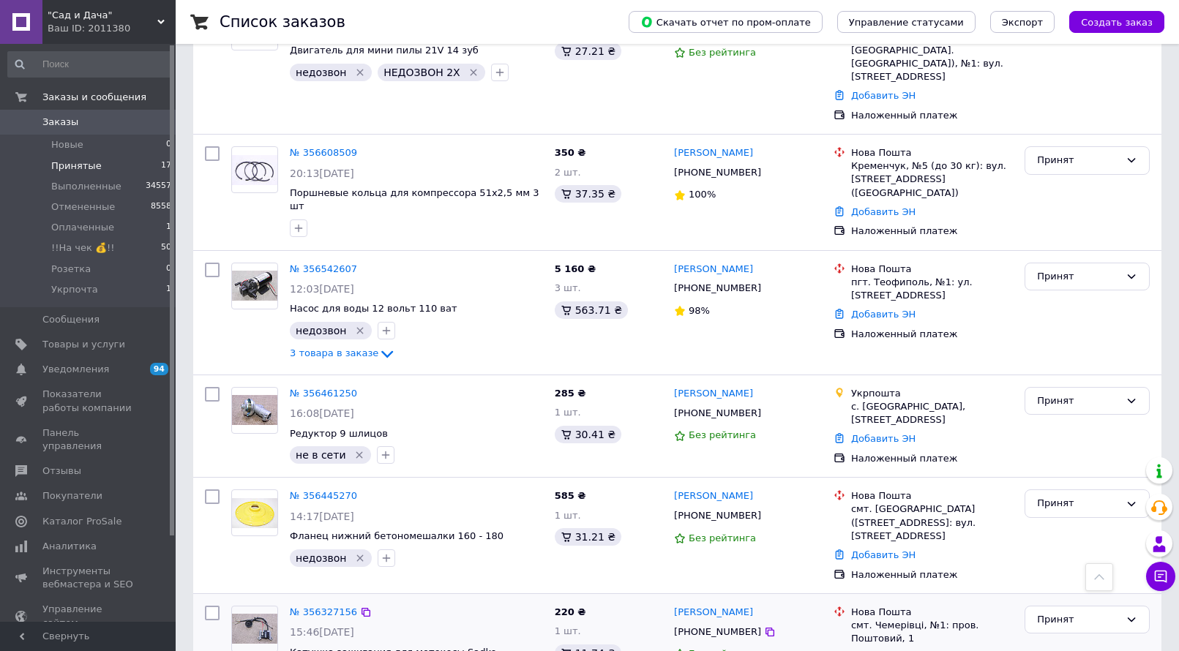
checkbox input "true"
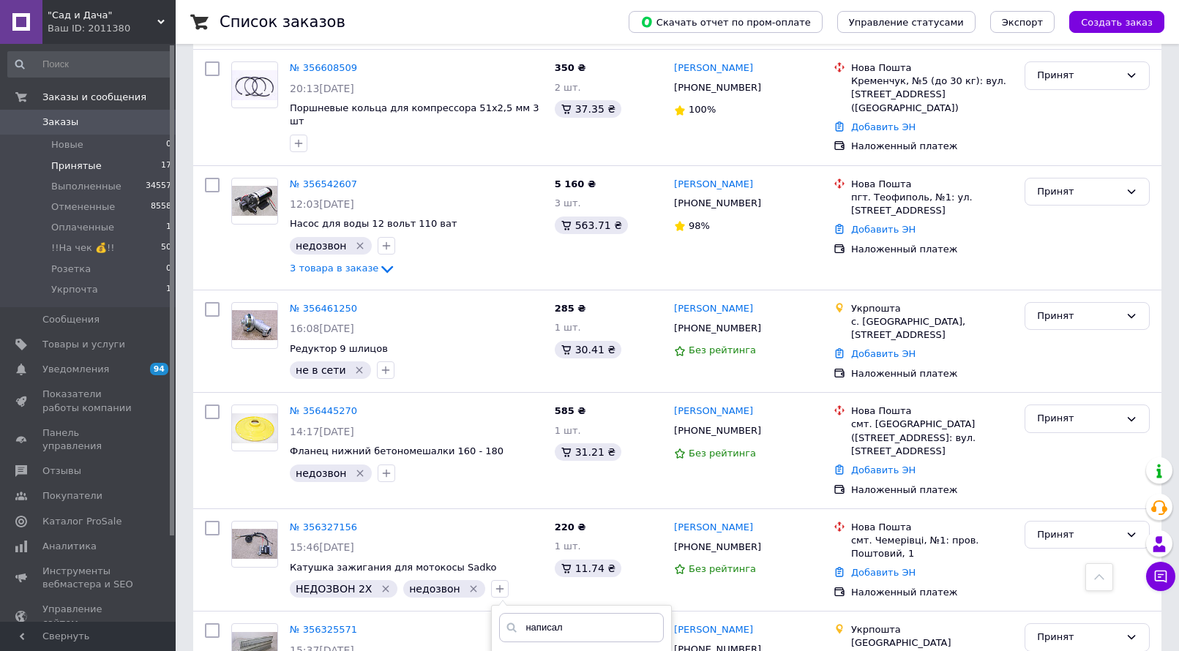
scroll to position [1523, 0]
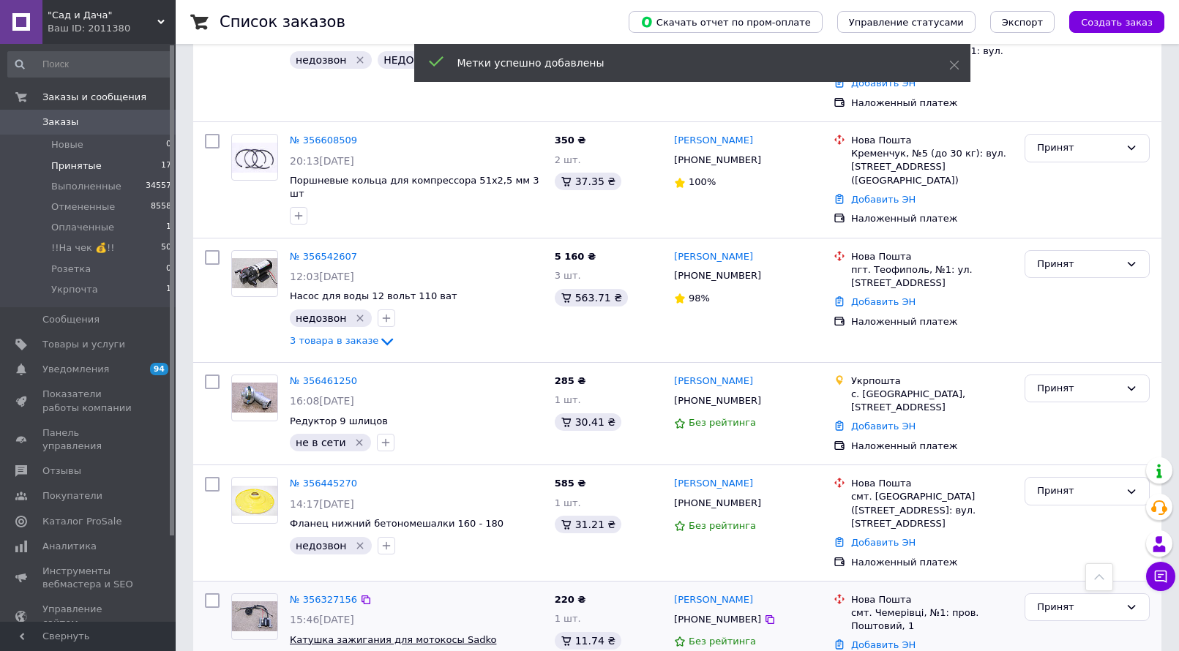
scroll to position [1304, 0]
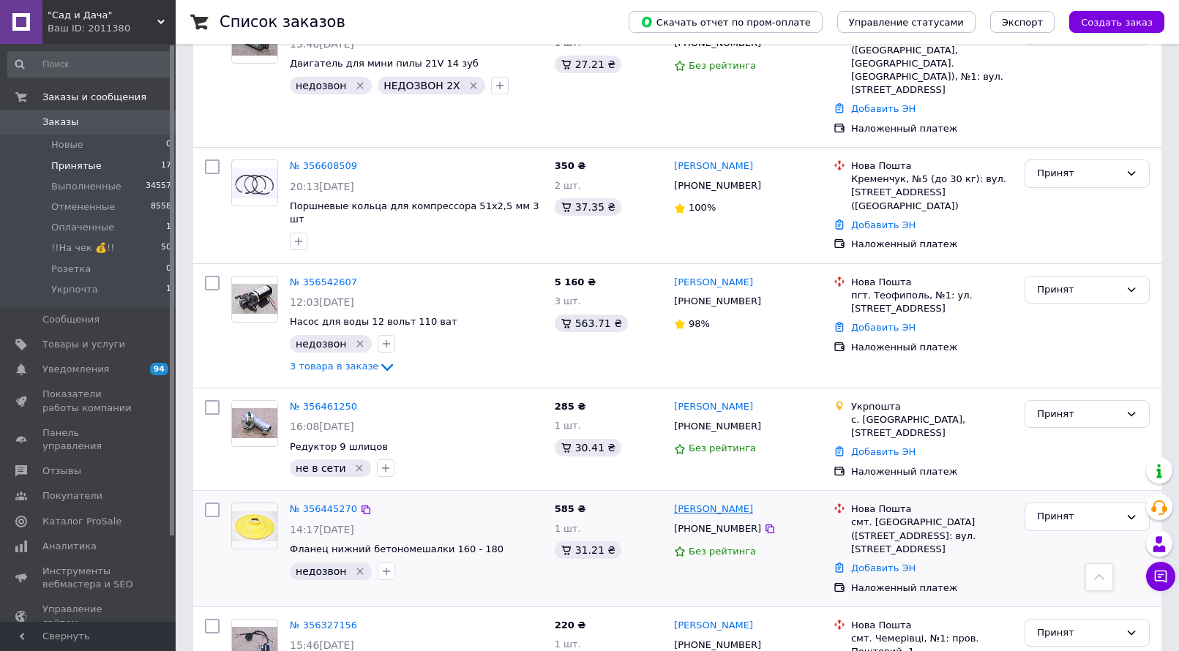
click at [704, 503] on link "Аліна Сколодчук" at bounding box center [713, 510] width 79 height 14
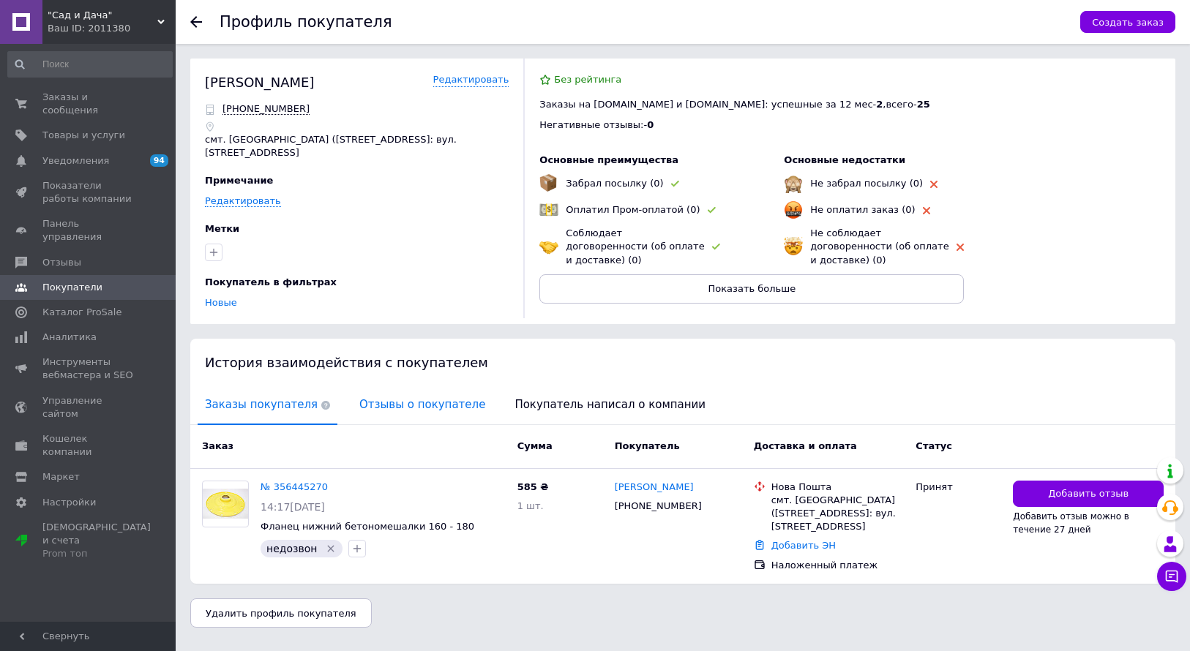
click at [401, 410] on span "Отзывы о покупателе" at bounding box center [422, 404] width 140 height 37
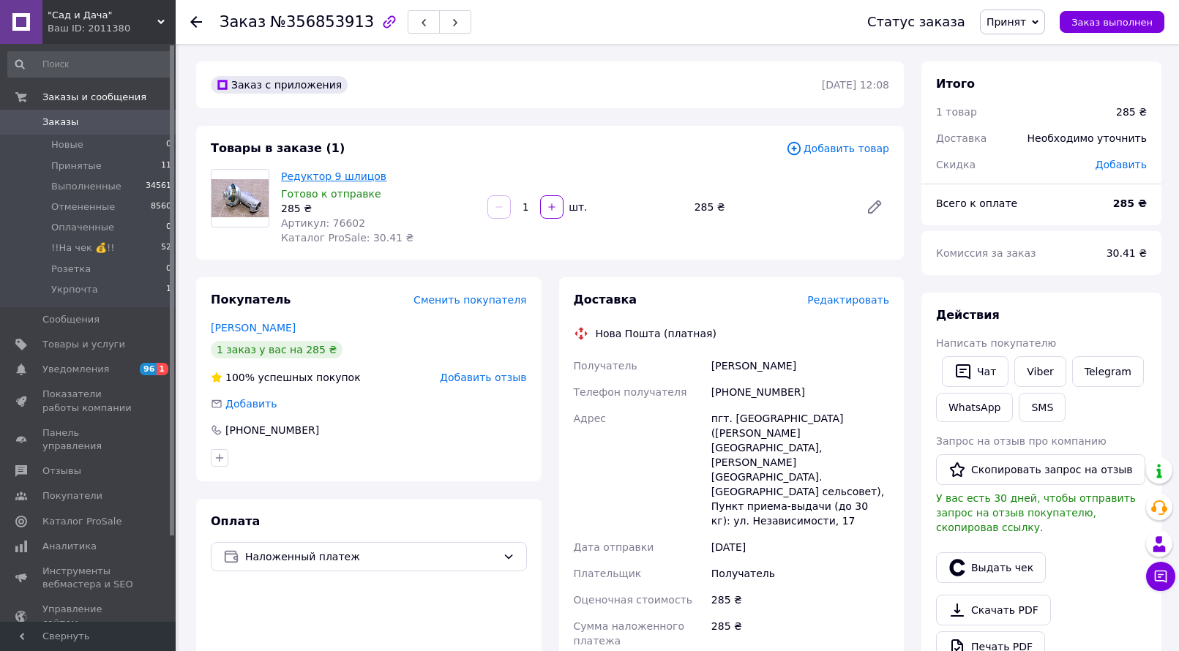
click at [349, 176] on link "Редуктор 9 шлицов" at bounding box center [333, 176] width 105 height 12
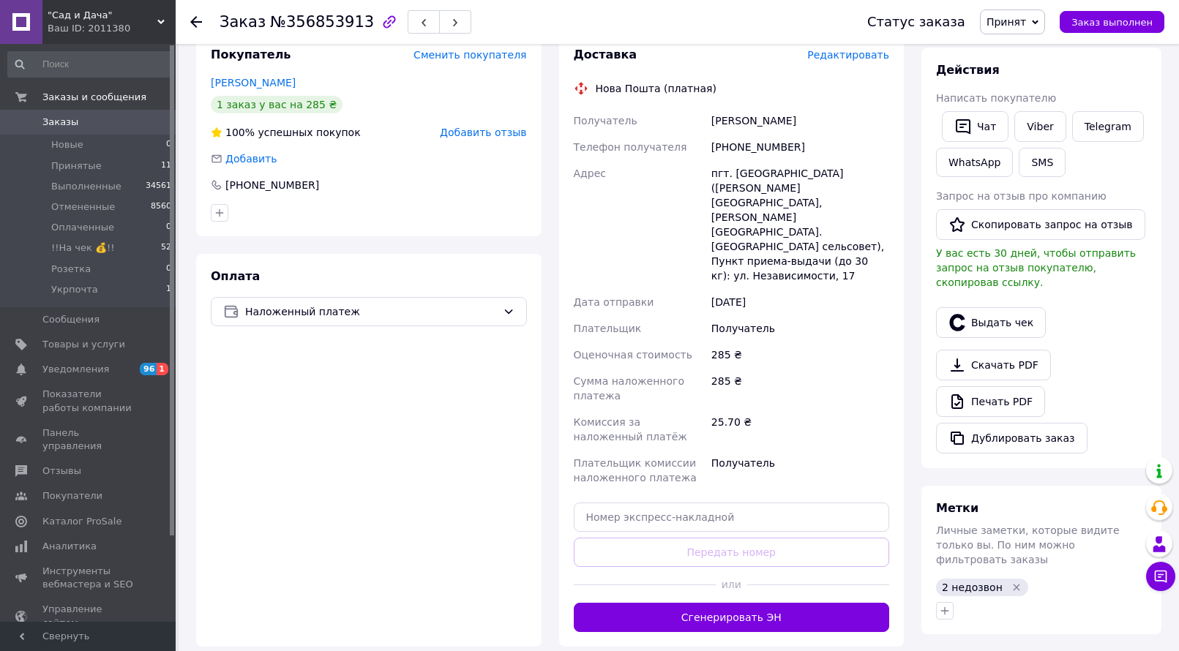
scroll to position [219, 0]
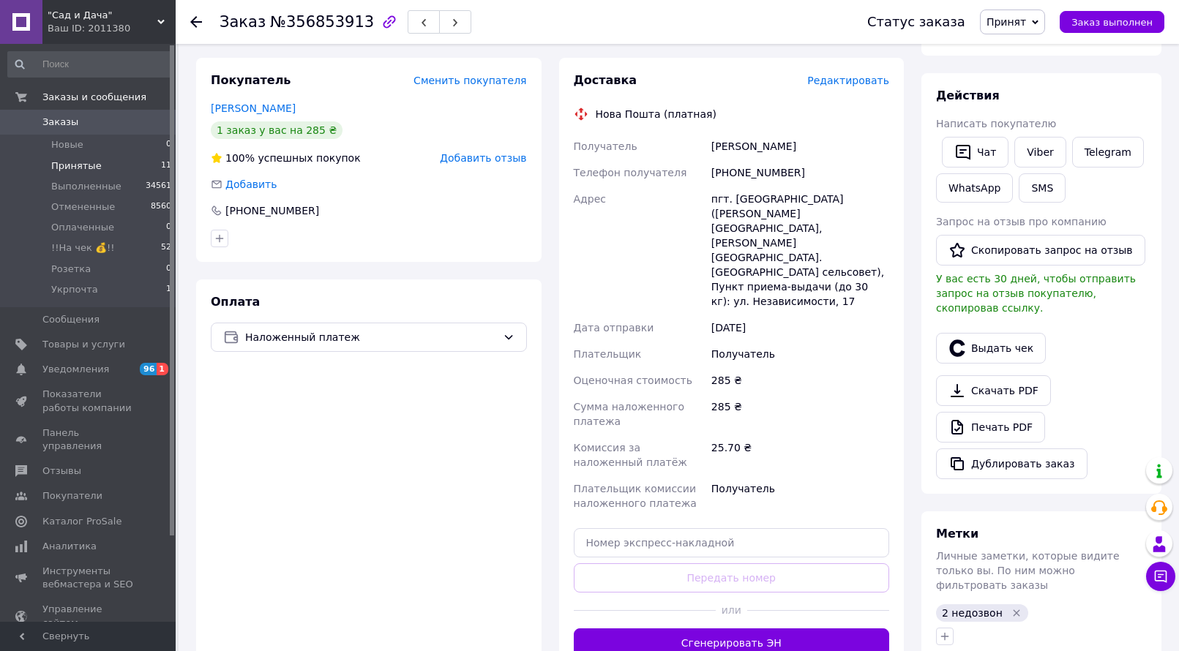
click at [91, 167] on span "Принятые" at bounding box center [76, 165] width 50 height 13
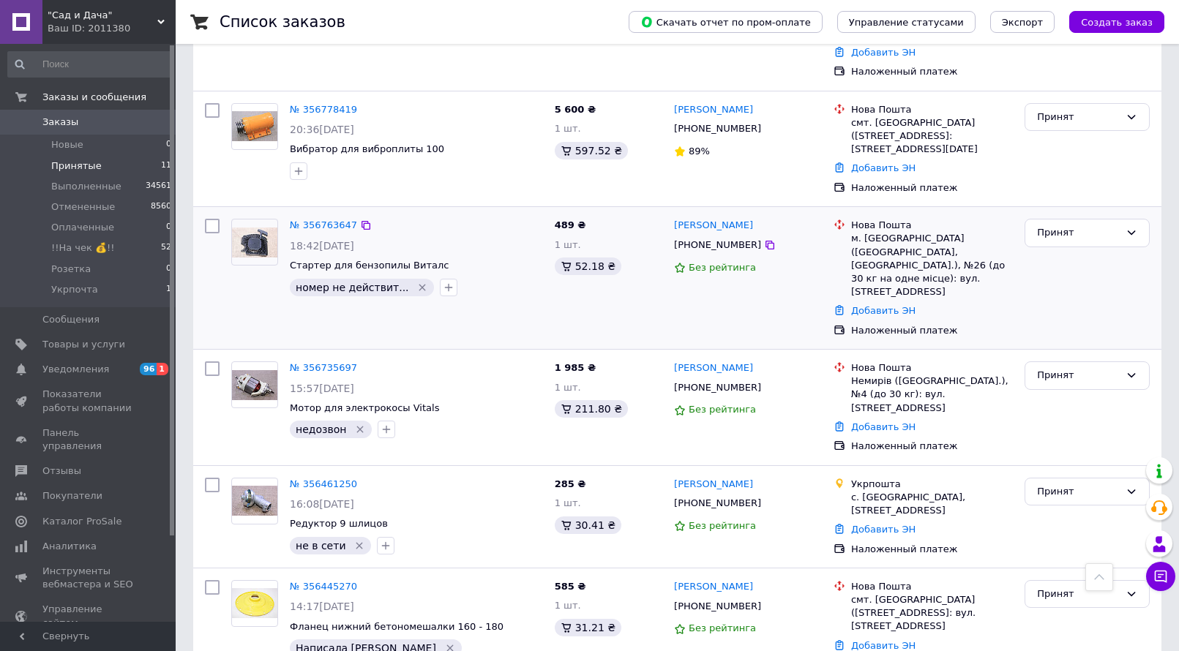
scroll to position [383, 0]
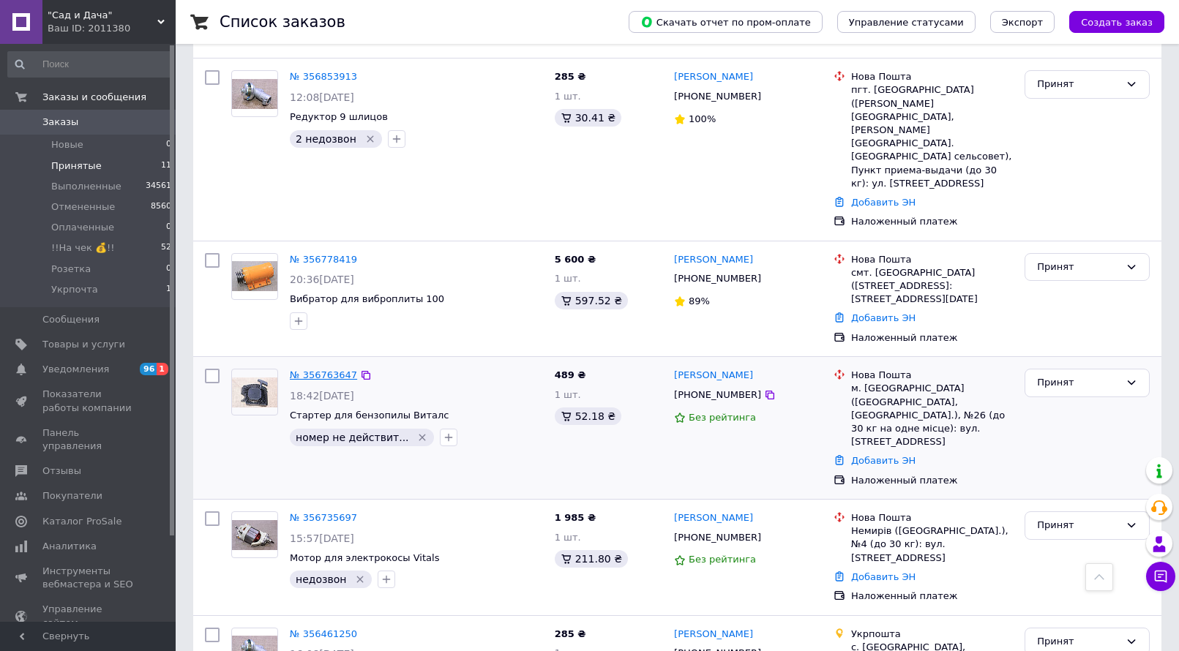
click at [336, 369] on link "№ 356763647" at bounding box center [323, 374] width 67 height 11
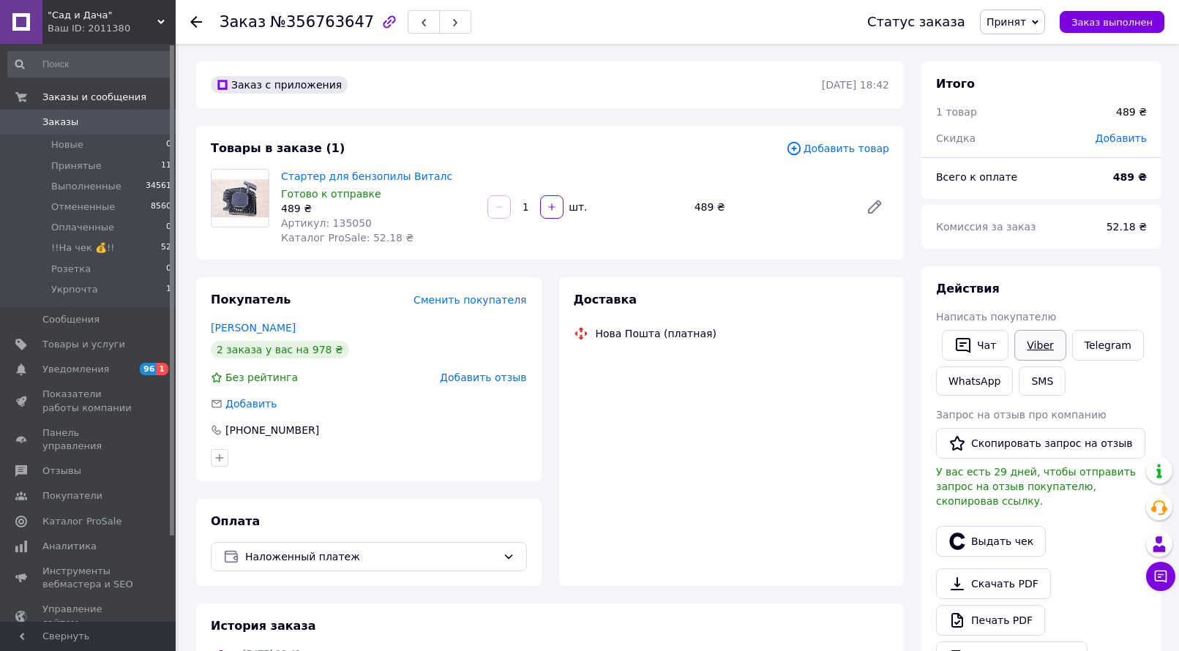
click at [1032, 323] on span "Написать покупателю" at bounding box center [996, 317] width 120 height 12
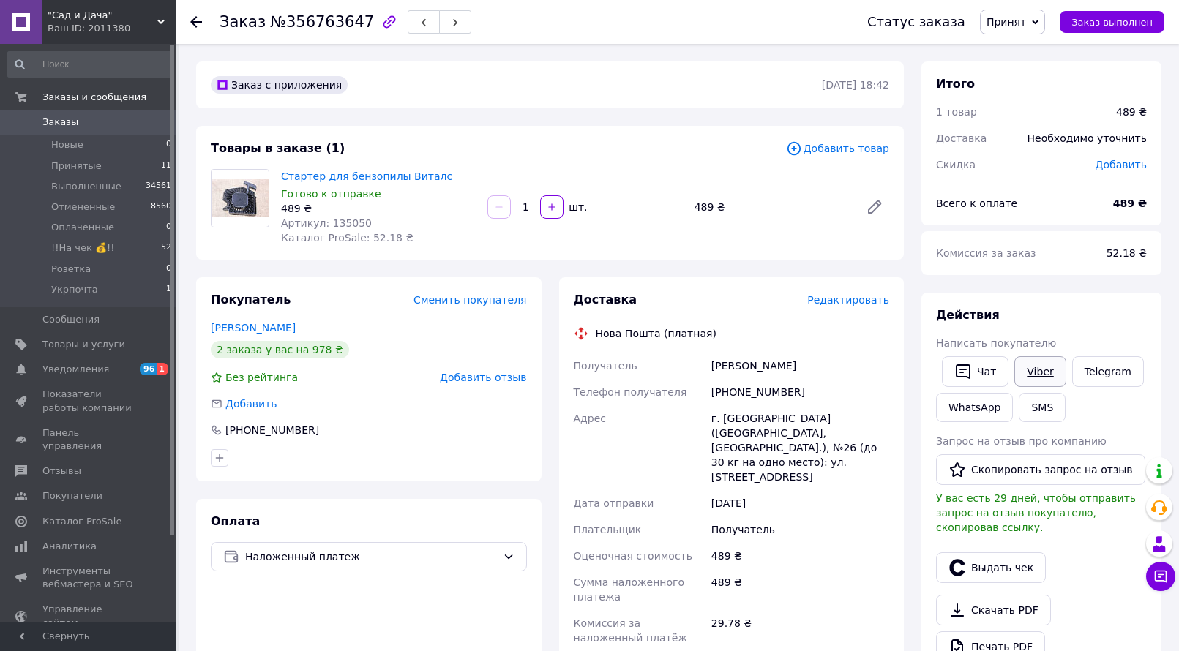
click at [1035, 363] on link "Viber" at bounding box center [1039, 371] width 51 height 31
click at [1043, 28] on span "Принят" at bounding box center [1012, 22] width 65 height 25
click at [1026, 72] on li "Отменен" at bounding box center [1019, 73] width 78 height 22
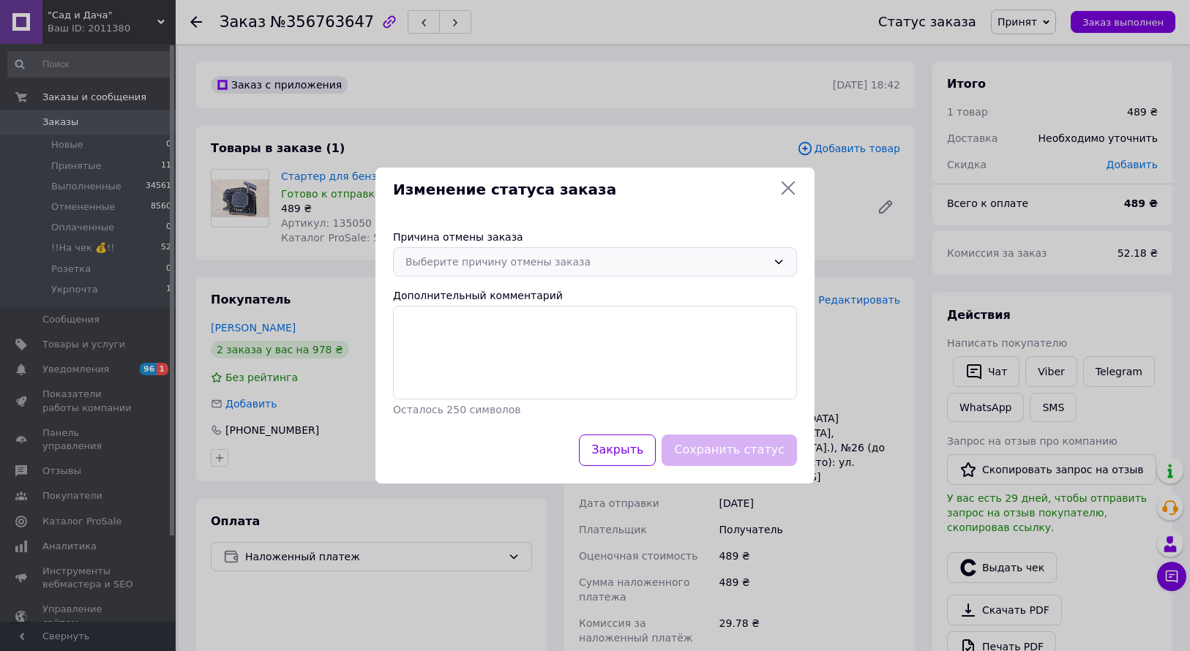
click at [772, 267] on div "Выберите причину отмены заказа" at bounding box center [595, 261] width 404 height 29
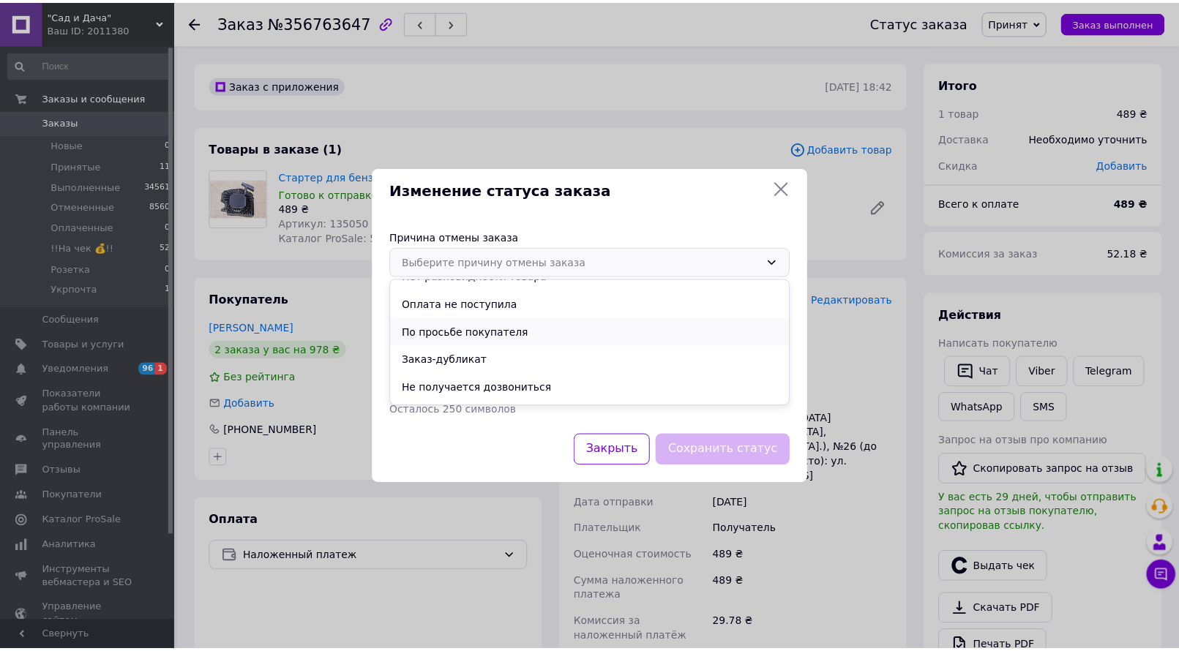
scroll to position [69, 0]
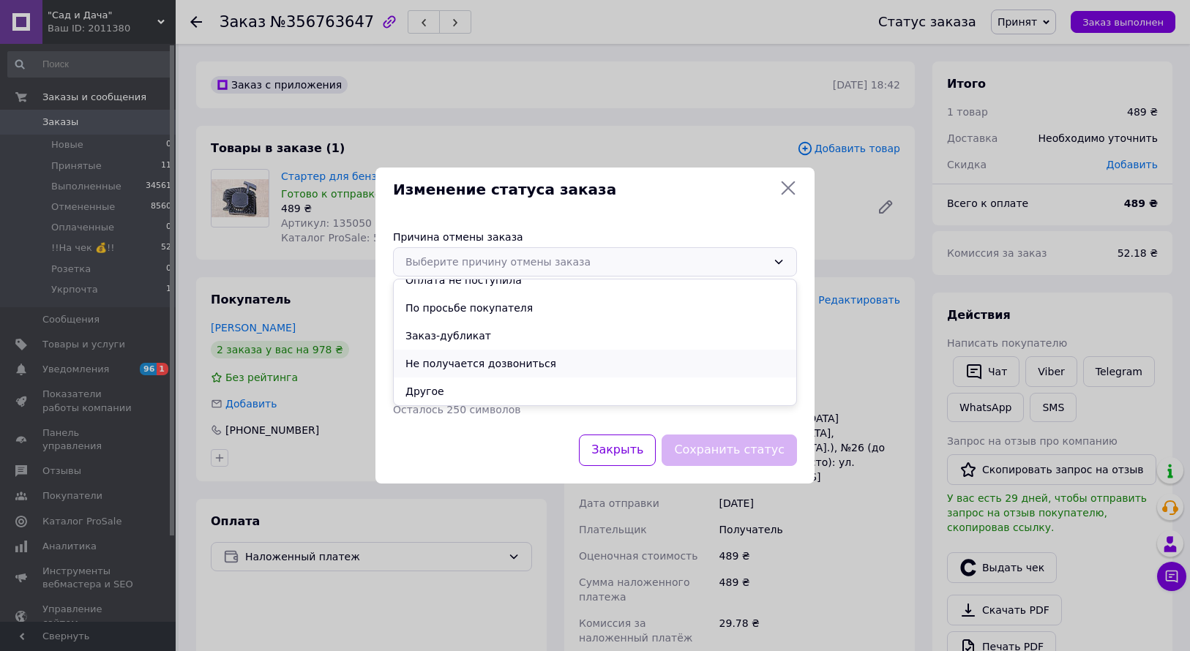
click at [496, 360] on li "Не получается дозвониться" at bounding box center [595, 364] width 402 height 28
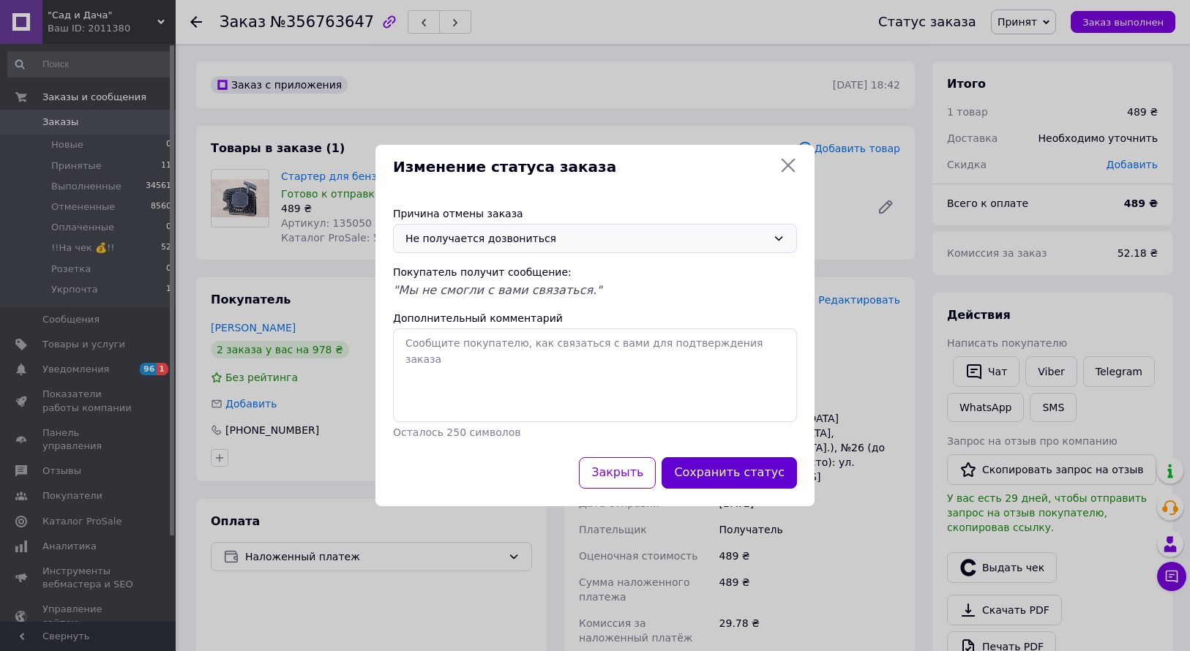
click at [749, 484] on button "Сохранить статус" at bounding box center [728, 472] width 135 height 31
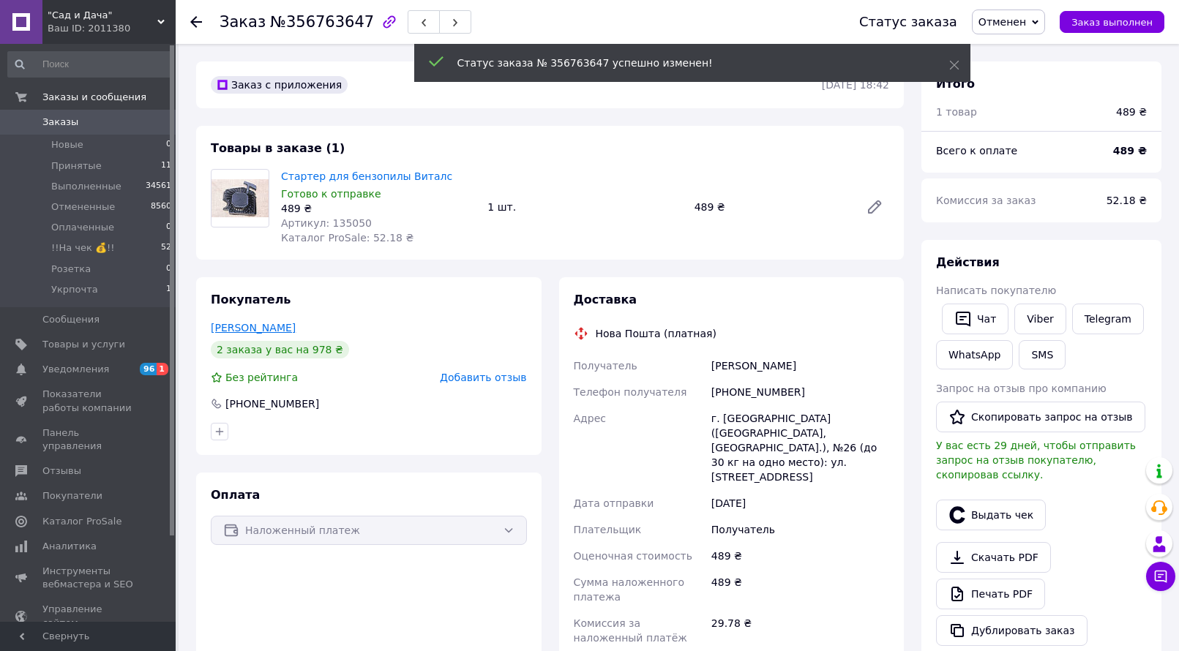
click at [258, 324] on link "Андрей Козирь" at bounding box center [253, 328] width 85 height 12
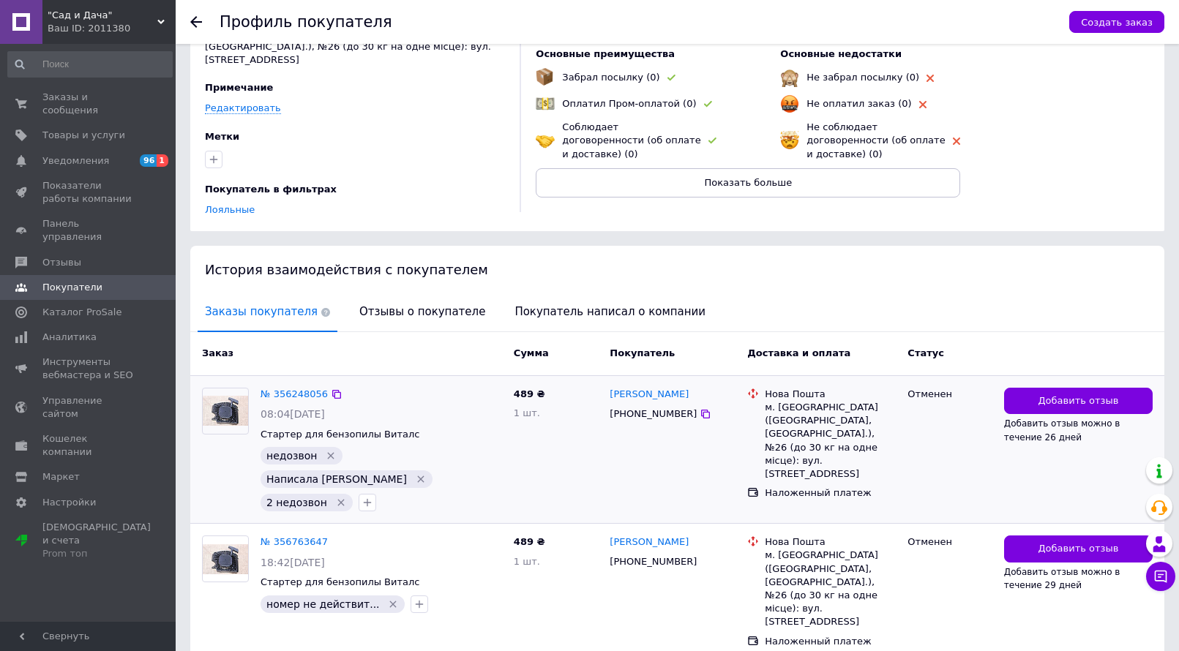
scroll to position [110, 0]
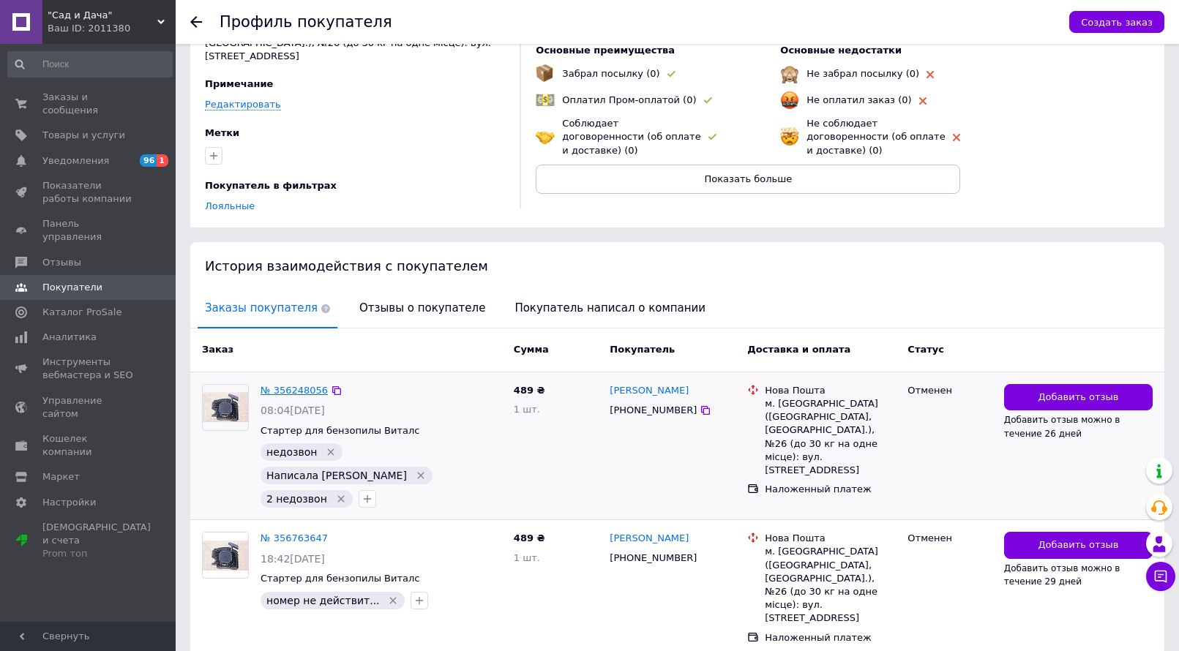
click at [307, 385] on link "№ 356248056" at bounding box center [293, 390] width 67 height 11
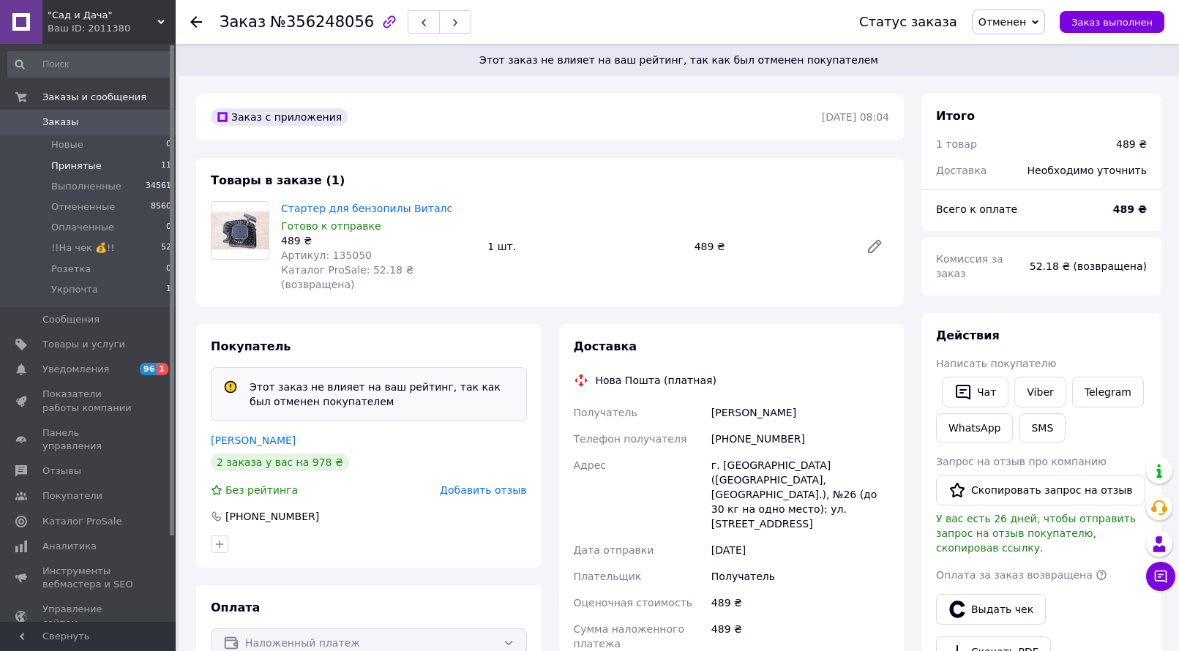
click at [106, 165] on li "Принятые 11" at bounding box center [90, 166] width 180 height 20
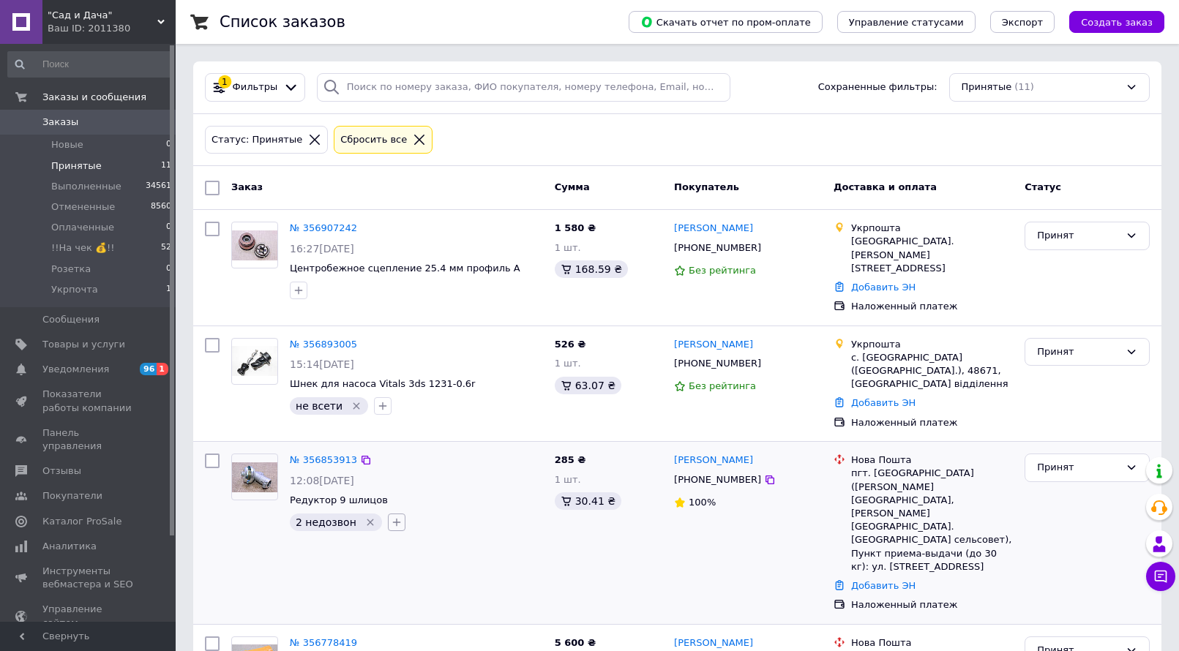
click at [392, 518] on icon "button" at bounding box center [396, 522] width 8 height 8
type input "денвер отпра"
click at [396, 588] on input "денвер отправит" at bounding box center [401, 593] width 10 height 10
checkbox input "true"
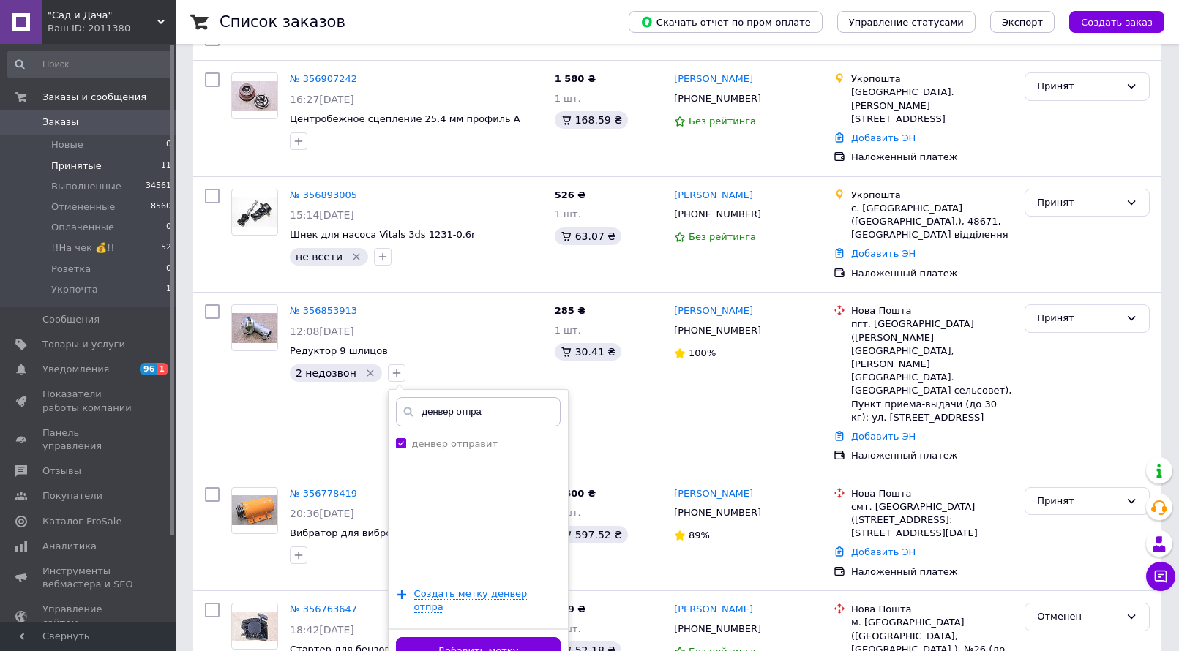
scroll to position [219, 0]
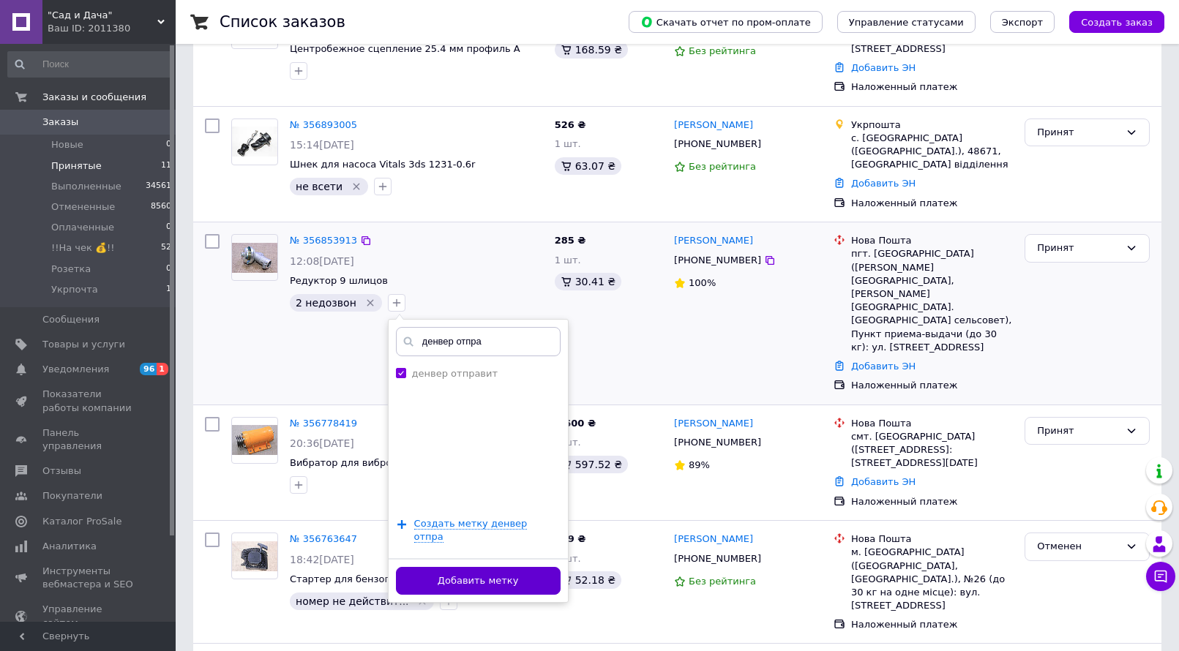
click at [476, 567] on button "Добавить метку" at bounding box center [478, 581] width 165 height 29
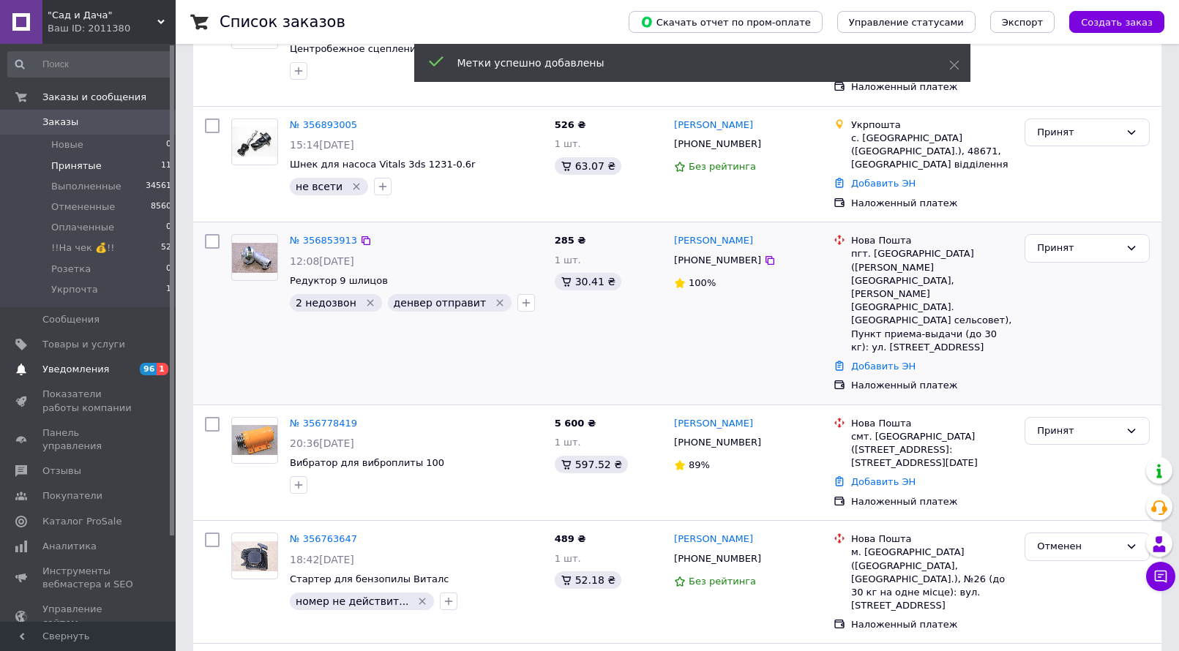
click at [95, 372] on span "Уведомления" at bounding box center [75, 369] width 67 height 13
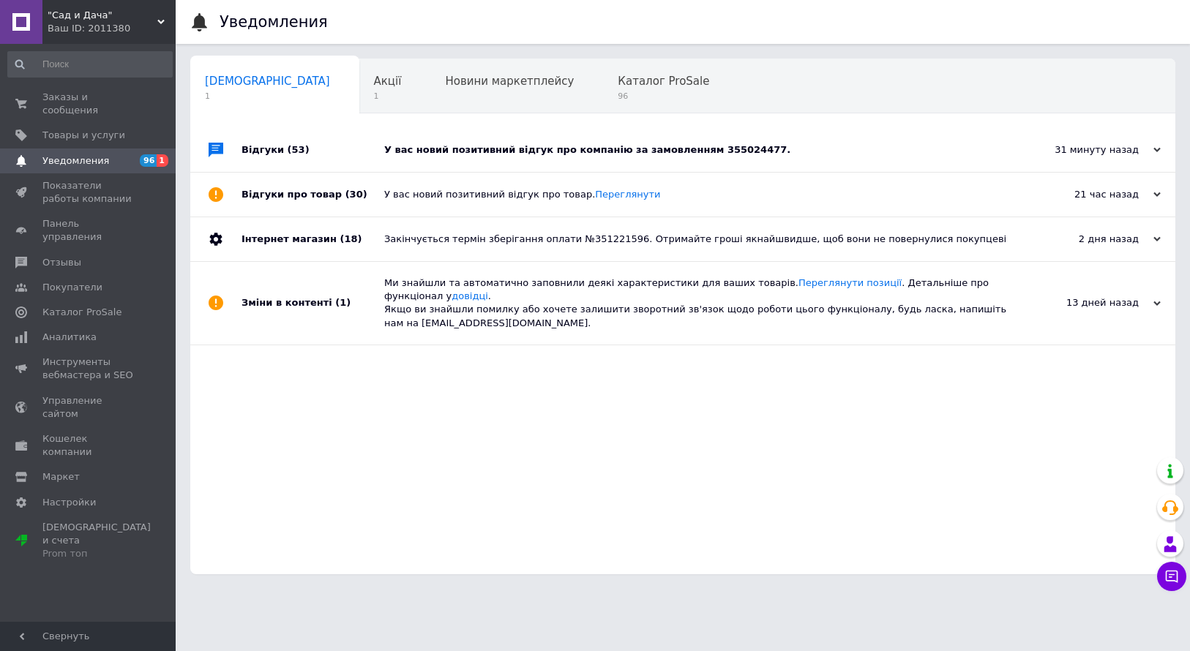
click at [502, 137] on div "У вас новий позитивний відгук про компанію за замовленням 355024477." at bounding box center [699, 150] width 630 height 44
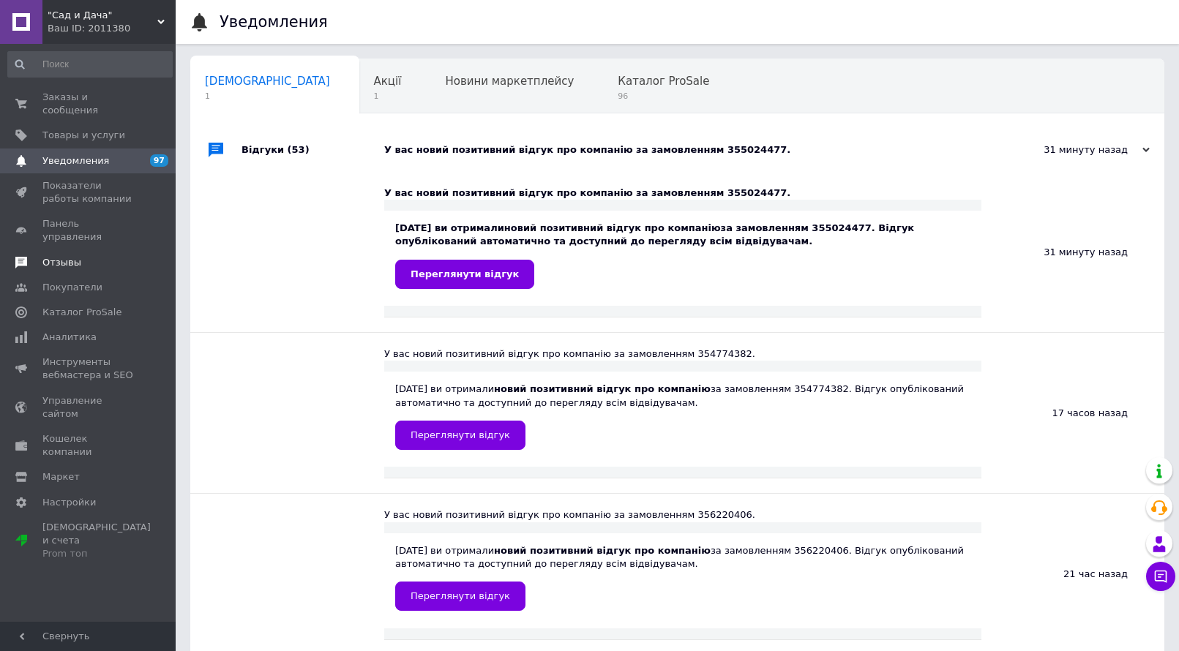
click at [72, 256] on span "Отзывы" at bounding box center [61, 262] width 39 height 13
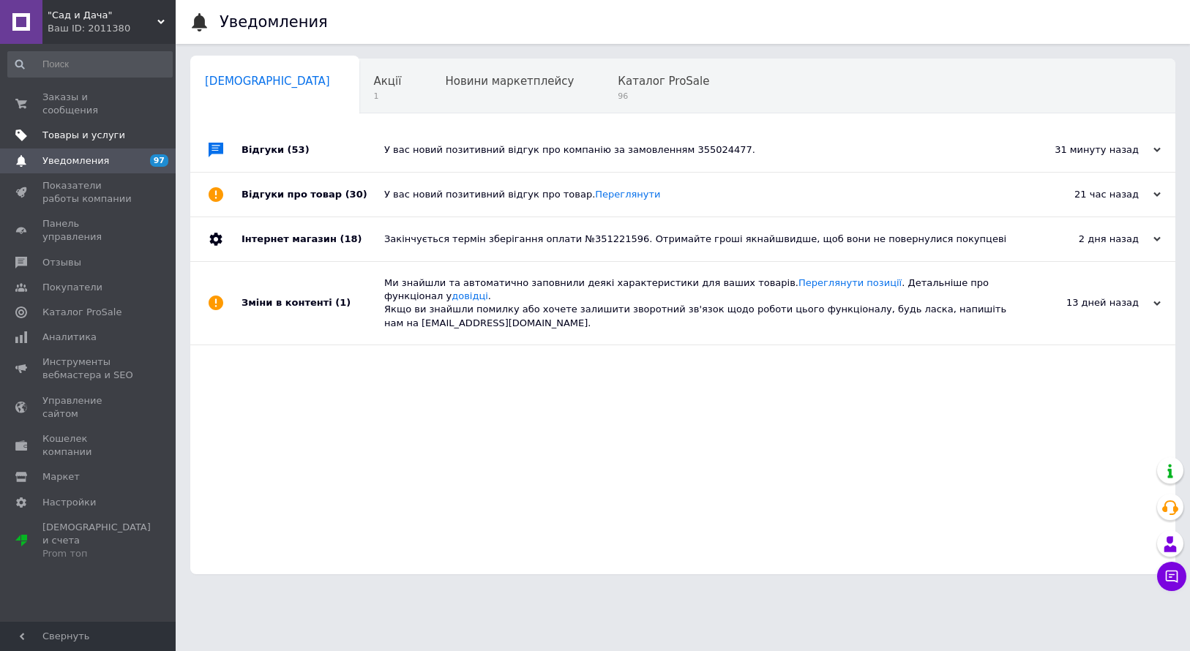
drag, startPoint x: 109, startPoint y: 117, endPoint x: 105, endPoint y: 110, distance: 8.2
click at [108, 123] on link "Товары и услуги" at bounding box center [90, 135] width 180 height 25
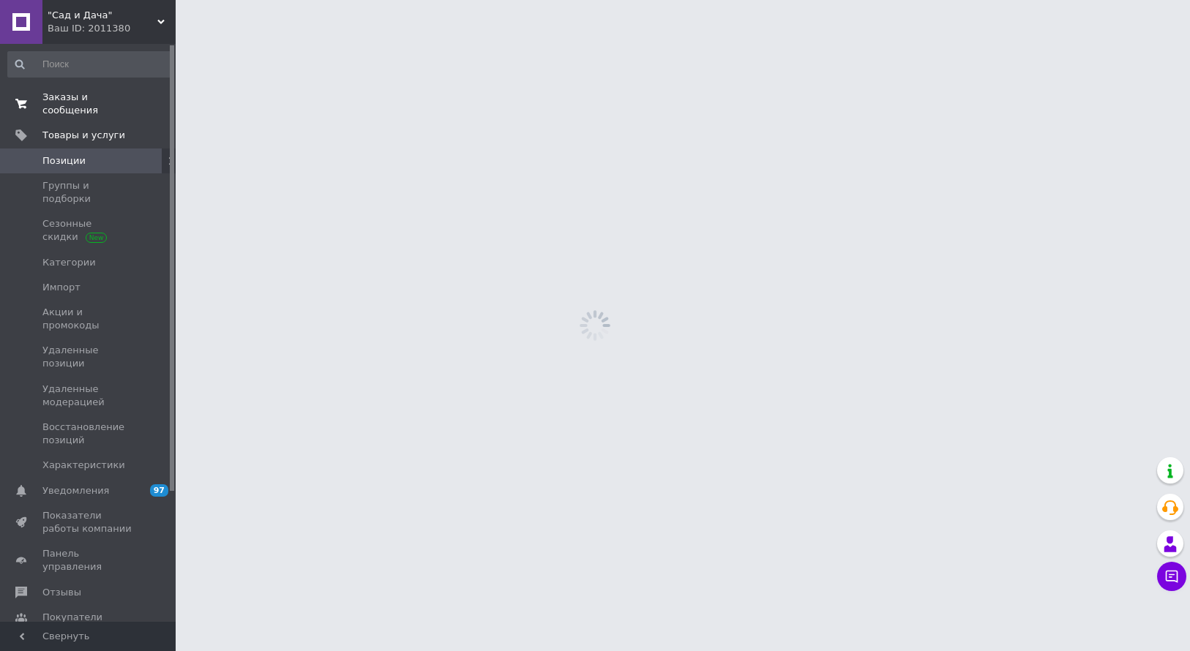
click at [91, 97] on span "Заказы и сообщения" at bounding box center [88, 104] width 93 height 26
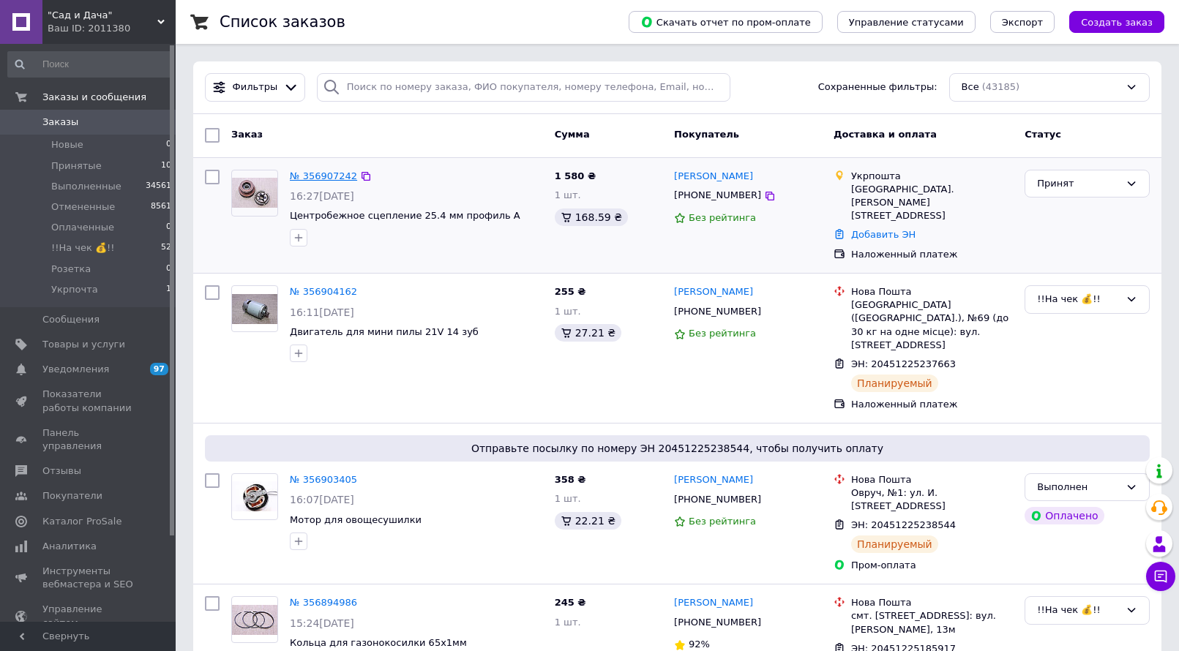
click at [334, 177] on link "№ 356907242" at bounding box center [323, 175] width 67 height 11
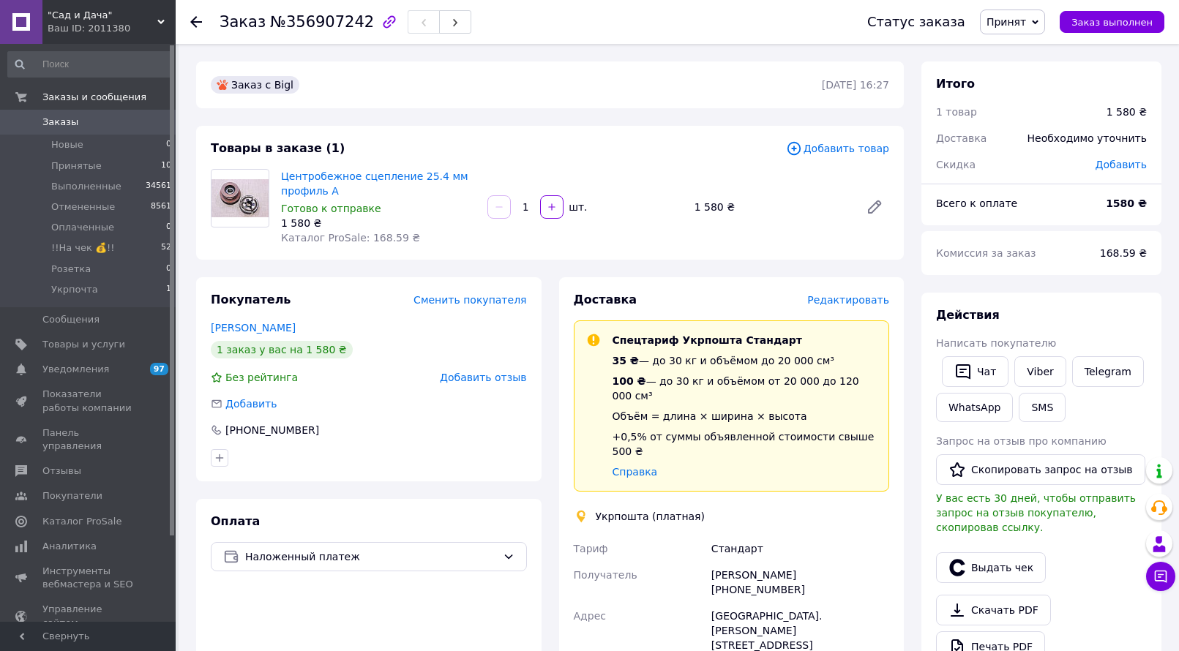
click at [850, 302] on span "Редактировать" at bounding box center [848, 300] width 82 height 12
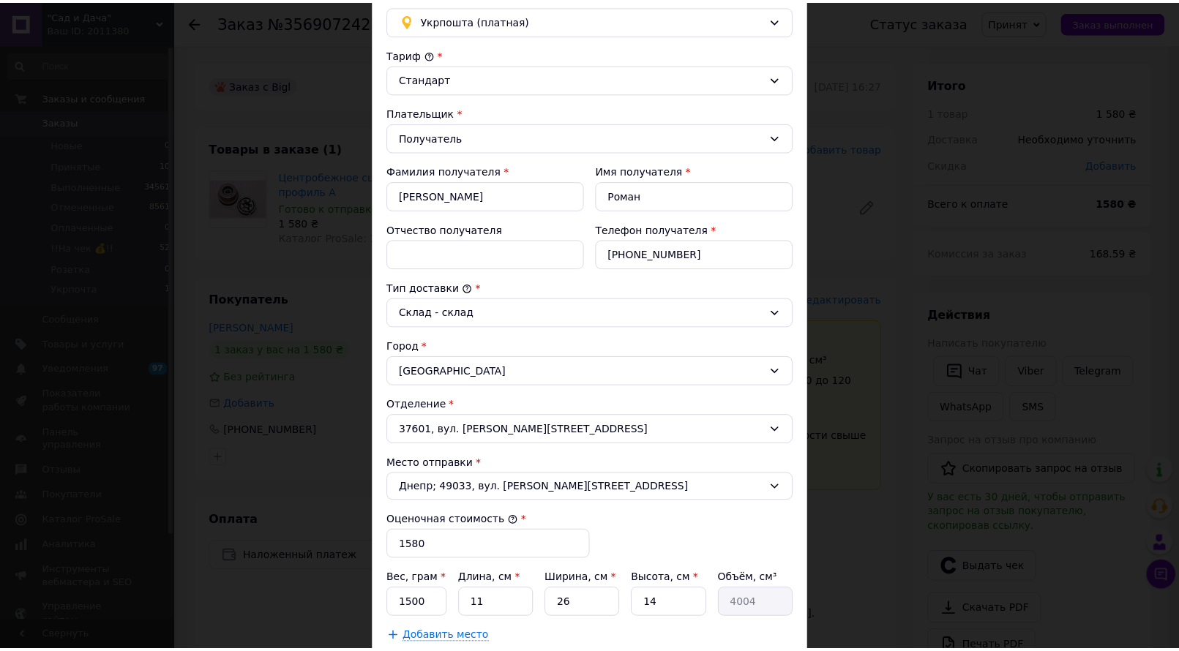
scroll to position [383, 0]
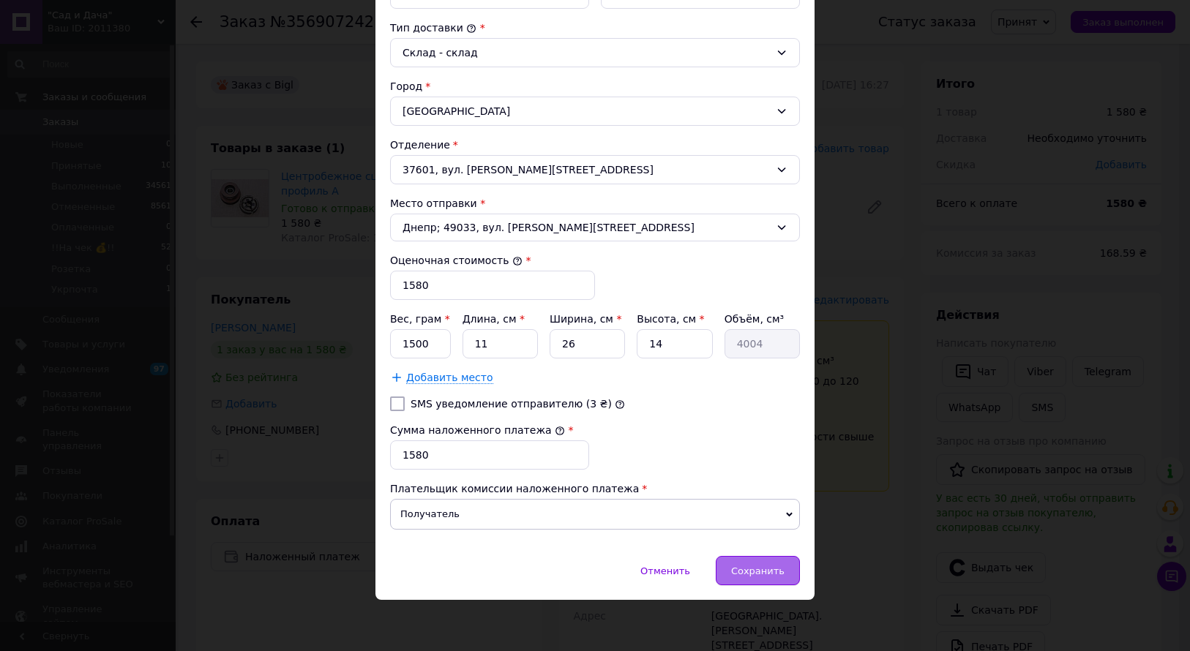
click at [757, 574] on span "Сохранить" at bounding box center [757, 571] width 53 height 11
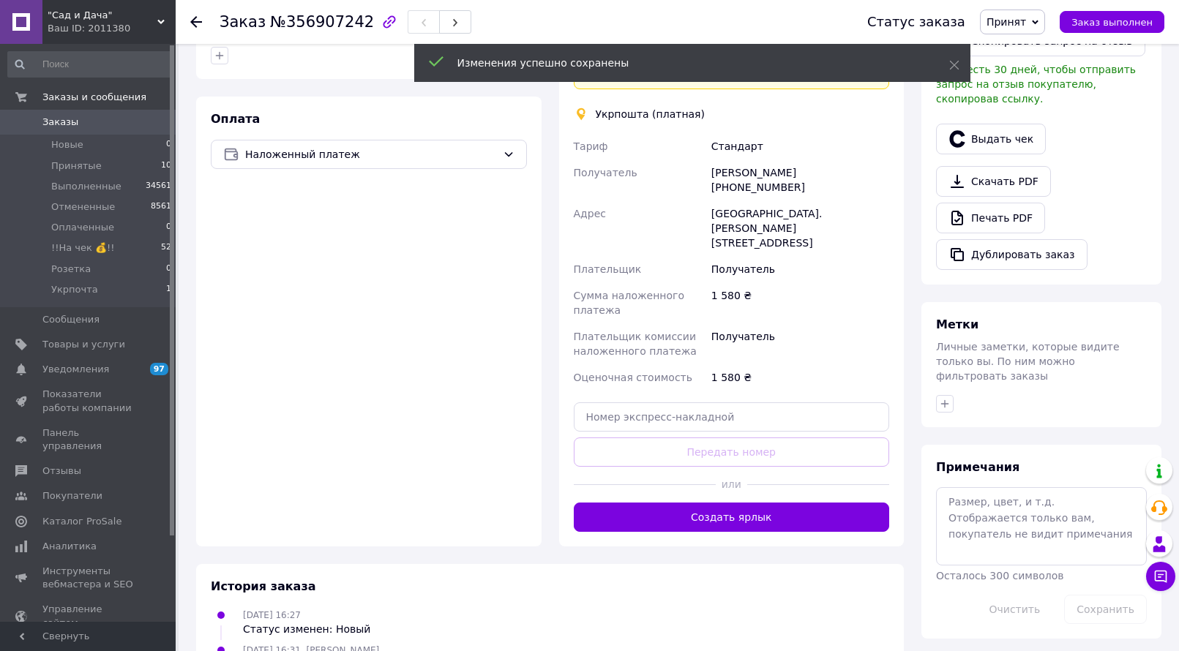
scroll to position [439, 0]
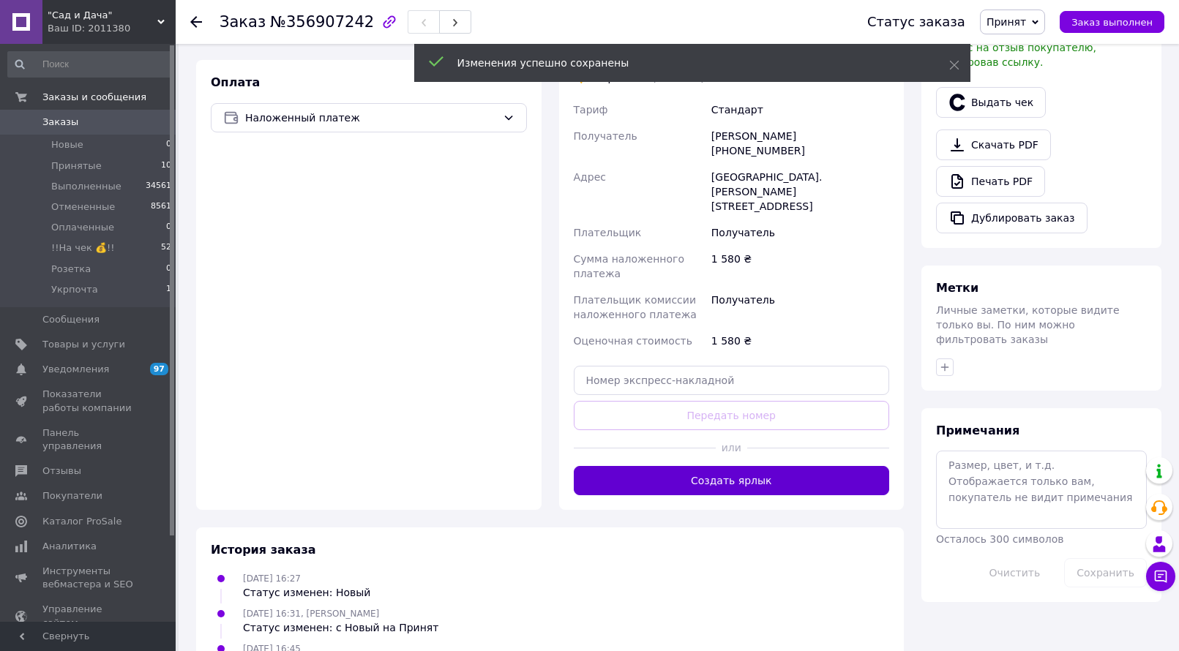
click at [736, 466] on button "Создать ярлык" at bounding box center [732, 480] width 316 height 29
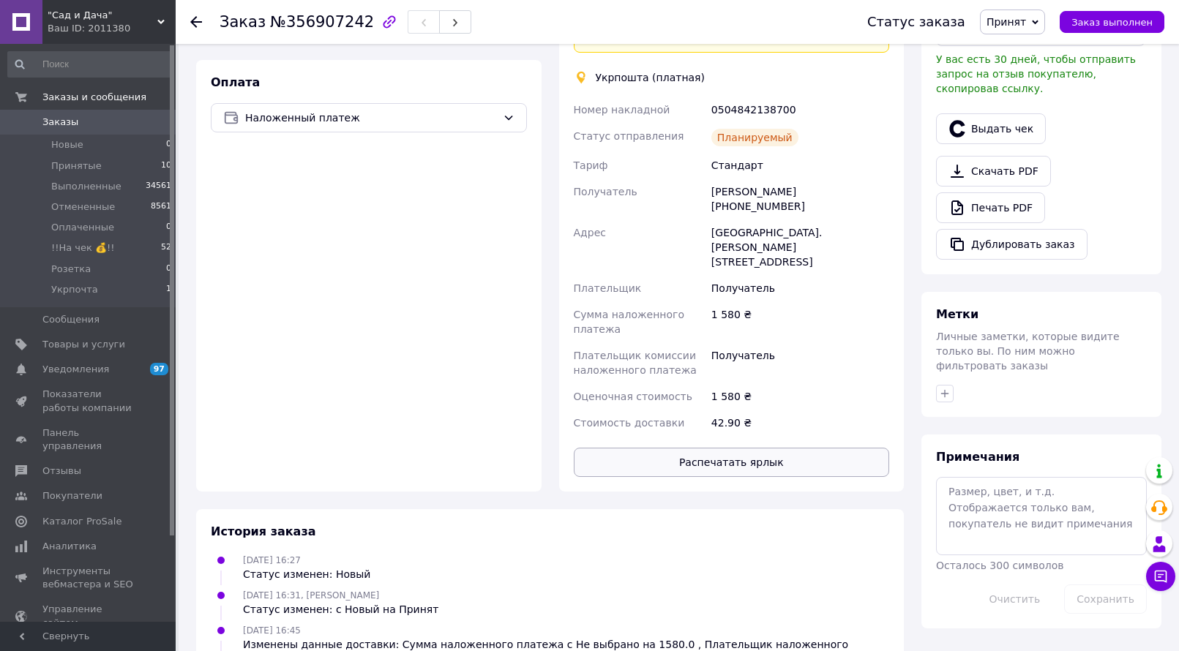
click at [735, 448] on button "Распечатать ярлык" at bounding box center [732, 462] width 316 height 29
click at [1104, 26] on span "Заказ выполнен" at bounding box center [1111, 22] width 81 height 11
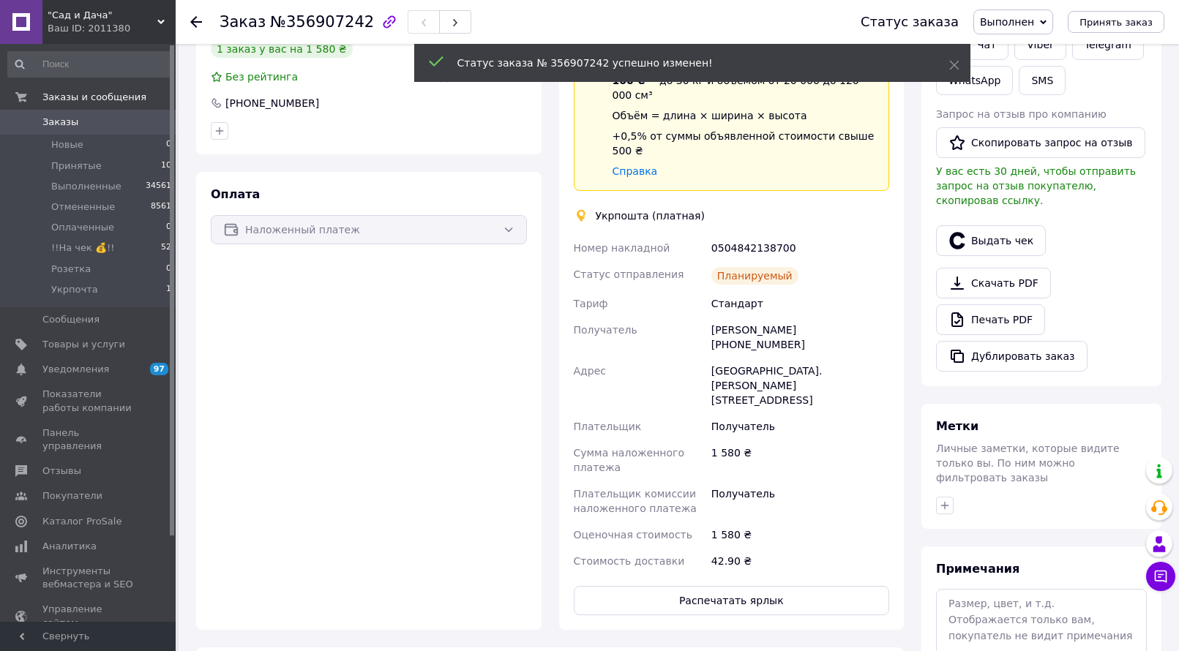
scroll to position [120, 0]
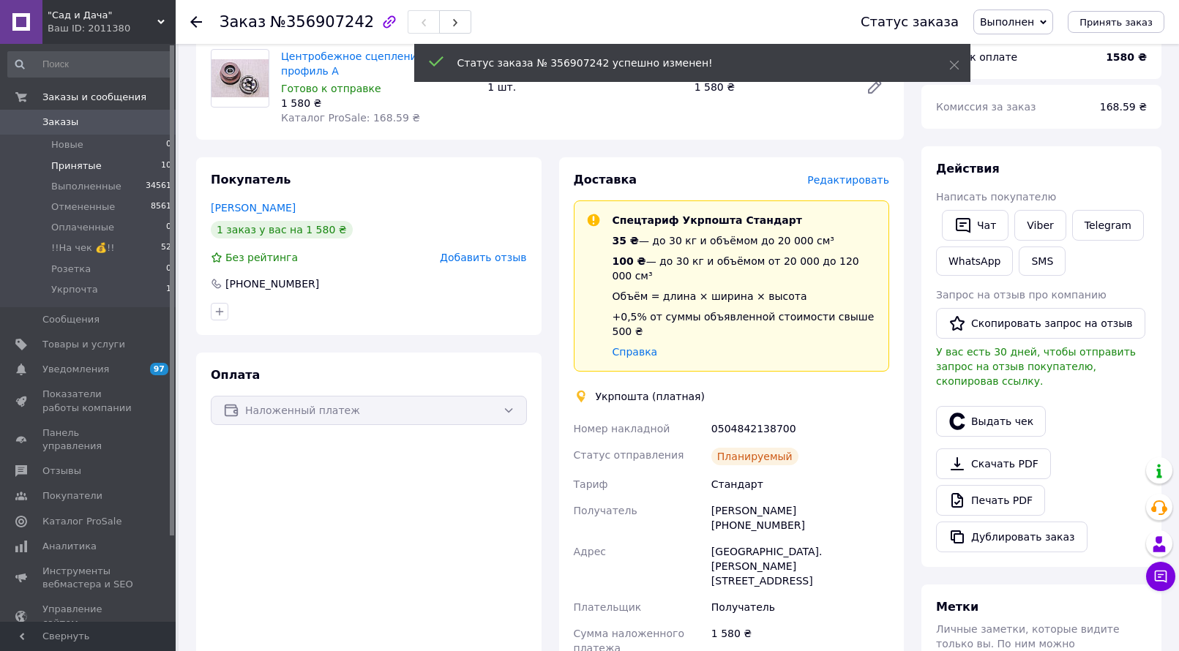
click at [94, 168] on span "Принятые" at bounding box center [76, 165] width 50 height 13
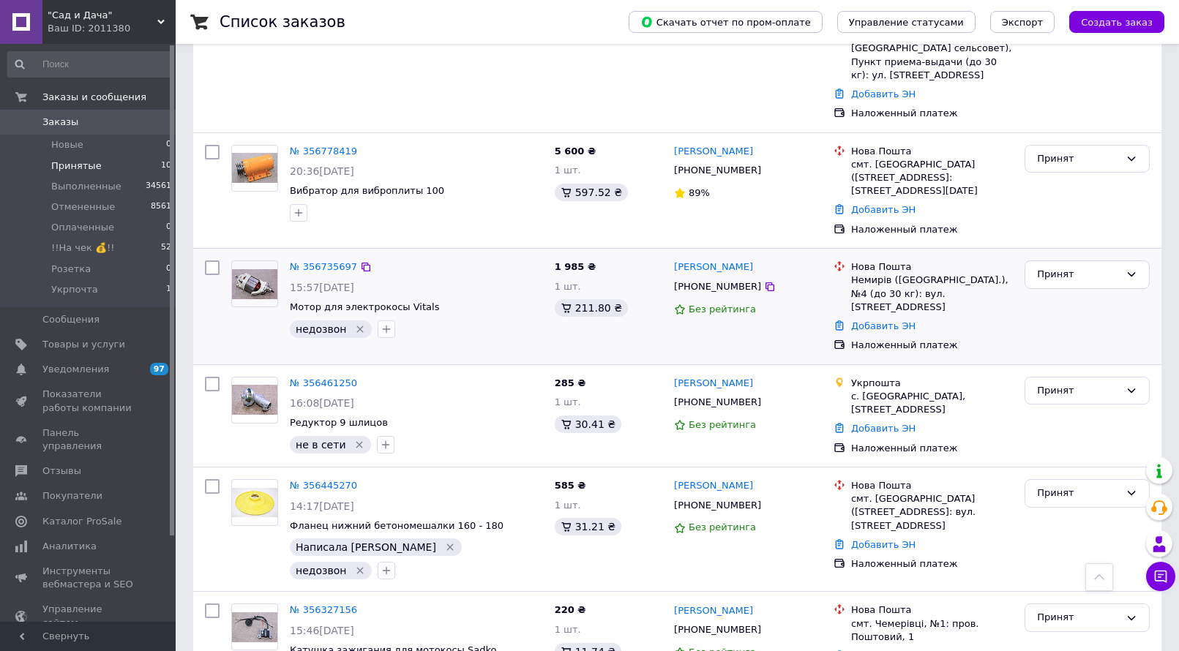
scroll to position [439, 0]
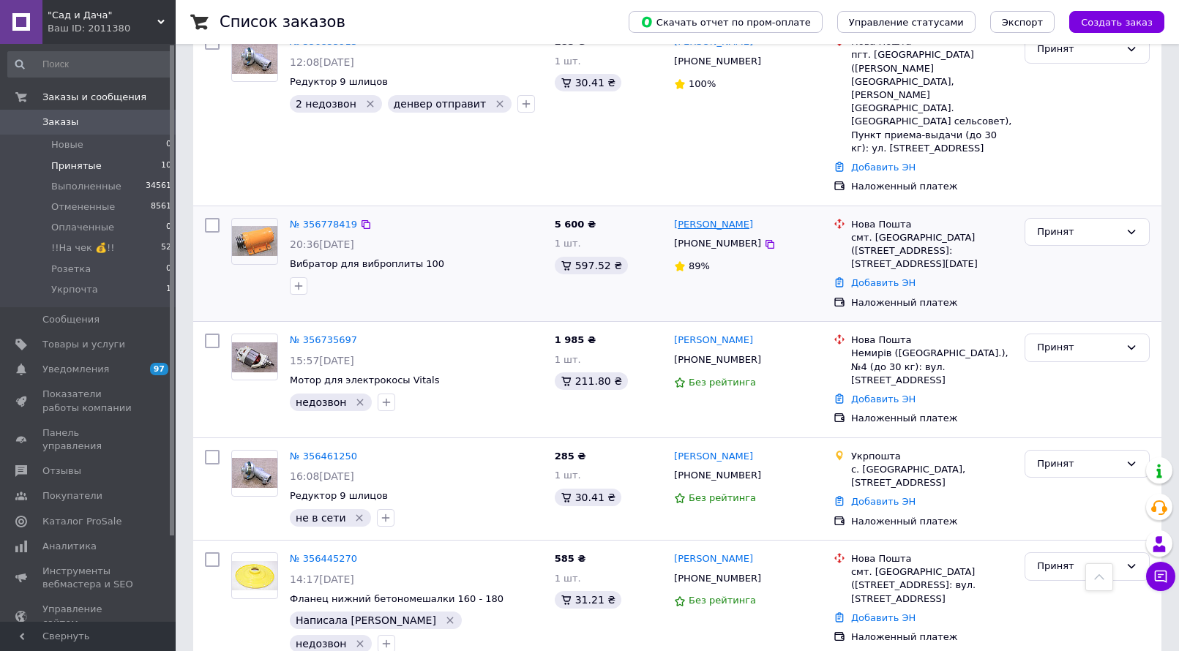
click at [702, 218] on link "[PERSON_NAME]" at bounding box center [713, 225] width 79 height 14
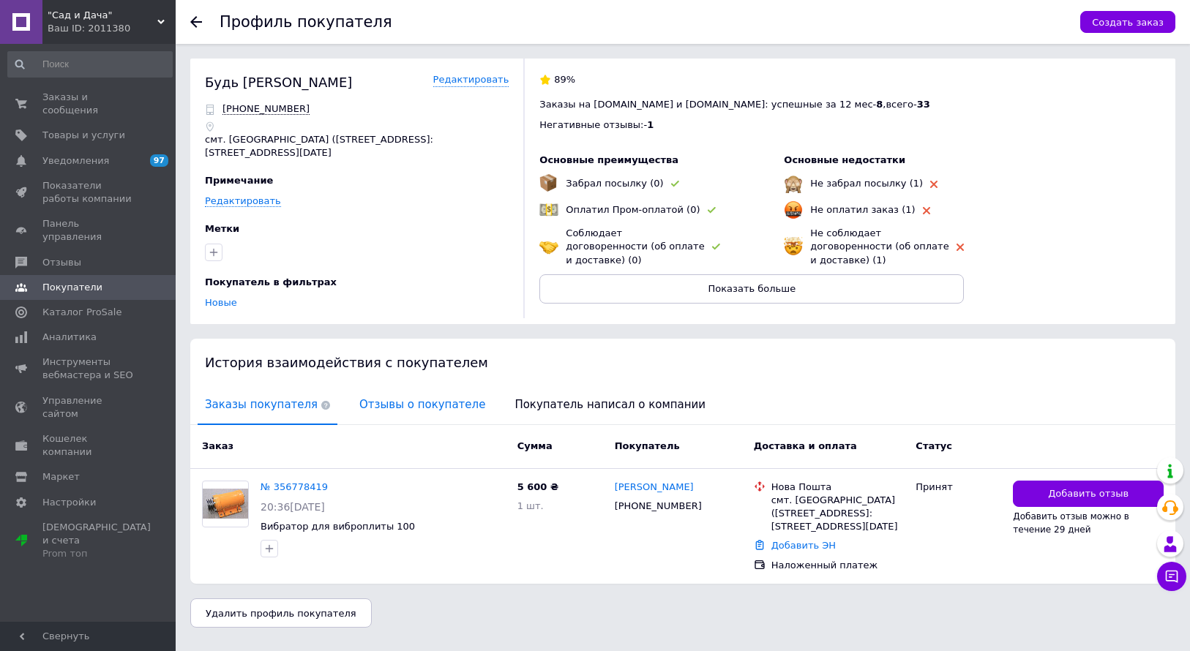
click at [403, 391] on span "Отзывы о покупателе" at bounding box center [422, 404] width 140 height 37
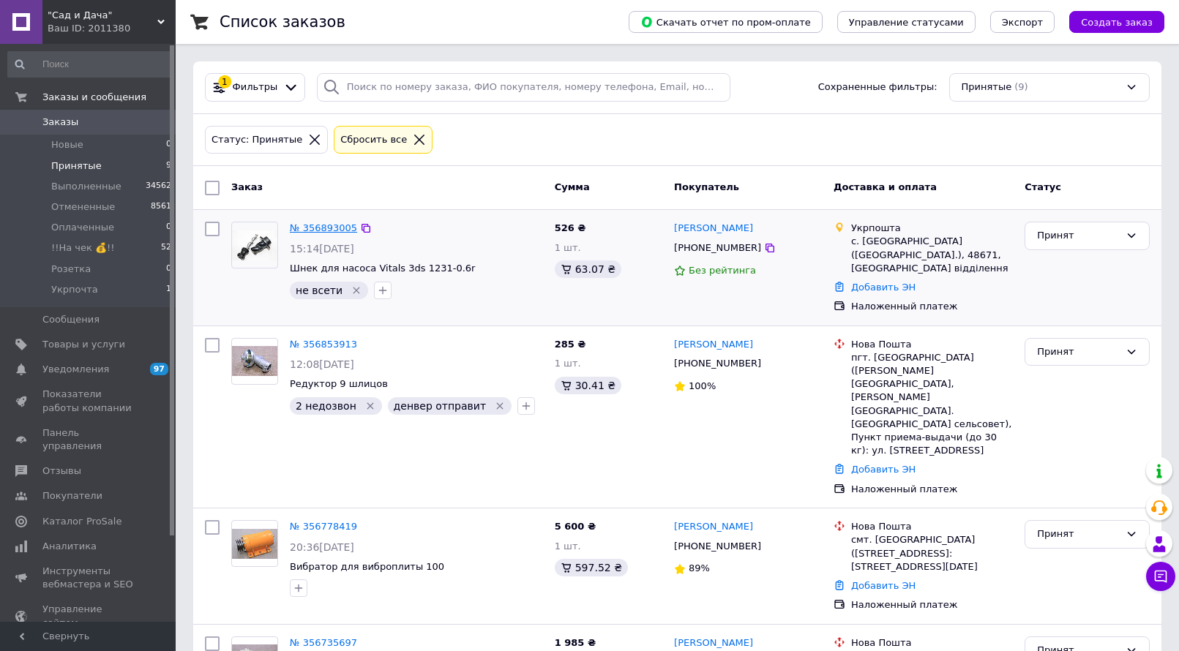
click at [335, 229] on link "№ 356893005" at bounding box center [323, 227] width 67 height 11
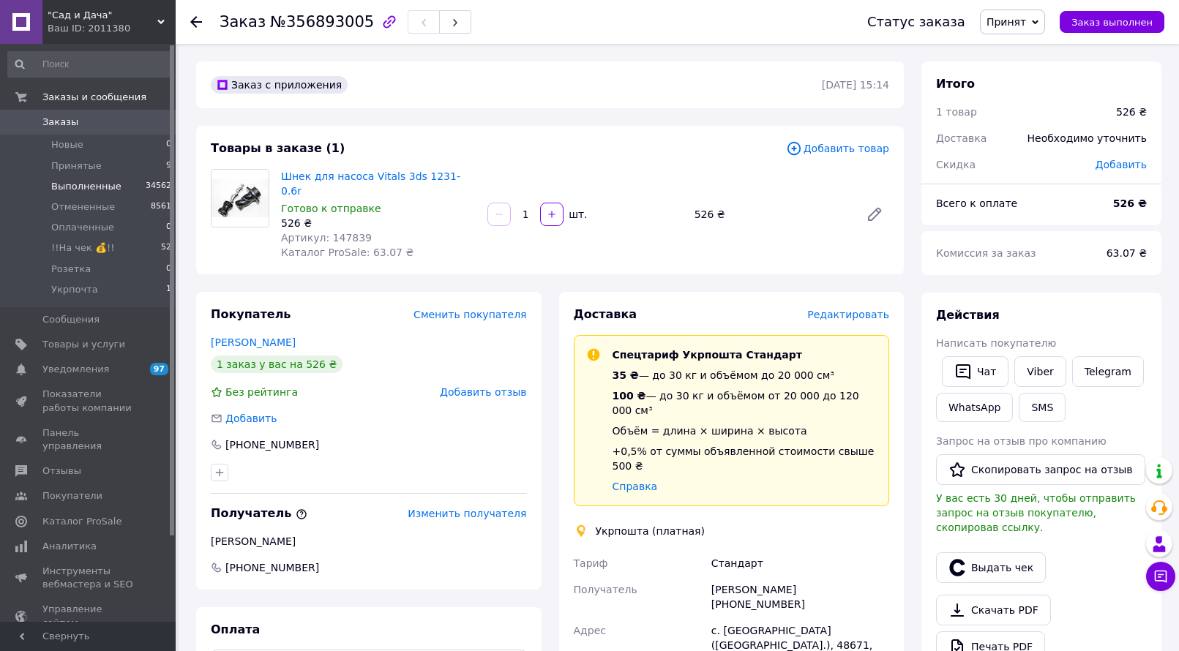
click at [91, 176] on li "Выполненные 34562" at bounding box center [90, 186] width 180 height 20
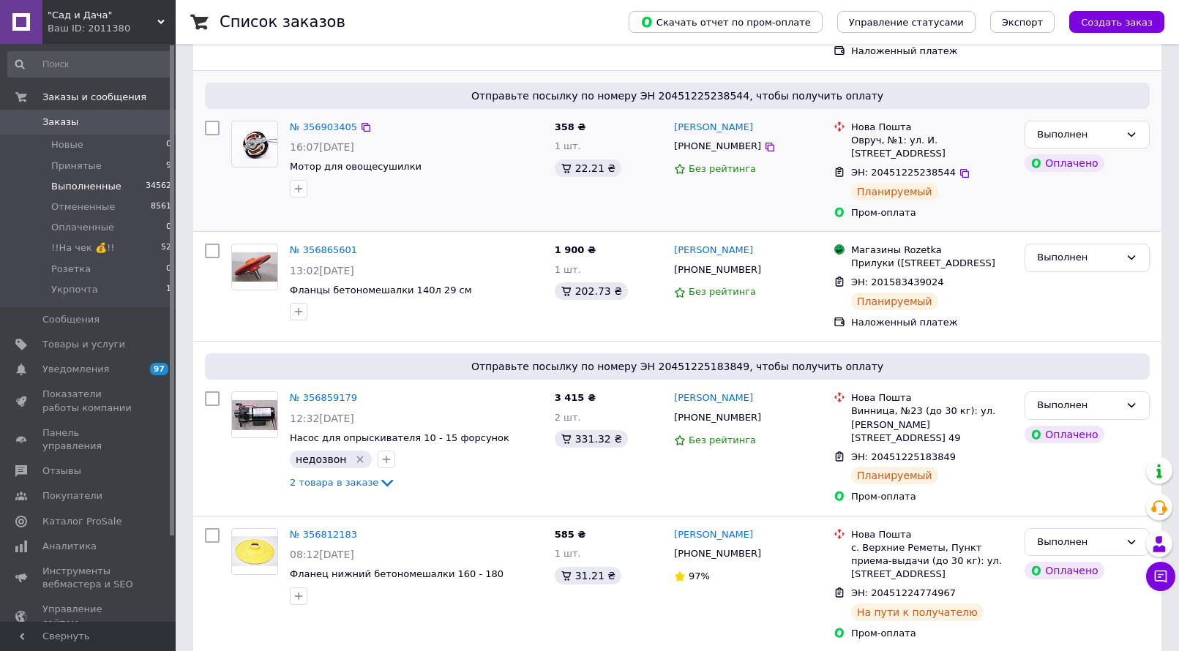
scroll to position [293, 0]
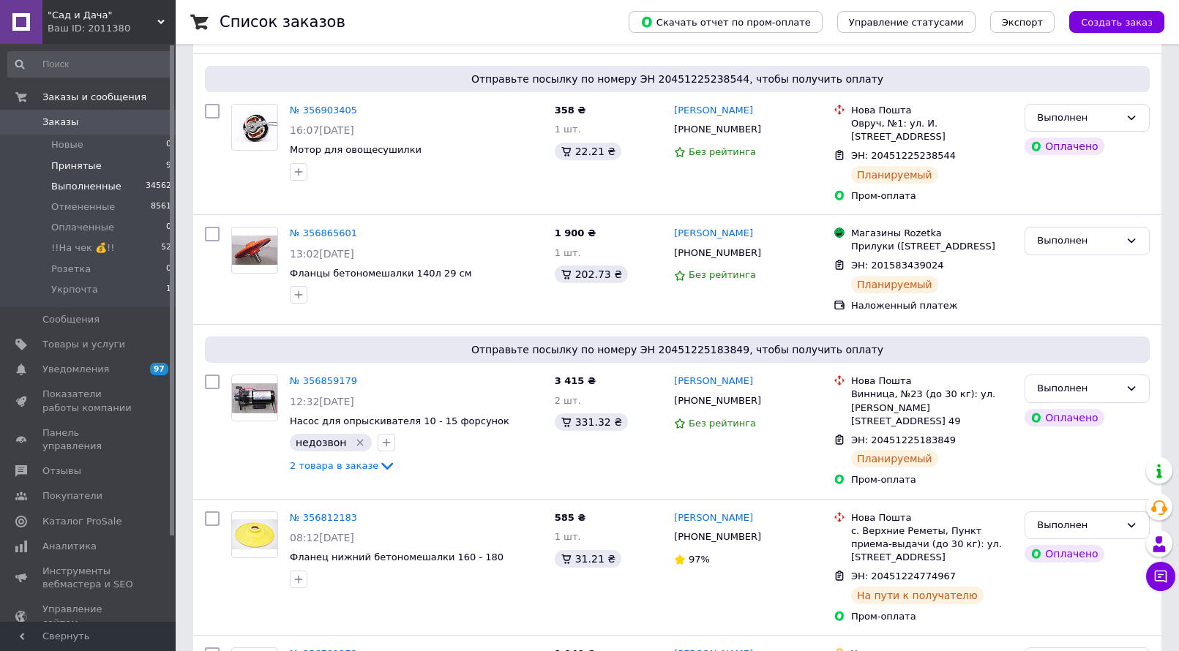
click at [75, 162] on span "Принятые" at bounding box center [76, 165] width 50 height 13
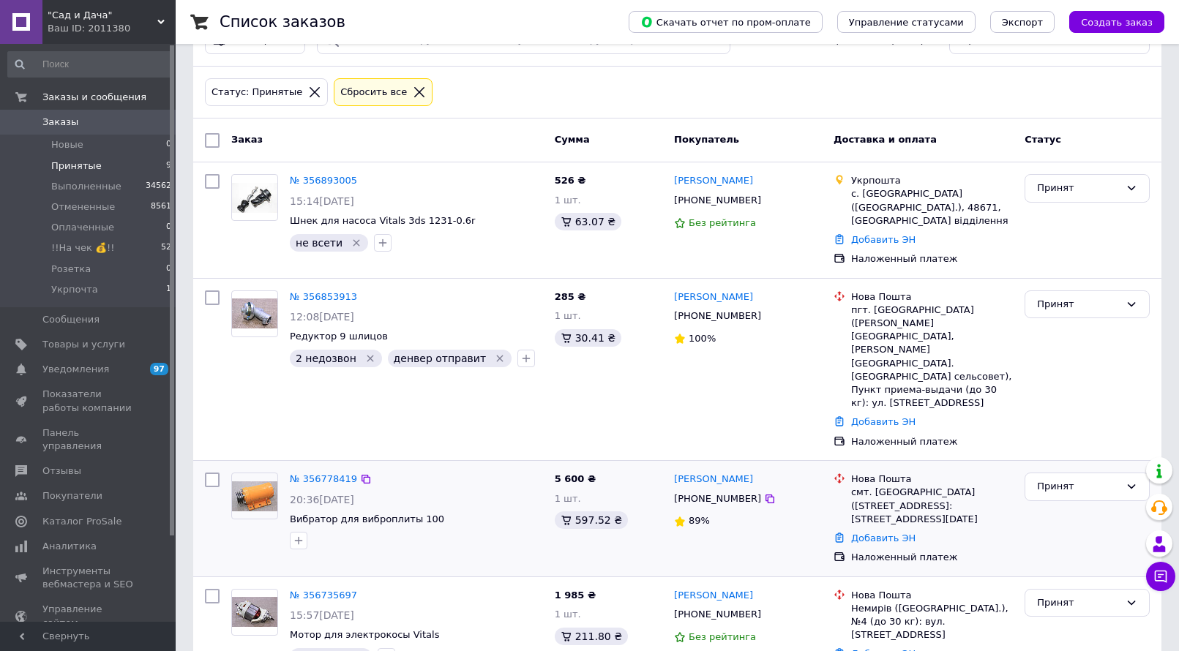
scroll to position [73, 0]
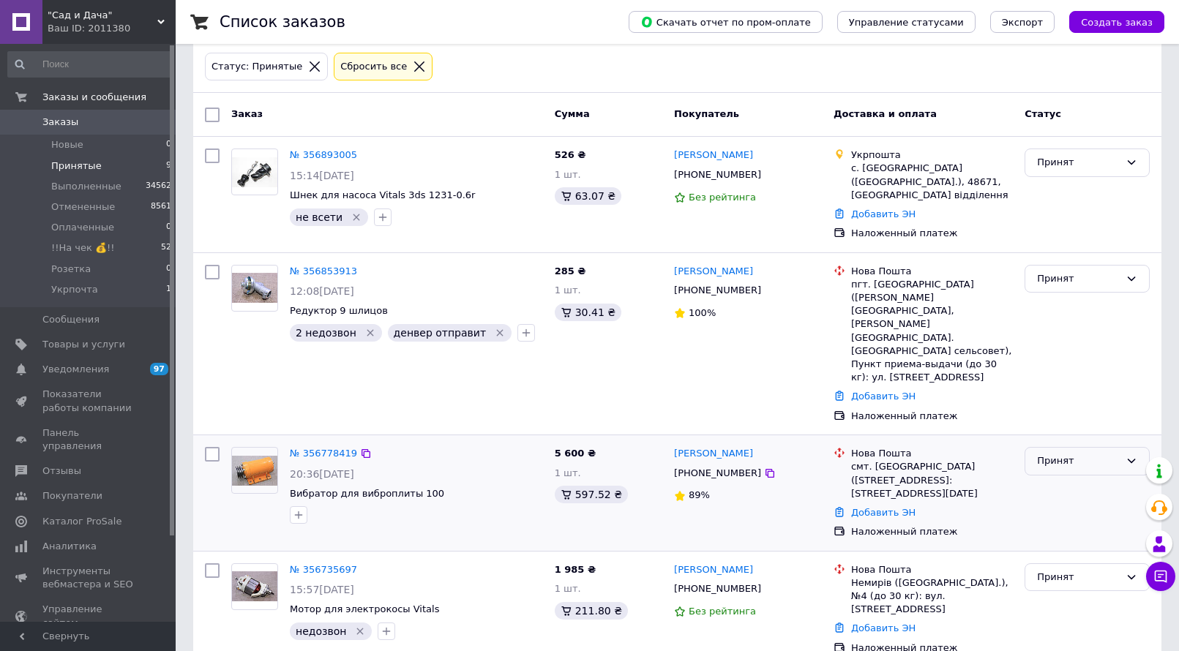
click at [1105, 454] on div "Принят" at bounding box center [1078, 461] width 83 height 15
click at [1059, 505] on li "Отменен" at bounding box center [1087, 518] width 124 height 27
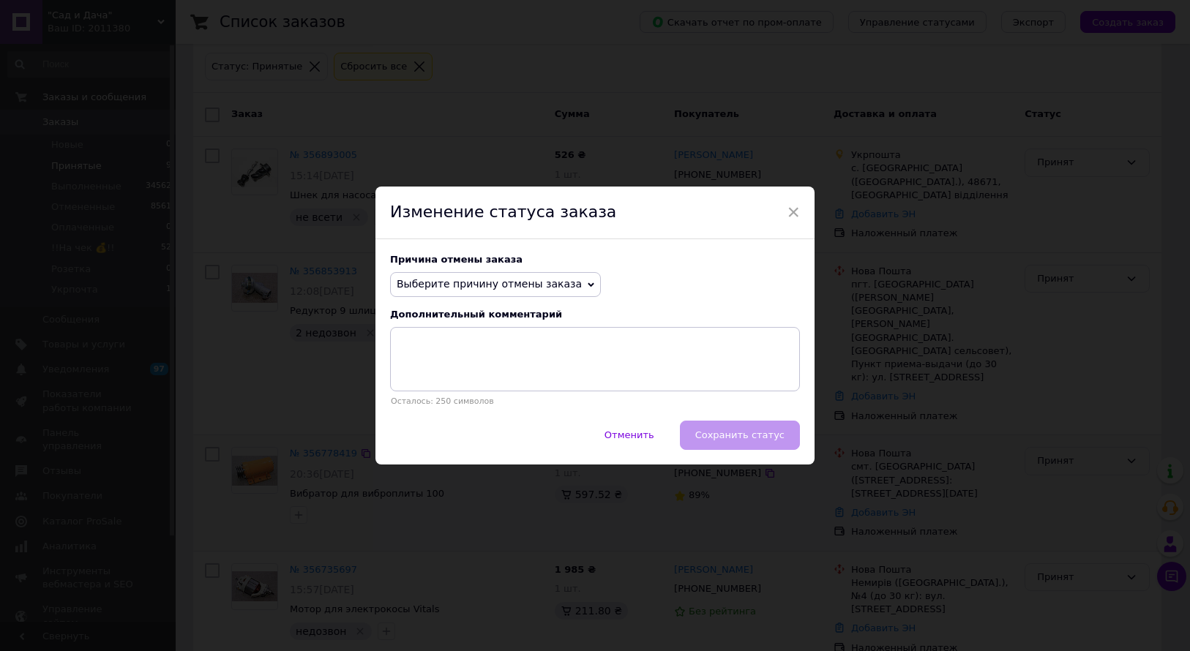
click at [535, 284] on span "Выберите причину отмены заказа" at bounding box center [489, 284] width 185 height 12
click at [446, 315] on li "Нет в наличии" at bounding box center [495, 313] width 209 height 20
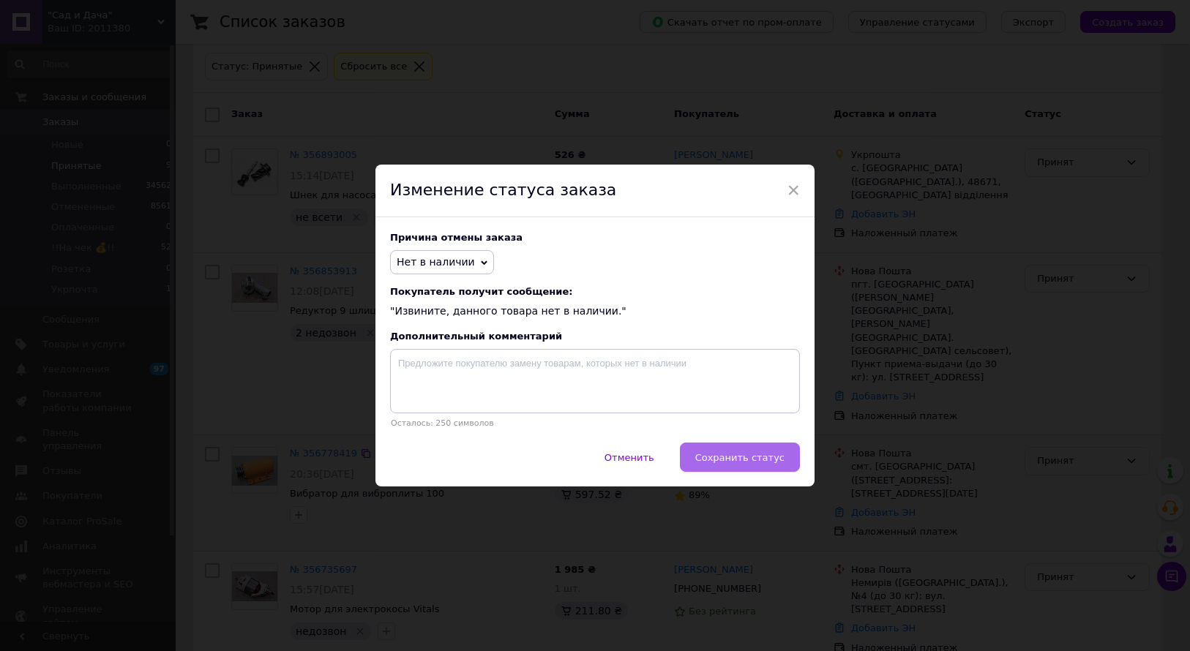
click at [747, 457] on span "Сохранить статус" at bounding box center [739, 457] width 89 height 11
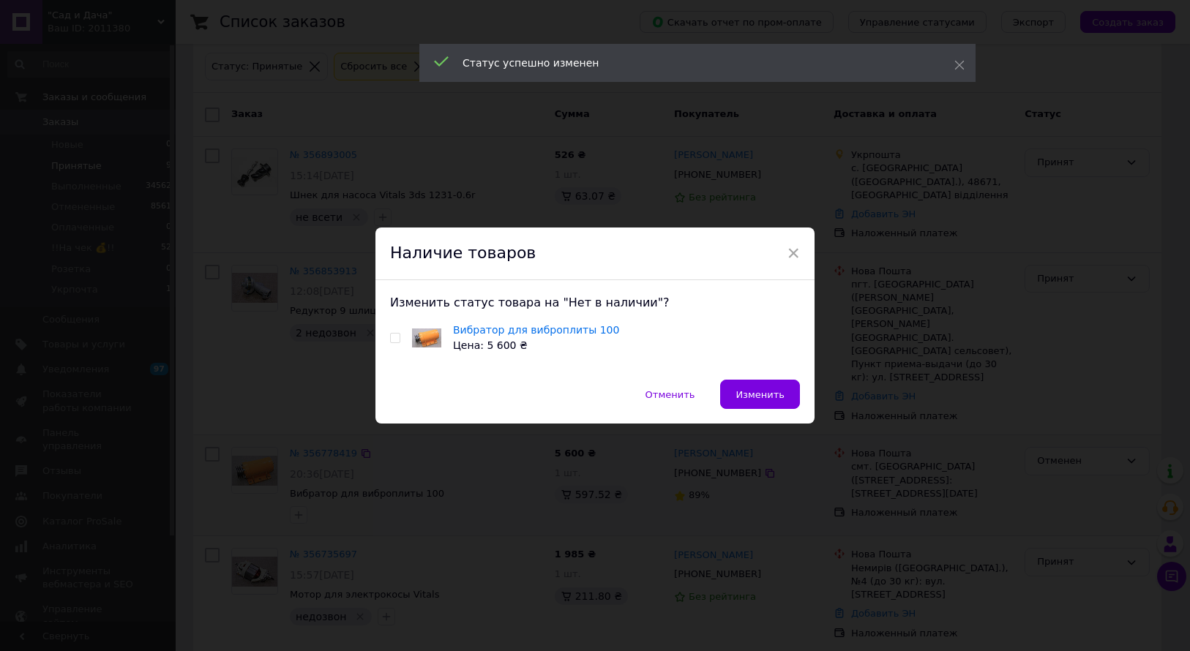
click at [391, 340] on input "checkbox" at bounding box center [395, 339] width 10 height 10
checkbox input "true"
click at [770, 391] on span "Изменить" at bounding box center [759, 394] width 49 height 11
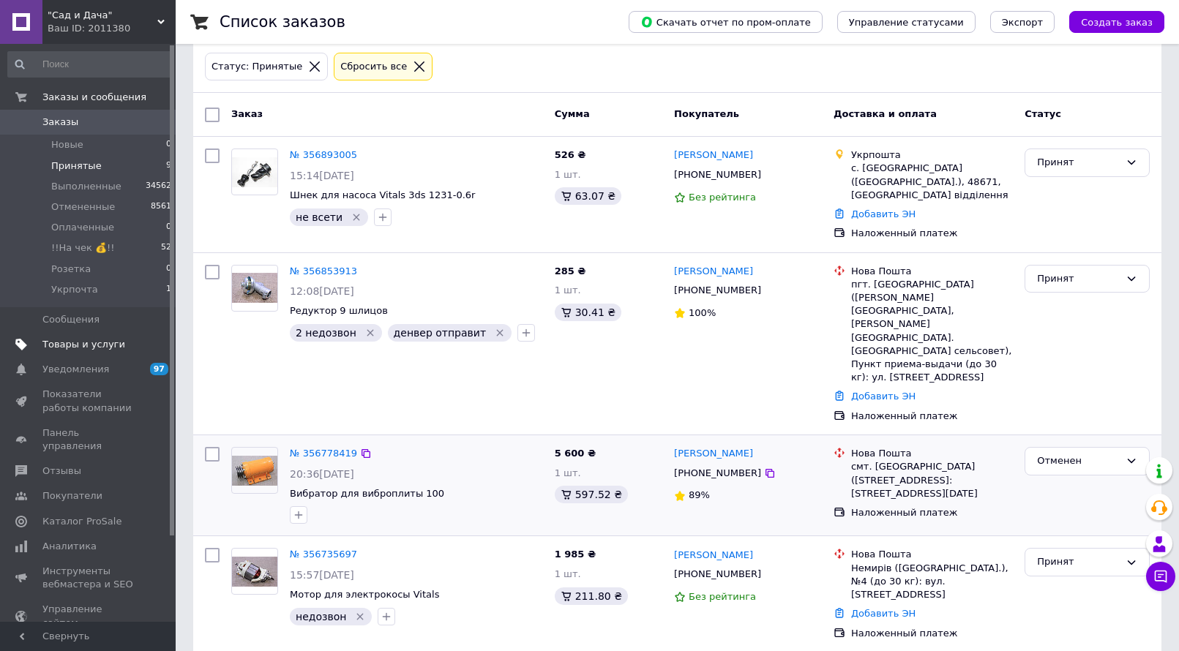
click at [87, 347] on span "Товары и услуги" at bounding box center [83, 344] width 83 height 13
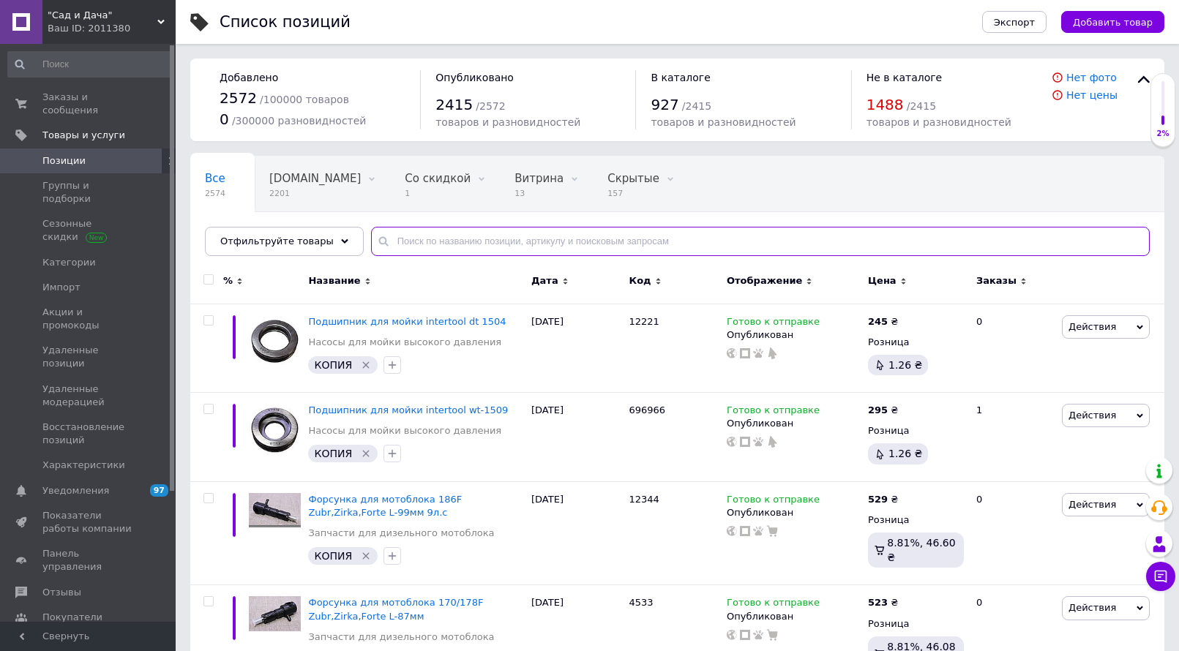
click at [400, 243] on input "text" at bounding box center [760, 241] width 778 height 29
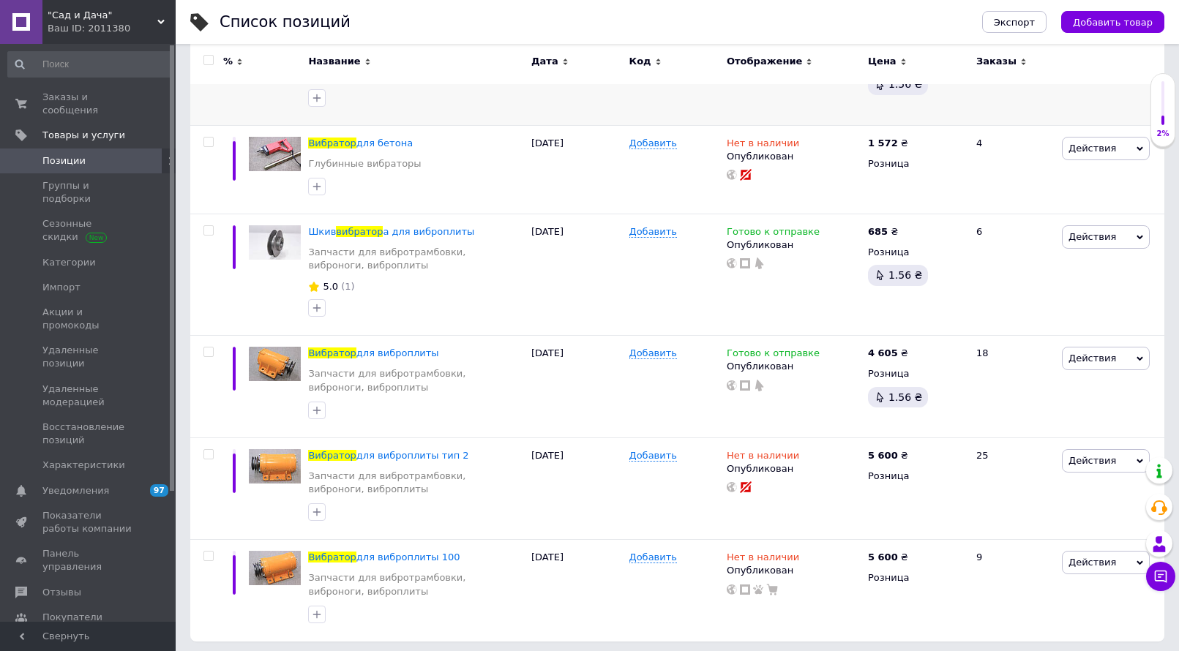
scroll to position [388, 0]
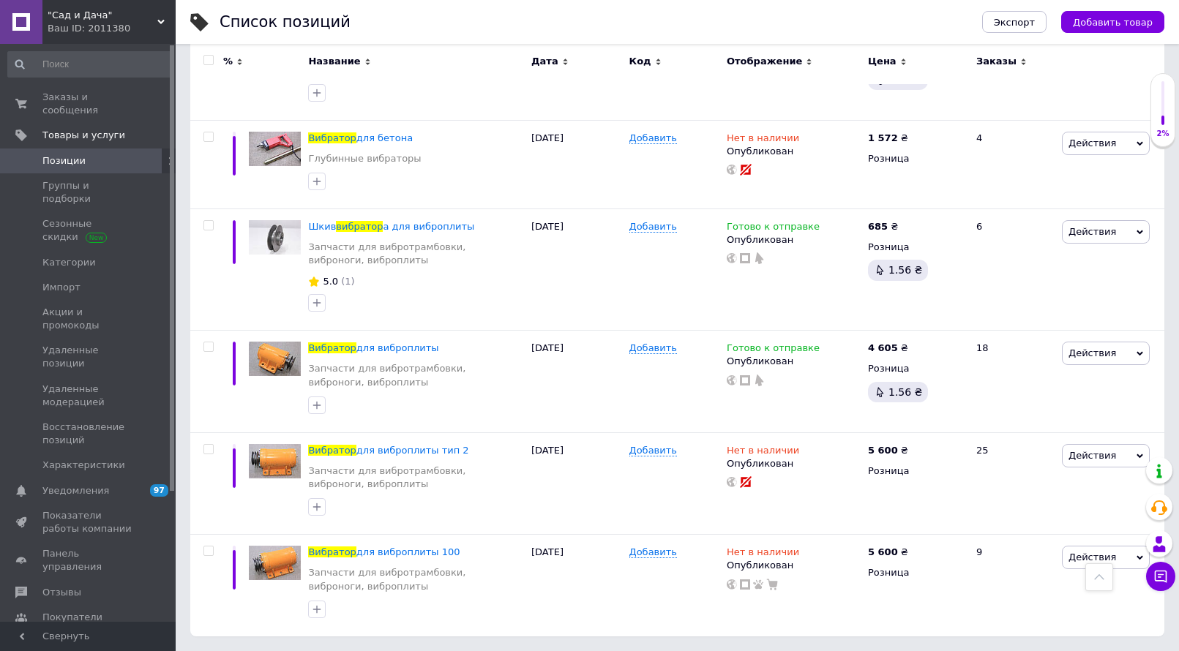
type input "вибратор"
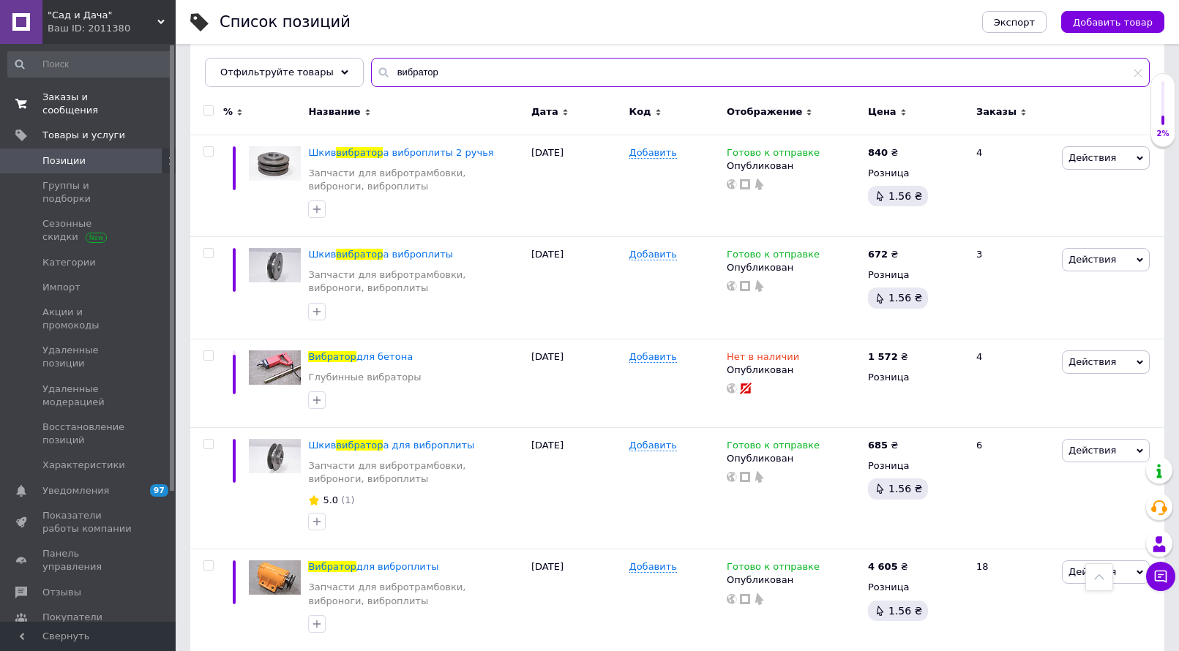
scroll to position [168, 0]
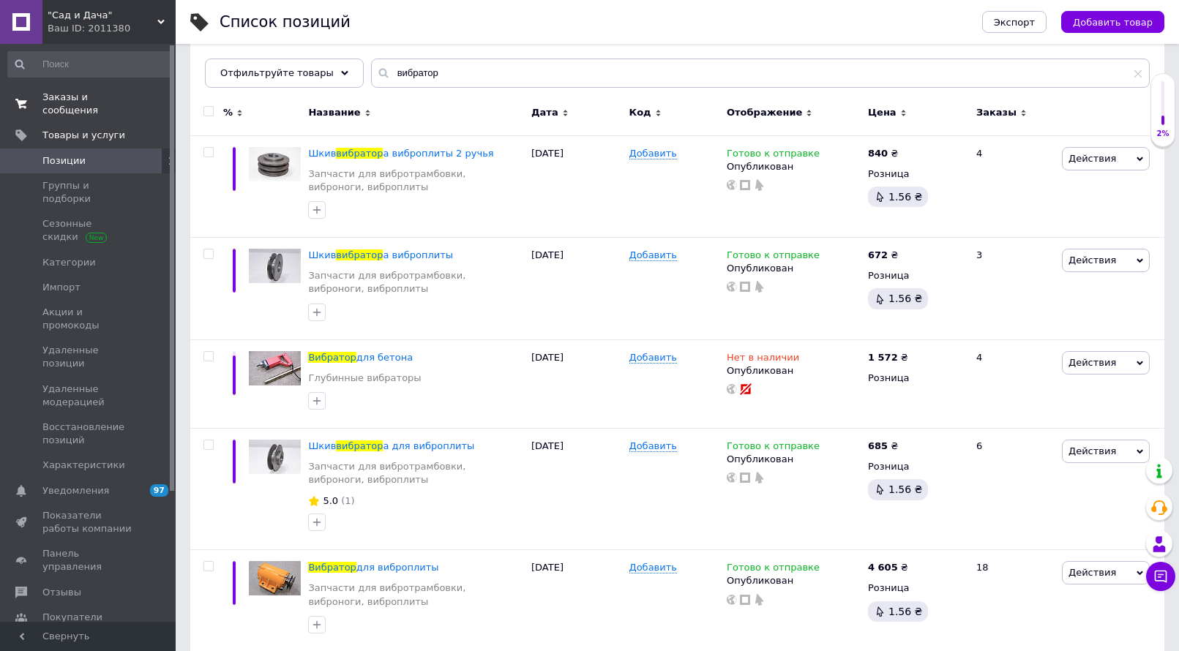
click at [70, 102] on span "Заказы и сообщения" at bounding box center [88, 104] width 93 height 26
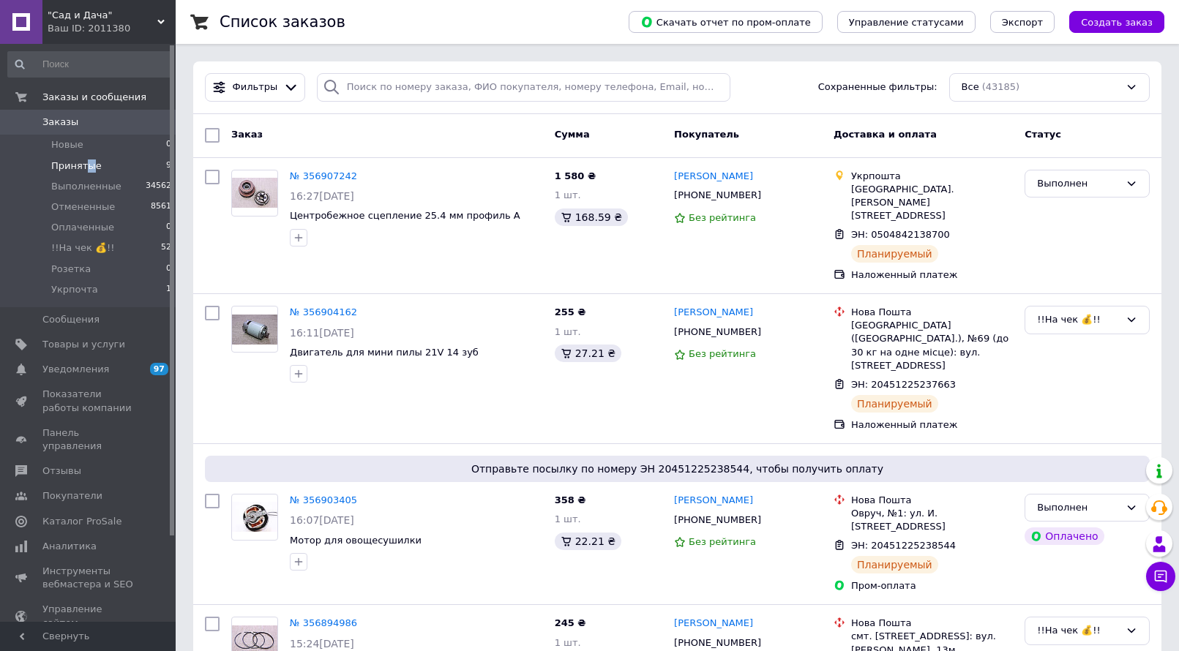
click at [86, 168] on span "Принятые" at bounding box center [76, 165] width 50 height 13
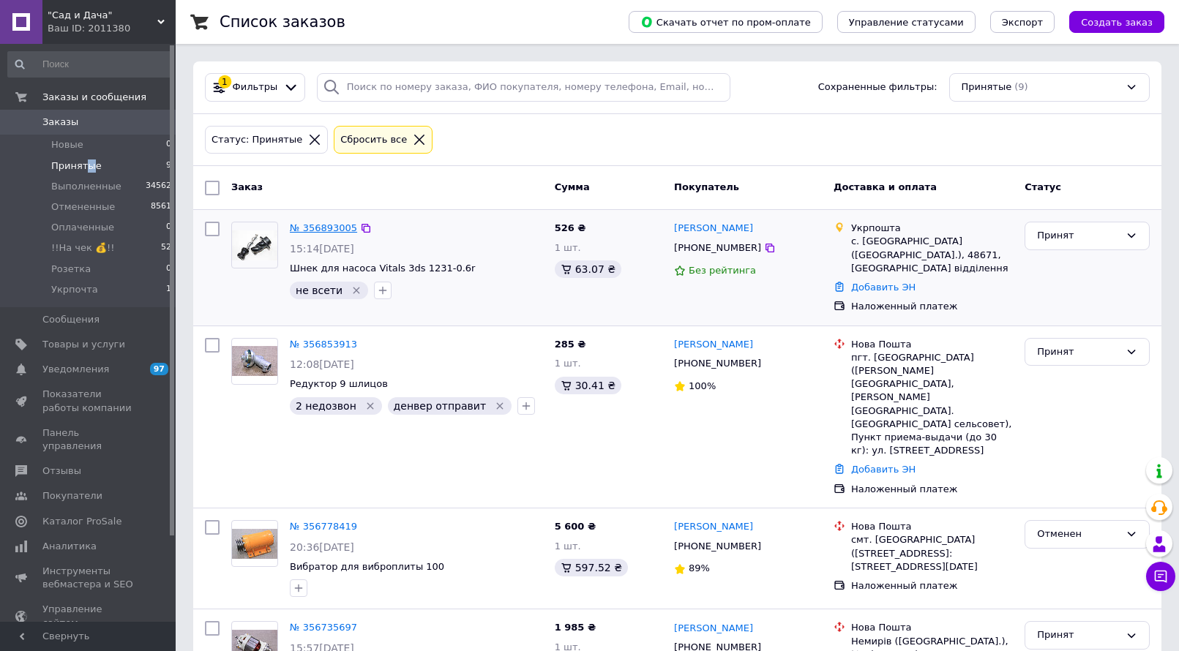
click at [309, 231] on link "№ 356893005" at bounding box center [323, 227] width 67 height 11
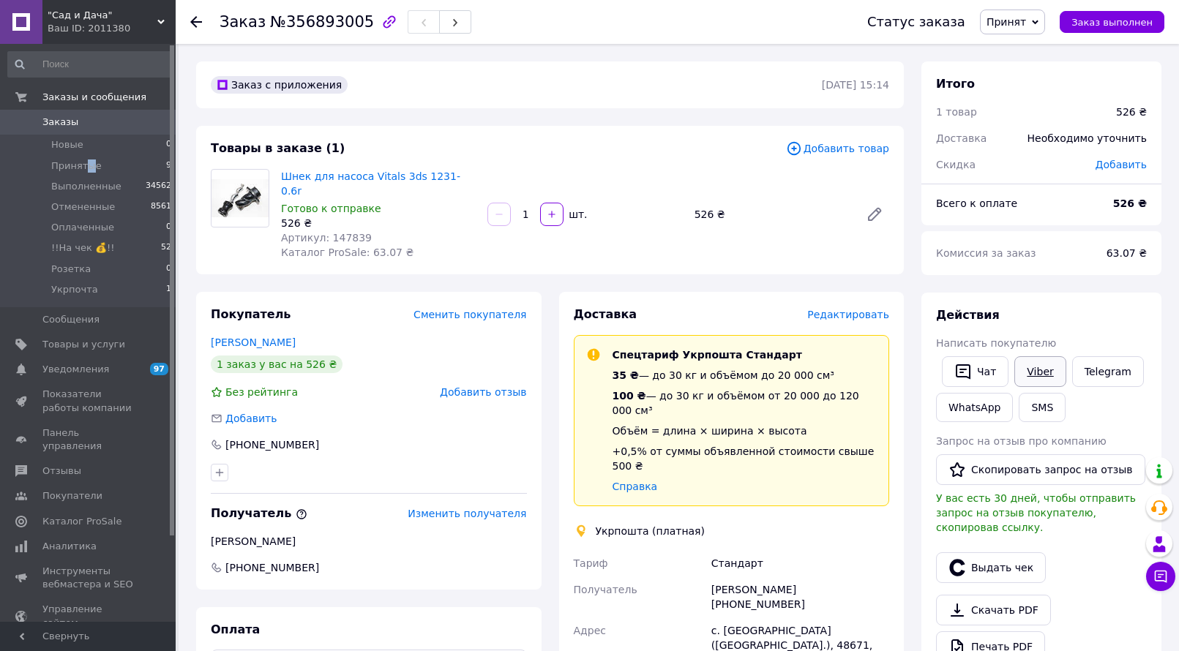
click at [1036, 368] on link "Viber" at bounding box center [1039, 371] width 51 height 31
click at [78, 160] on span "Принятые" at bounding box center [76, 165] width 50 height 13
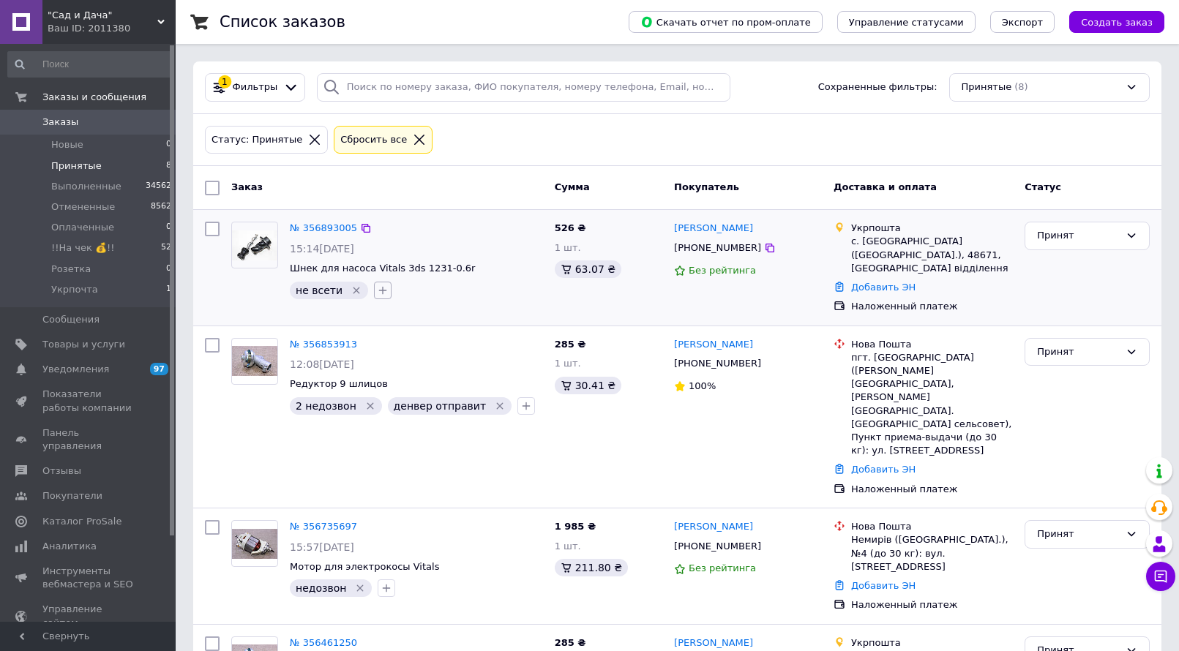
click at [377, 291] on icon "button" at bounding box center [383, 291] width 12 height 12
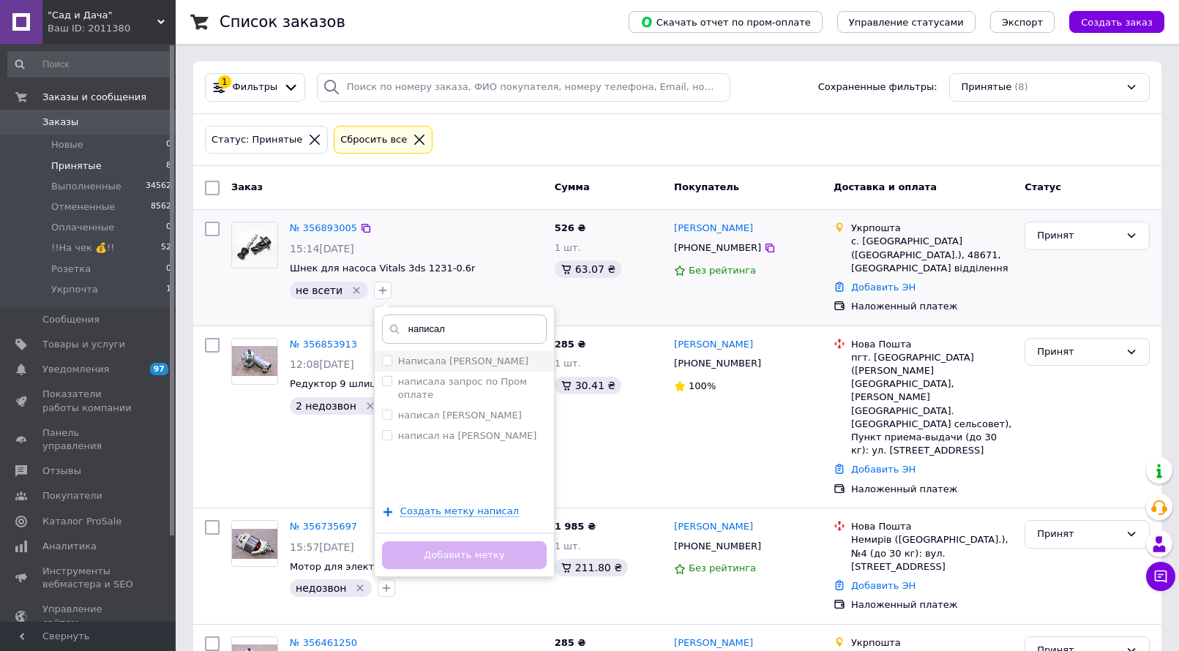
type input "написал"
click at [382, 361] on input "Написала Вайбер" at bounding box center [387, 361] width 10 height 10
checkbox input "true"
click at [451, 560] on button "Добавить метку" at bounding box center [464, 555] width 165 height 29
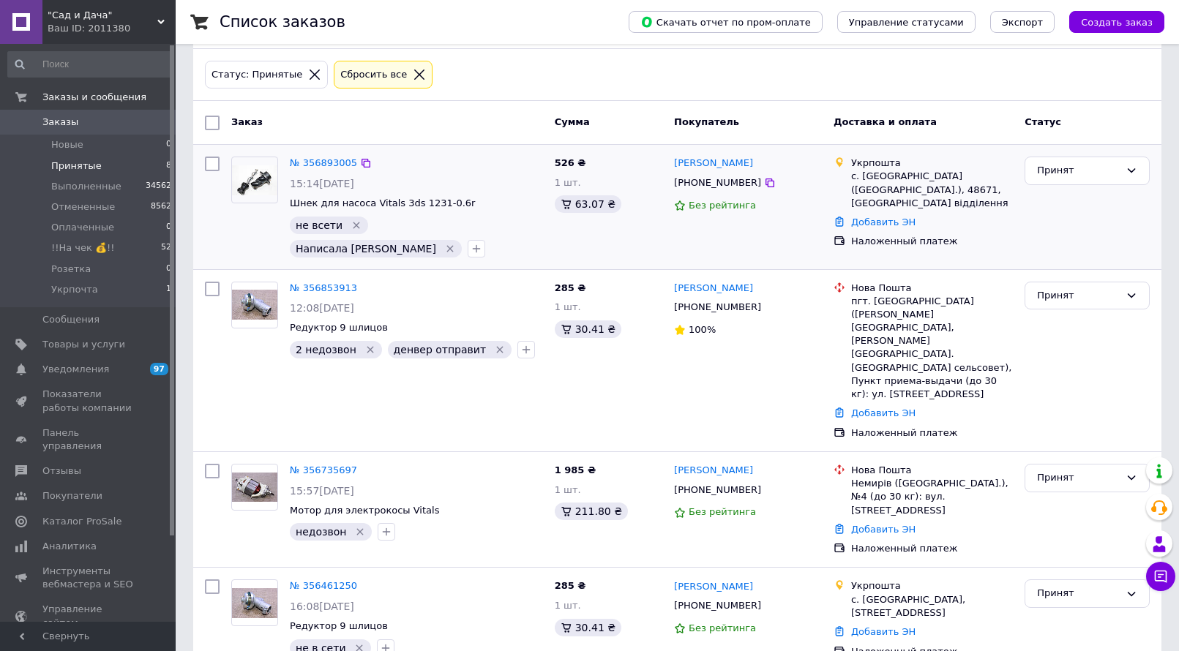
scroll to position [62, 0]
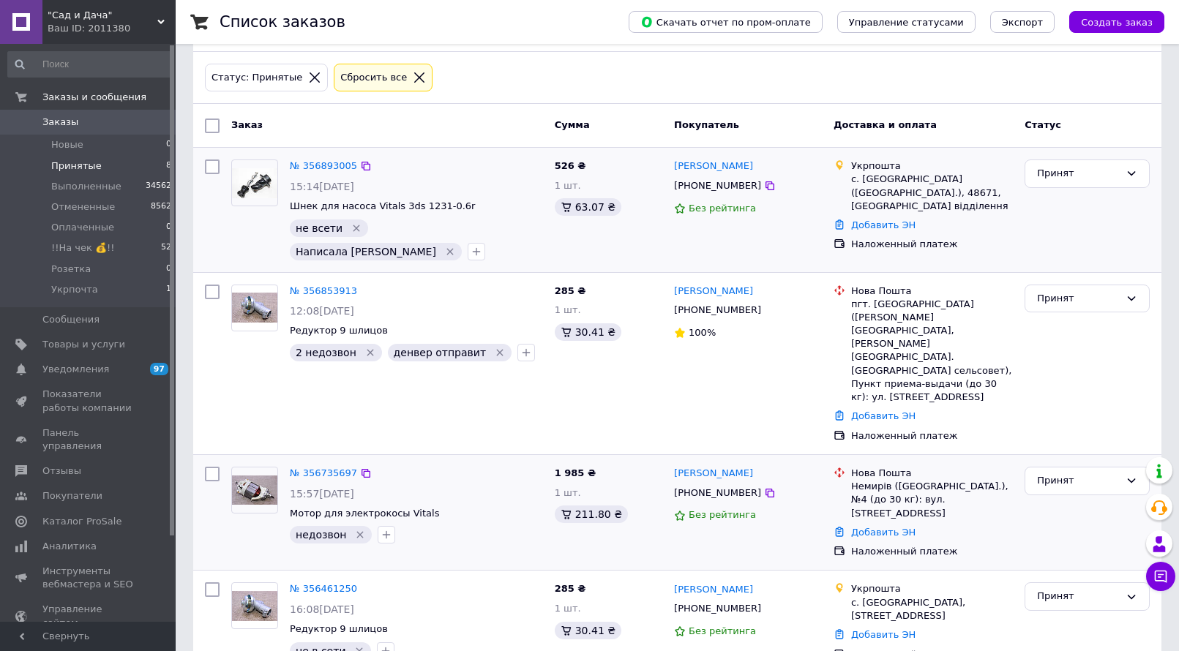
click at [343, 465] on div "№ 356735697" at bounding box center [323, 473] width 70 height 17
click at [337, 468] on link "№ 356735697" at bounding box center [323, 473] width 67 height 11
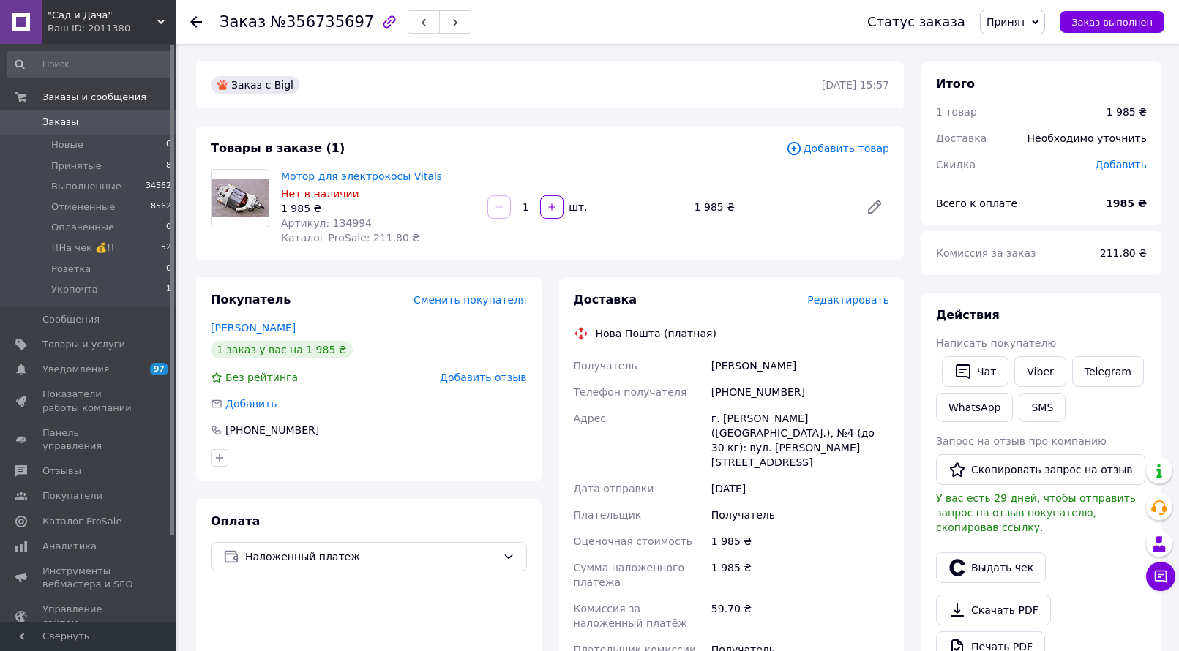
click at [367, 176] on link "Мотор для электрокосы Vitals" at bounding box center [361, 176] width 161 height 12
click at [70, 165] on span "Принятые" at bounding box center [76, 165] width 50 height 13
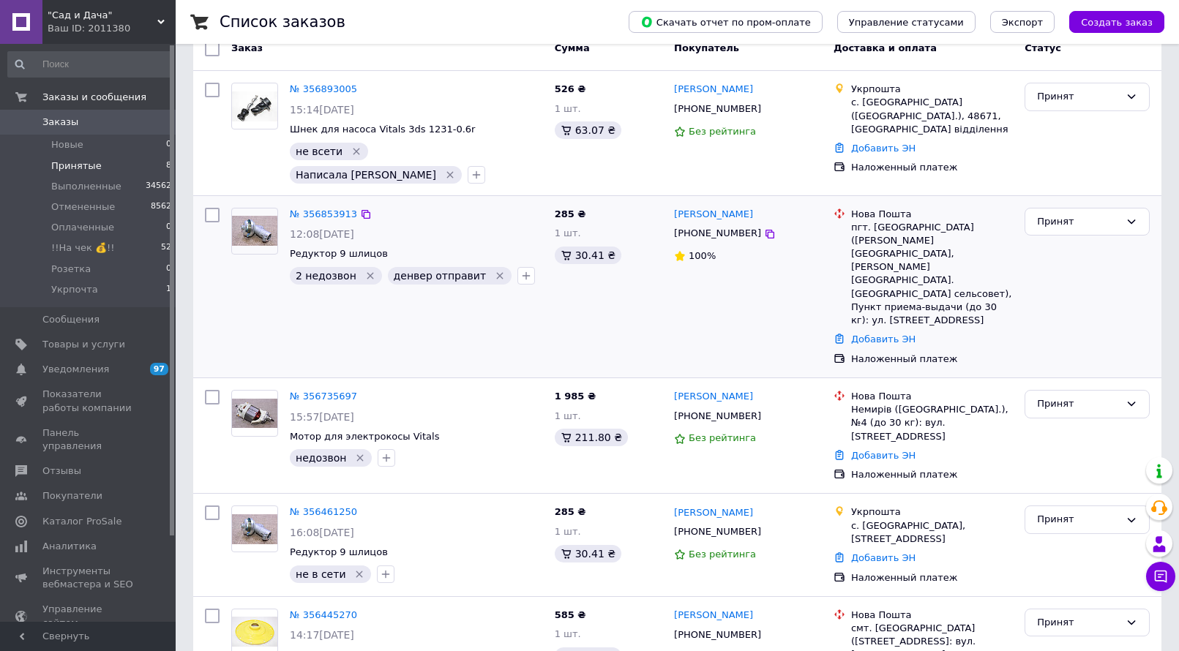
scroll to position [135, 0]
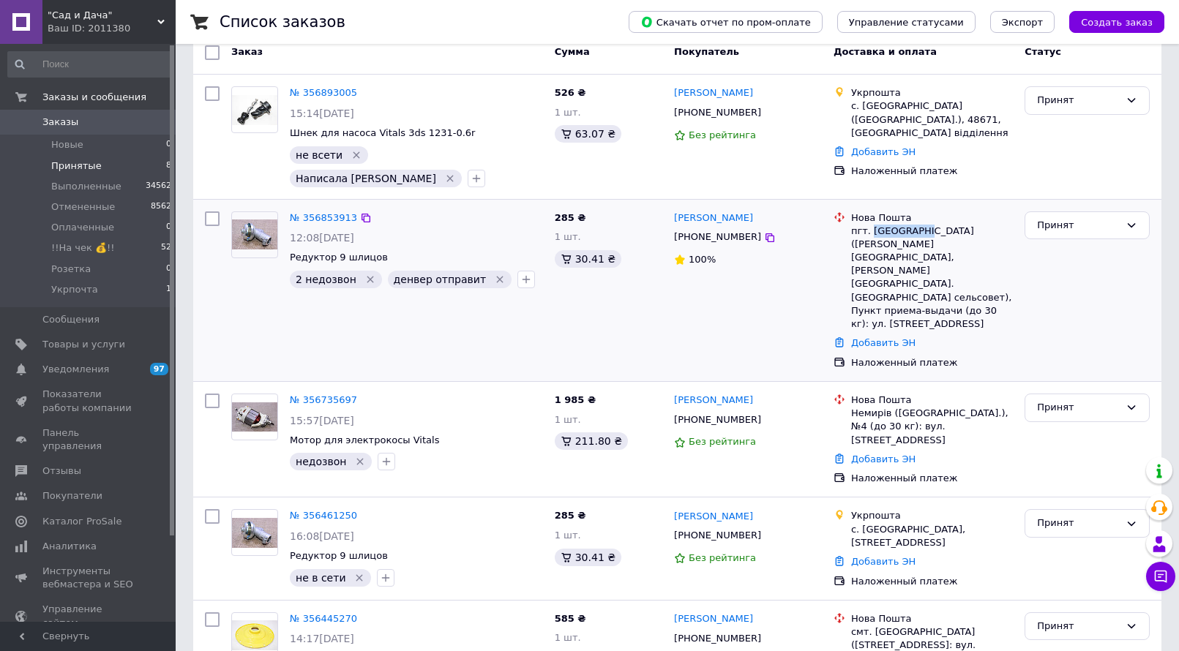
drag, startPoint x: 870, startPoint y: 210, endPoint x: 921, endPoint y: 209, distance: 51.2
click at [921, 225] on div "пгт. Марьяновка (Волынская обл., Луцкий р-н. Марянивська сельсовет), Пункт прие…" at bounding box center [932, 278] width 162 height 107
copy div "Марьяновка"
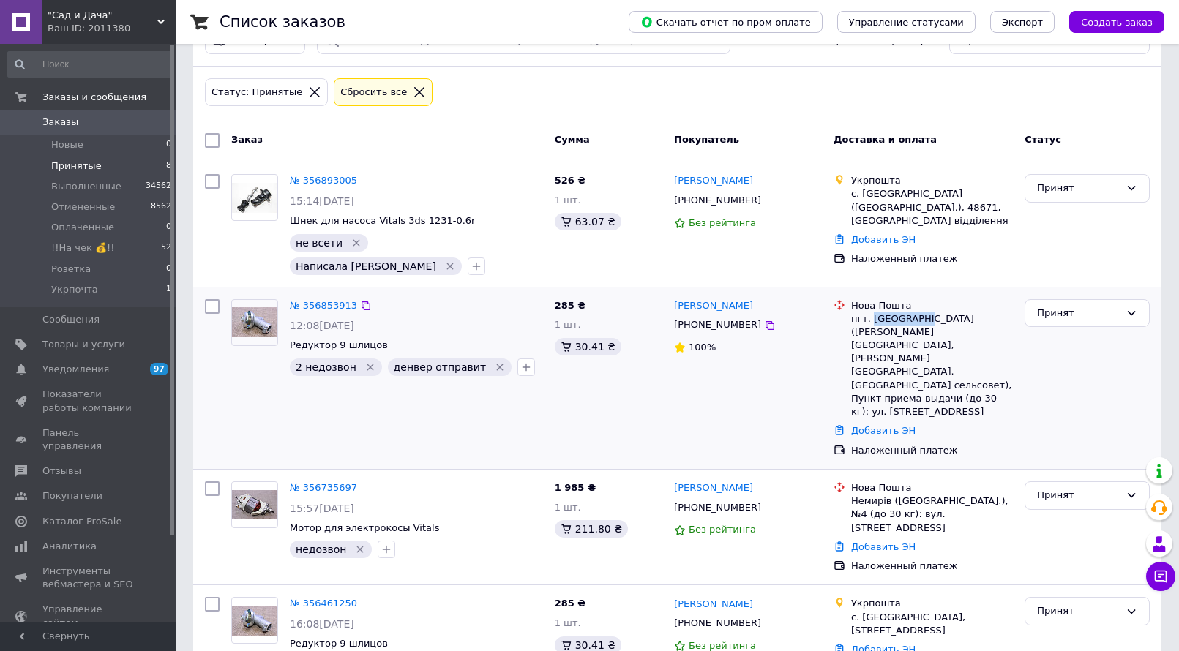
scroll to position [73, 0]
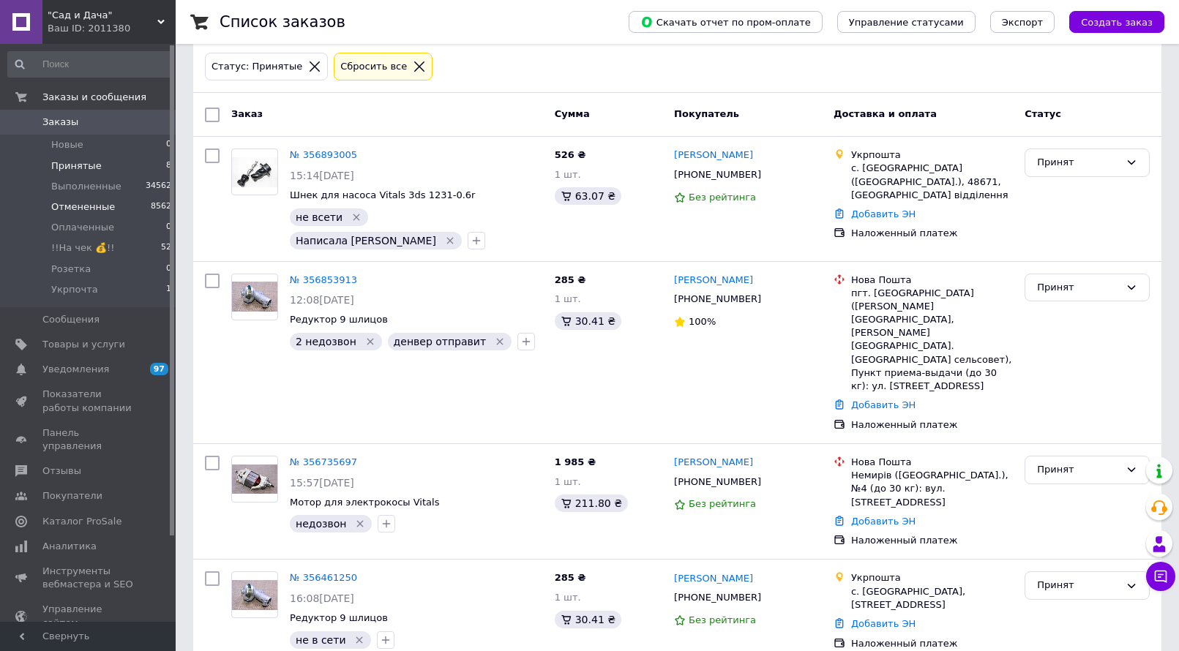
click at [86, 200] on span "Отмененные" at bounding box center [83, 206] width 64 height 13
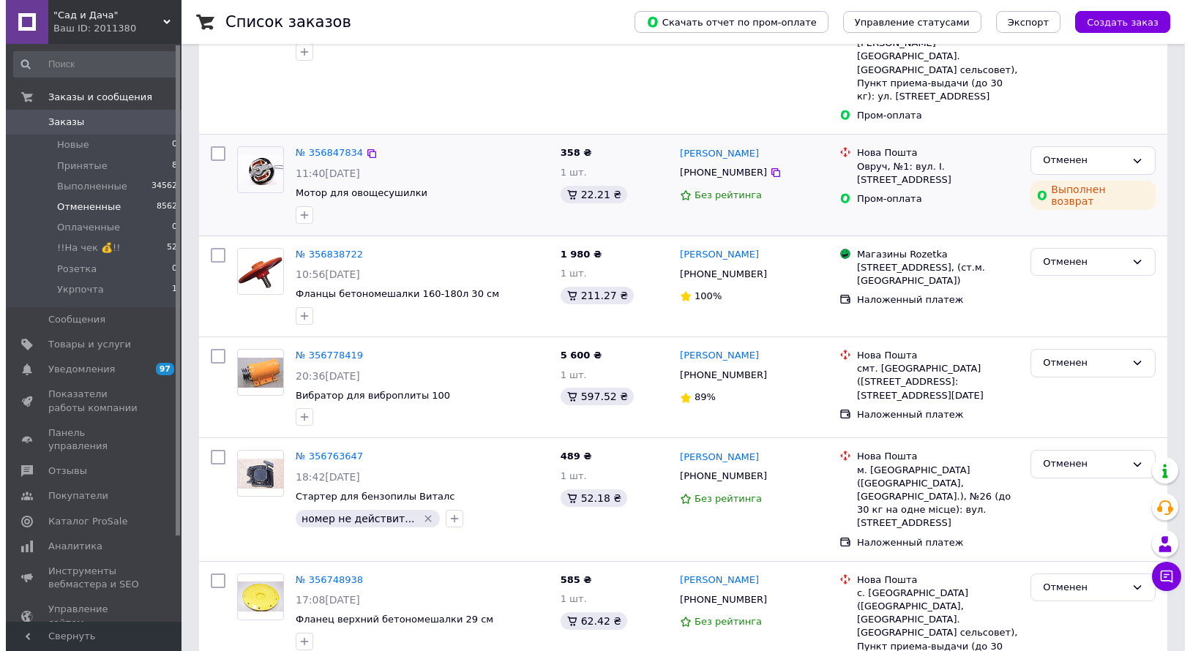
scroll to position [366, 0]
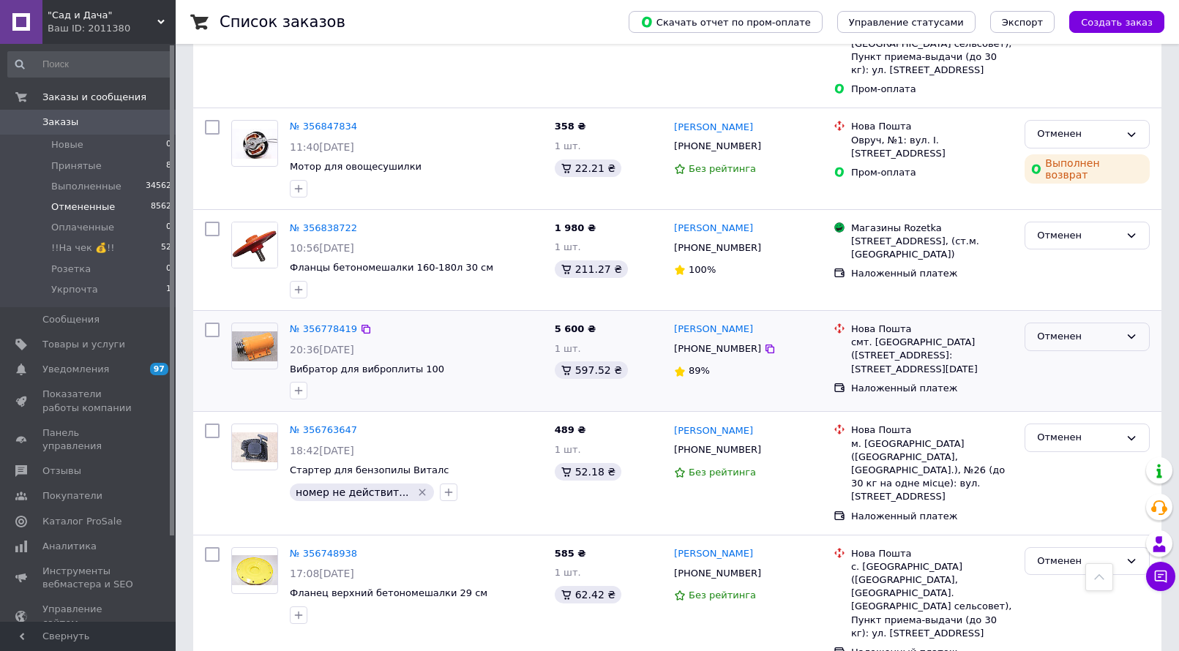
click at [1064, 329] on div "Отменен" at bounding box center [1078, 336] width 83 height 15
click at [1049, 354] on li "Принят" at bounding box center [1087, 367] width 124 height 27
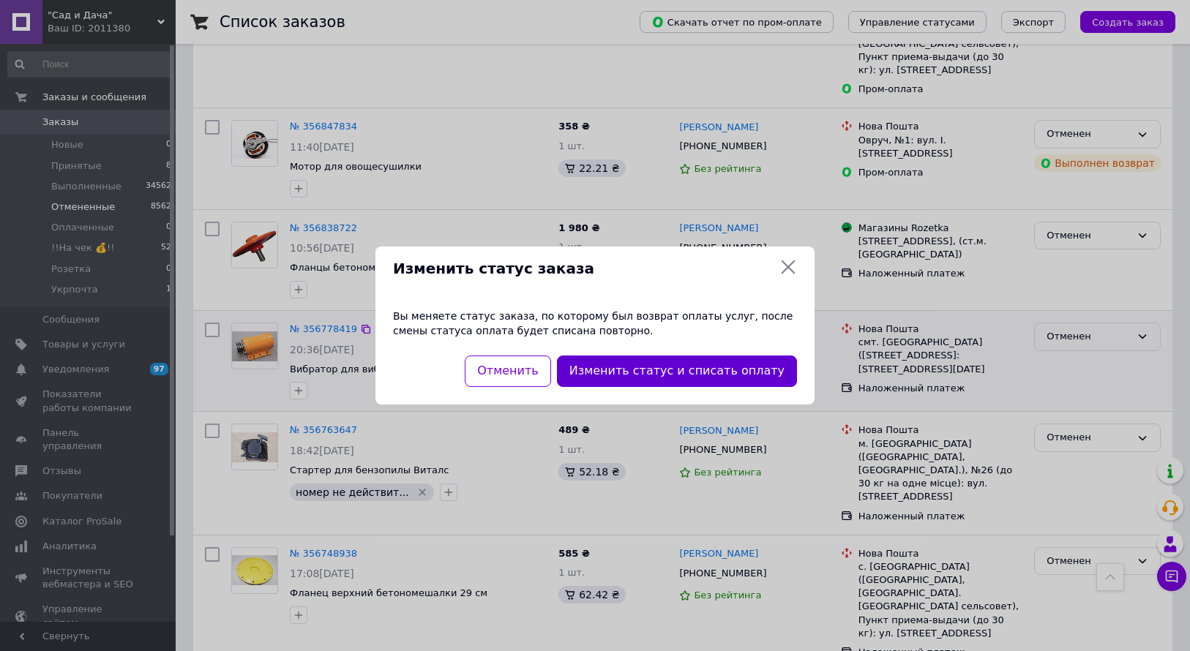
click at [745, 377] on button "Изменить статус и списать оплату" at bounding box center [677, 371] width 240 height 31
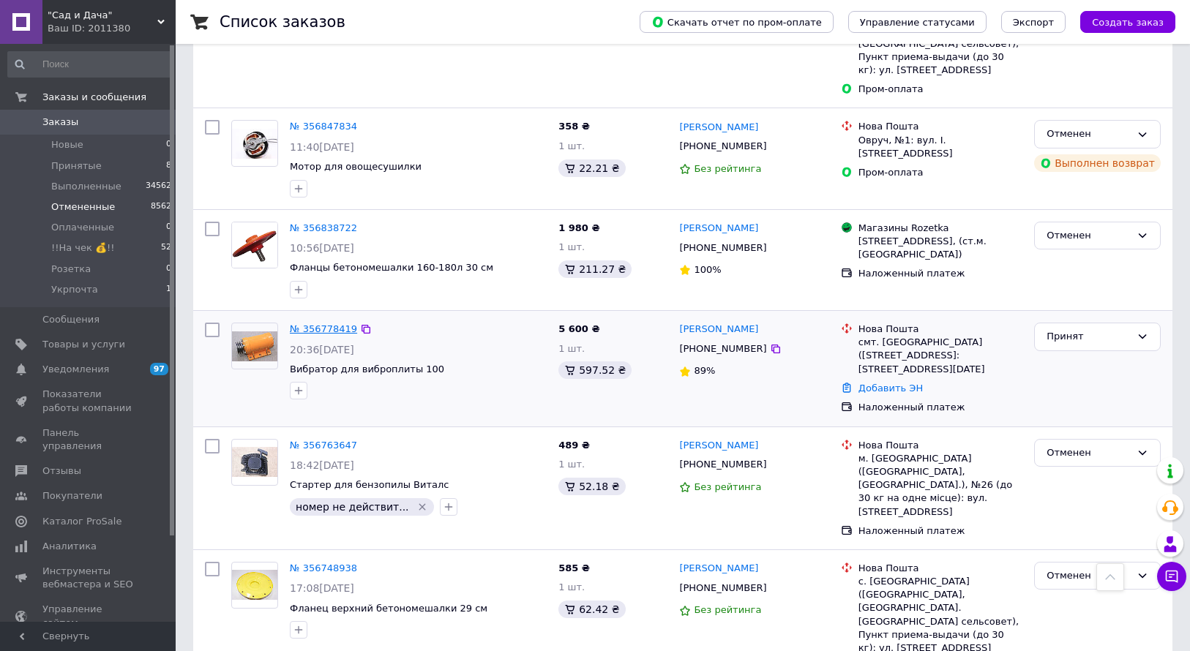
click at [321, 323] on link "№ 356778419" at bounding box center [323, 328] width 67 height 11
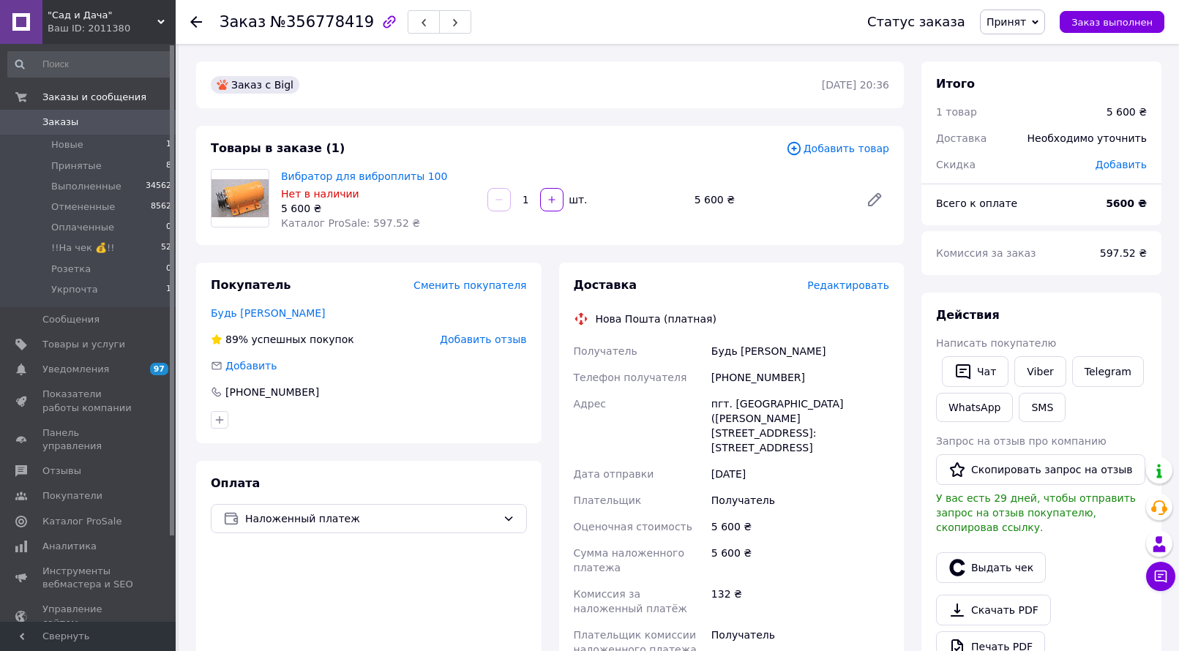
click at [844, 145] on span "Добавить товар" at bounding box center [837, 148] width 103 height 16
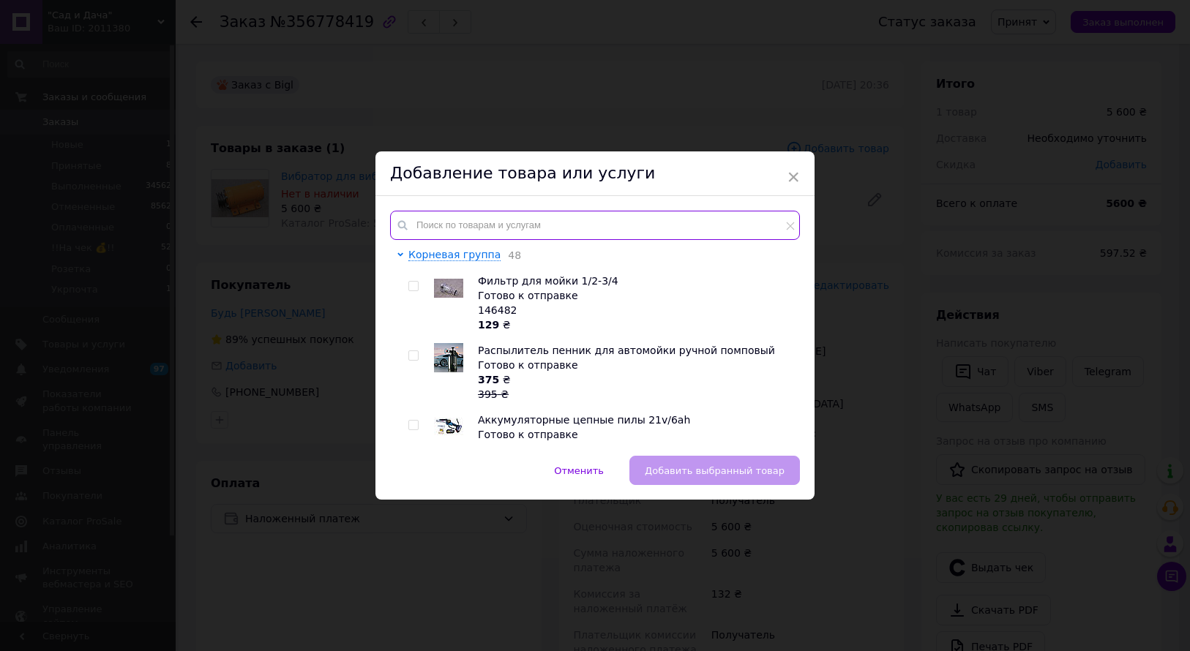
click at [603, 229] on input "text" at bounding box center [595, 225] width 410 height 29
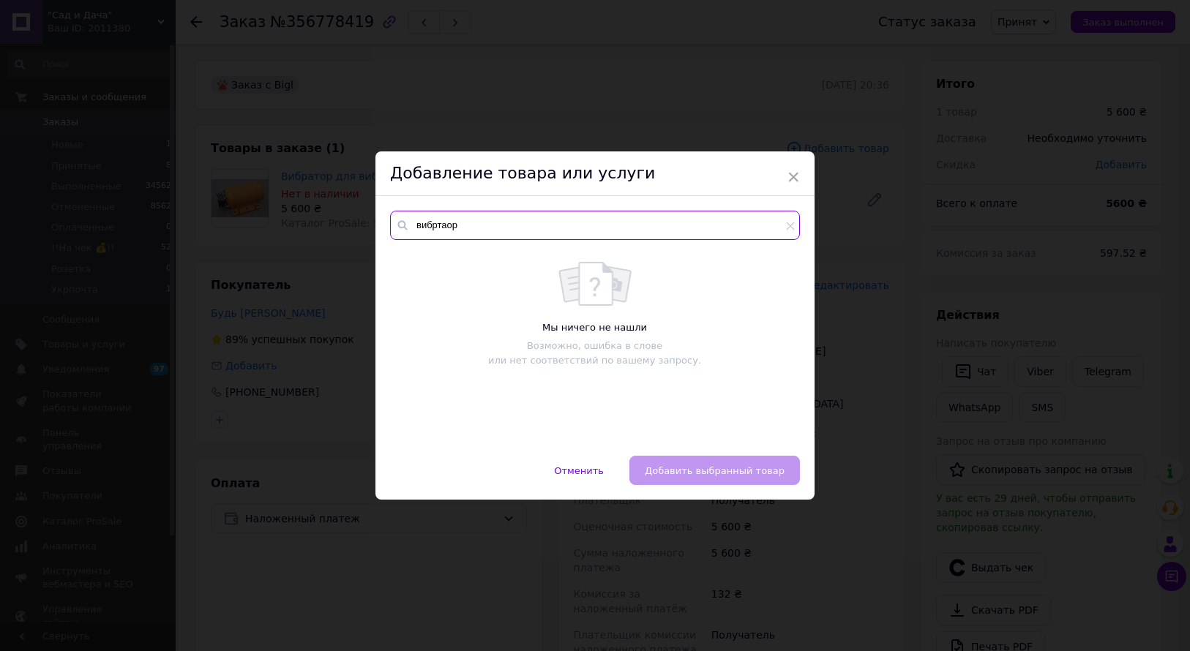
click at [470, 232] on input "вибртаор" at bounding box center [595, 225] width 410 height 29
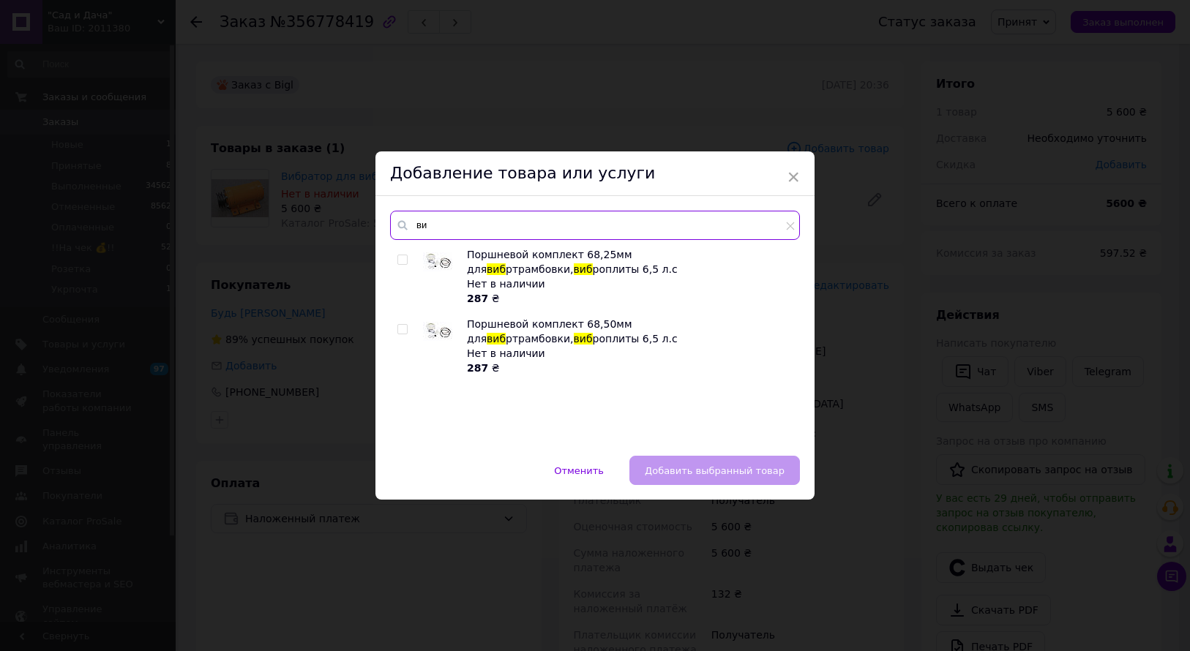
type input "в"
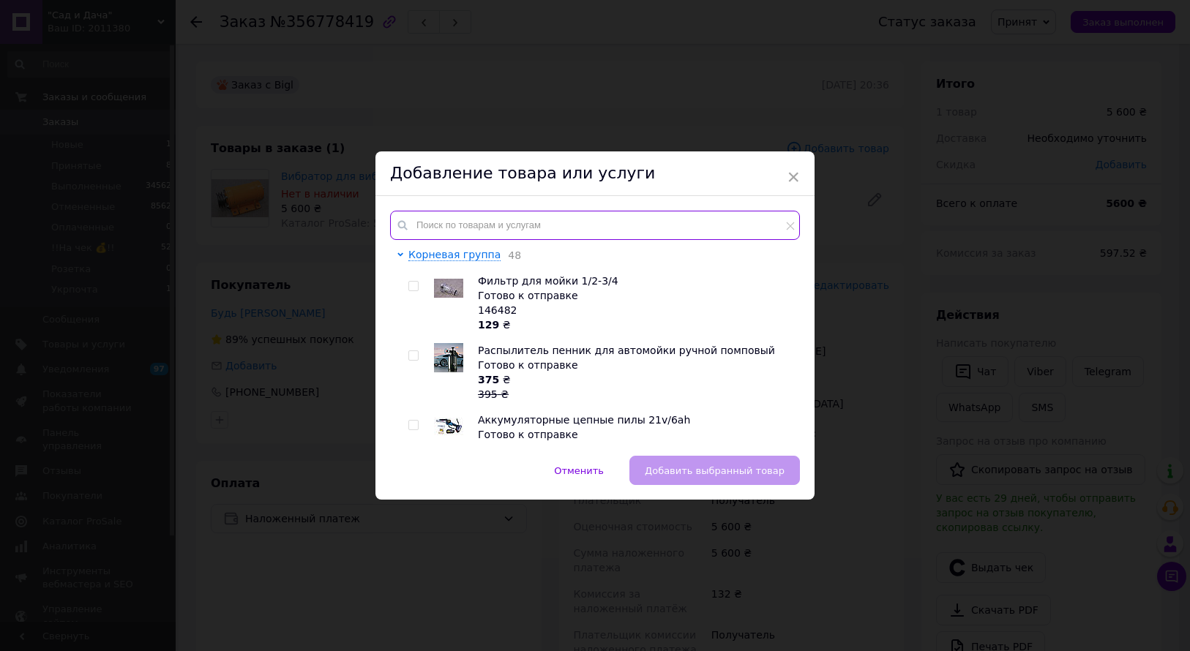
click at [561, 228] on input "text" at bounding box center [595, 225] width 410 height 29
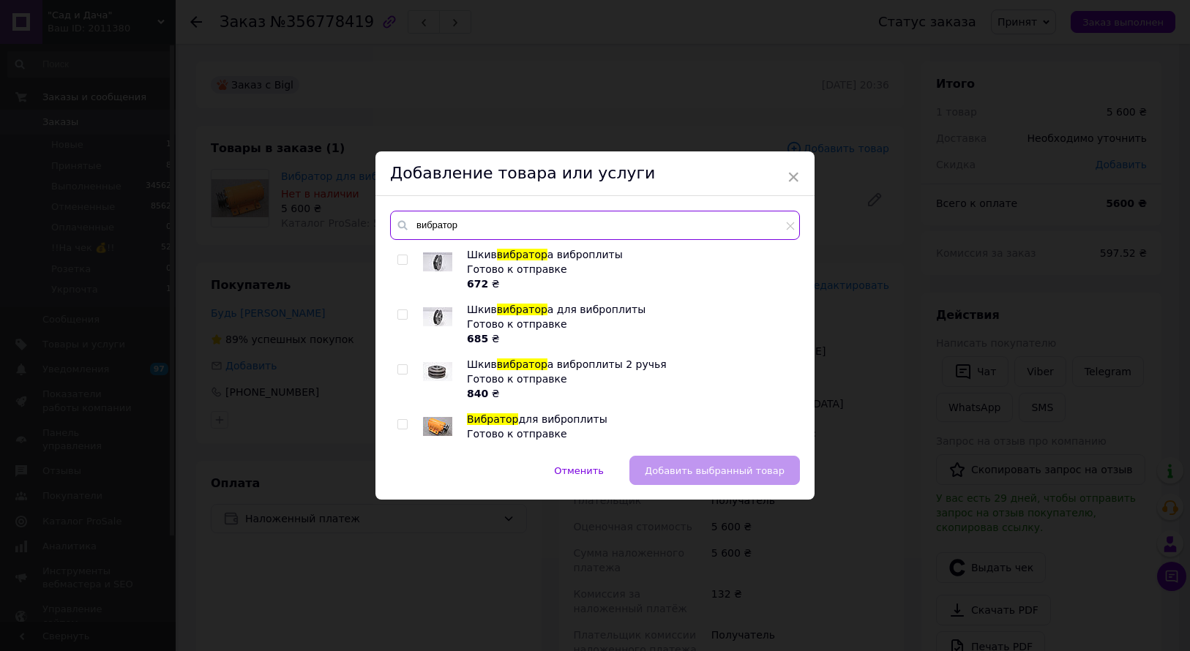
type input "вибратор"
click at [399, 424] on input "checkbox" at bounding box center [402, 425] width 10 height 10
checkbox input "true"
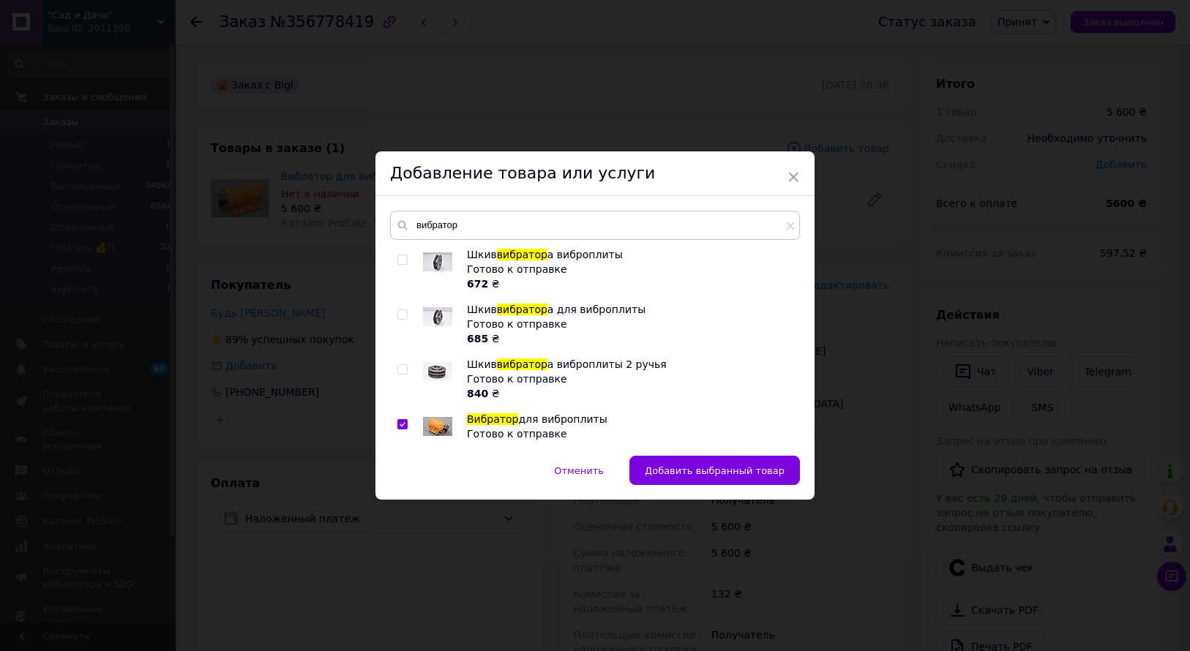
click at [721, 454] on div "вибратор Шкив вибратор а виброплиты Готово к отправке 672 ₴ Шкив вибратор а для…" at bounding box center [594, 326] width 439 height 260
click at [721, 468] on span "Добавить выбранный товар" at bounding box center [715, 470] width 140 height 11
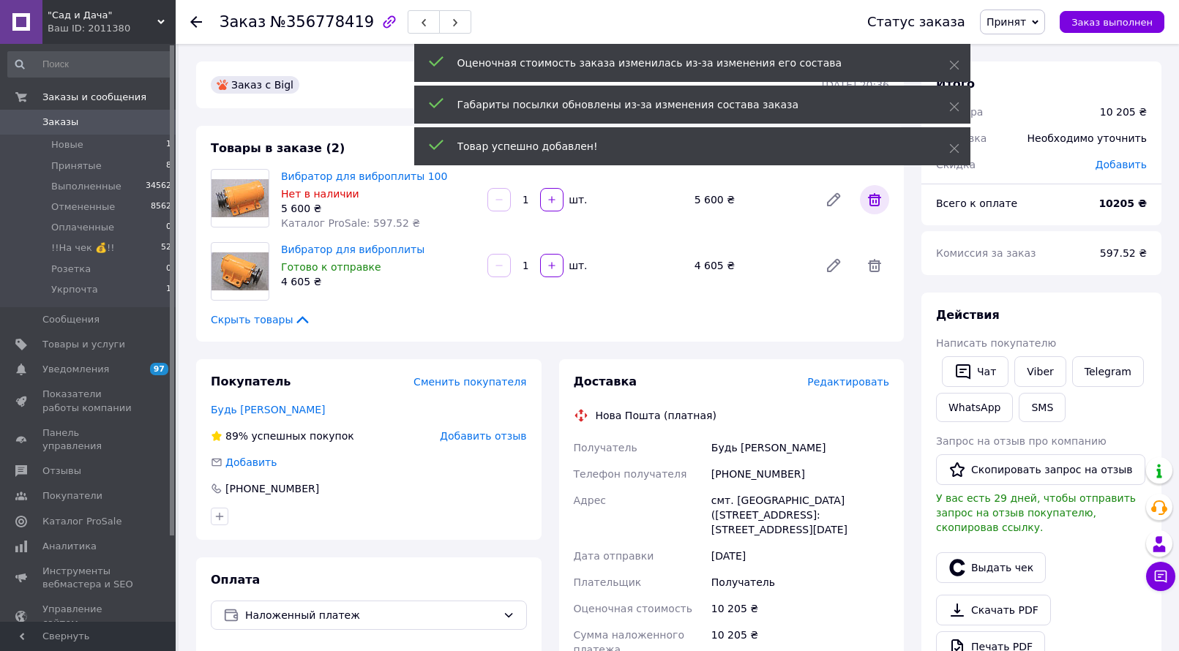
click at [874, 199] on icon at bounding box center [875, 200] width 18 height 18
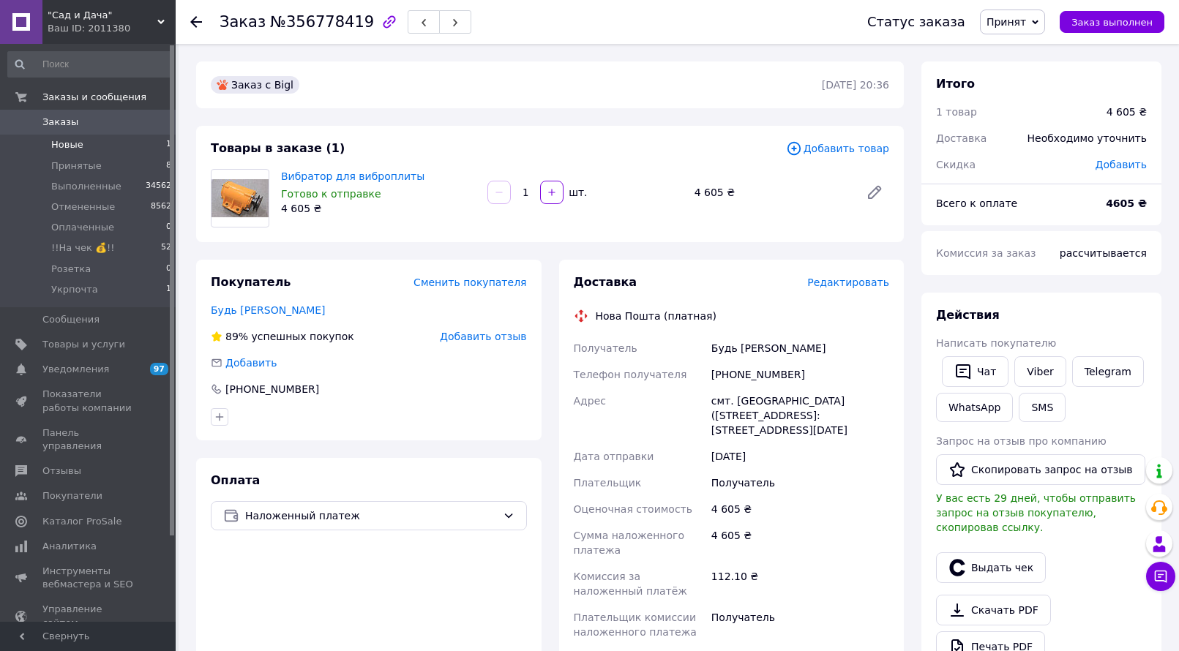
click at [81, 145] on li "Новые 1" at bounding box center [90, 145] width 180 height 20
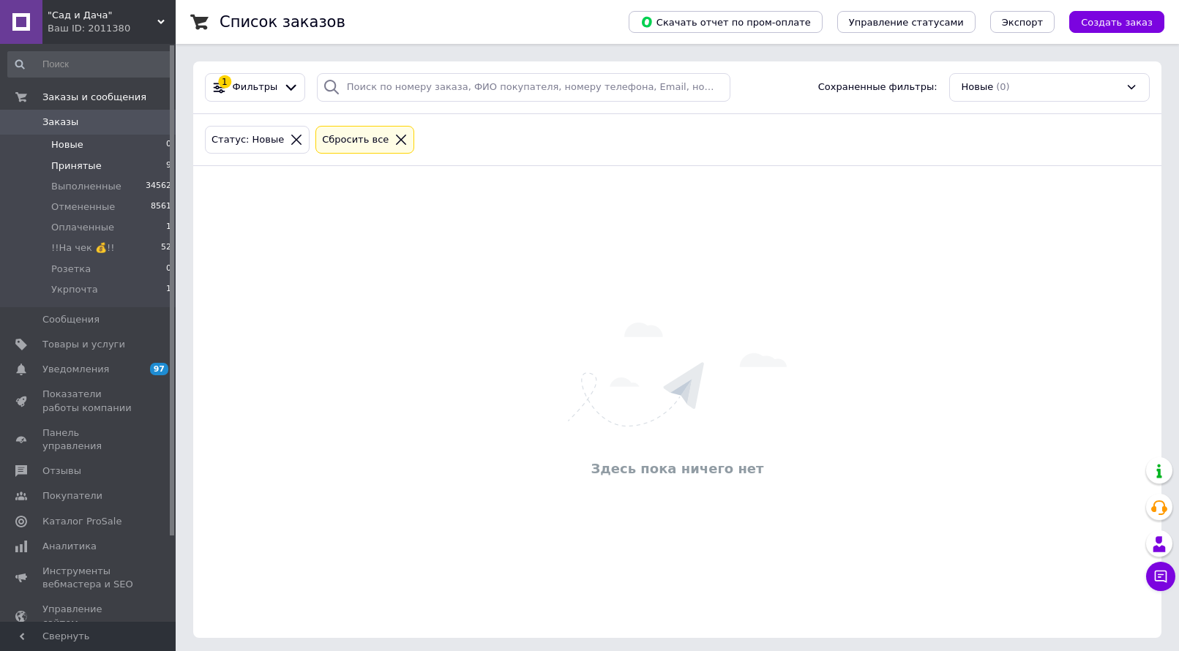
click at [56, 162] on span "Принятые" at bounding box center [76, 165] width 50 height 13
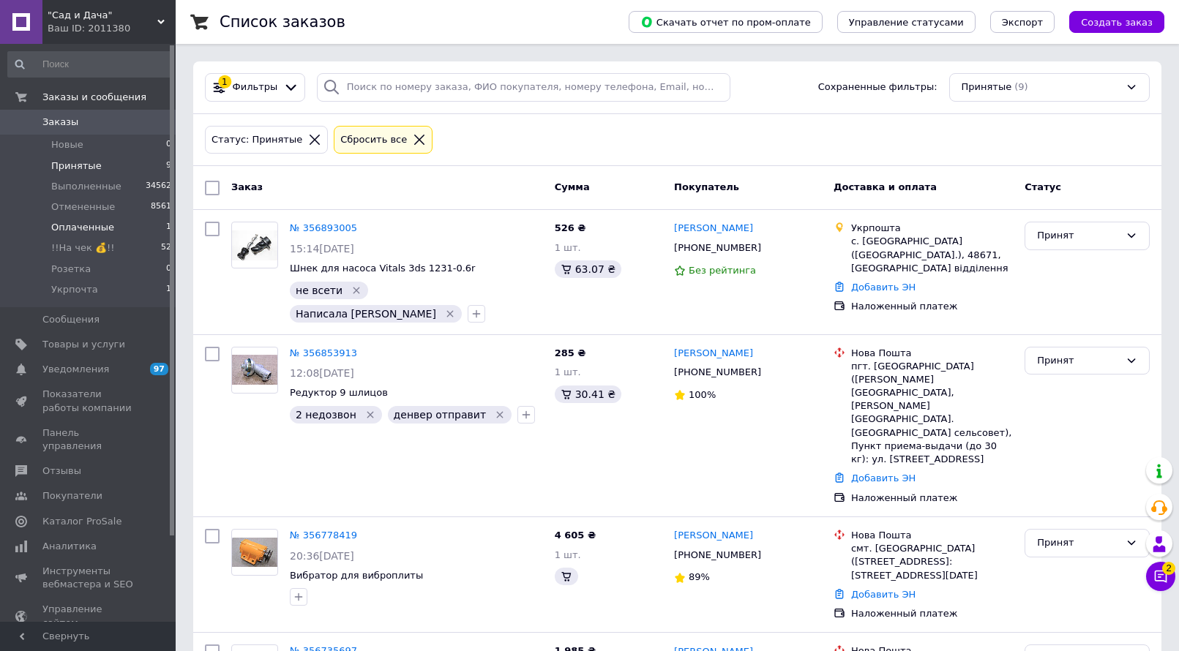
click at [92, 226] on span "Оплаченные" at bounding box center [82, 227] width 63 height 13
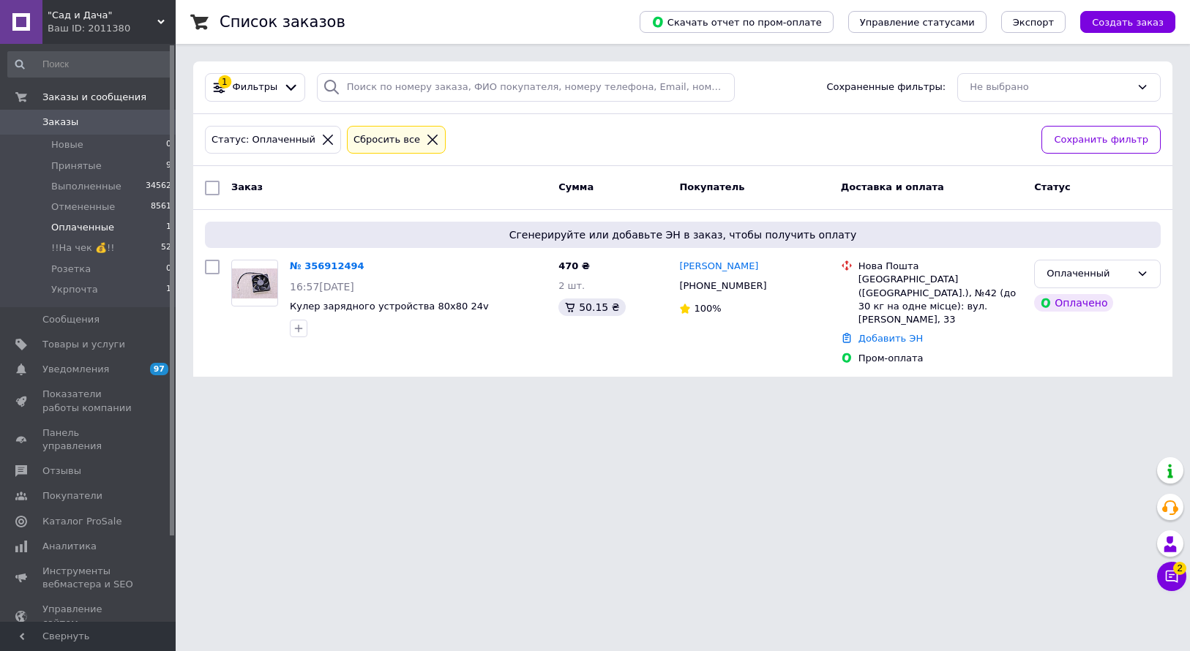
click at [1068, 394] on html ""Сад и Дача" Ваш ID: 2011380 Сайт "Сад и Дача" Кабинет покупателя Проверить сос…" at bounding box center [595, 197] width 1190 height 394
click at [322, 271] on link "№ 356912494" at bounding box center [327, 265] width 75 height 11
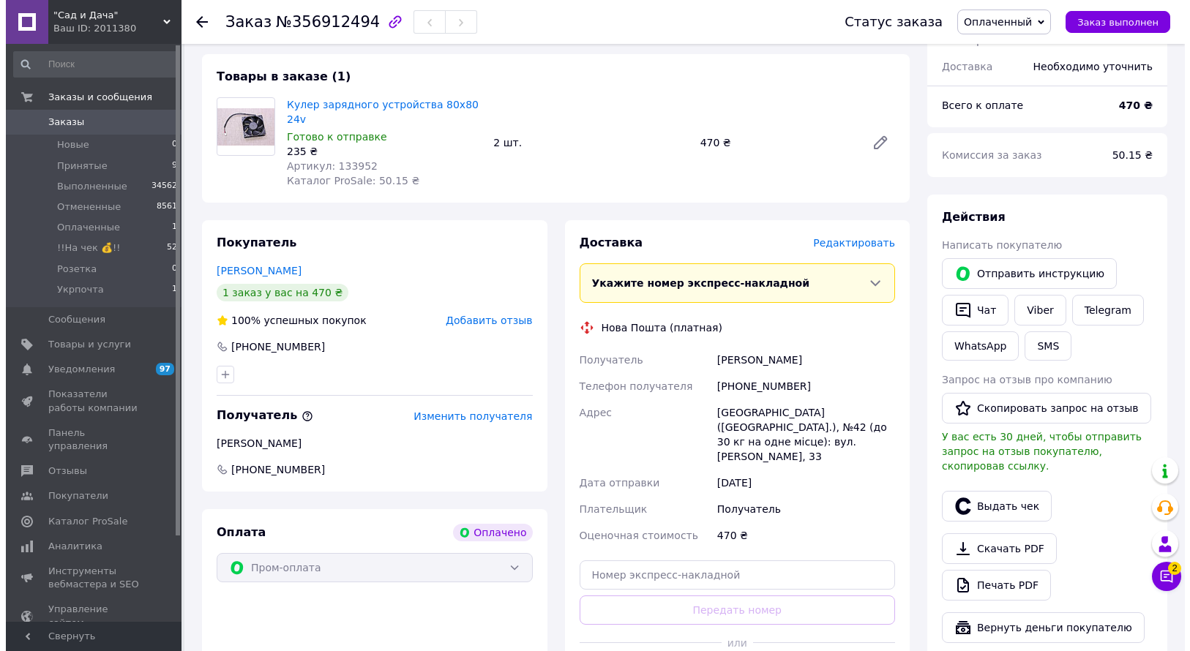
scroll to position [146, 0]
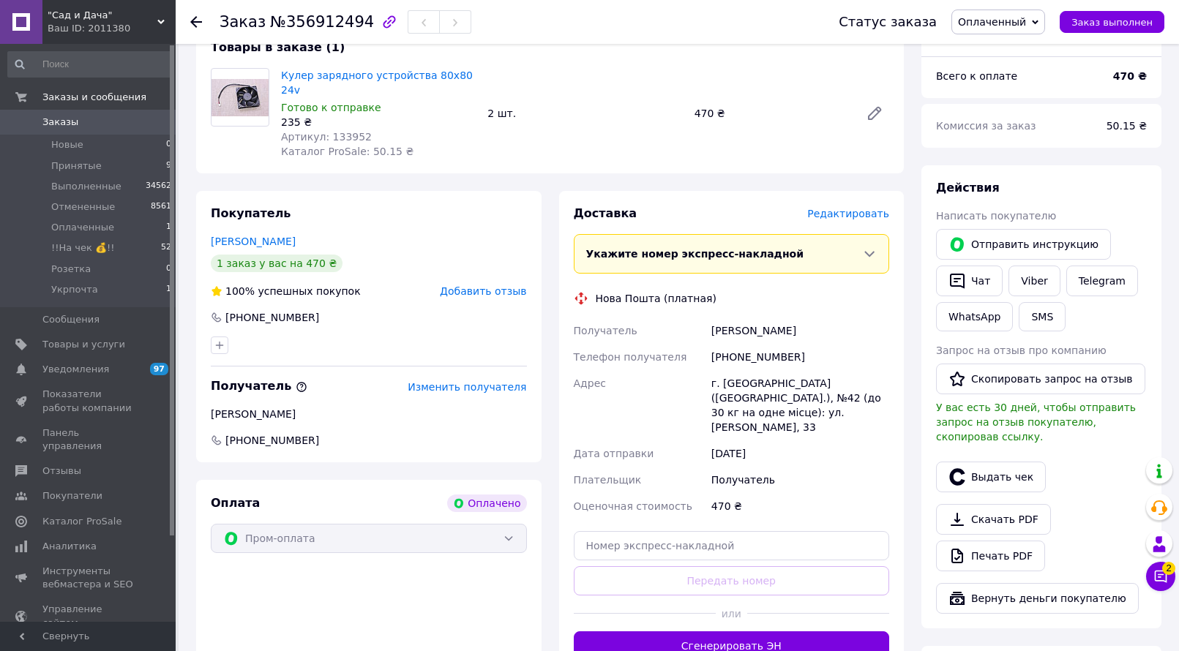
click at [830, 208] on span "Редактировать" at bounding box center [848, 214] width 82 height 12
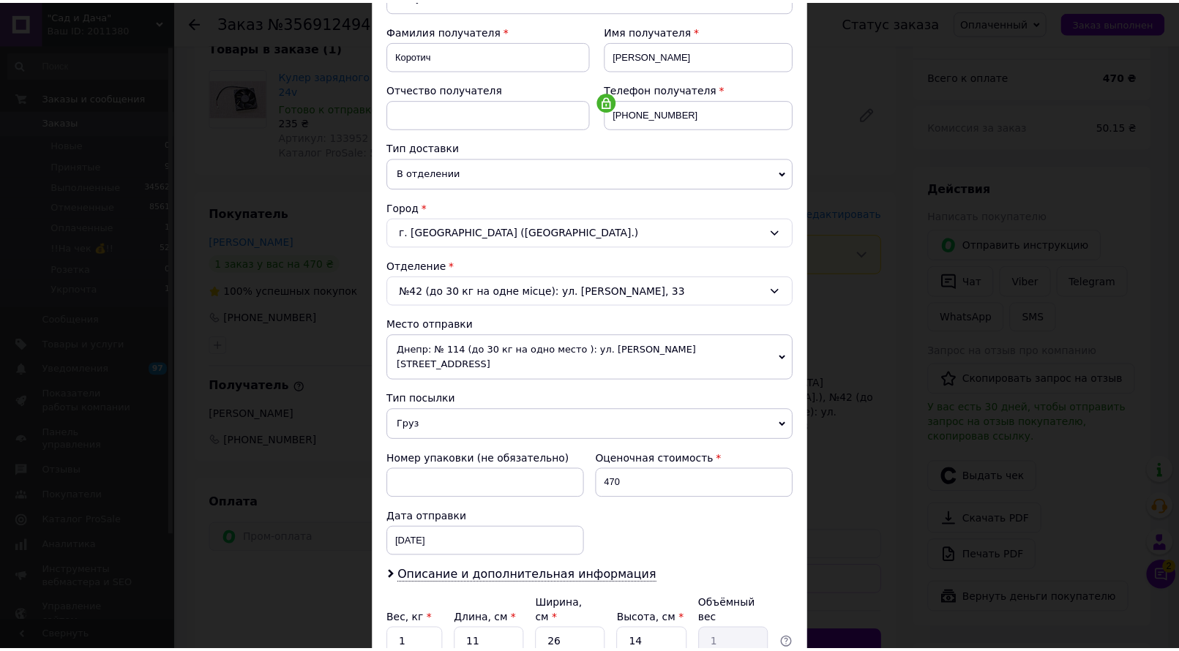
scroll to position [219, 0]
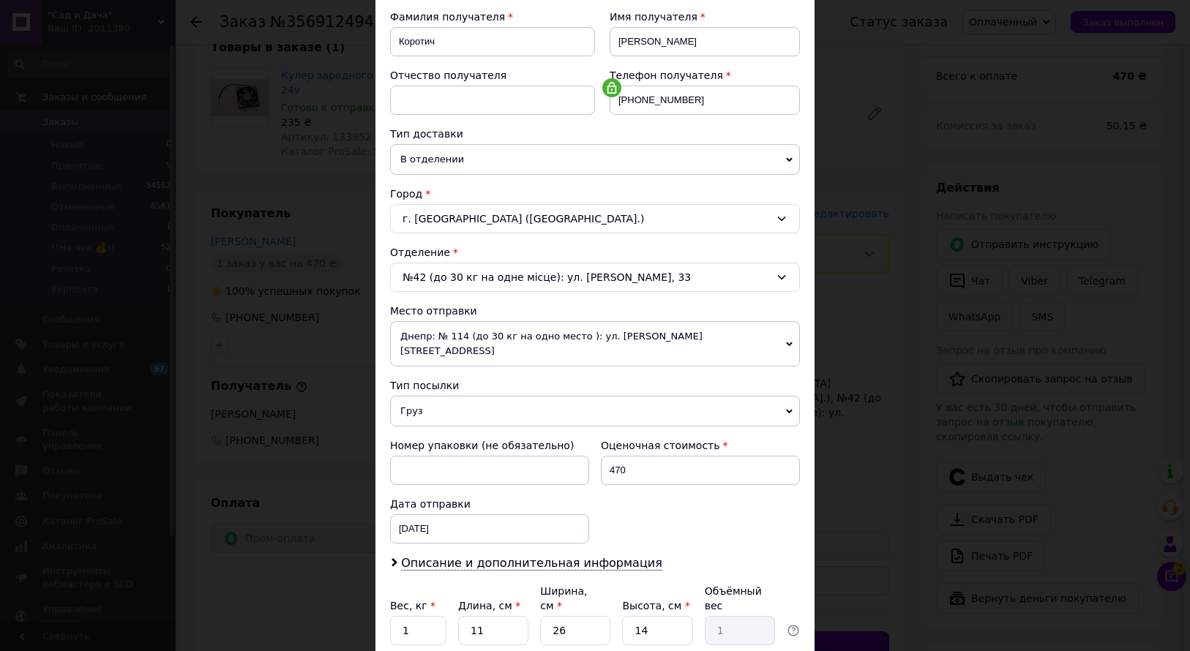
click at [490, 219] on div "г. [GEOGRAPHIC_DATA] ([GEOGRAPHIC_DATA].)" at bounding box center [595, 218] width 410 height 29
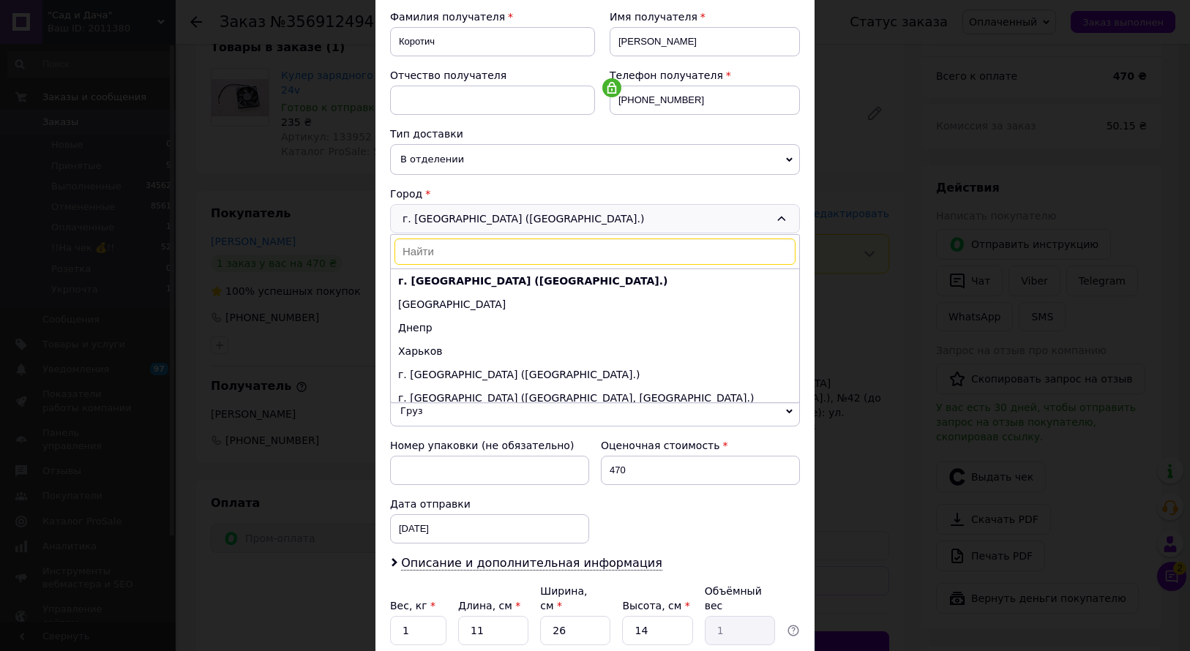
click at [342, 426] on div "× Редактирование доставки Способ доставки Нова Пошта (платная) Плательщик Получ…" at bounding box center [595, 325] width 1190 height 651
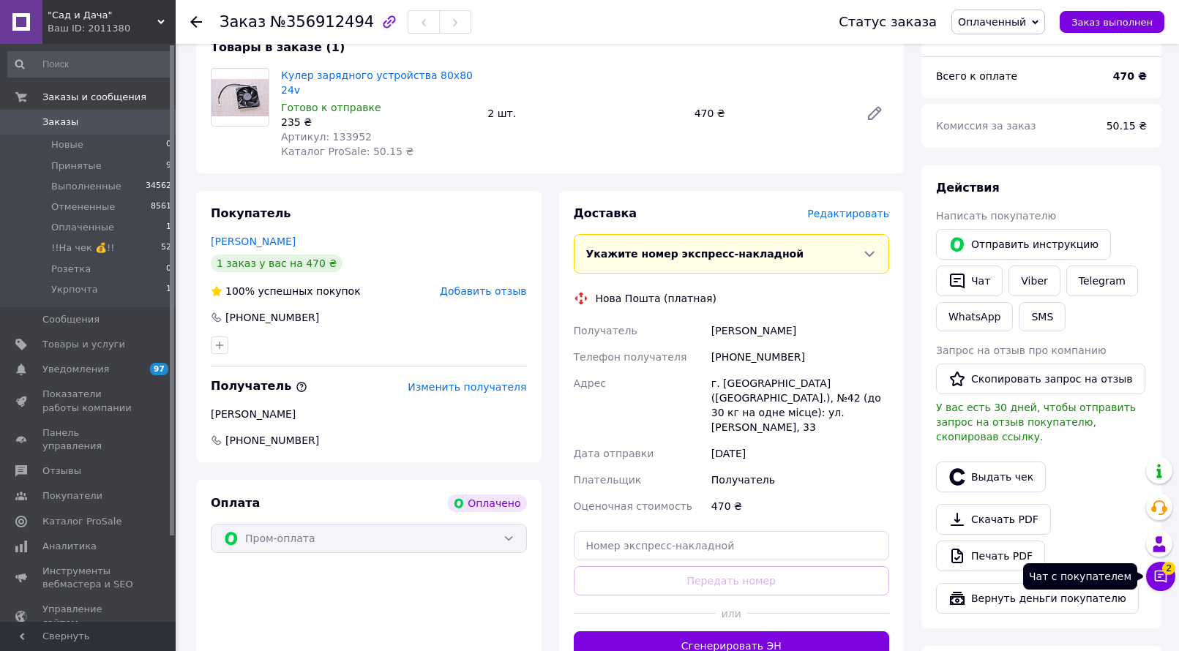
click at [1163, 582] on icon at bounding box center [1160, 576] width 15 height 15
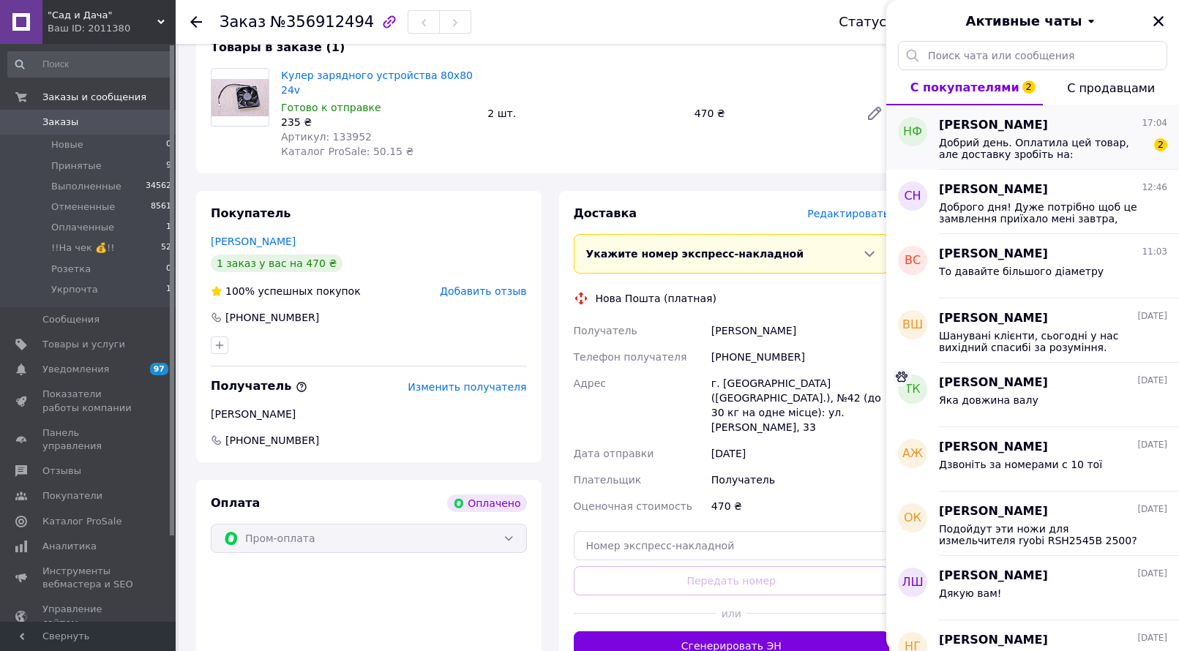
click at [1006, 154] on span "Добрий день. Оплатила цей товар, але доставку зробіть на: Донецька обл, м.Словя…" at bounding box center [1043, 148] width 208 height 23
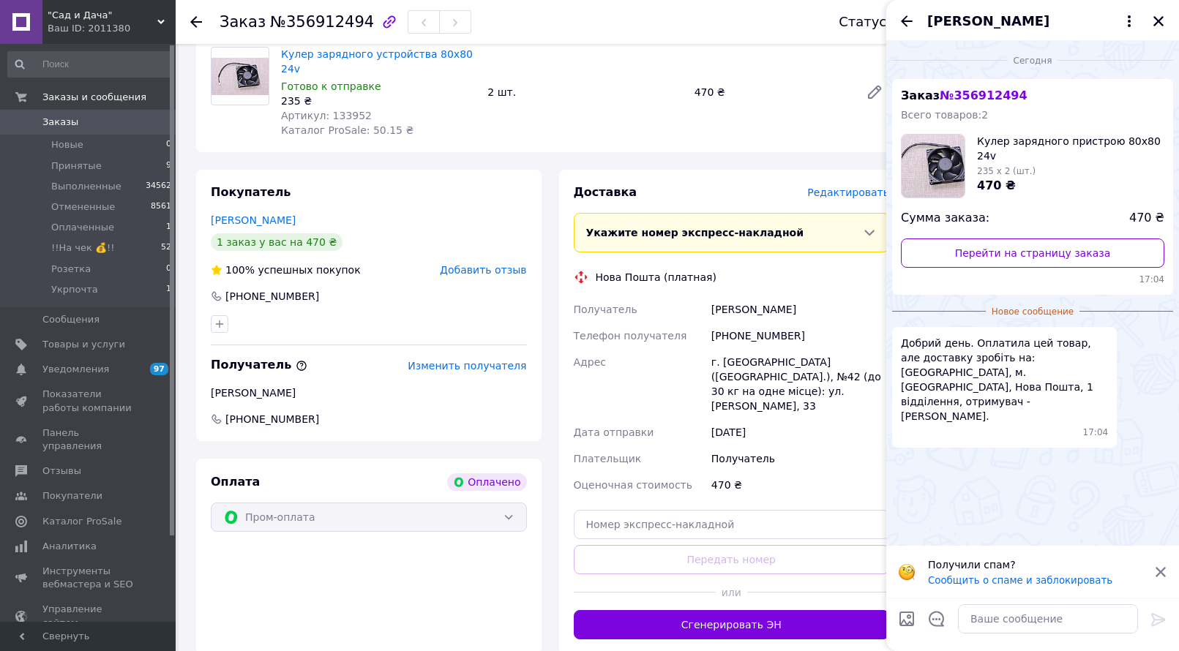
scroll to position [146, 0]
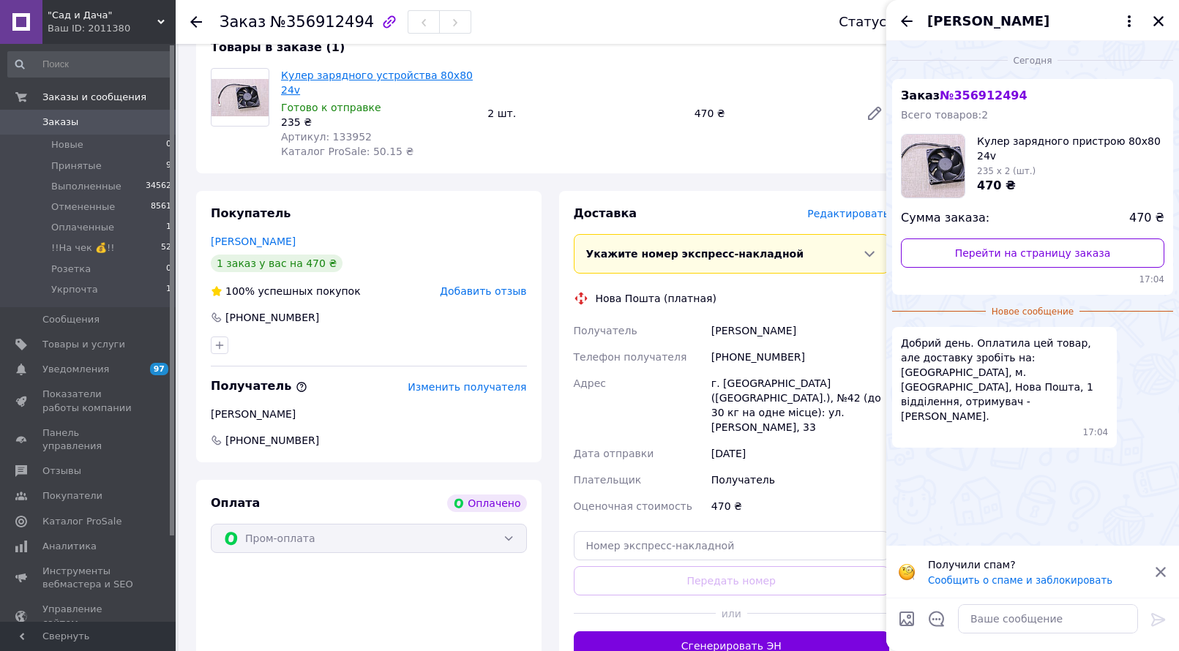
click at [356, 75] on link "Кулер зарядного устройства 80х80 24v" at bounding box center [377, 83] width 192 height 26
